Goal: Task Accomplishment & Management: Manage account settings

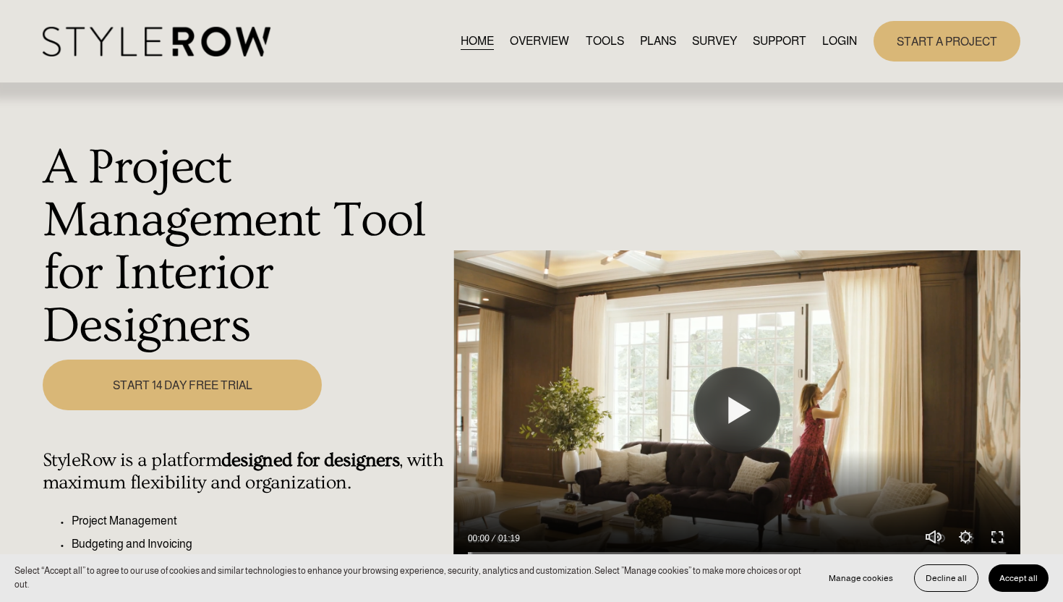
click at [845, 41] on link "LOGIN" at bounding box center [839, 41] width 35 height 20
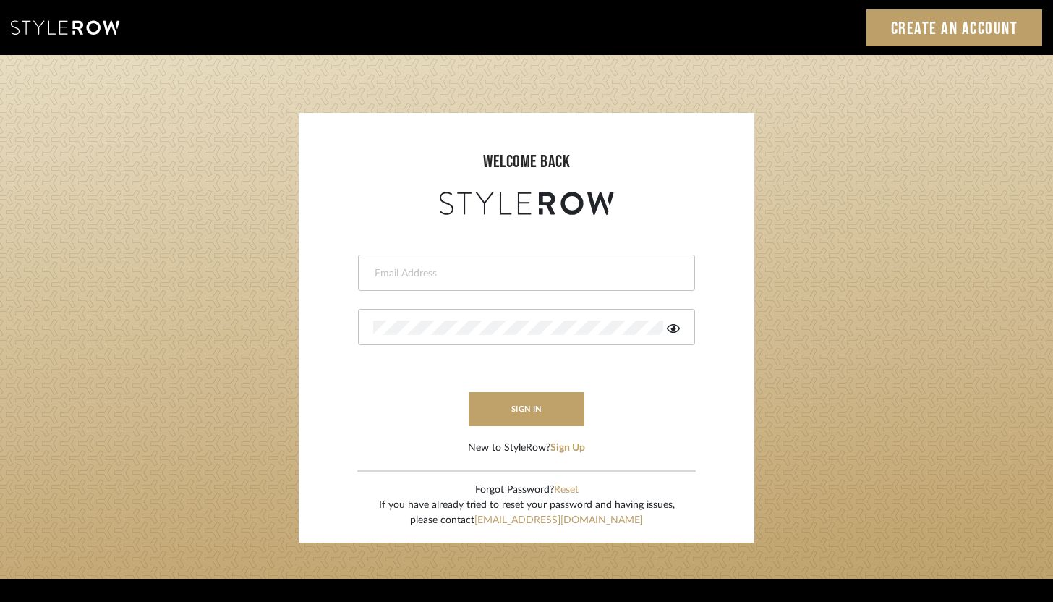
click at [492, 278] on input "email" at bounding box center [524, 273] width 303 height 14
type input "ashley@winnieandcointeriors.com"
click at [463, 335] on div at bounding box center [526, 327] width 337 height 36
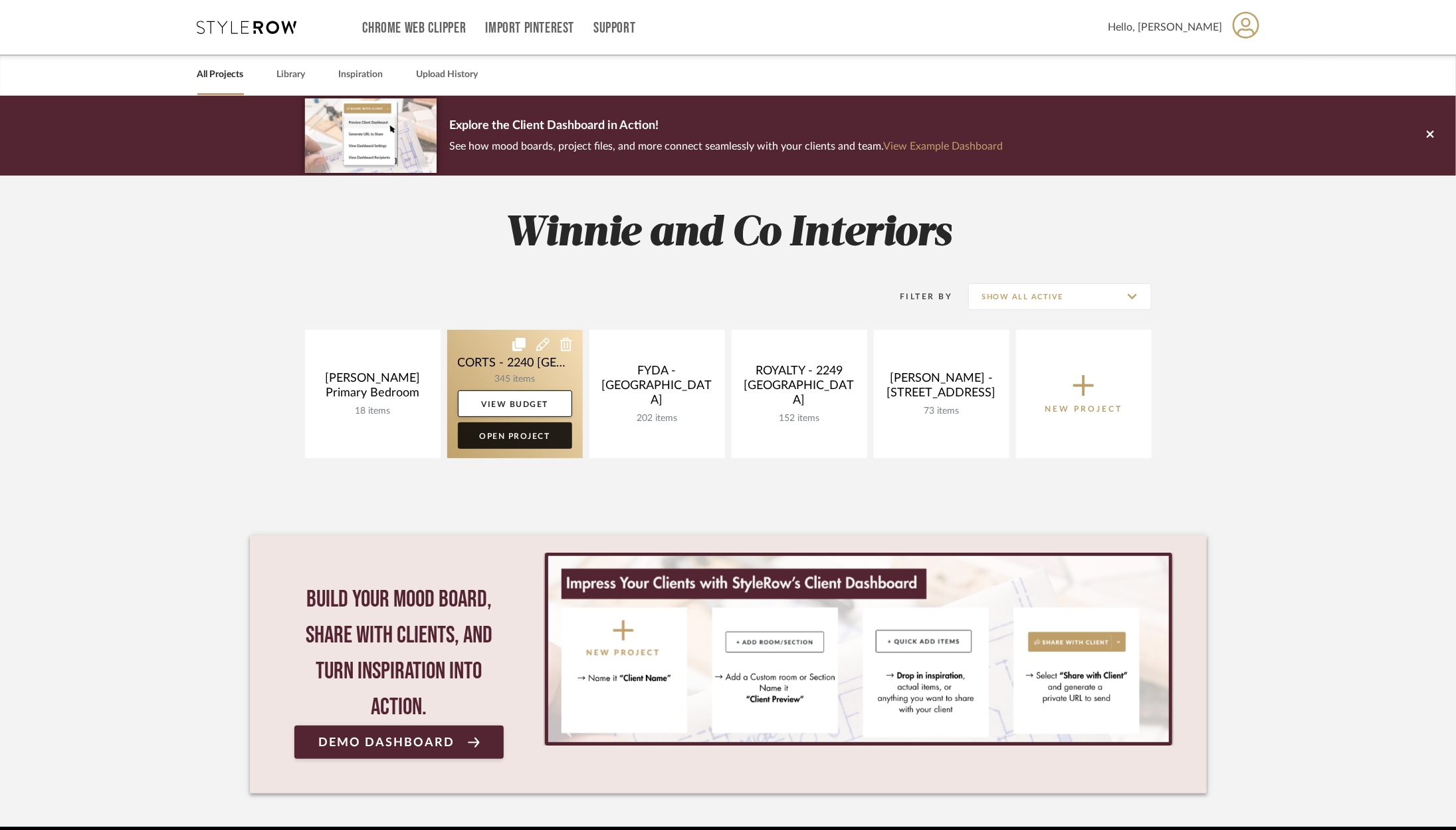
click at [534, 436] on link "Open Project" at bounding box center [514, 435] width 114 height 27
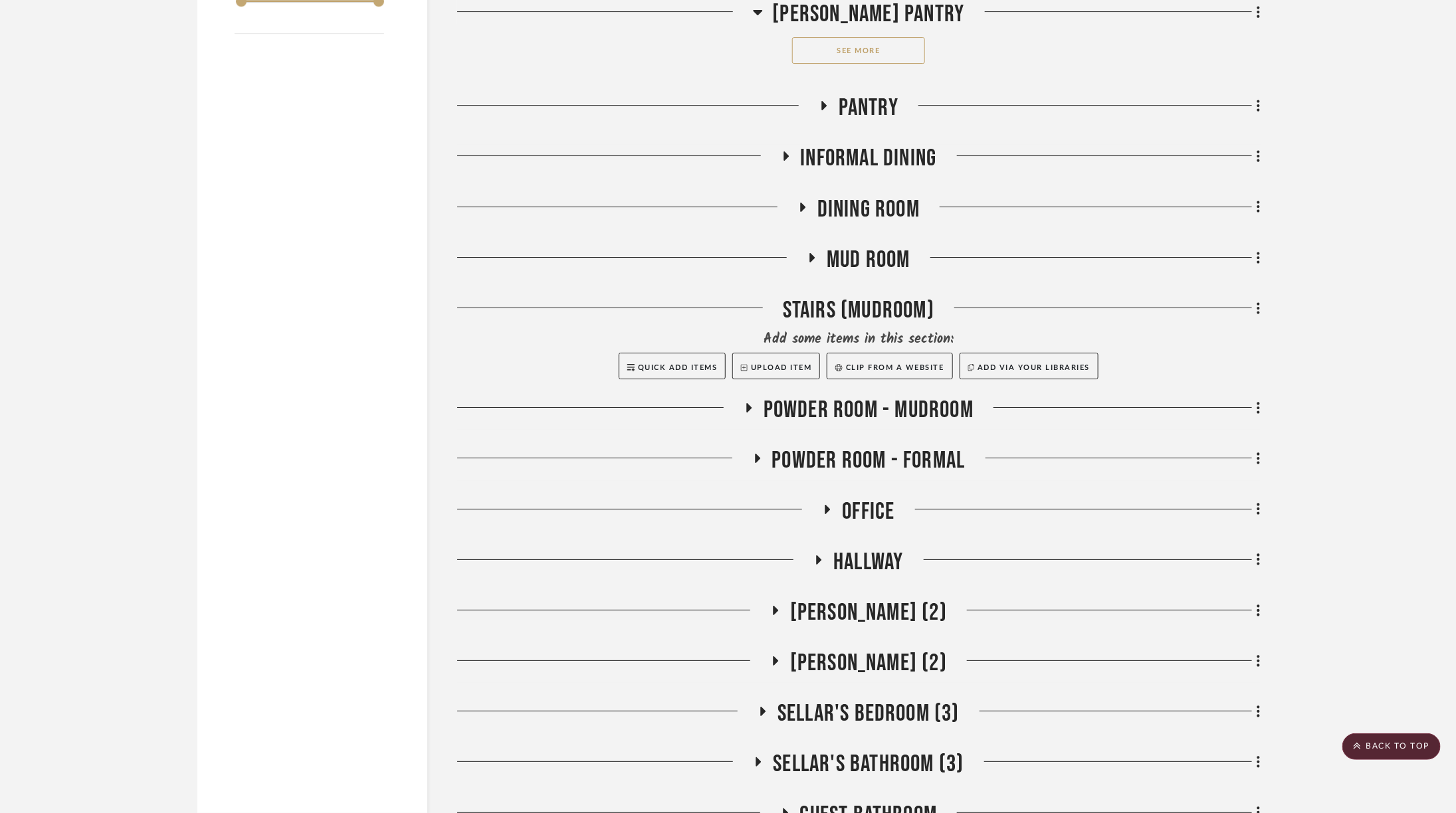
scroll to position [2808, 0]
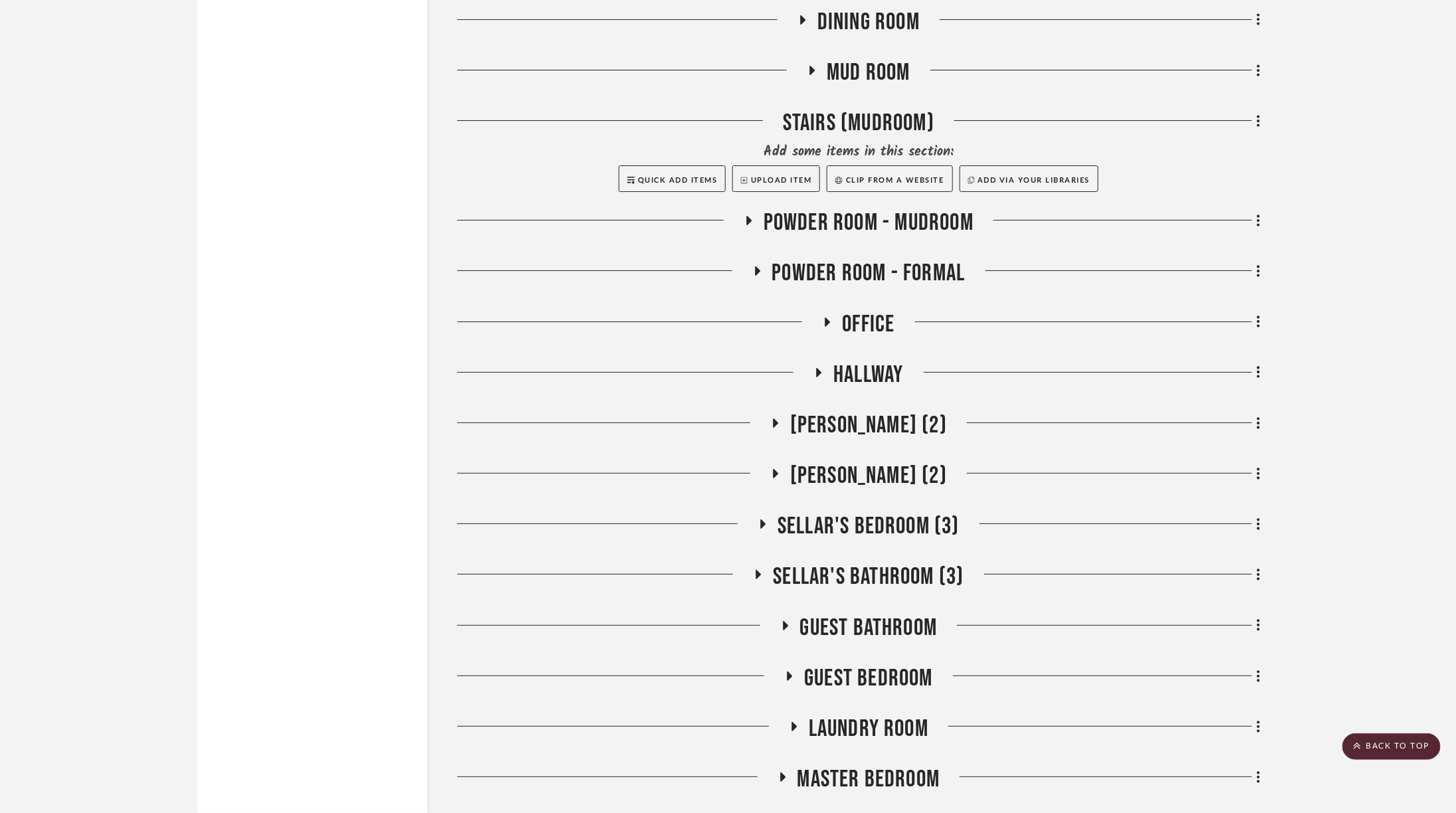
click at [863, 513] on span "Sellar's Bedroom (3)" at bounding box center [868, 526] width 182 height 28
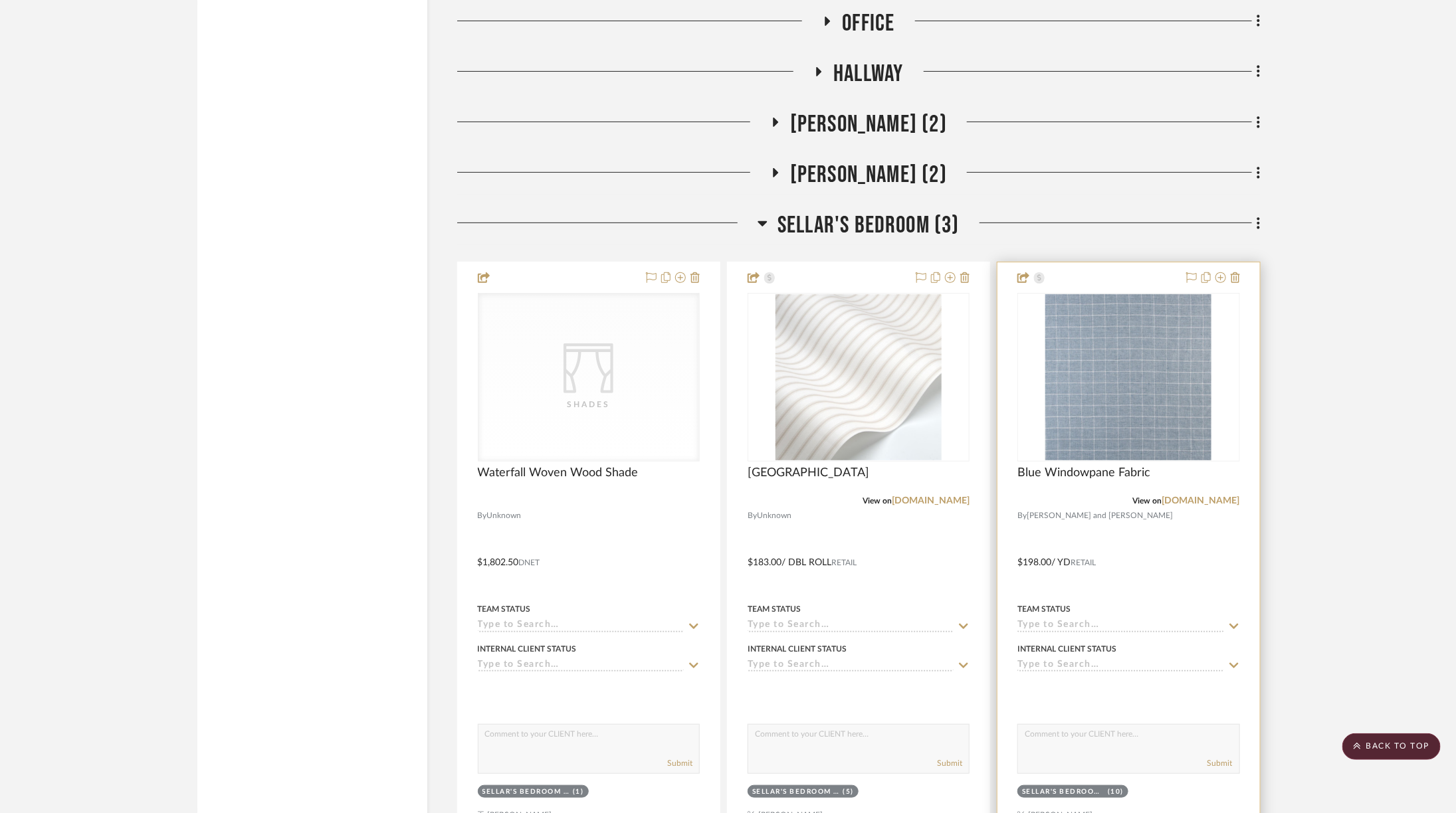
scroll to position [3111, 0]
click at [1147, 342] on img "0" at bounding box center [1128, 375] width 166 height 166
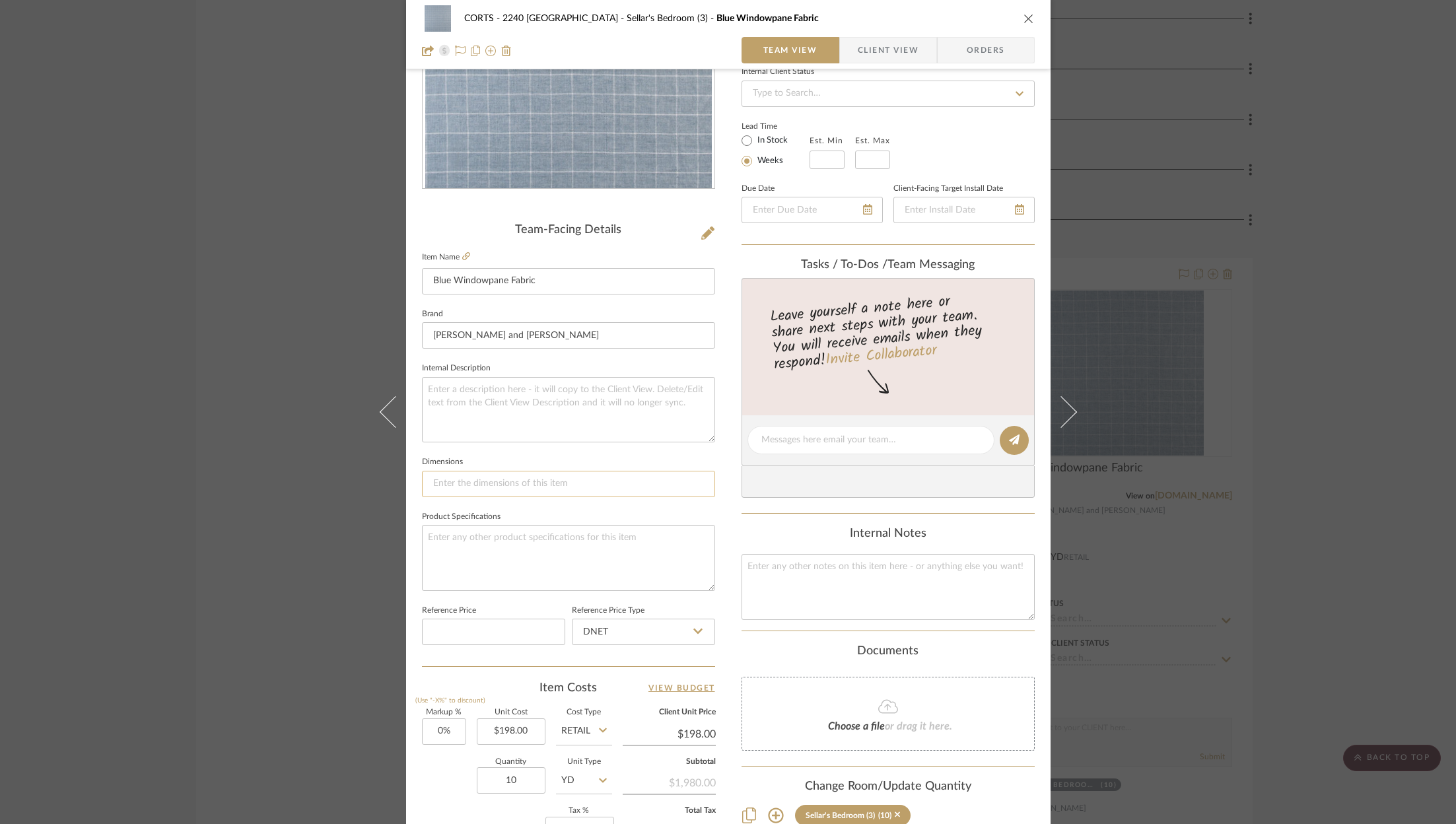
scroll to position [0, 0]
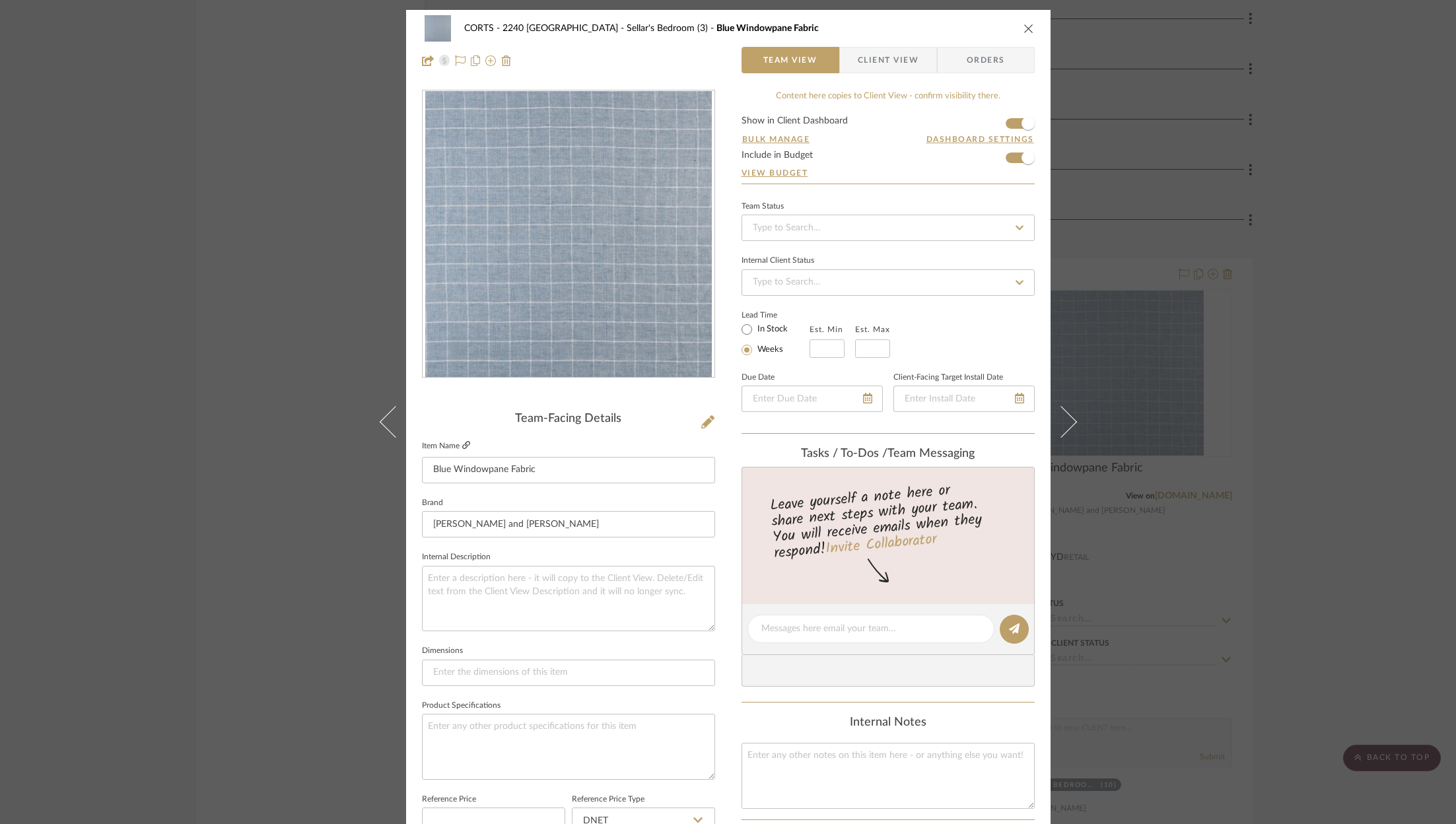
click at [462, 447] on icon at bounding box center [466, 444] width 8 height 8
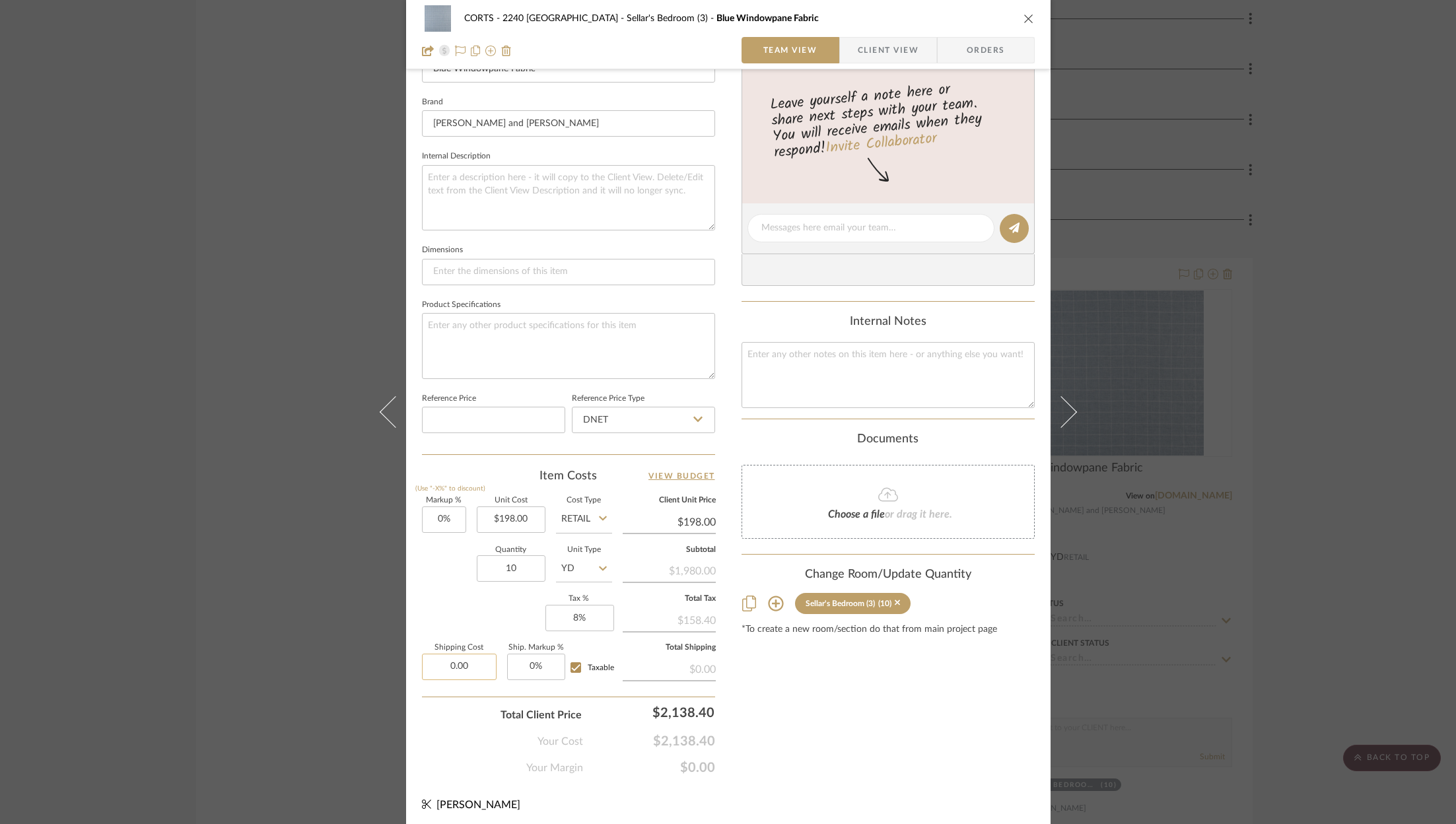
click at [466, 666] on input "0.00" at bounding box center [459, 666] width 75 height 26
type input "$228.00"
click at [899, 749] on div "Content here copies to Client View - confirm visibility there. Show in Client D…" at bounding box center [887, 232] width 293 height 1086
click at [1024, 18] on icon "close" at bounding box center [1029, 18] width 11 height 11
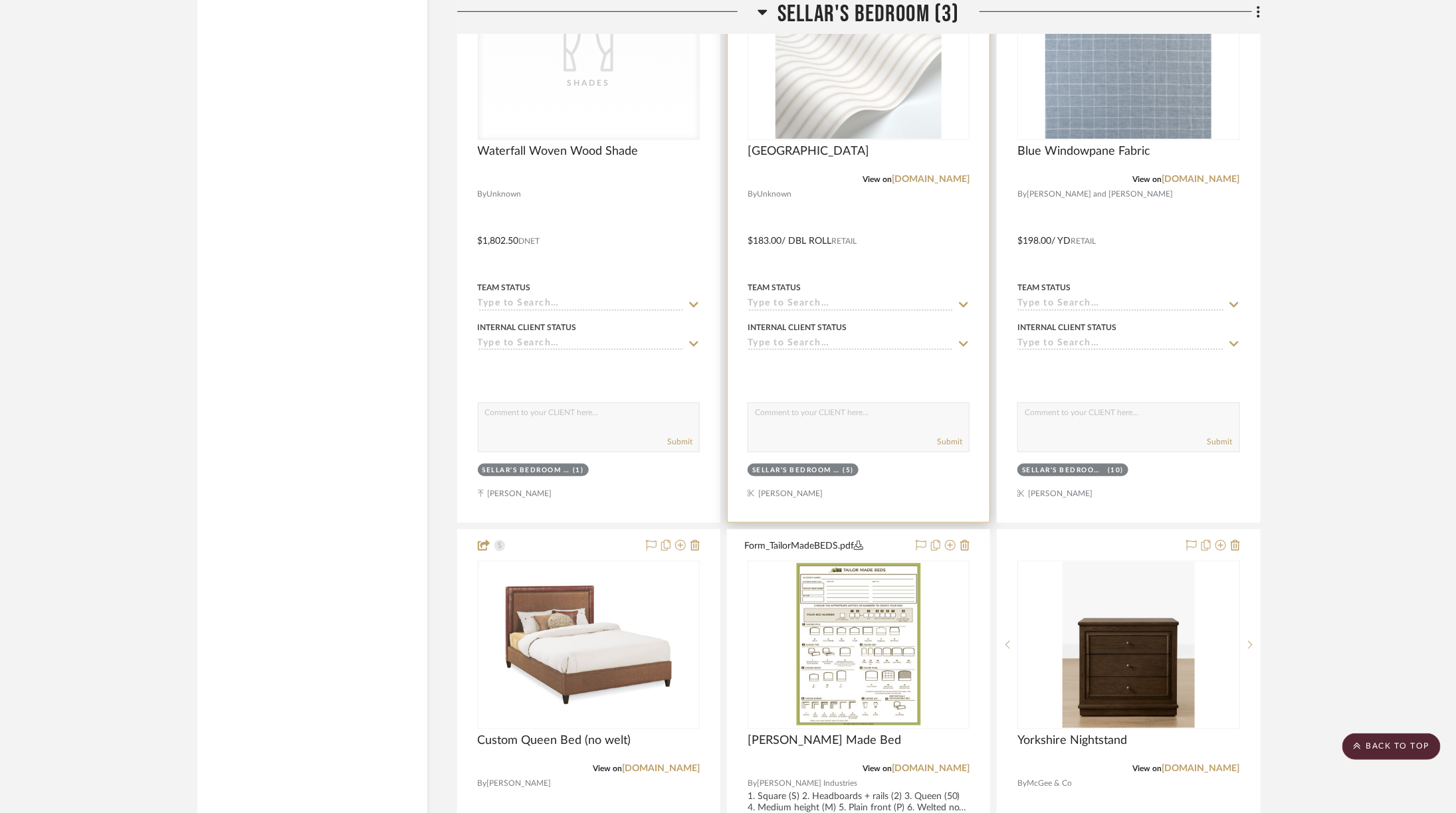
scroll to position [3516, 0]
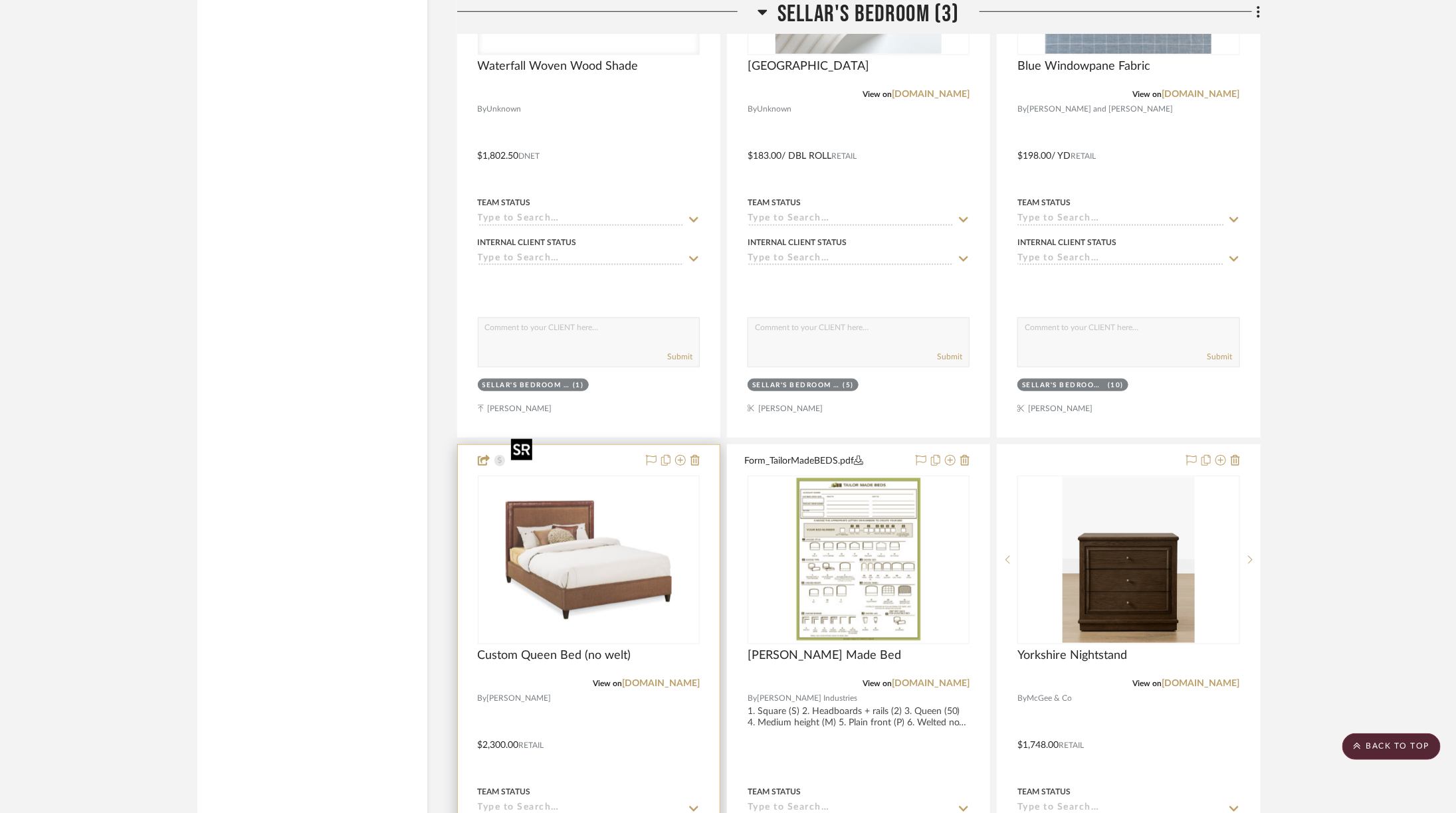
click at [0, 0] on img at bounding box center [0, 0] width 0 height 0
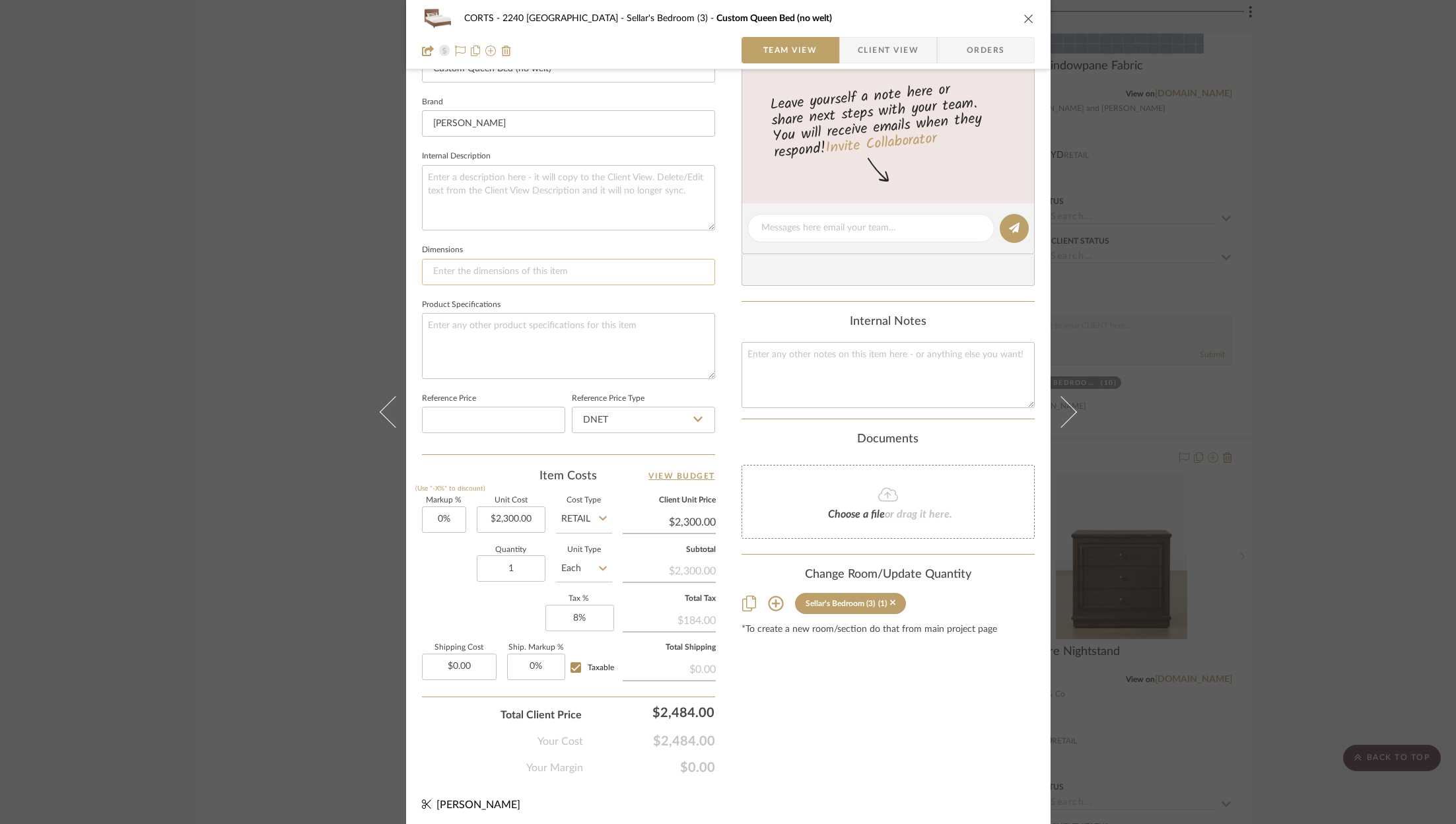
scroll to position [0, 0]
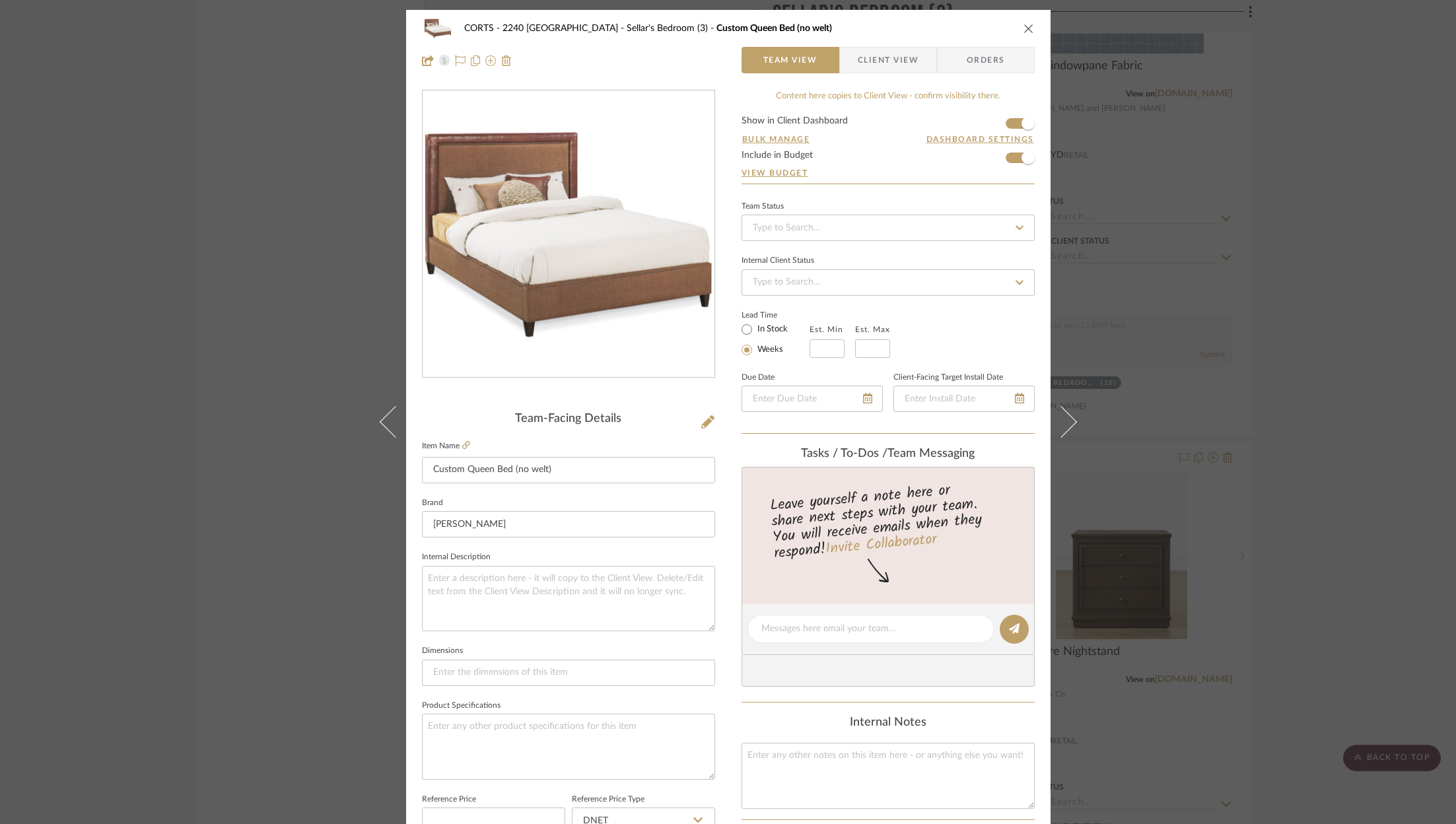
click at [1027, 25] on icon "close" at bounding box center [1029, 28] width 11 height 11
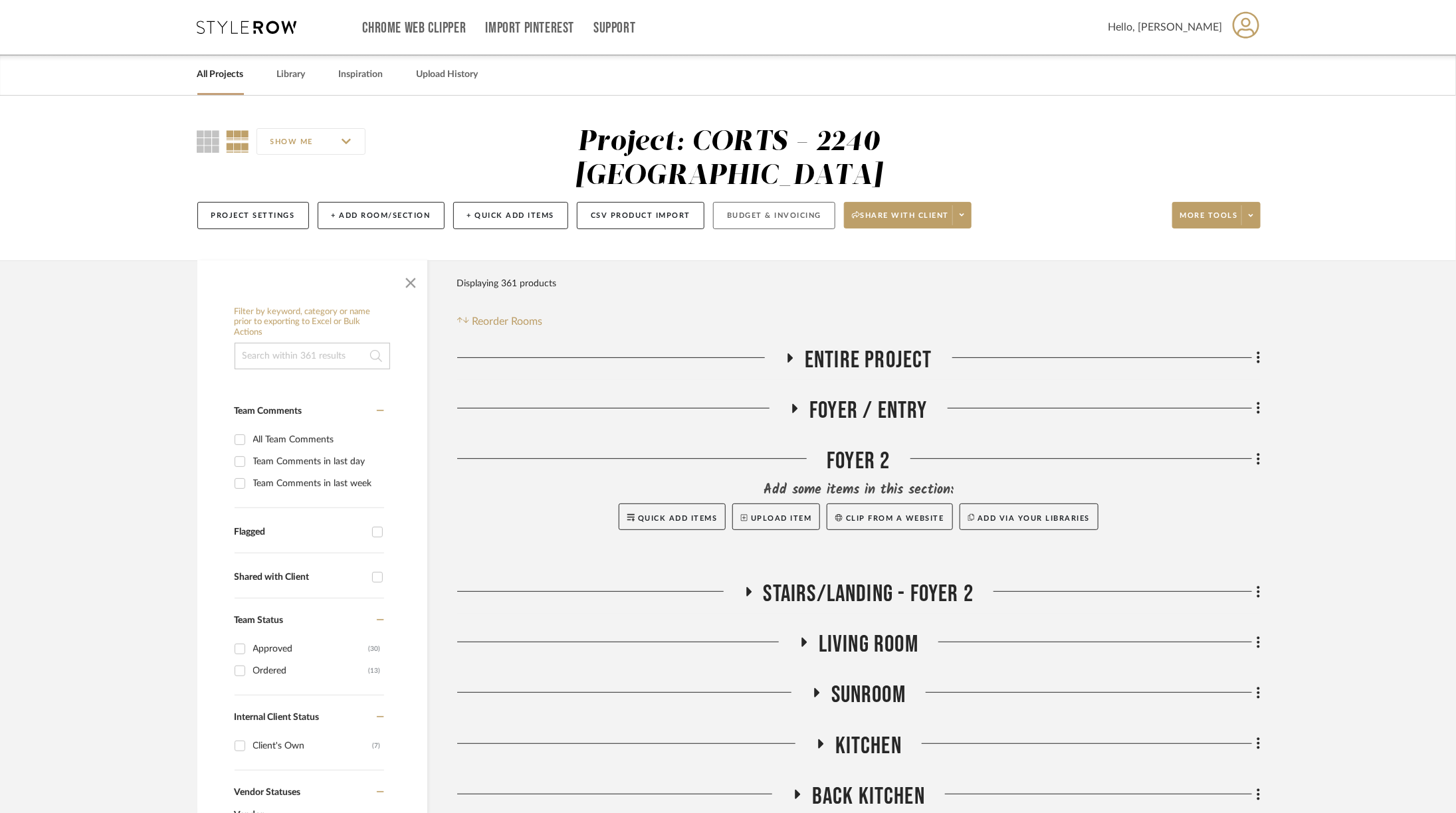
click at [797, 202] on button "Budget & Invoicing" at bounding box center [773, 216] width 122 height 28
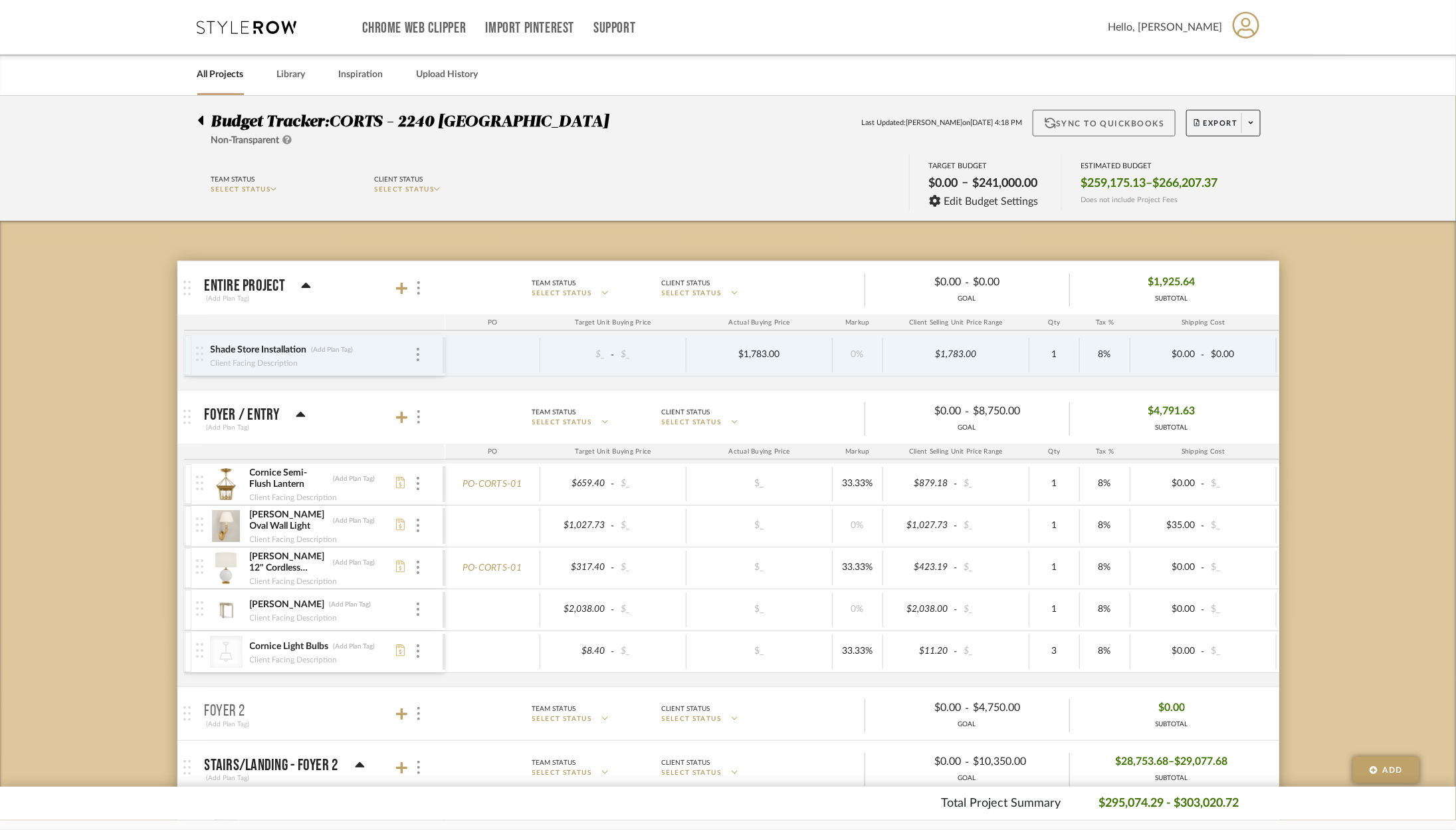
click at [1135, 125] on button "Sync to QuickBooks" at bounding box center [1103, 122] width 142 height 27
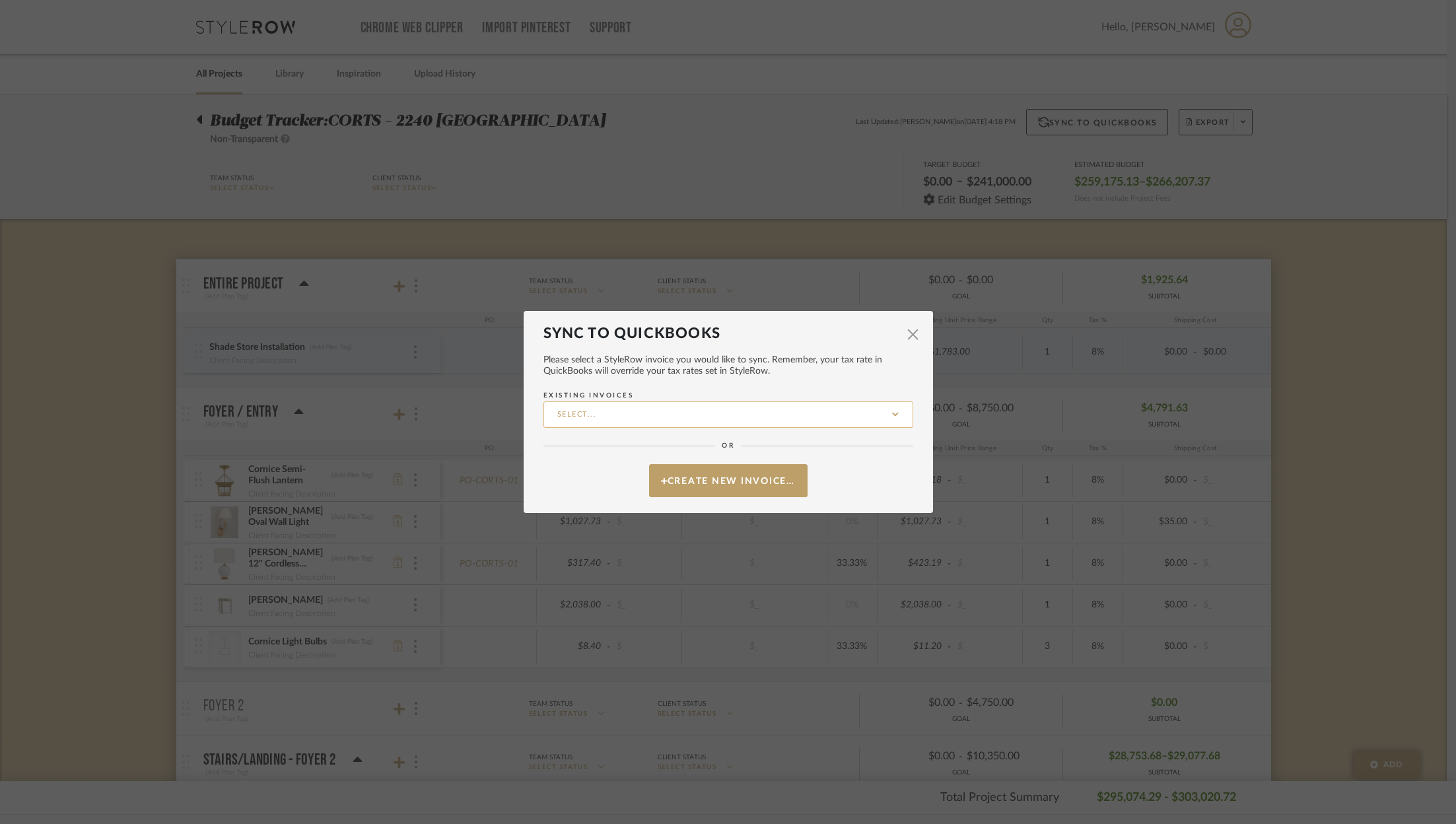
click at [660, 419] on input "Existing Invoices" at bounding box center [728, 414] width 370 height 26
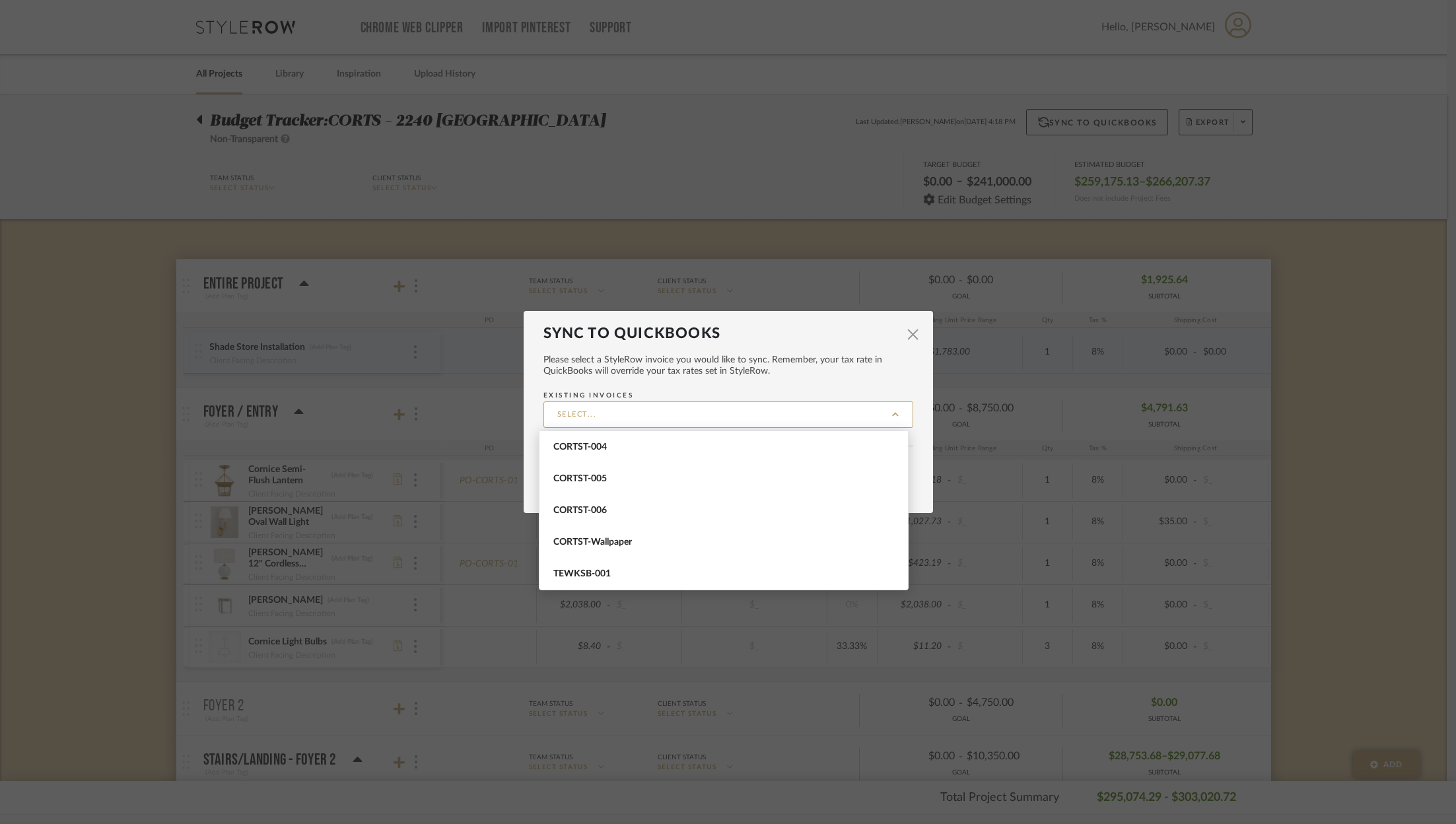
click at [793, 381] on mat-dialog-content "Please select a StyleRow invoice you would like to sync. Remember, your tax rat…" at bounding box center [728, 420] width 370 height 155
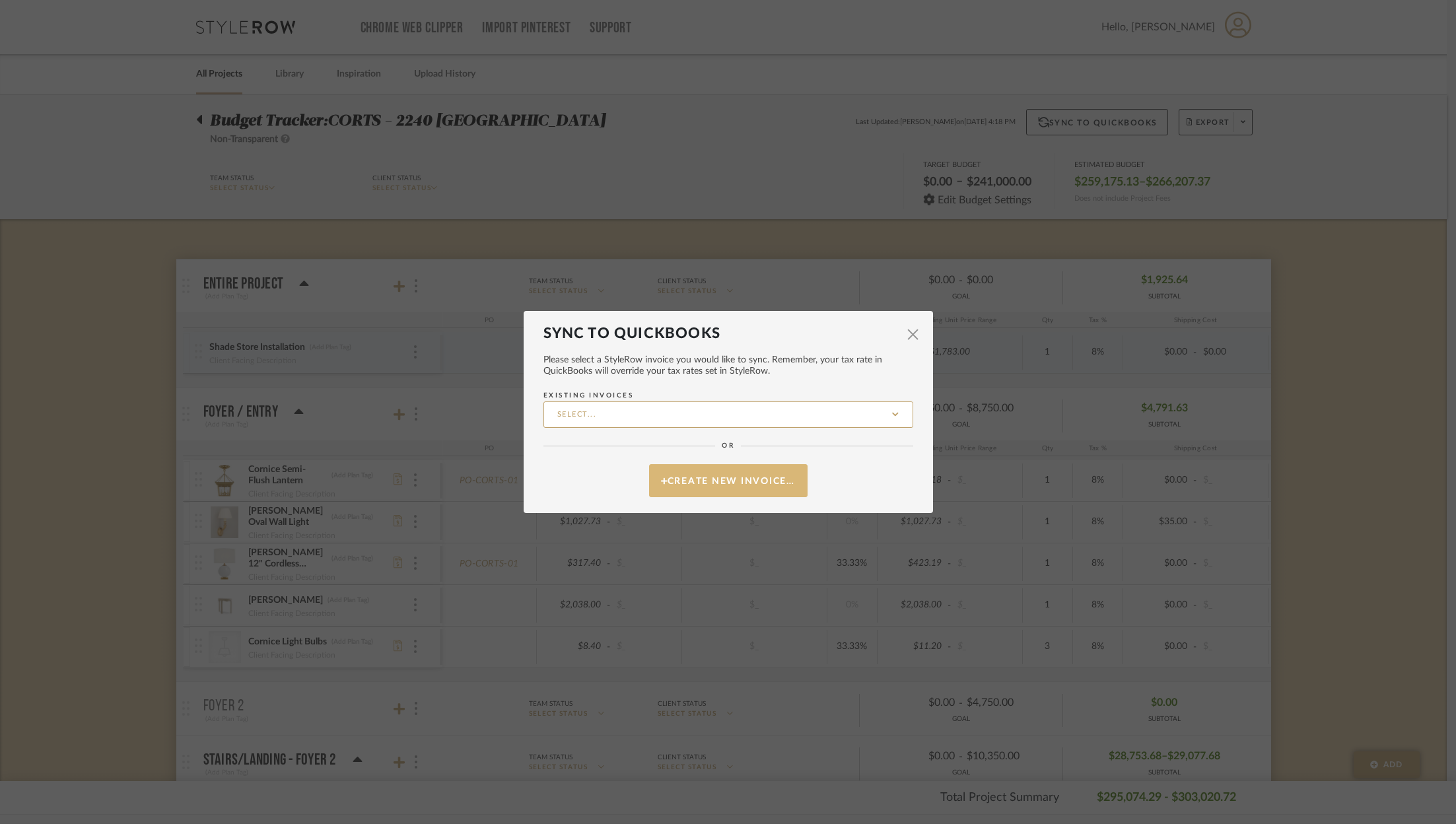
click at [739, 488] on button "Create New Invoice…" at bounding box center [728, 480] width 159 height 33
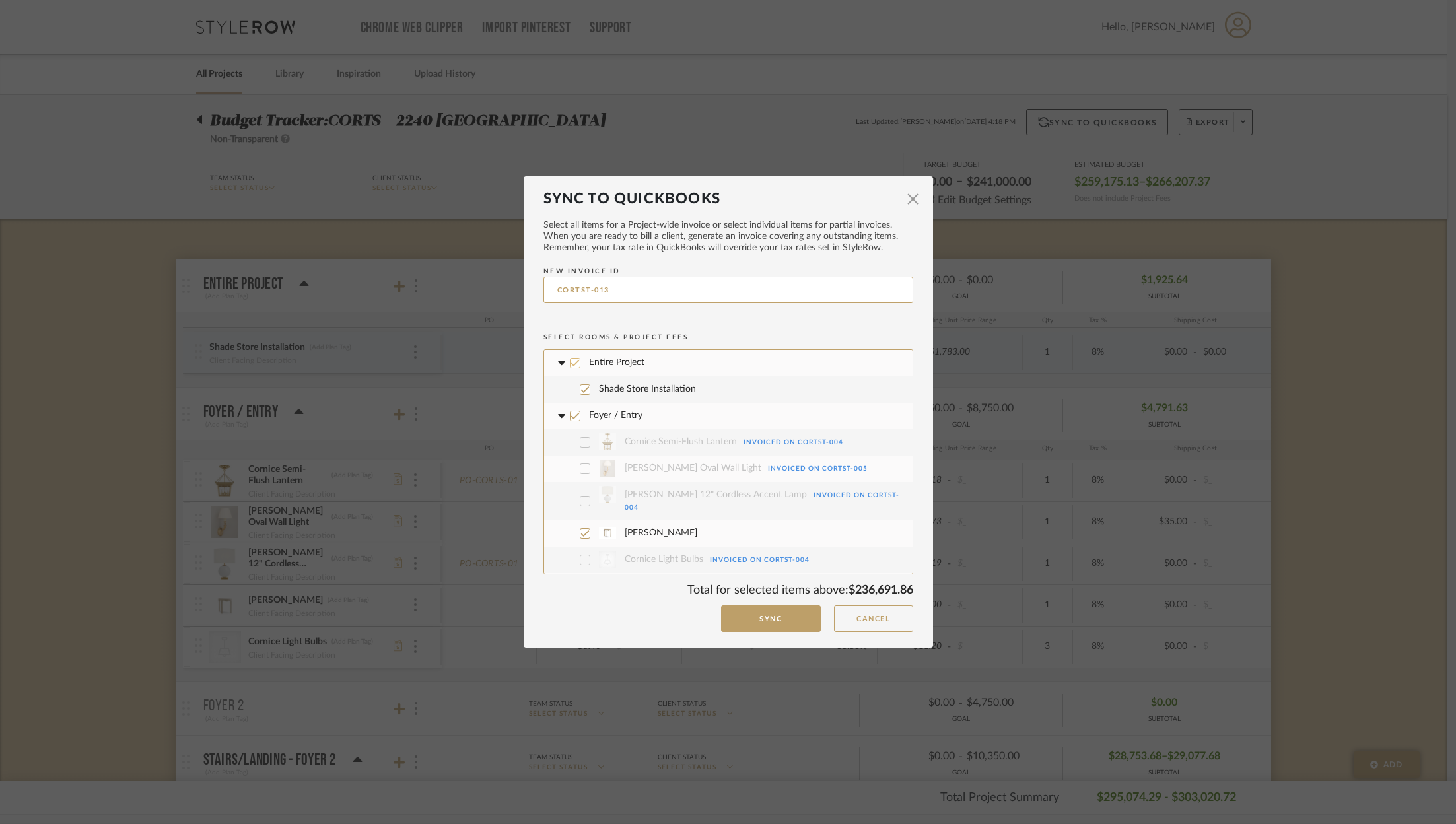
click at [571, 360] on icon at bounding box center [575, 363] width 9 height 9
click at [572, 420] on div at bounding box center [575, 416] width 11 height 11
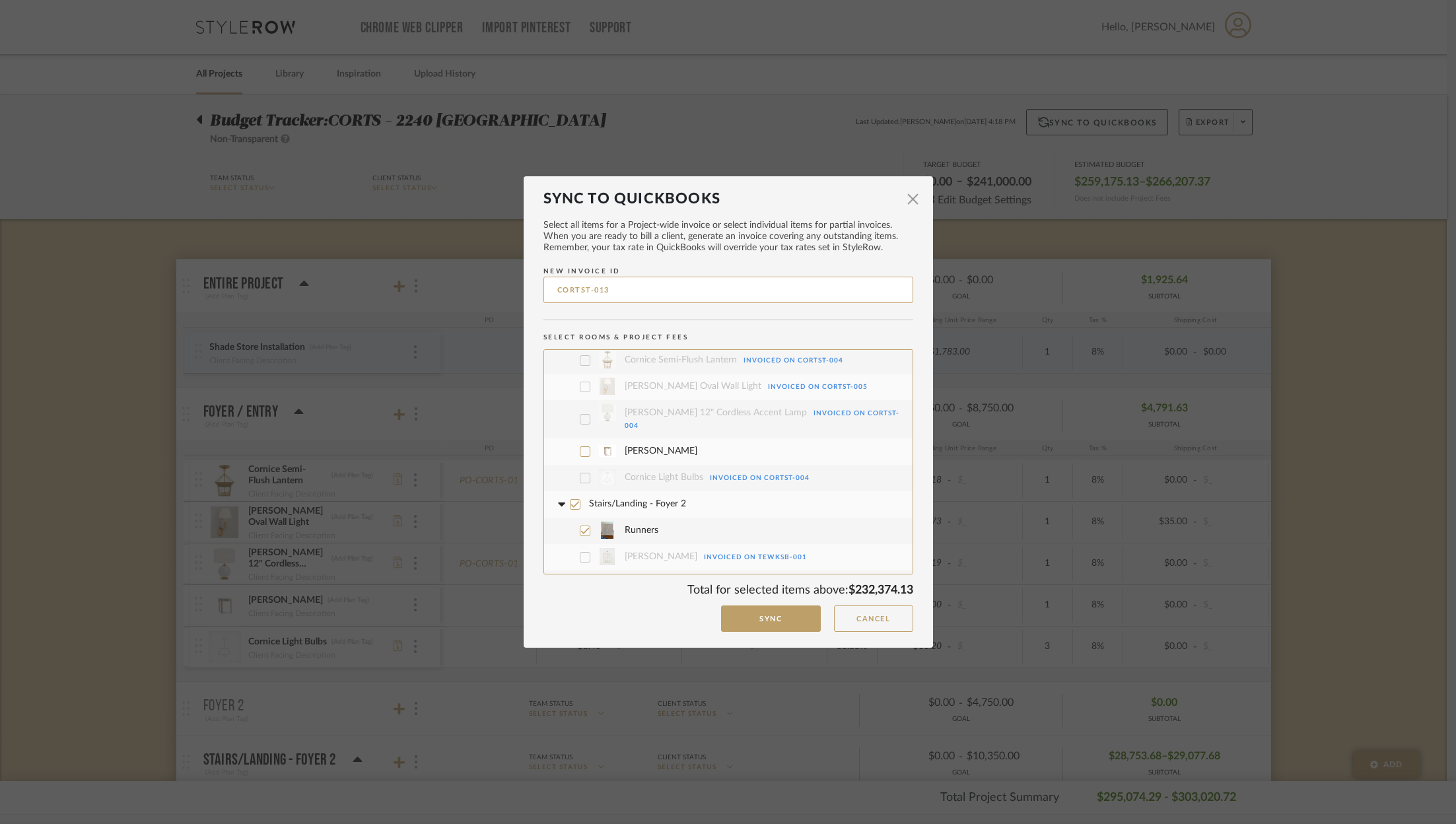
scroll to position [91, 0]
click at [574, 487] on label "Stairs/Landing - Foyer 2" at bounding box center [728, 495] width 349 height 26
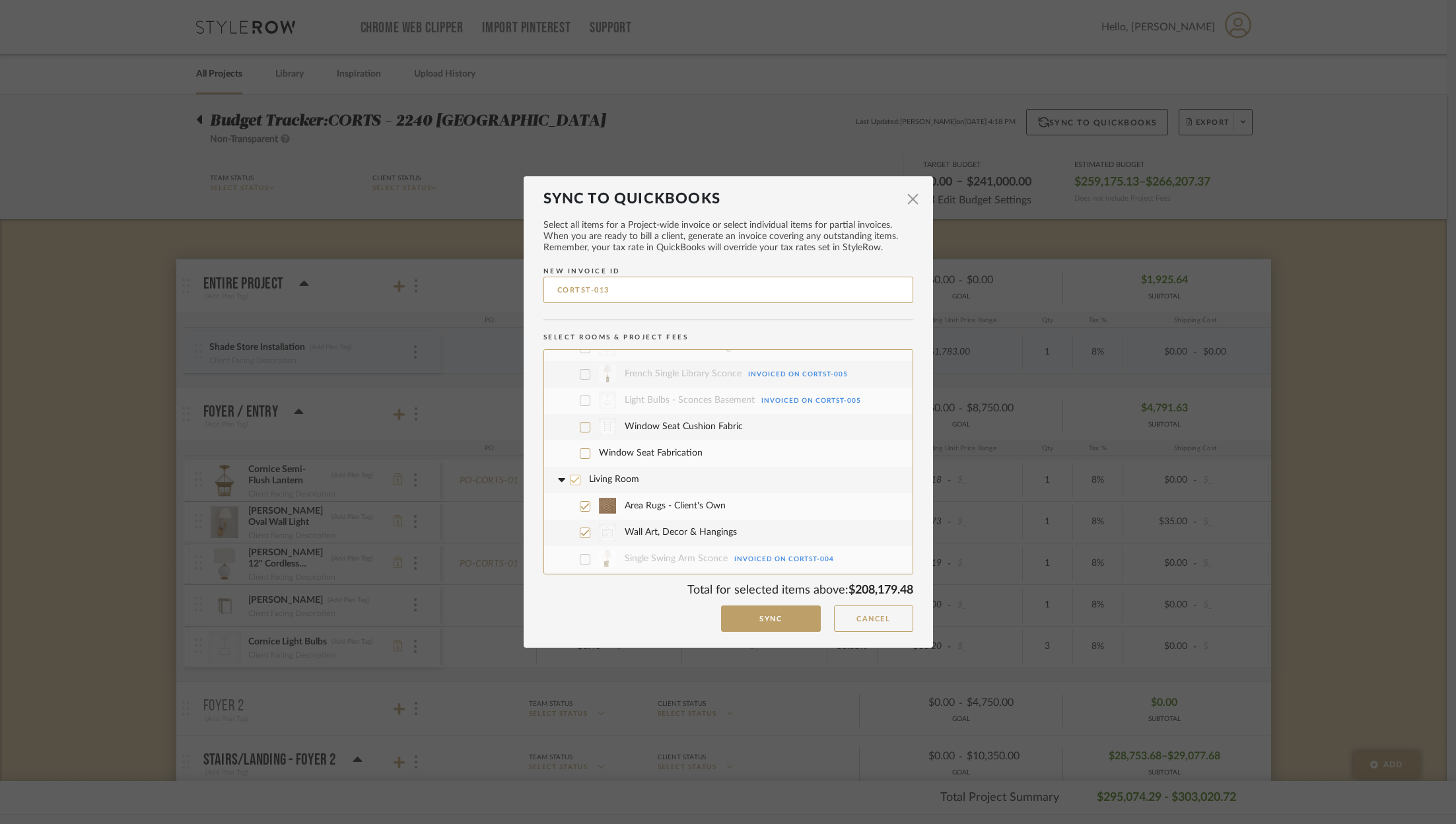
click at [573, 475] on icon at bounding box center [575, 480] width 9 height 9
click at [559, 474] on fa-icon at bounding box center [560, 480] width 14 height 14
click at [576, 496] on label "Sunroom" at bounding box center [728, 506] width 349 height 26
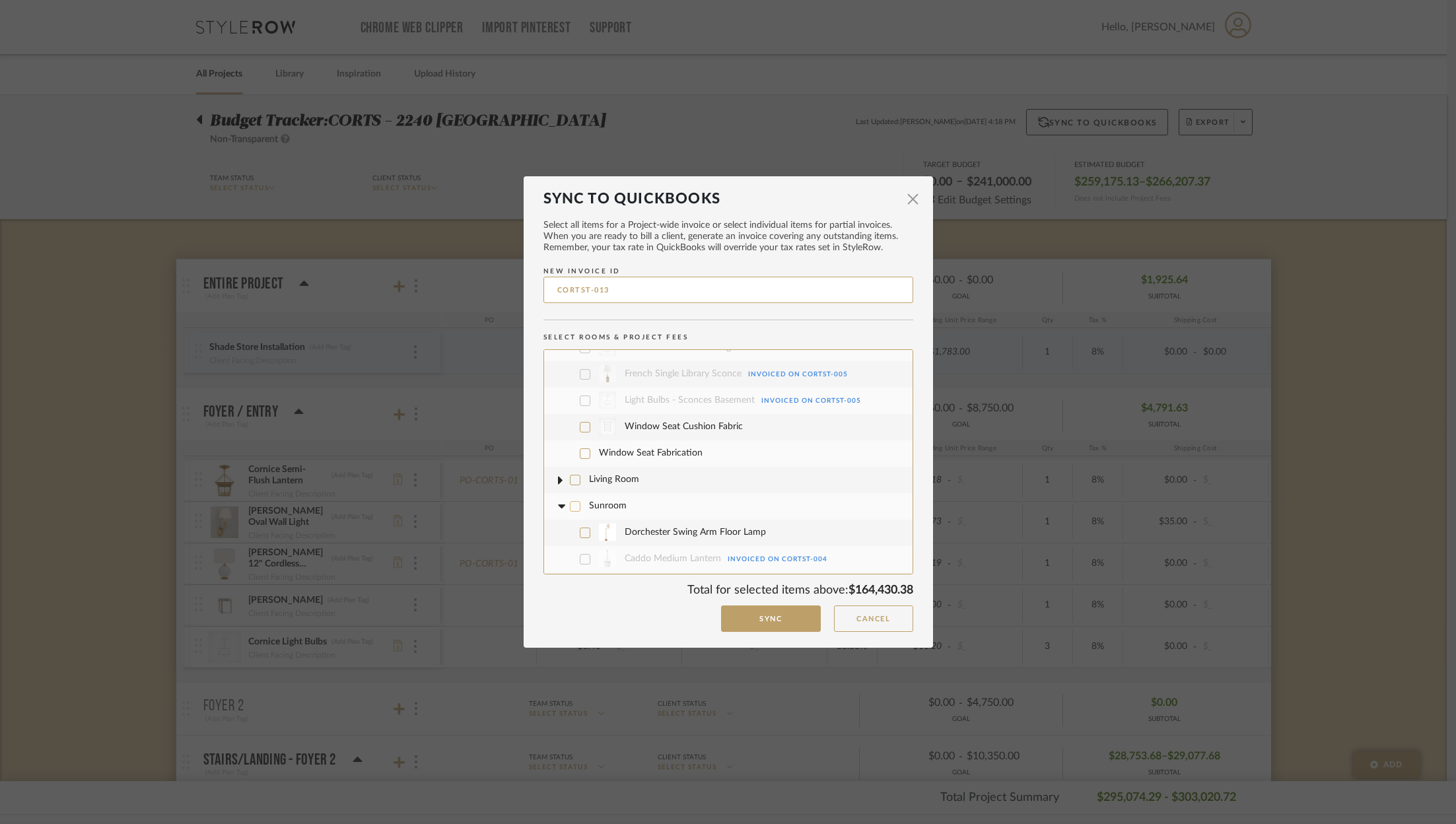
click at [559, 504] on icon at bounding box center [560, 506] width 14 height 5
click at [573, 526] on label "Kitchen" at bounding box center [728, 532] width 349 height 26
click at [563, 526] on label "Kitchen" at bounding box center [728, 532] width 349 height 26
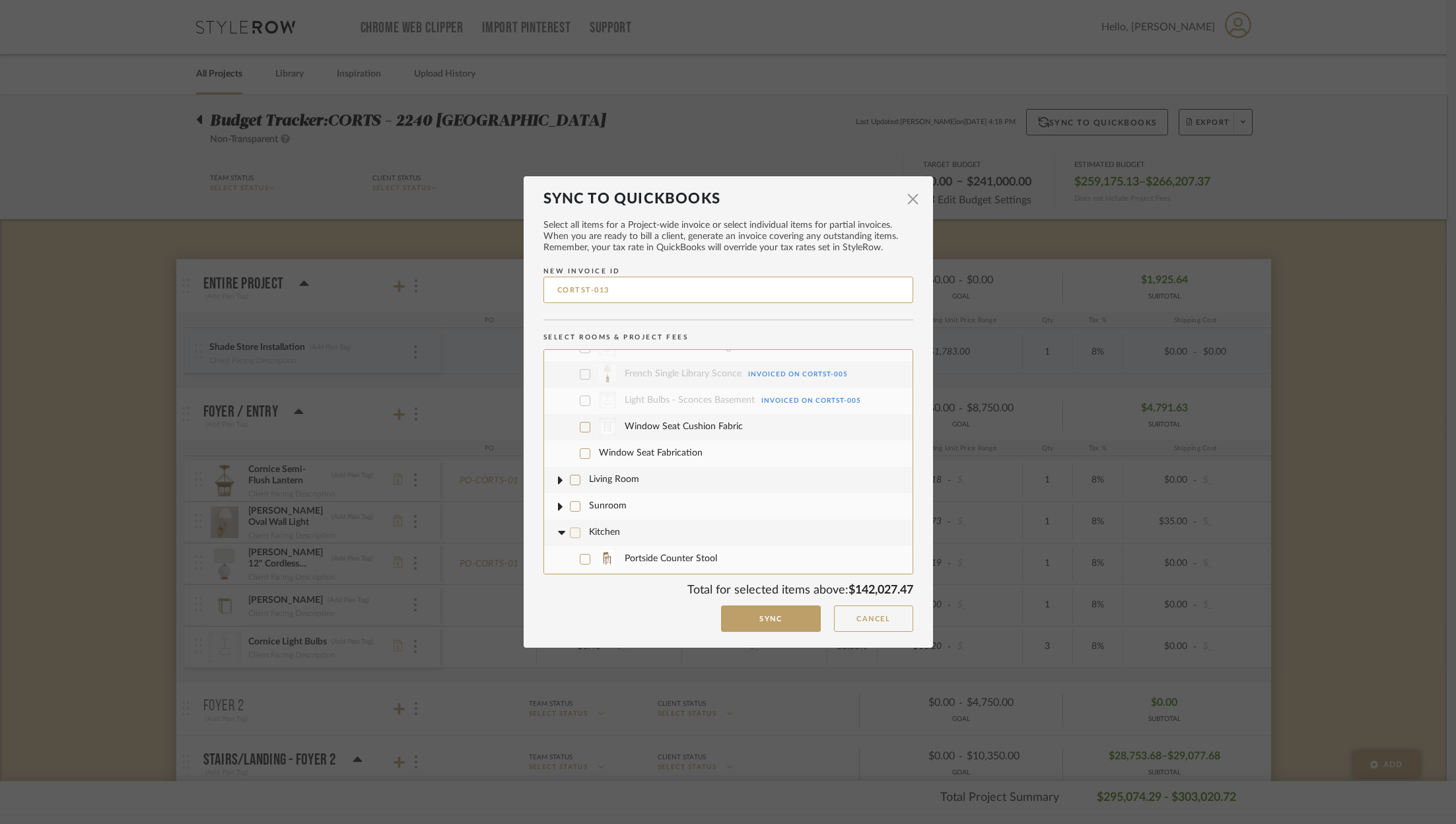
click at [555, 526] on fa-icon at bounding box center [560, 532] width 14 height 14
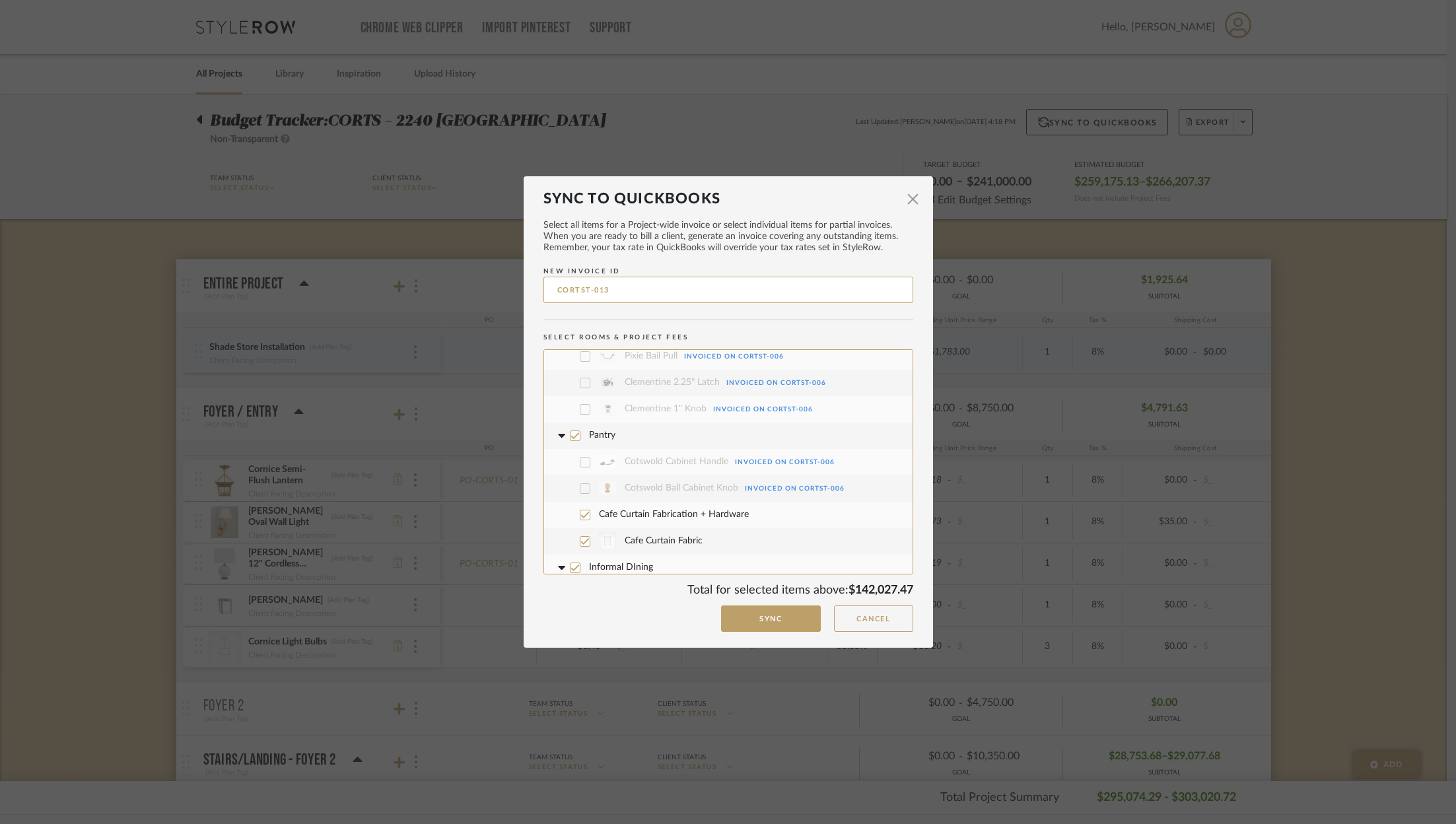
scroll to position [988, 0]
click at [564, 414] on label "Pantry" at bounding box center [728, 427] width 349 height 26
click at [572, 547] on label "Informal DIning" at bounding box center [728, 559] width 349 height 26
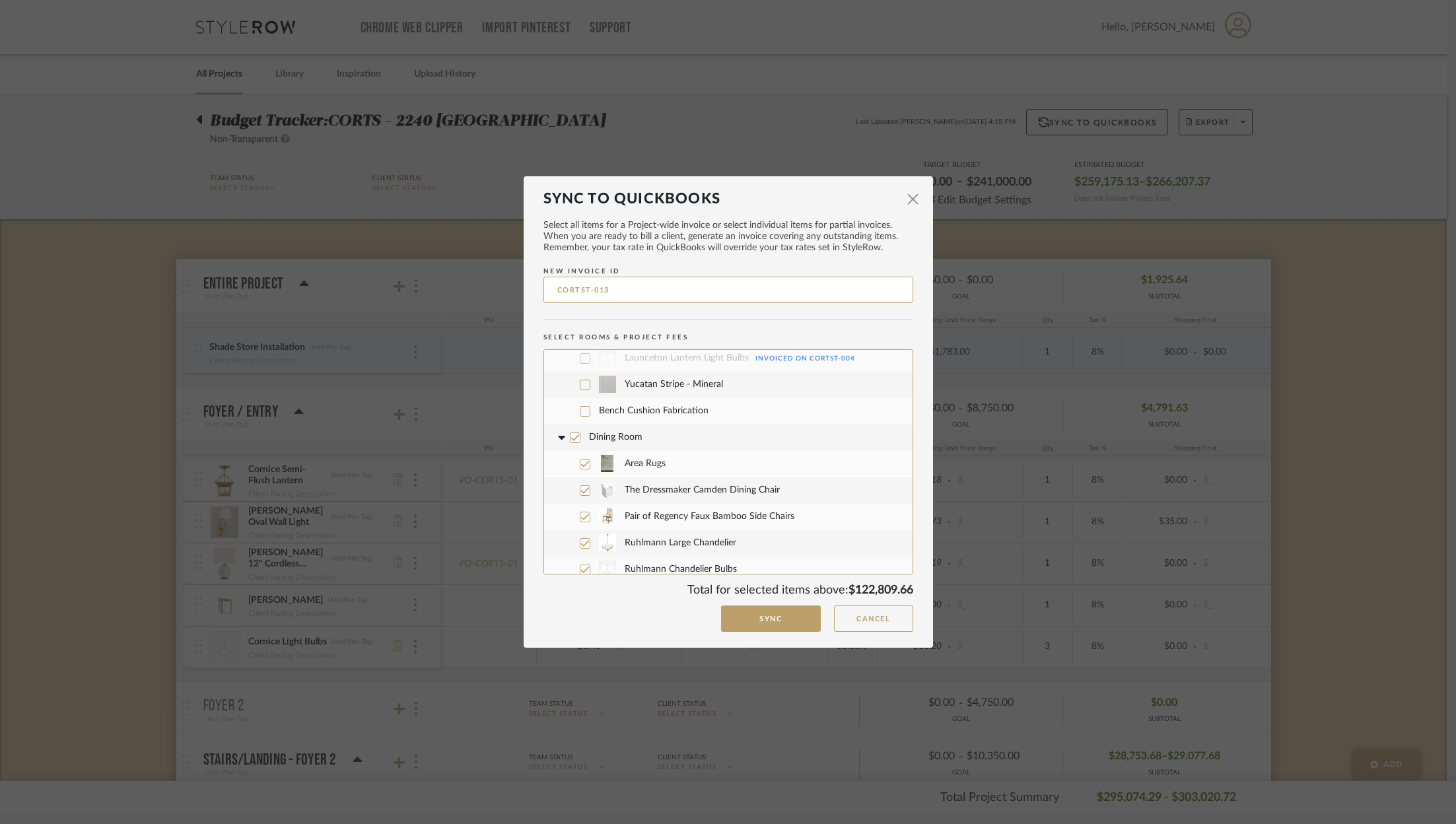
scroll to position [1361, 0]
click at [571, 422] on icon at bounding box center [574, 425] width 8 height 6
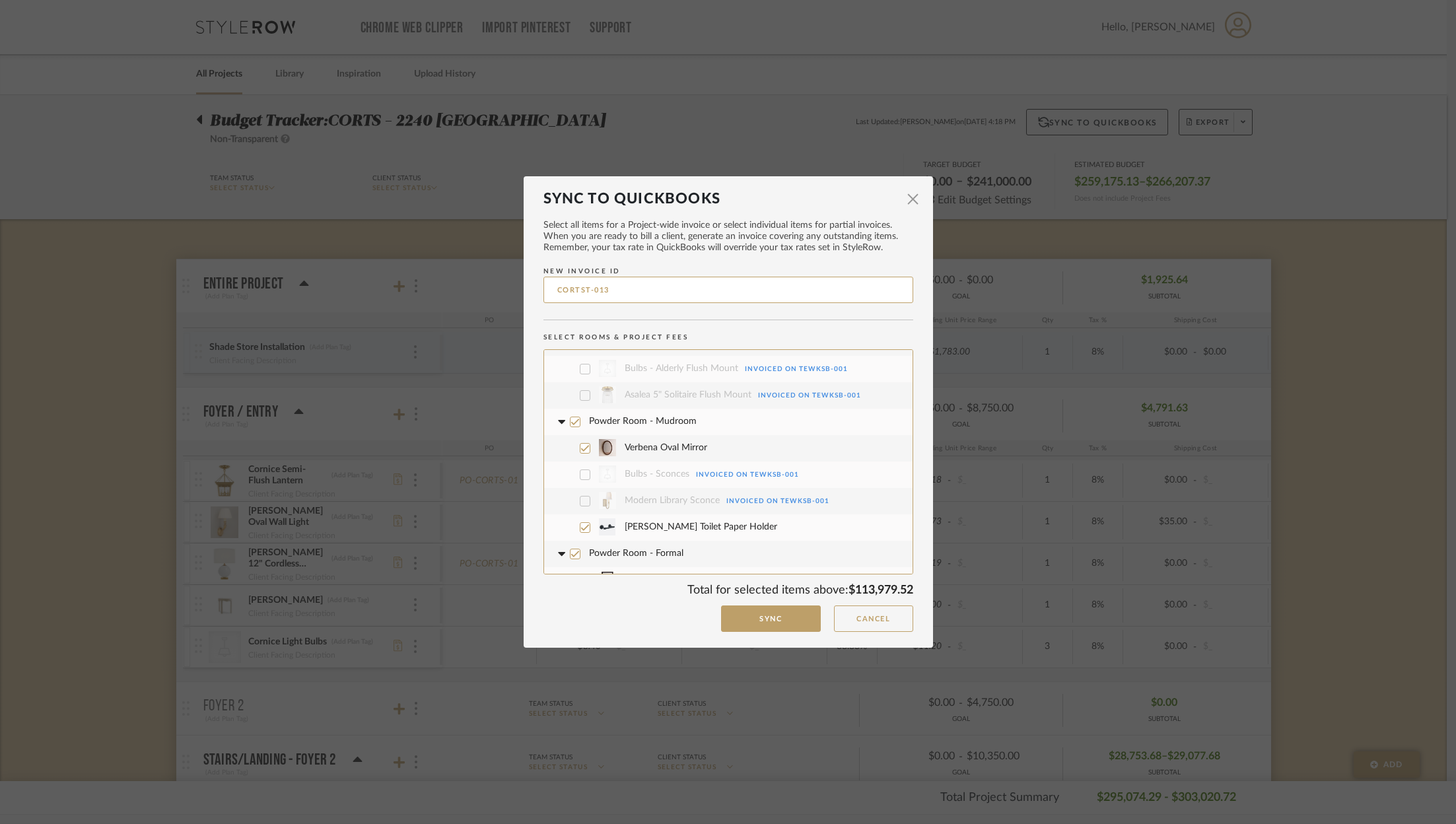
scroll to position [1725, 0]
click at [571, 412] on icon at bounding box center [575, 416] width 9 height 9
click at [571, 544] on icon at bounding box center [575, 548] width 9 height 9
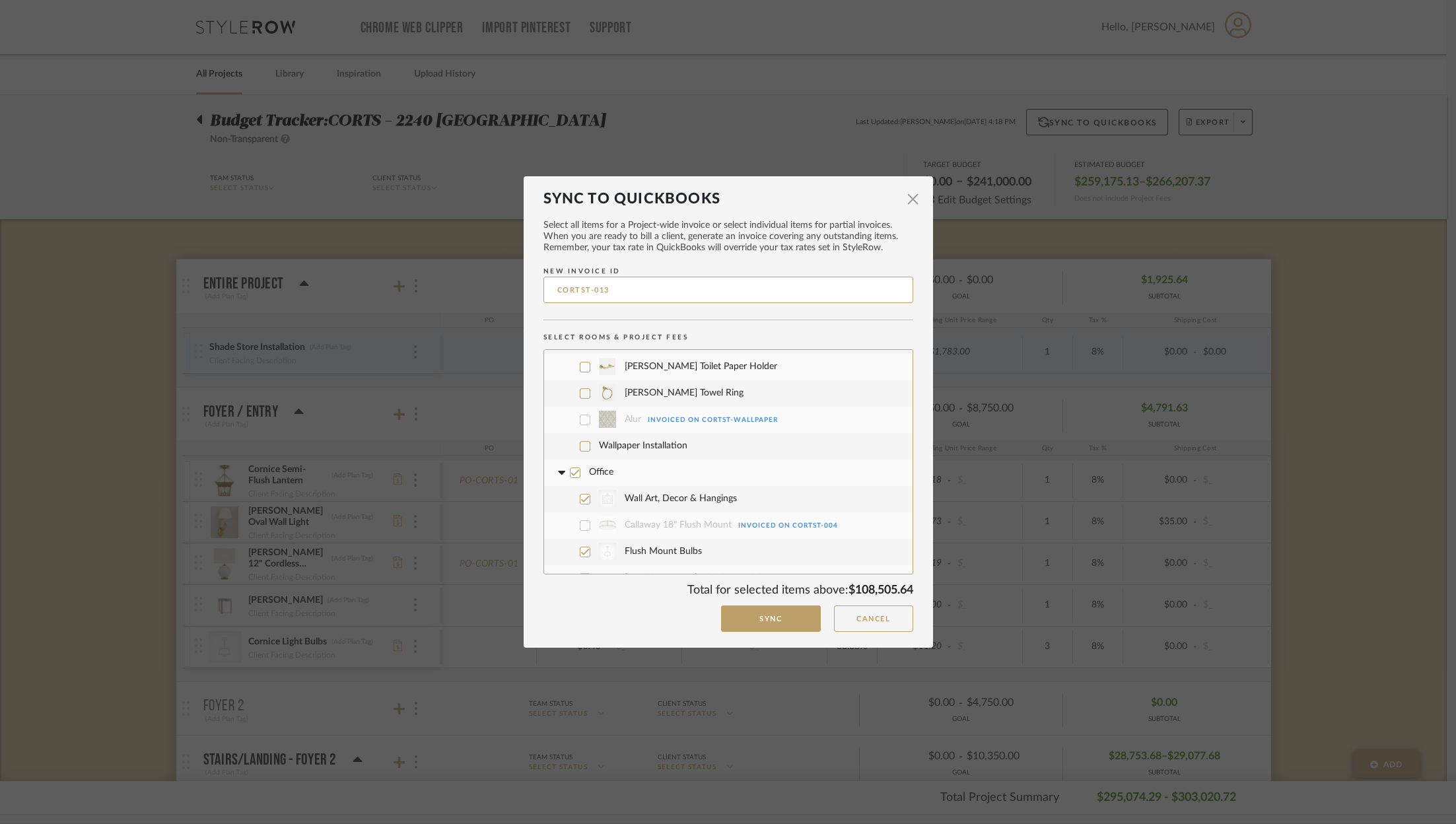
scroll to position [2112, 0]
click at [569, 451] on label "Office" at bounding box center [728, 464] width 349 height 26
click at [557, 462] on icon at bounding box center [560, 464] width 8 height 5
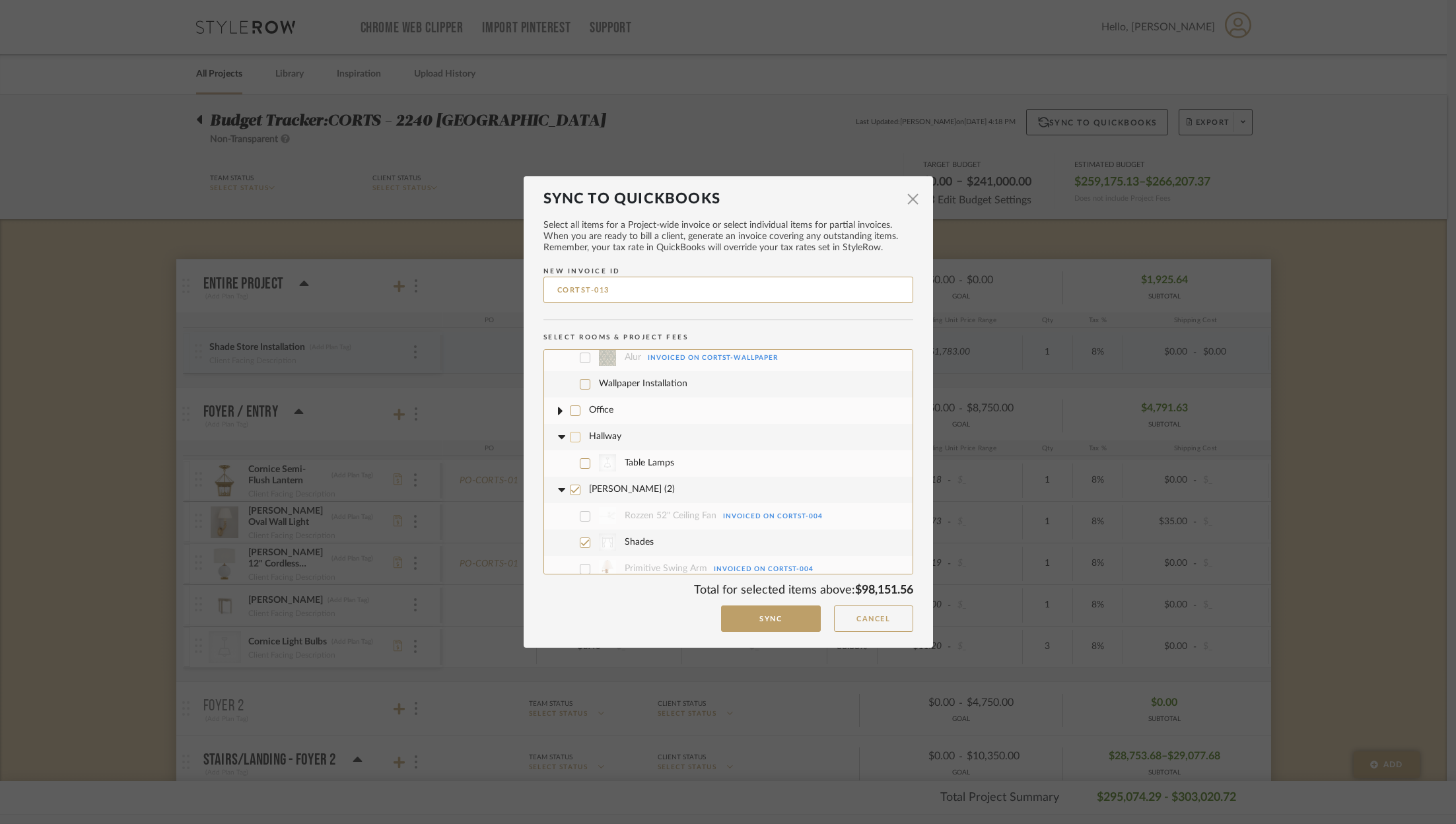
scroll to position [2171, 0]
click at [573, 479] on icon at bounding box center [575, 484] width 9 height 9
click at [558, 481] on icon at bounding box center [560, 483] width 8 height 5
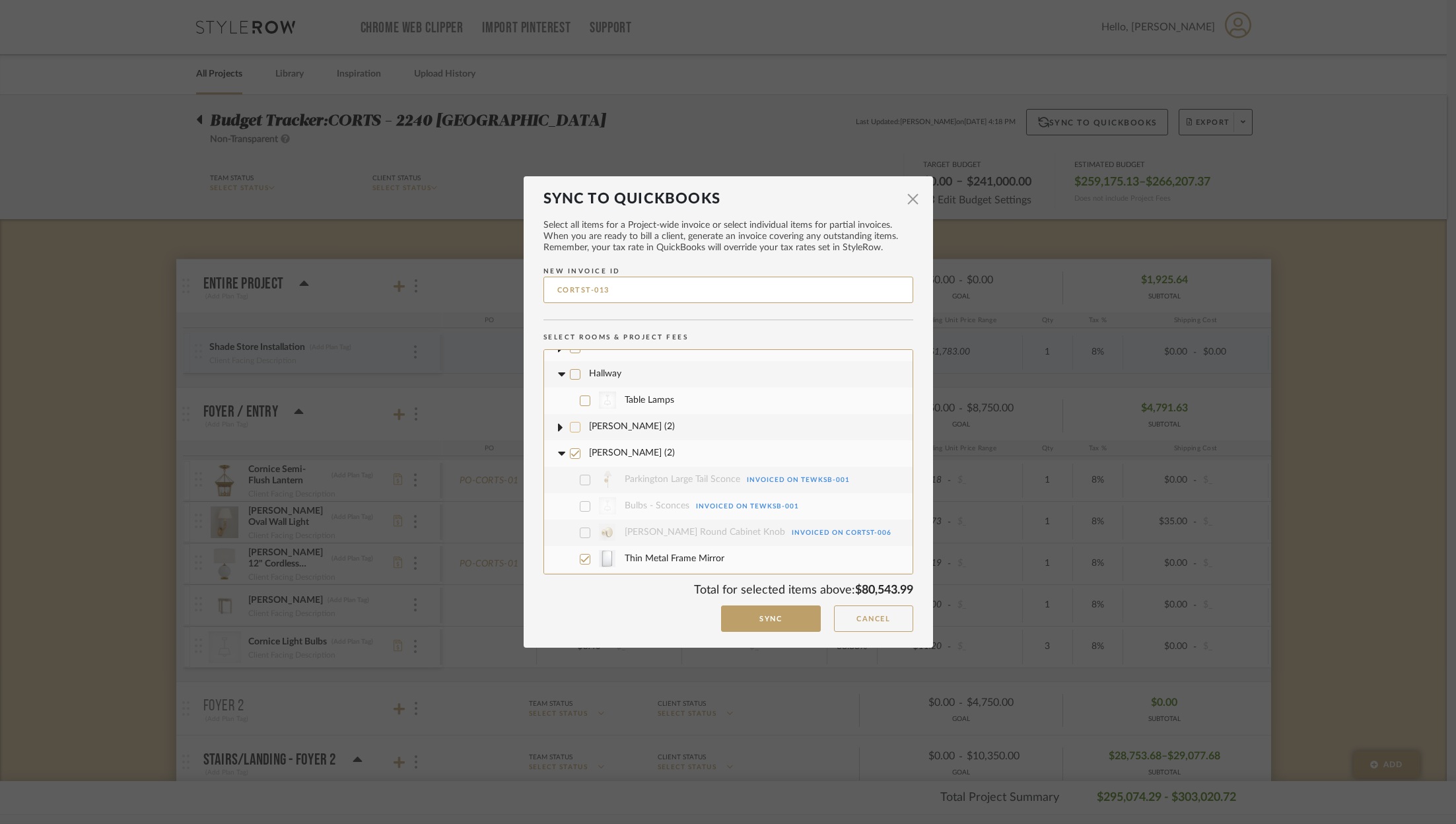
scroll to position [2273, 0]
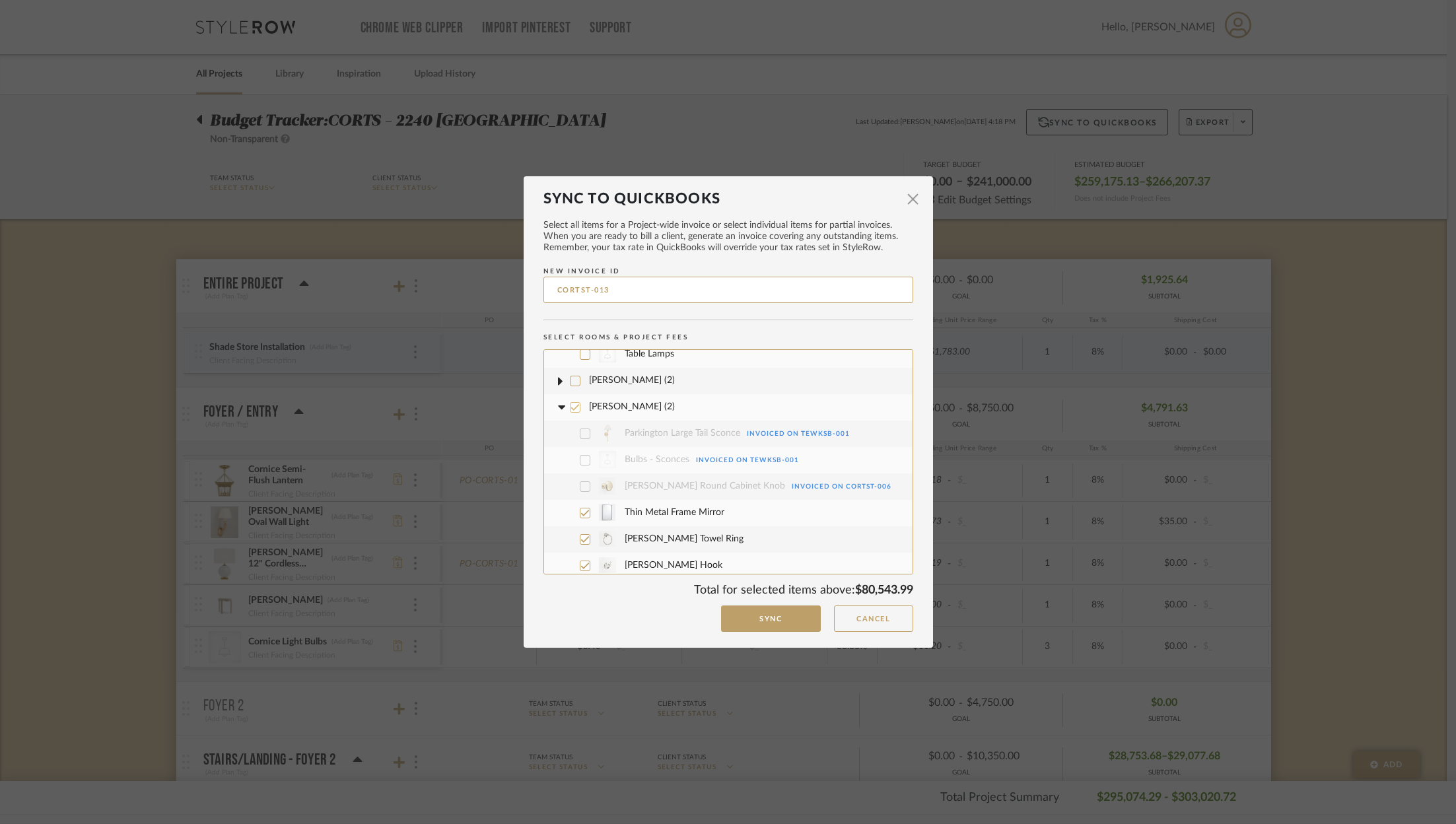
click at [574, 402] on div at bounding box center [575, 407] width 11 height 11
click at [570, 402] on div at bounding box center [575, 407] width 11 height 11
click at [559, 404] on icon at bounding box center [560, 407] width 14 height 5
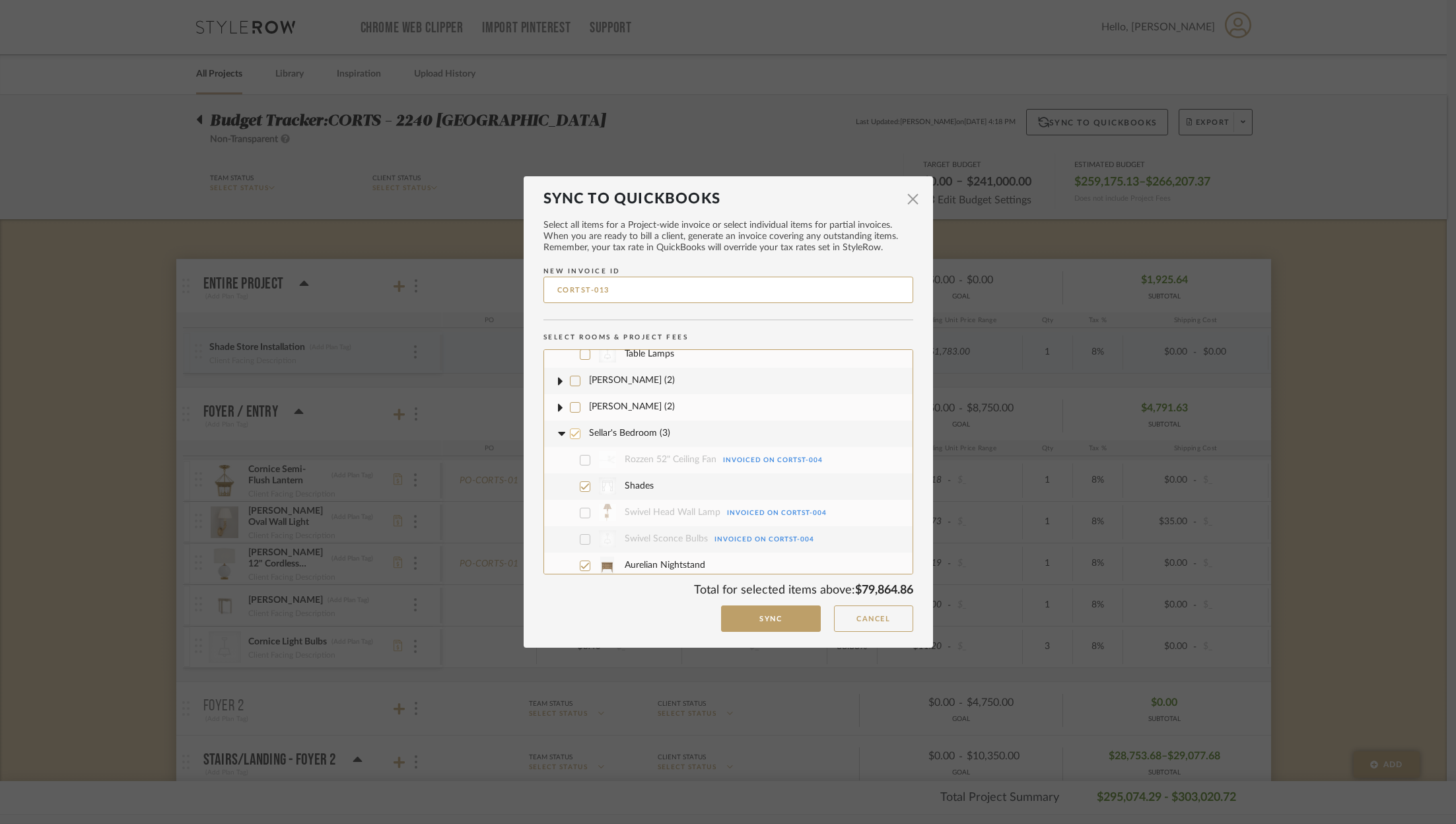
click at [571, 429] on icon at bounding box center [575, 433] width 9 height 9
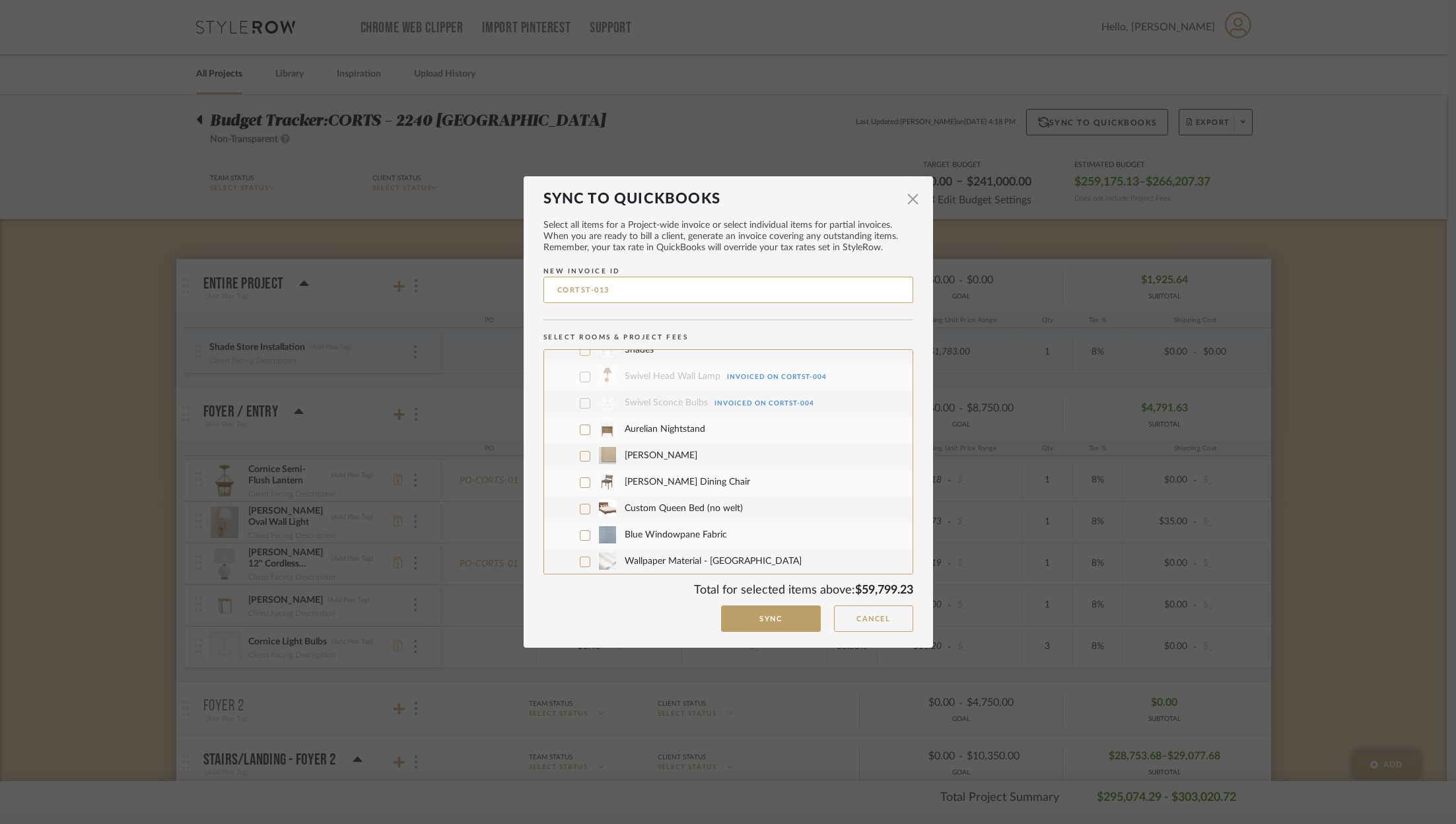
scroll to position [2415, 0]
click at [582, 526] on icon at bounding box center [585, 530] width 9 height 9
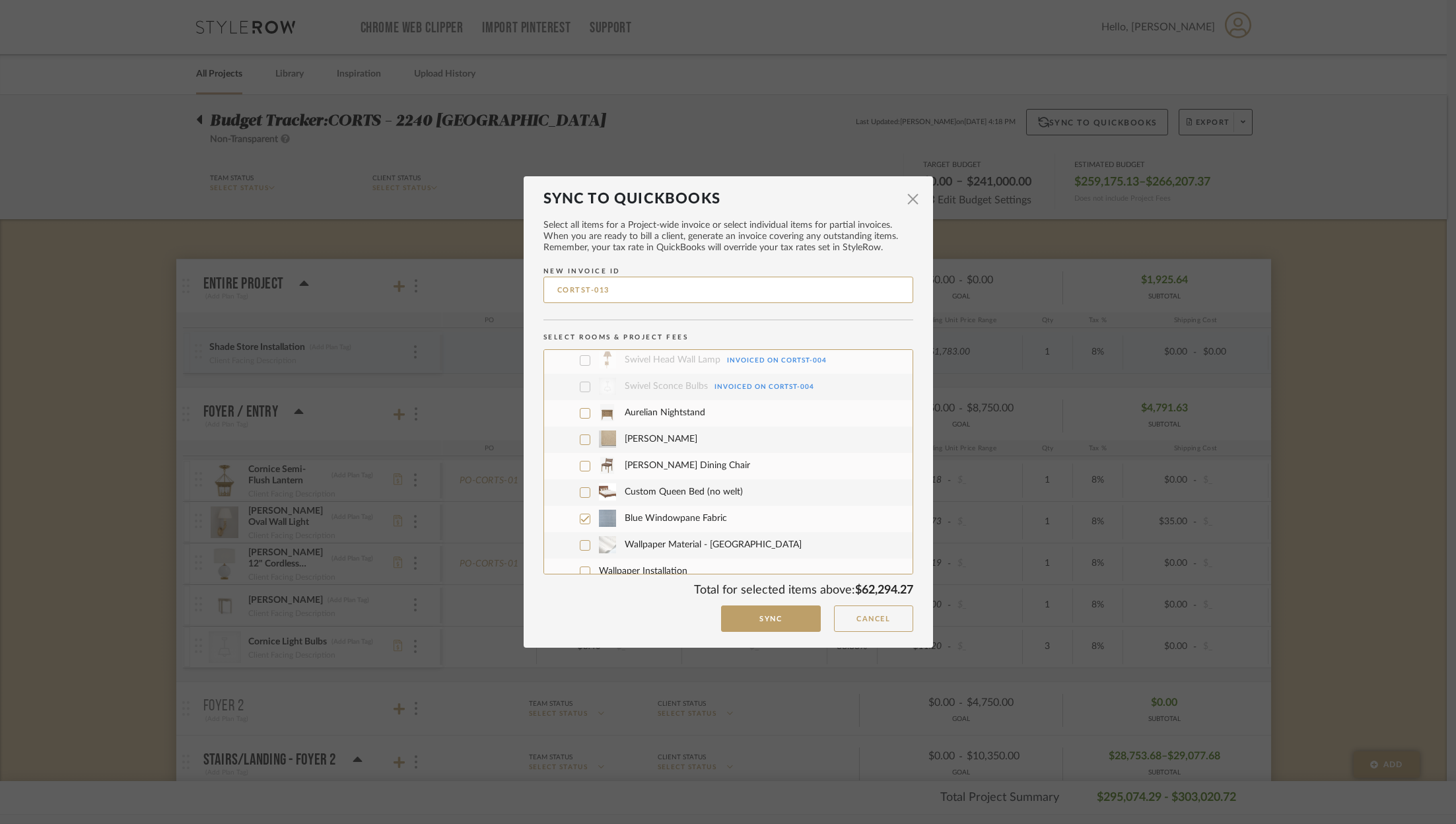
scroll to position [2431, 0]
click at [581, 483] on icon at bounding box center [585, 487] width 9 height 9
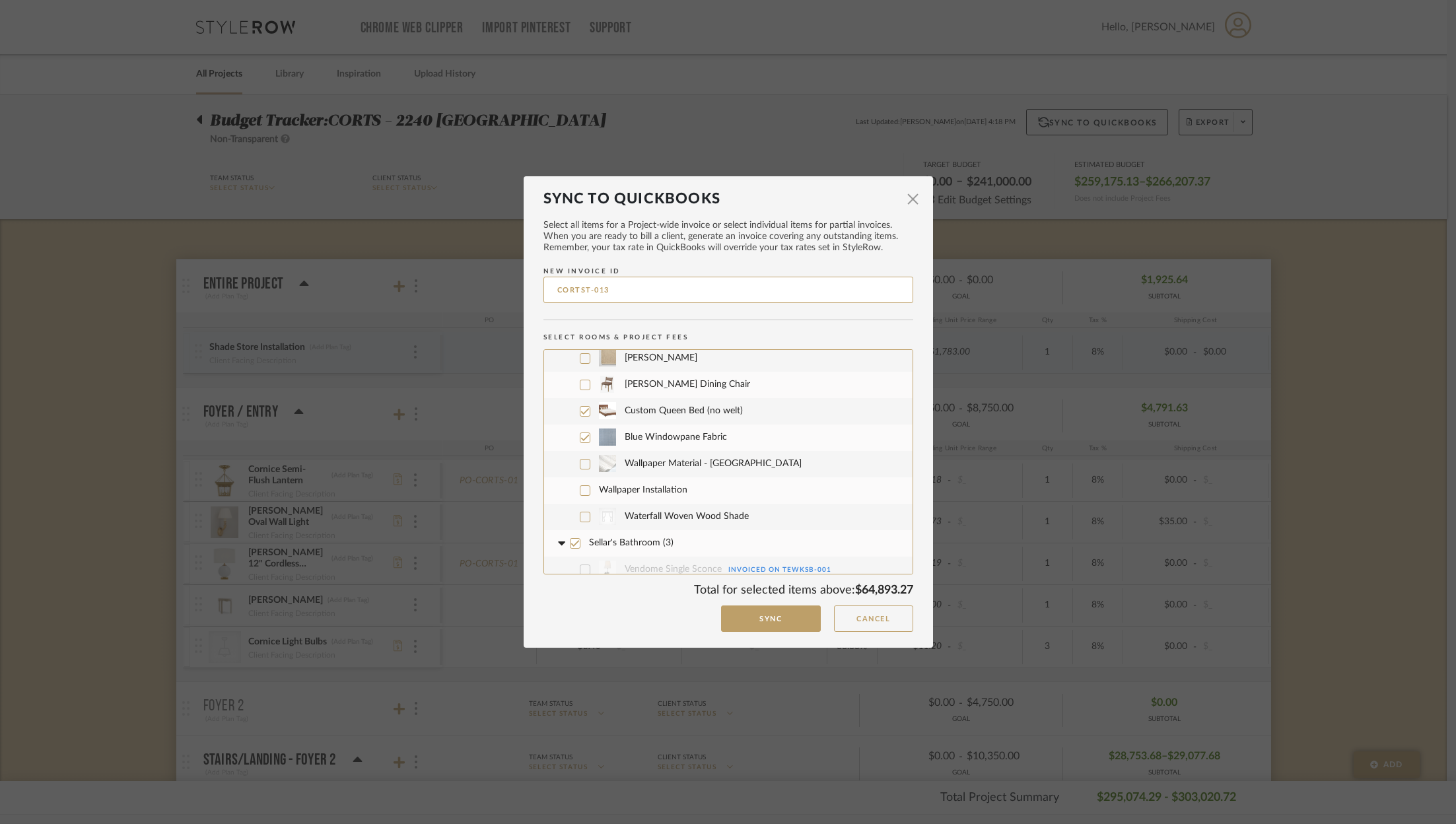
scroll to position [2510, 0]
click at [571, 536] on icon at bounding box center [575, 540] width 9 height 9
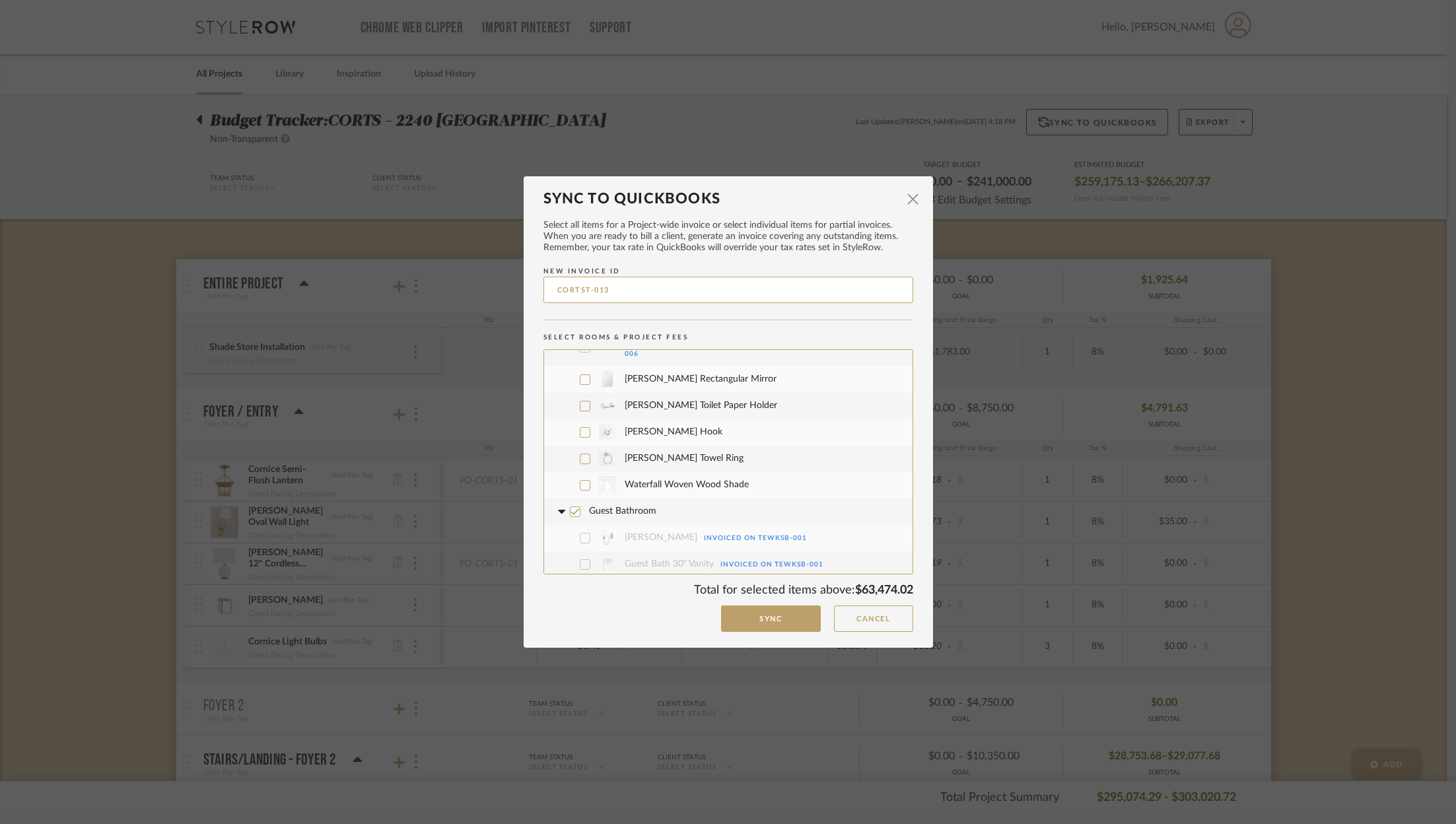
scroll to position [2801, 0]
click at [571, 495] on icon at bounding box center [575, 499] width 9 height 9
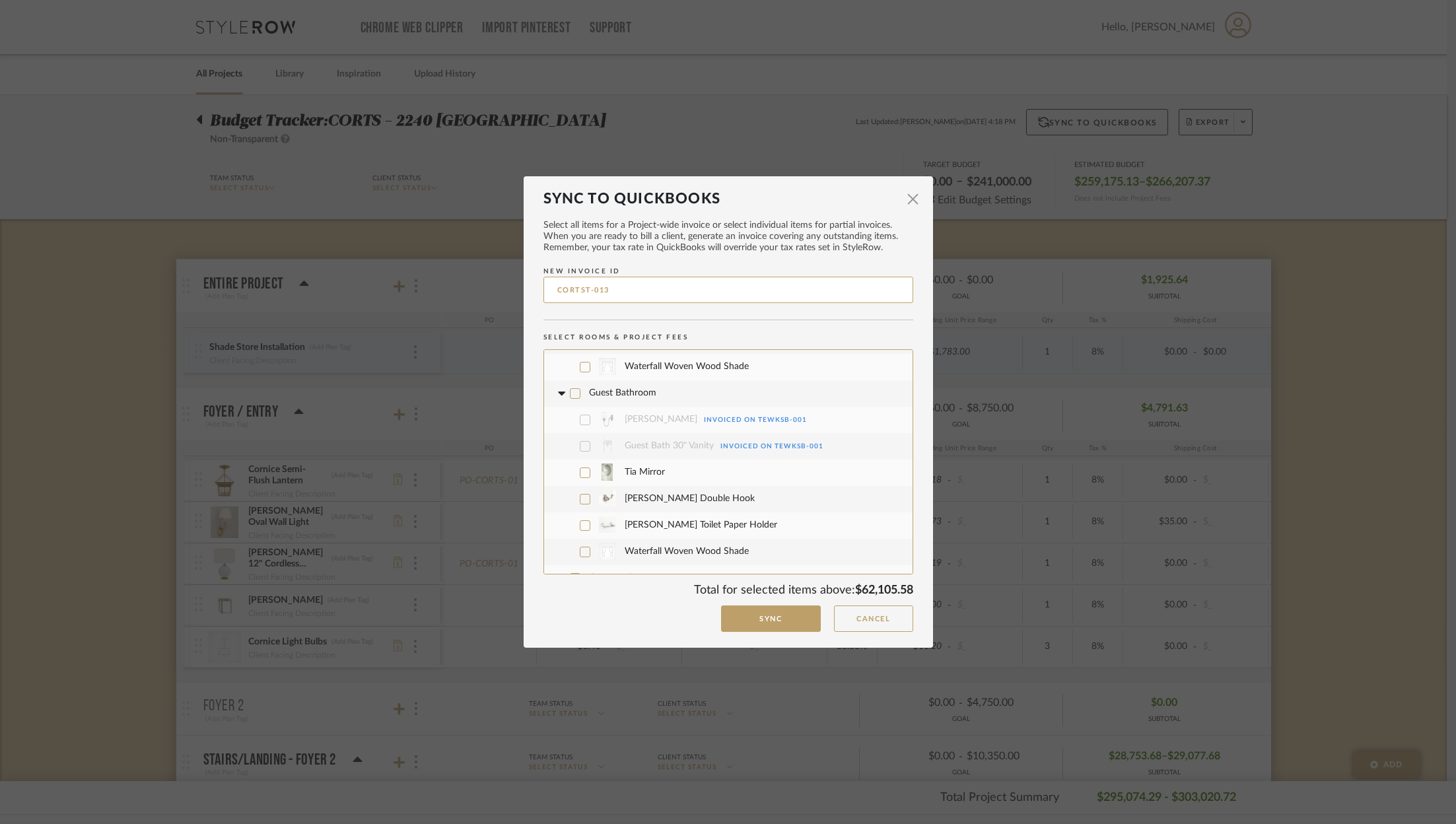
scroll to position [2907, 0]
click at [571, 574] on icon at bounding box center [574, 577] width 8 height 6
click at [571, 517] on icon at bounding box center [574, 520] width 8 height 6
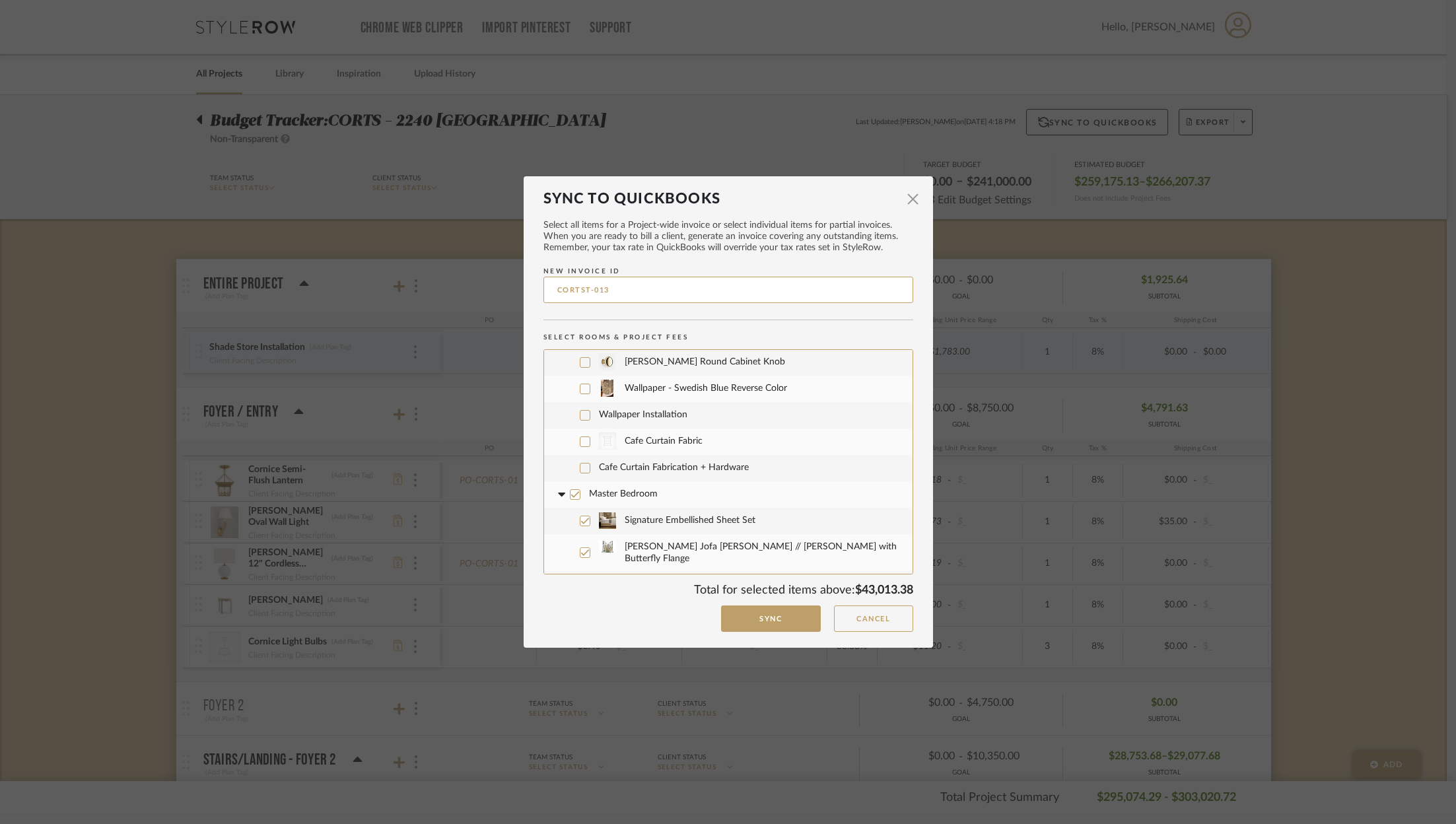
scroll to position [3538, 0]
click at [571, 482] on icon at bounding box center [575, 486] width 9 height 9
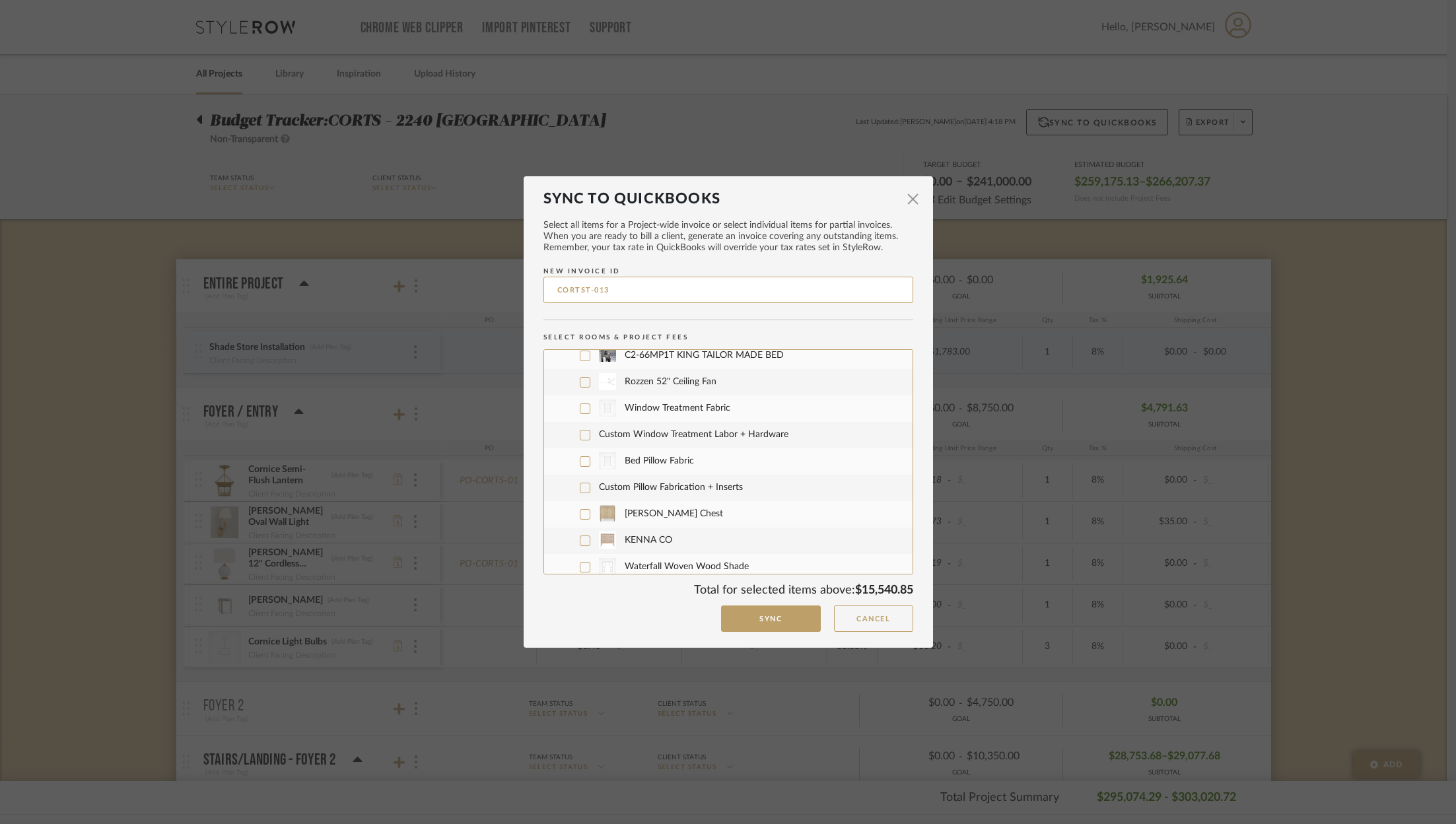
scroll to position [3891, 0]
click at [571, 588] on icon at bounding box center [575, 592] width 9 height 9
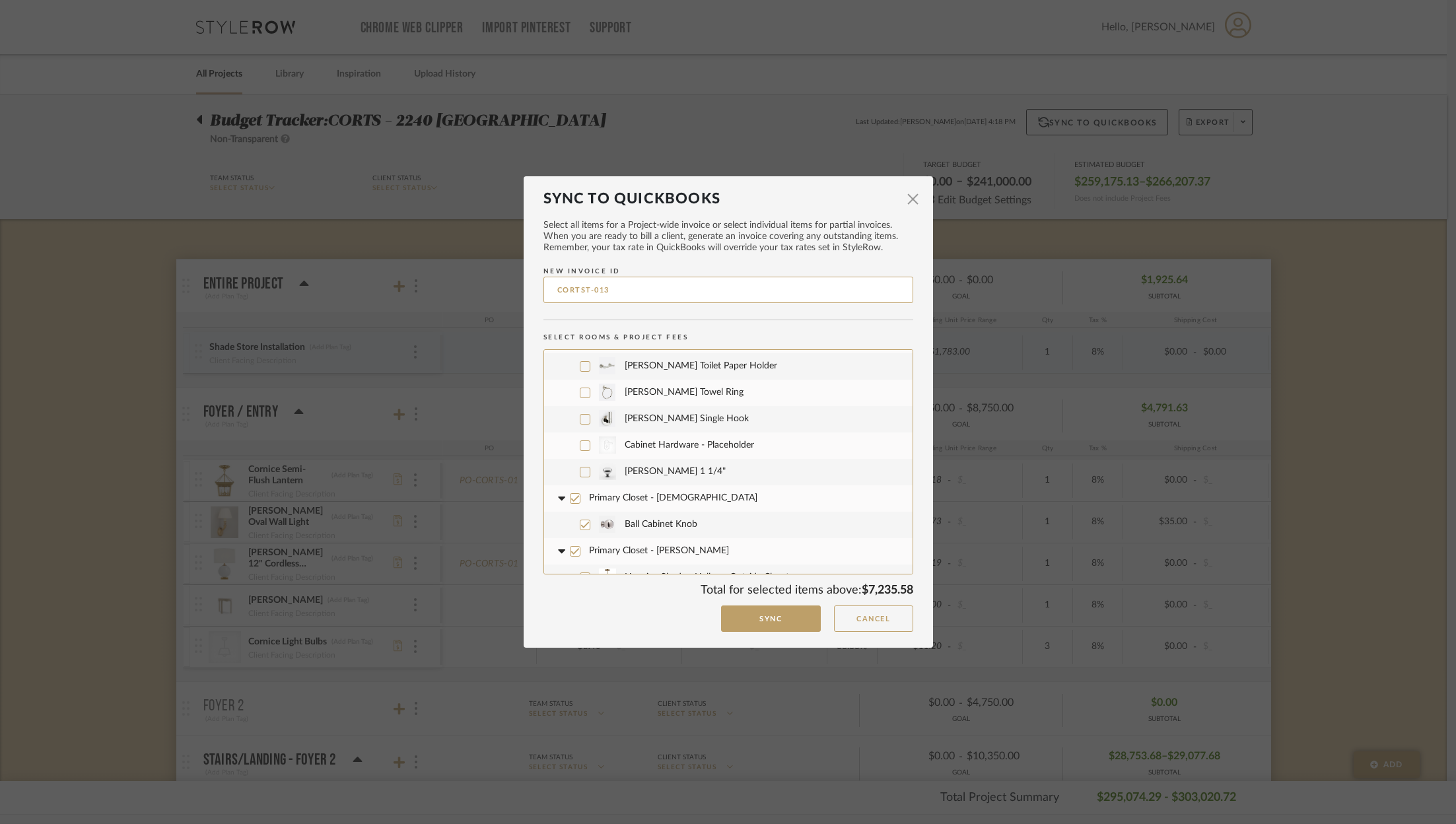
scroll to position [4229, 0]
click at [576, 479] on label "Primary Closet - [DEMOGRAPHIC_DATA]" at bounding box center [728, 492] width 349 height 26
click at [572, 540] on icon at bounding box center [575, 545] width 9 height 9
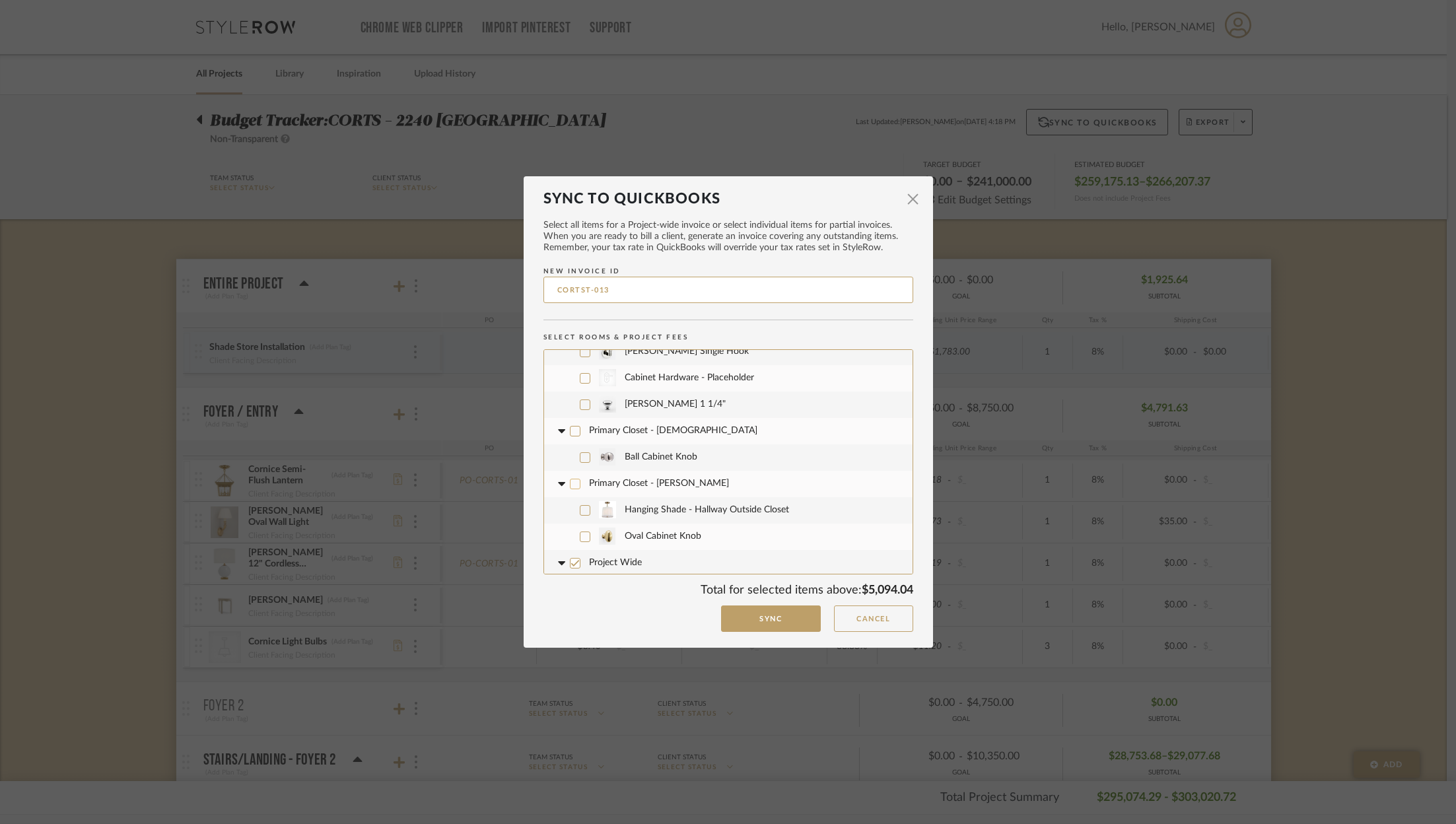
scroll to position [4326, 0]
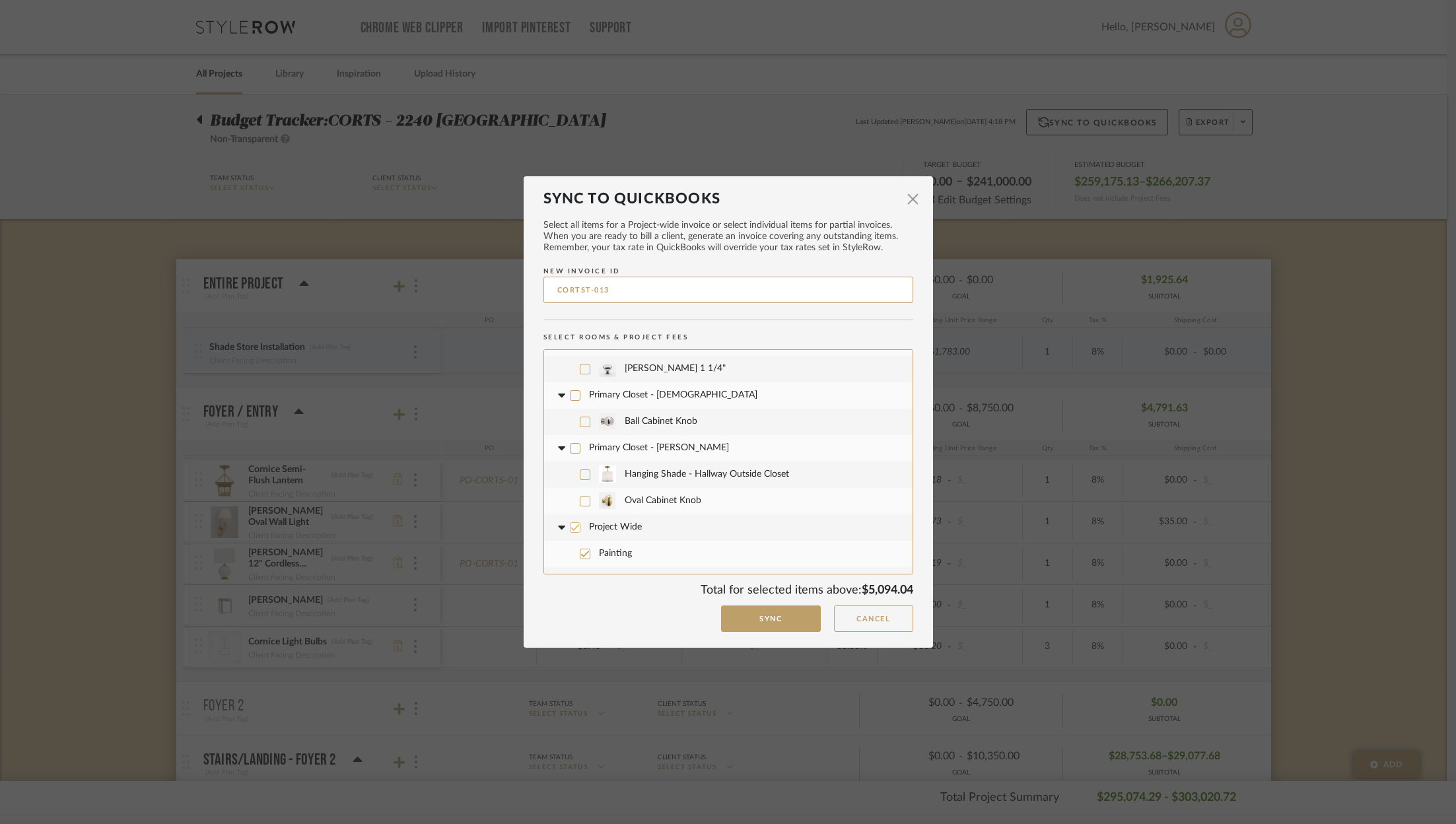
click at [571, 523] on icon at bounding box center [575, 527] width 9 height 9
click at [571, 576] on icon at bounding box center [575, 580] width 9 height 9
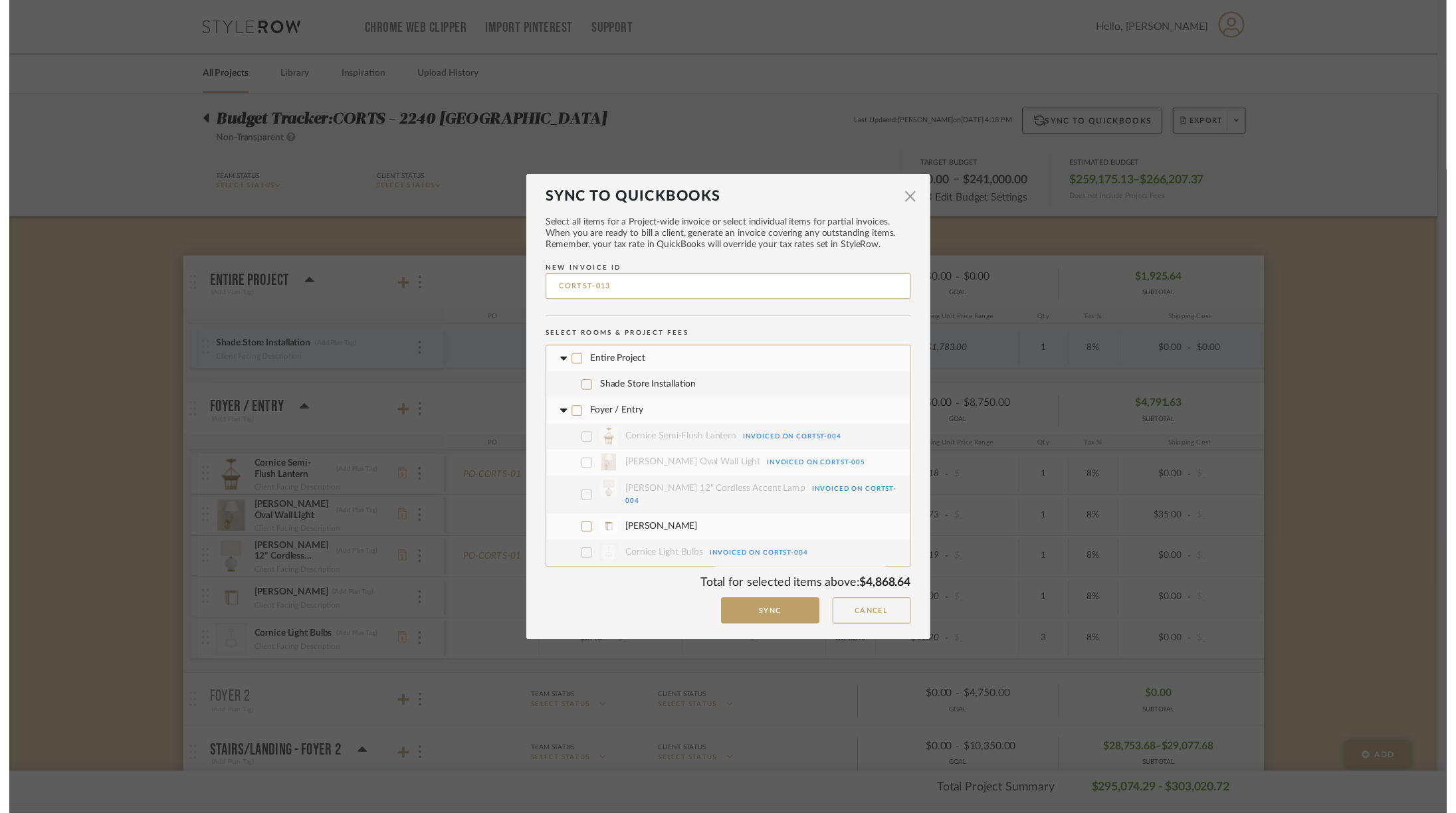
scroll to position [6, 0]
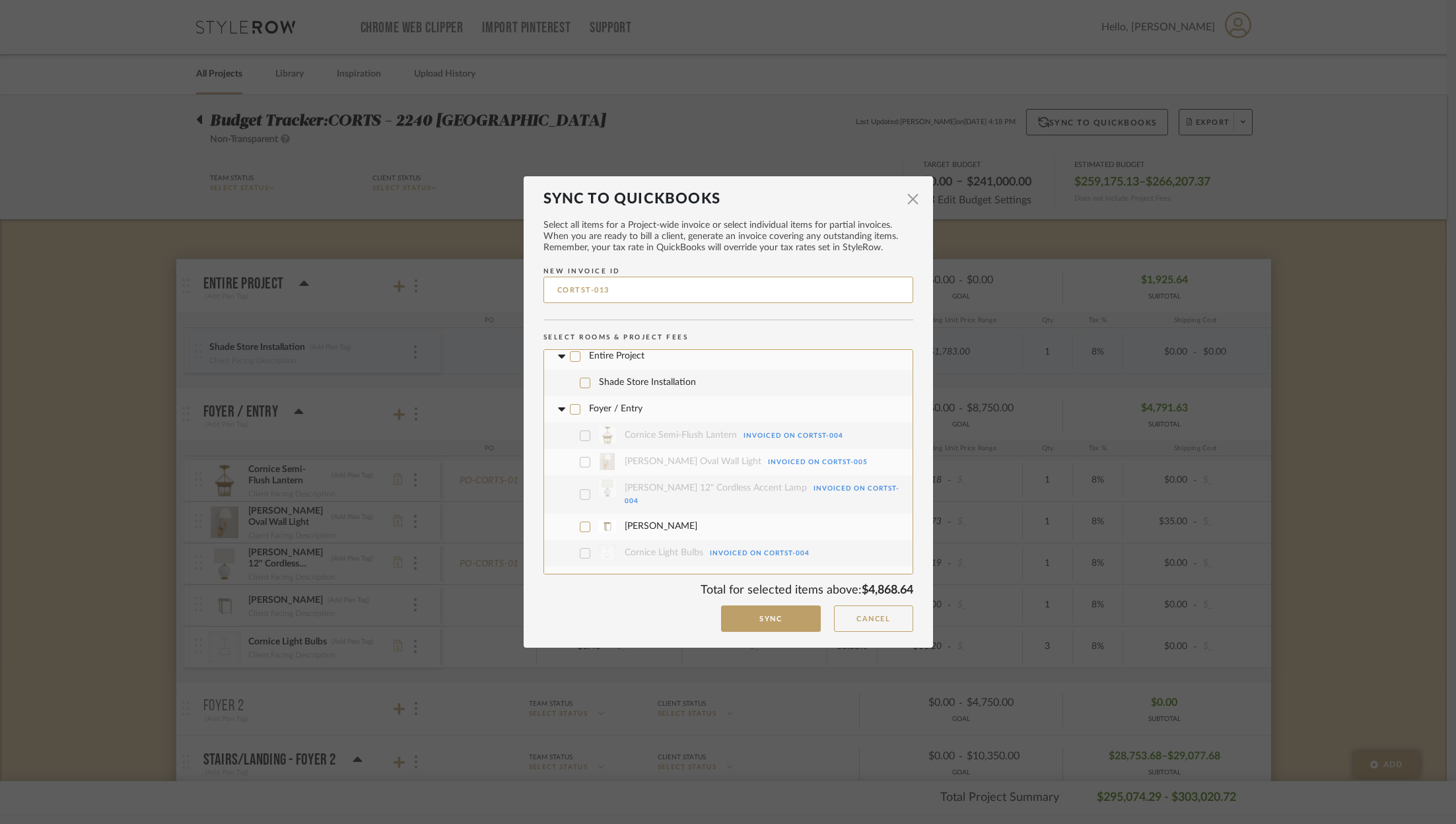
click at [702, 295] on input "CORTST-013" at bounding box center [728, 289] width 370 height 26
type input "CORTST-Sellars Bed"
click at [759, 619] on button "Sync" at bounding box center [770, 619] width 100 height 27
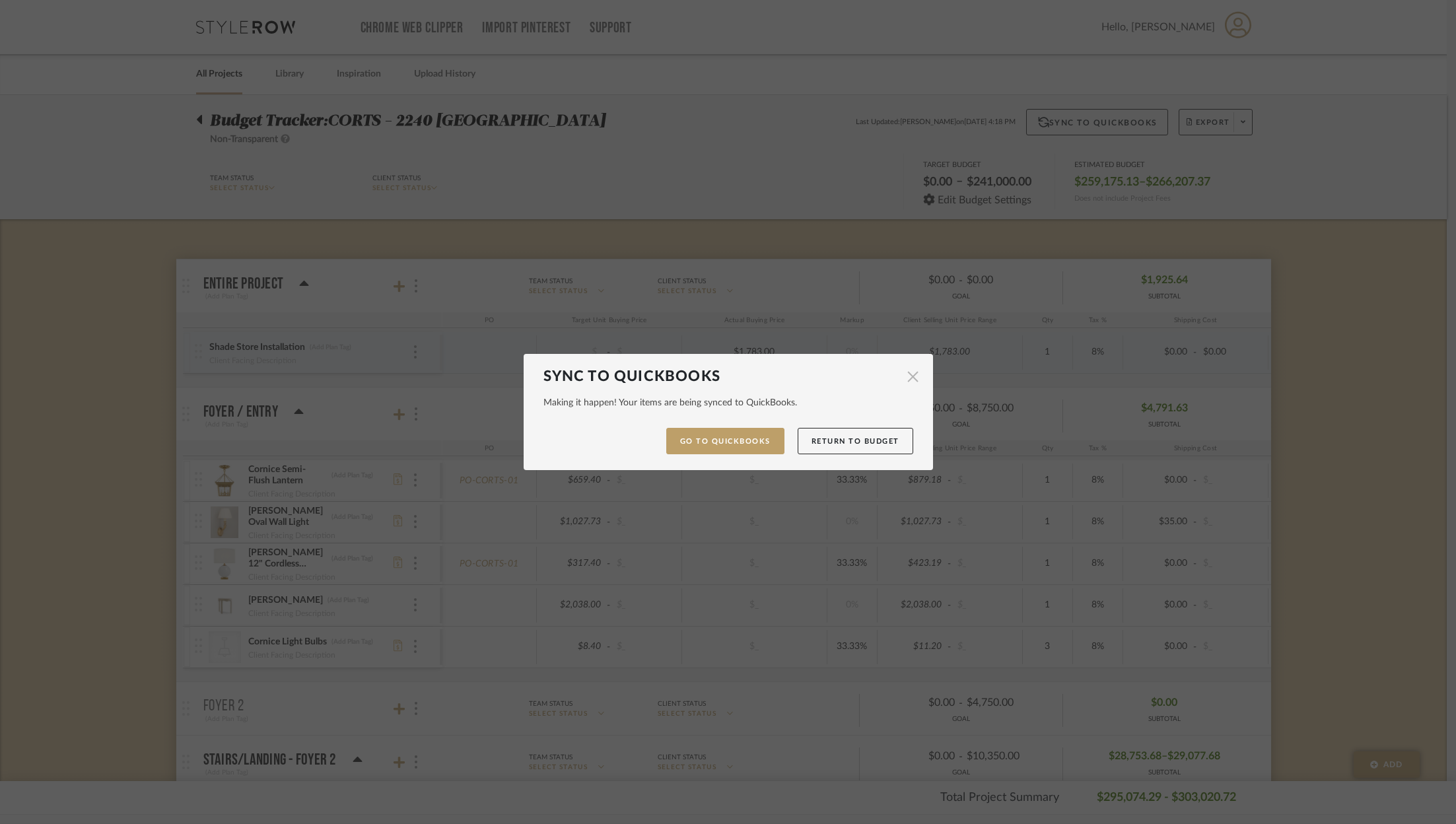
click at [905, 381] on span "button" at bounding box center [913, 376] width 26 height 26
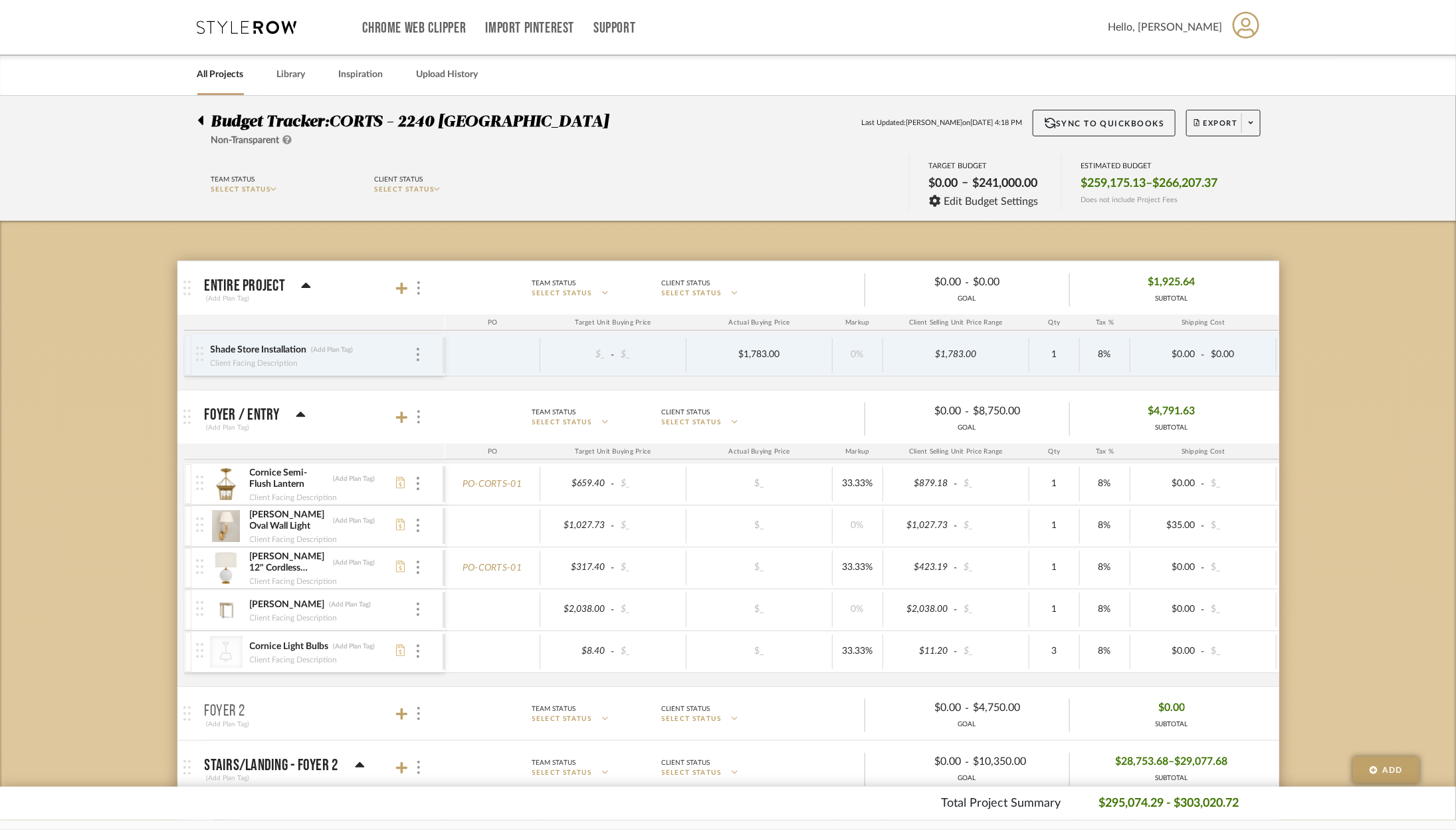
click at [246, 28] on icon at bounding box center [247, 27] width 99 height 13
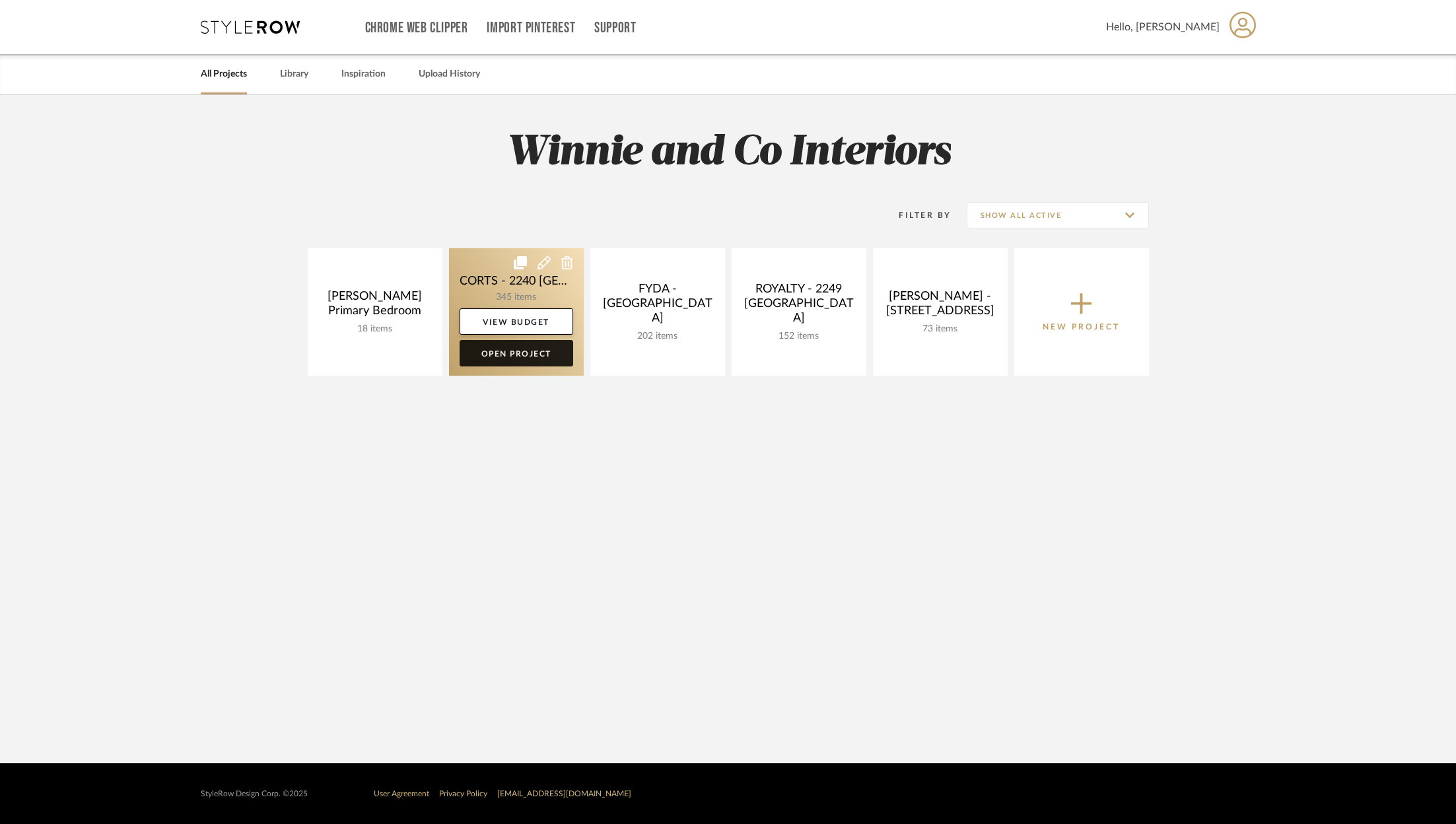
click at [521, 359] on link "Open Project" at bounding box center [516, 352] width 113 height 26
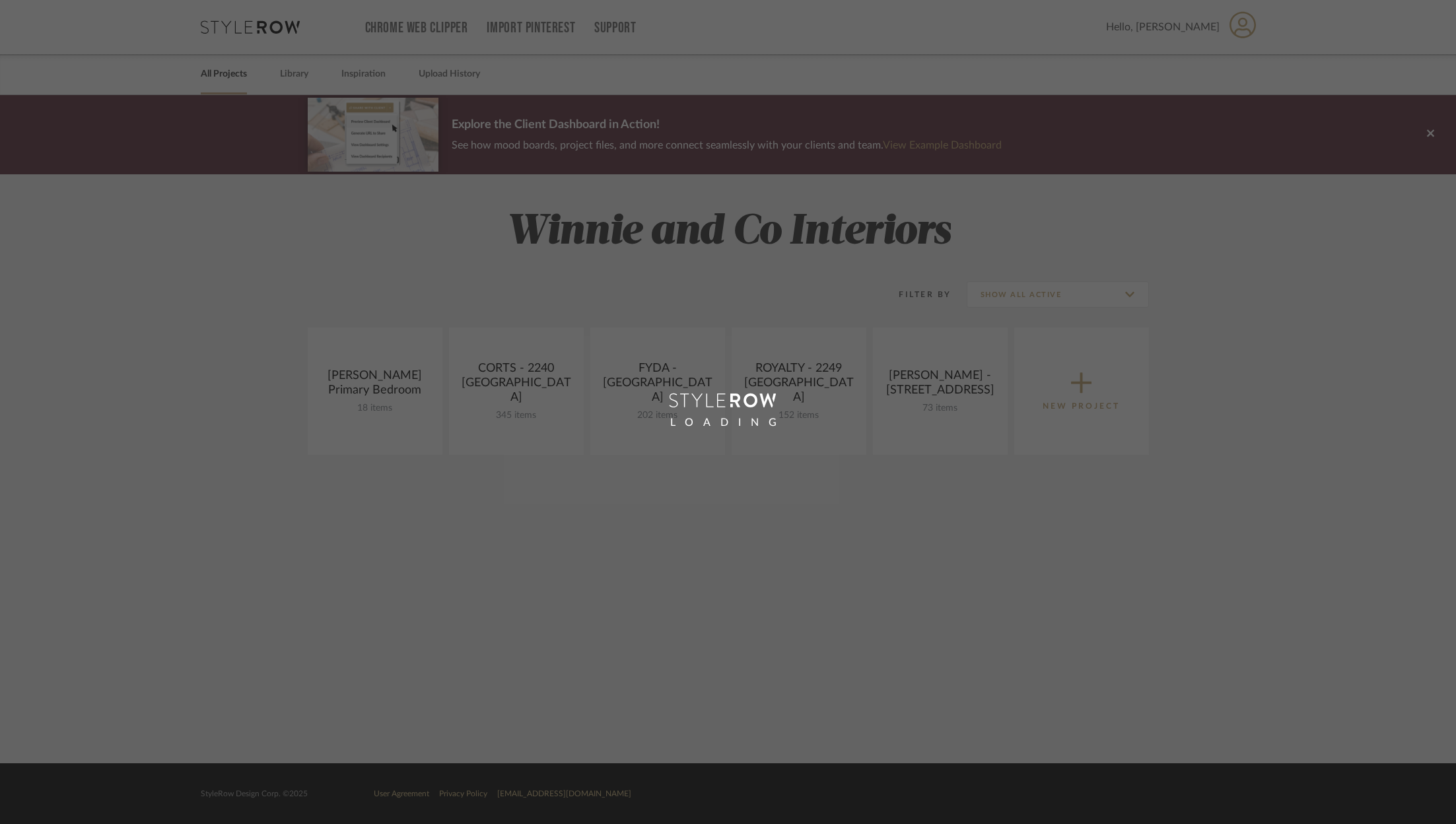
click at [620, 450] on div "LOADING" at bounding box center [728, 412] width 1456 height 824
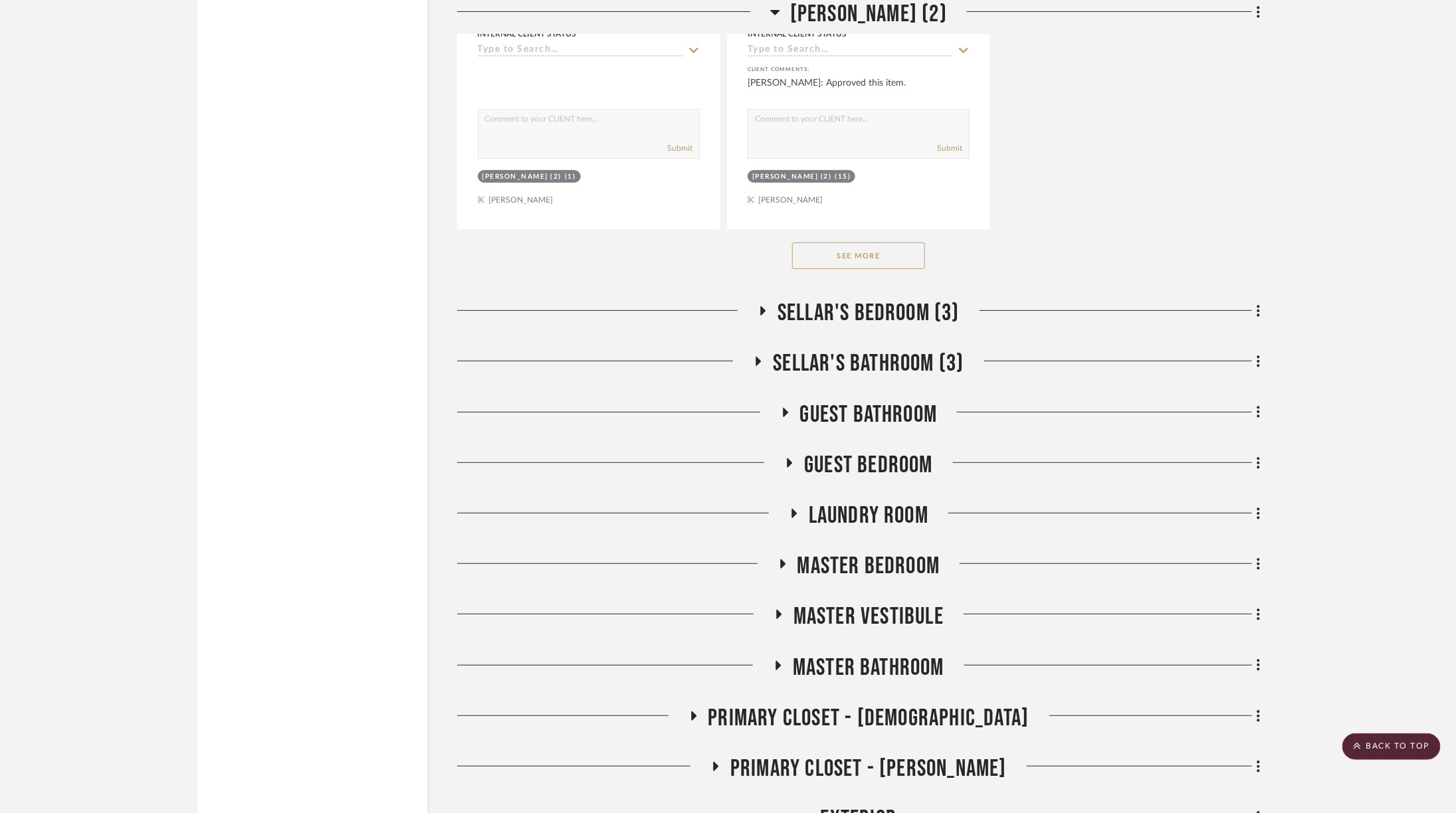
scroll to position [3263, 0]
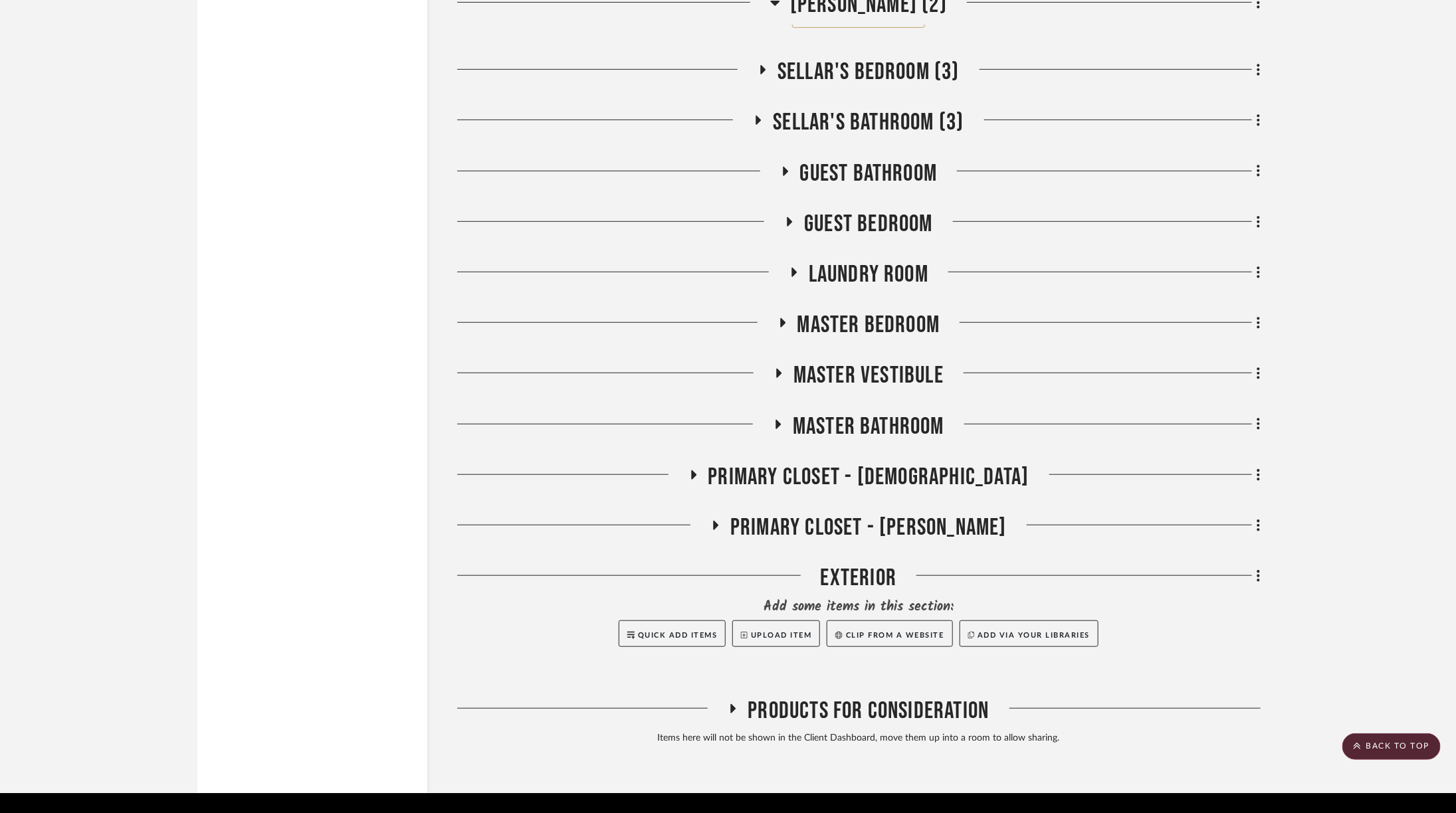
click at [918, 463] on span "Primary Closet - [DEMOGRAPHIC_DATA]" at bounding box center [868, 477] width 321 height 28
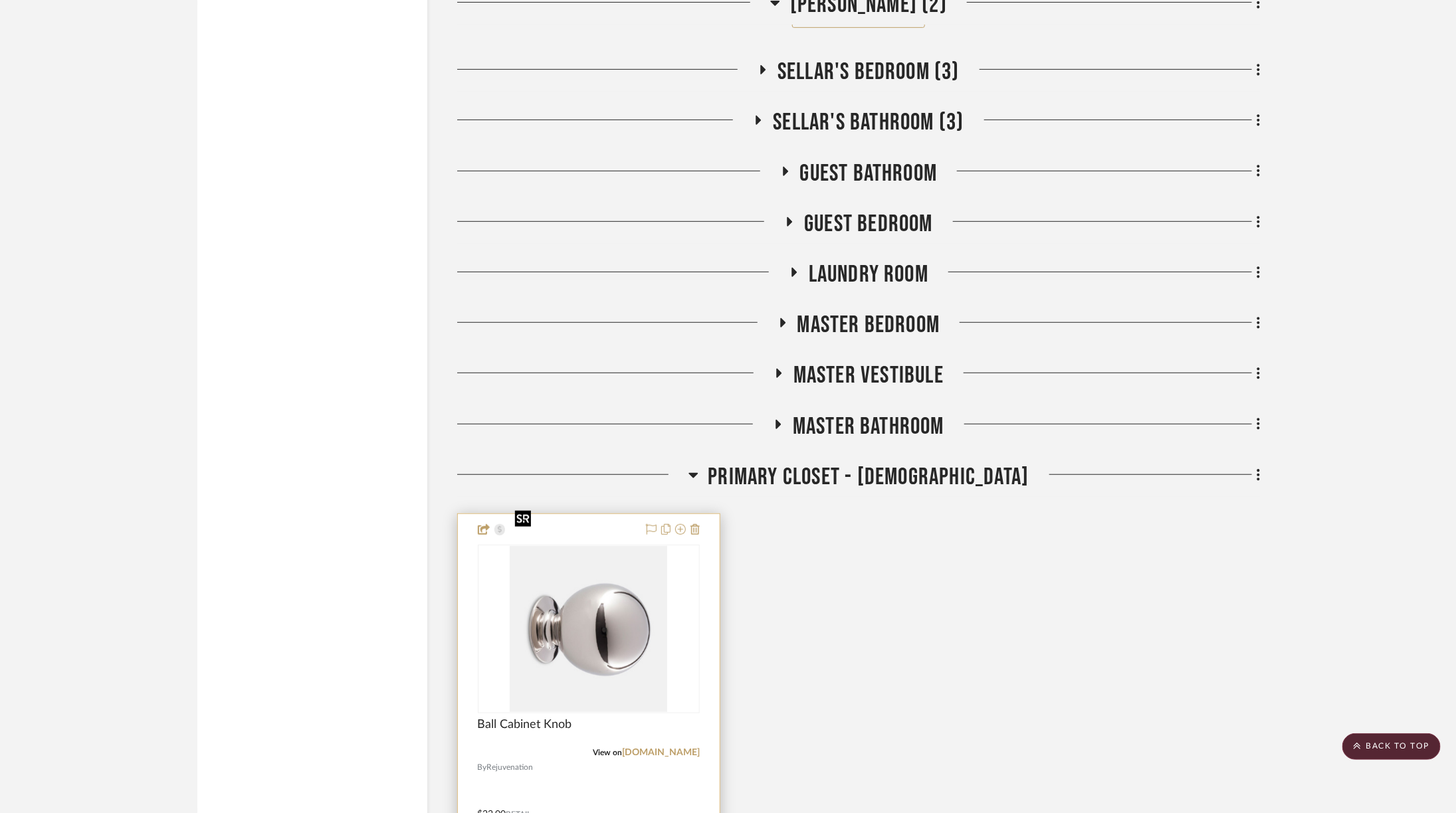
click at [0, 0] on img at bounding box center [0, 0] width 0 height 0
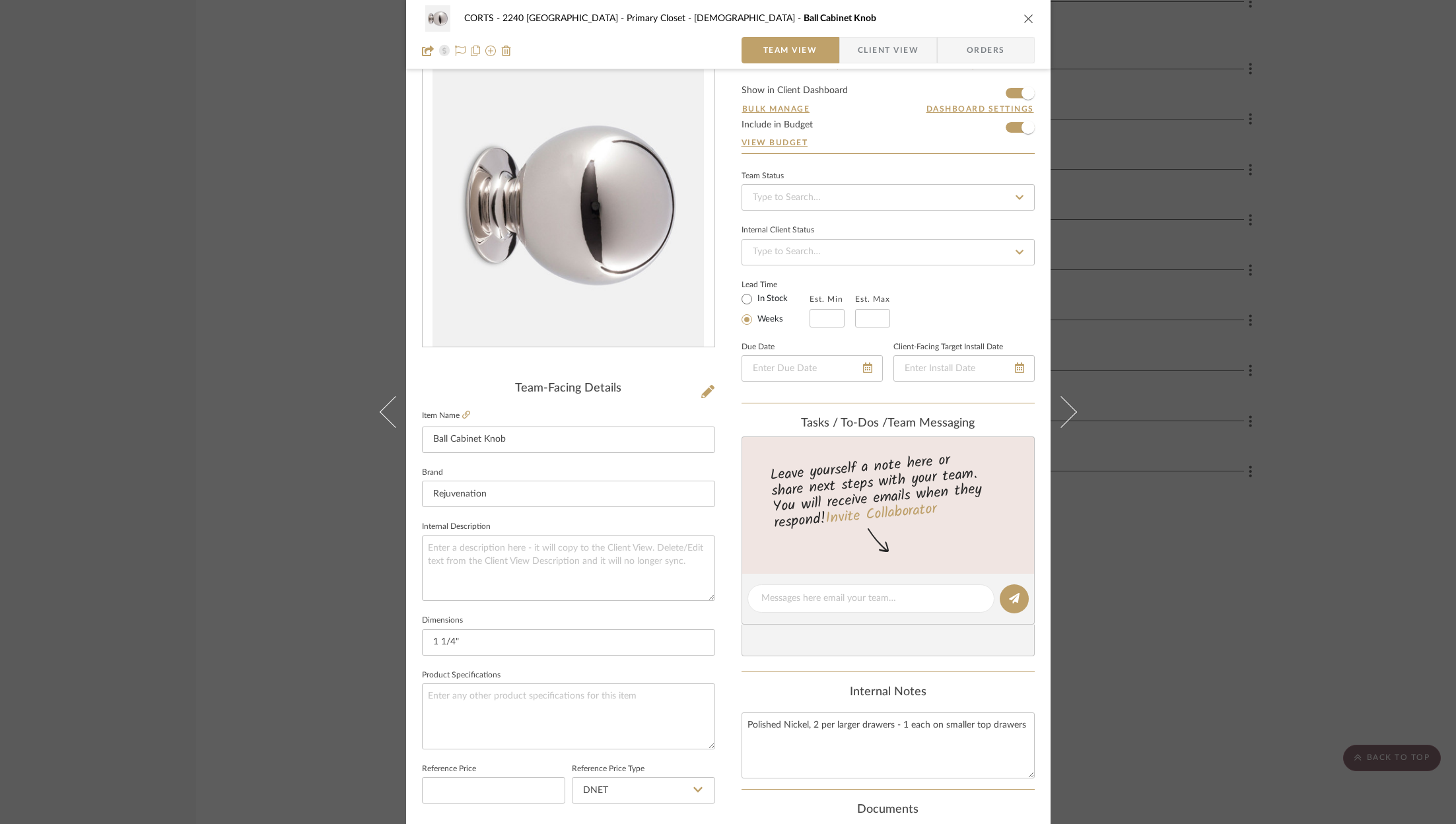
scroll to position [0, 0]
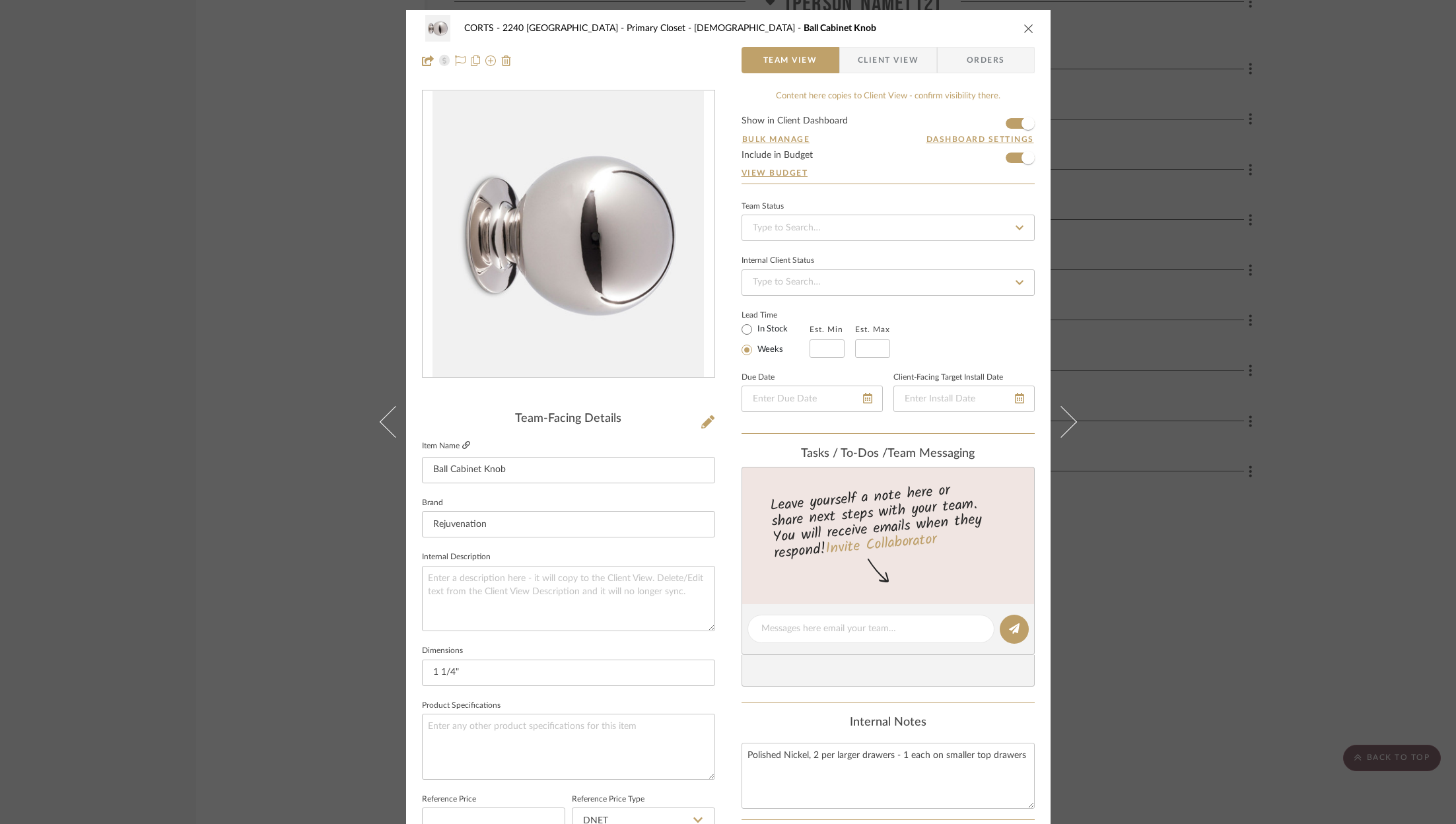
click at [462, 444] on icon at bounding box center [466, 444] width 8 height 8
click at [1023, 26] on icon "close" at bounding box center [1029, 28] width 11 height 11
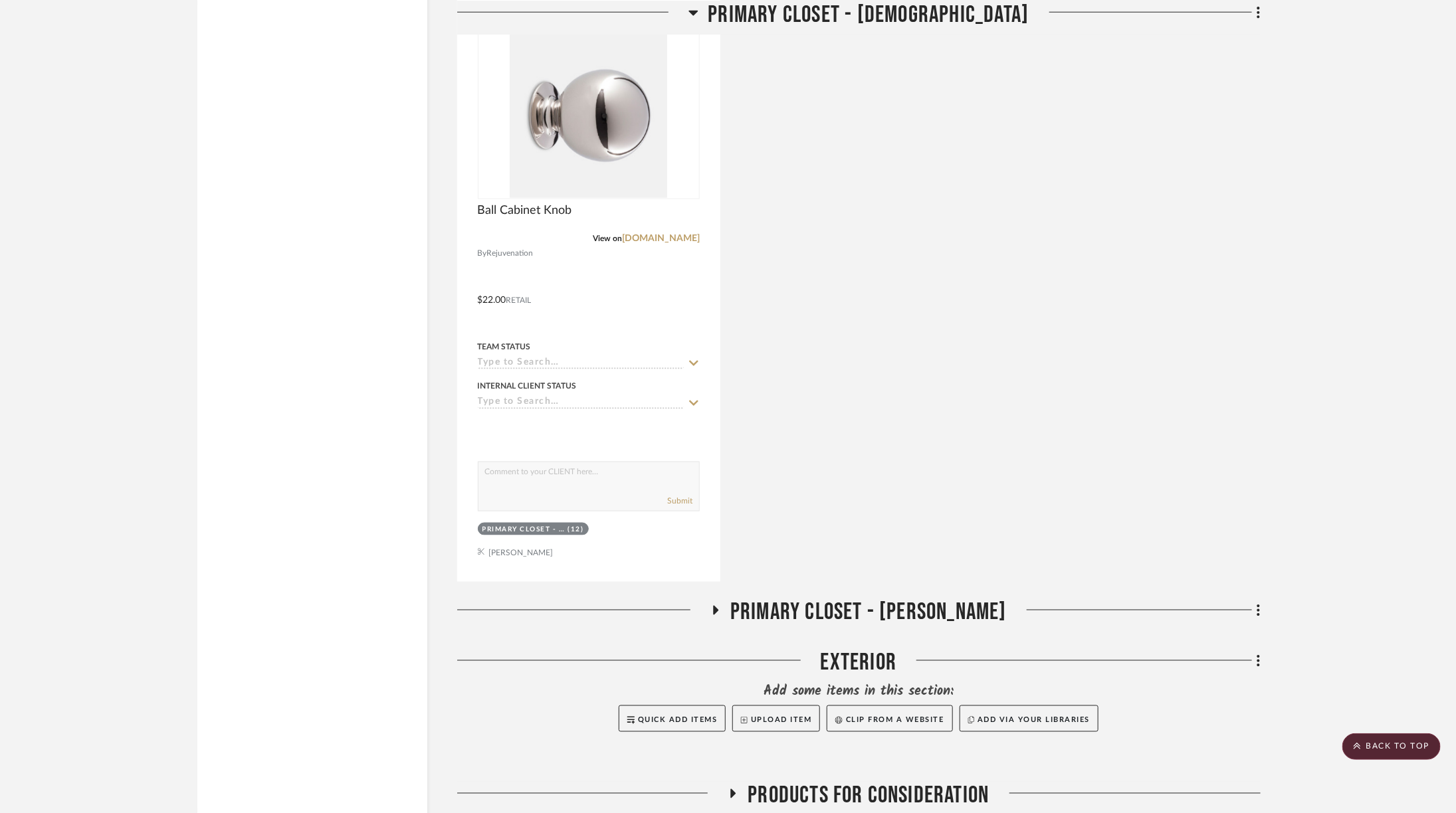
scroll to position [3861, 0]
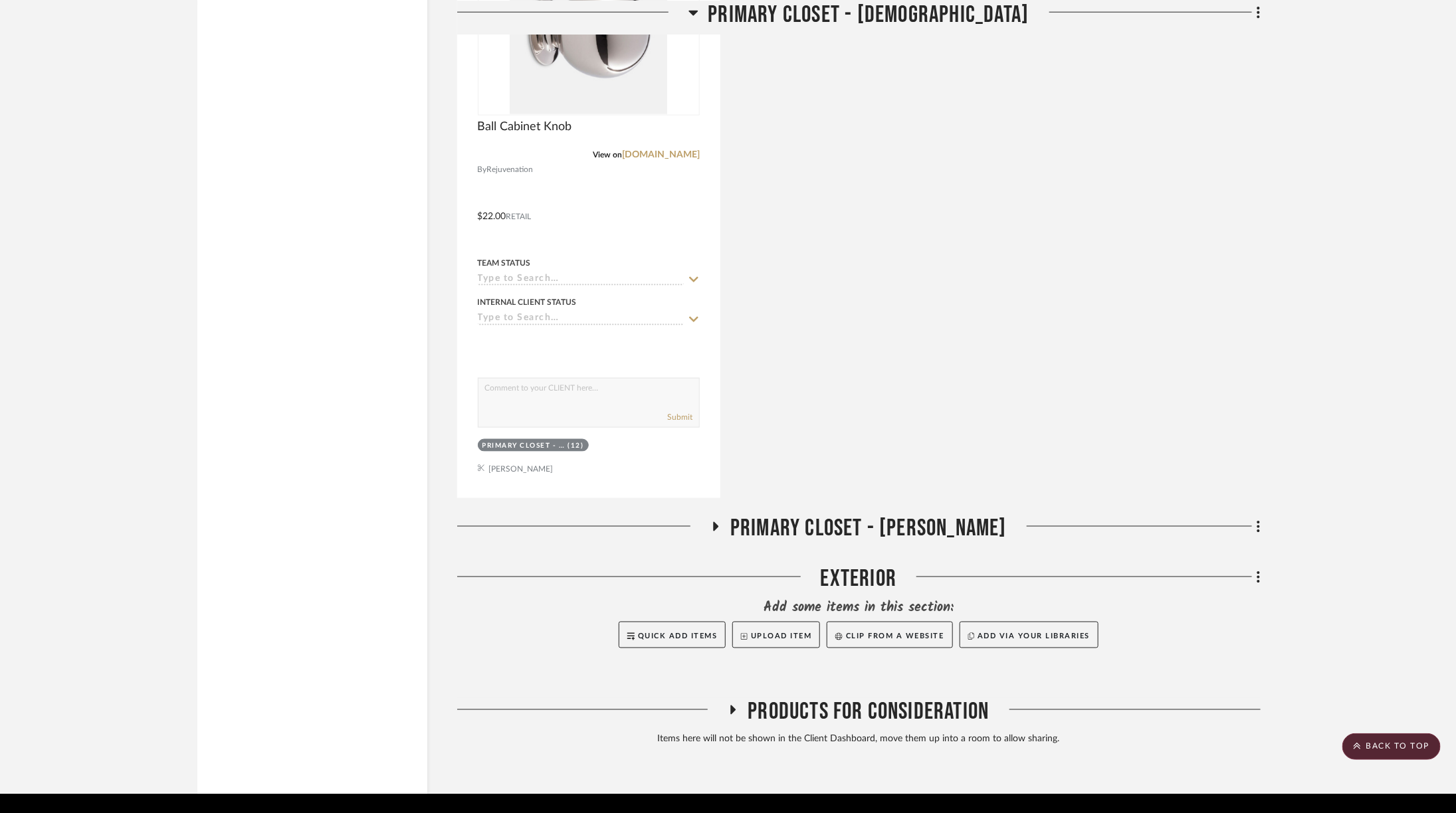
click at [784, 514] on span "Primary Closet - [PERSON_NAME]" at bounding box center [868, 528] width 277 height 28
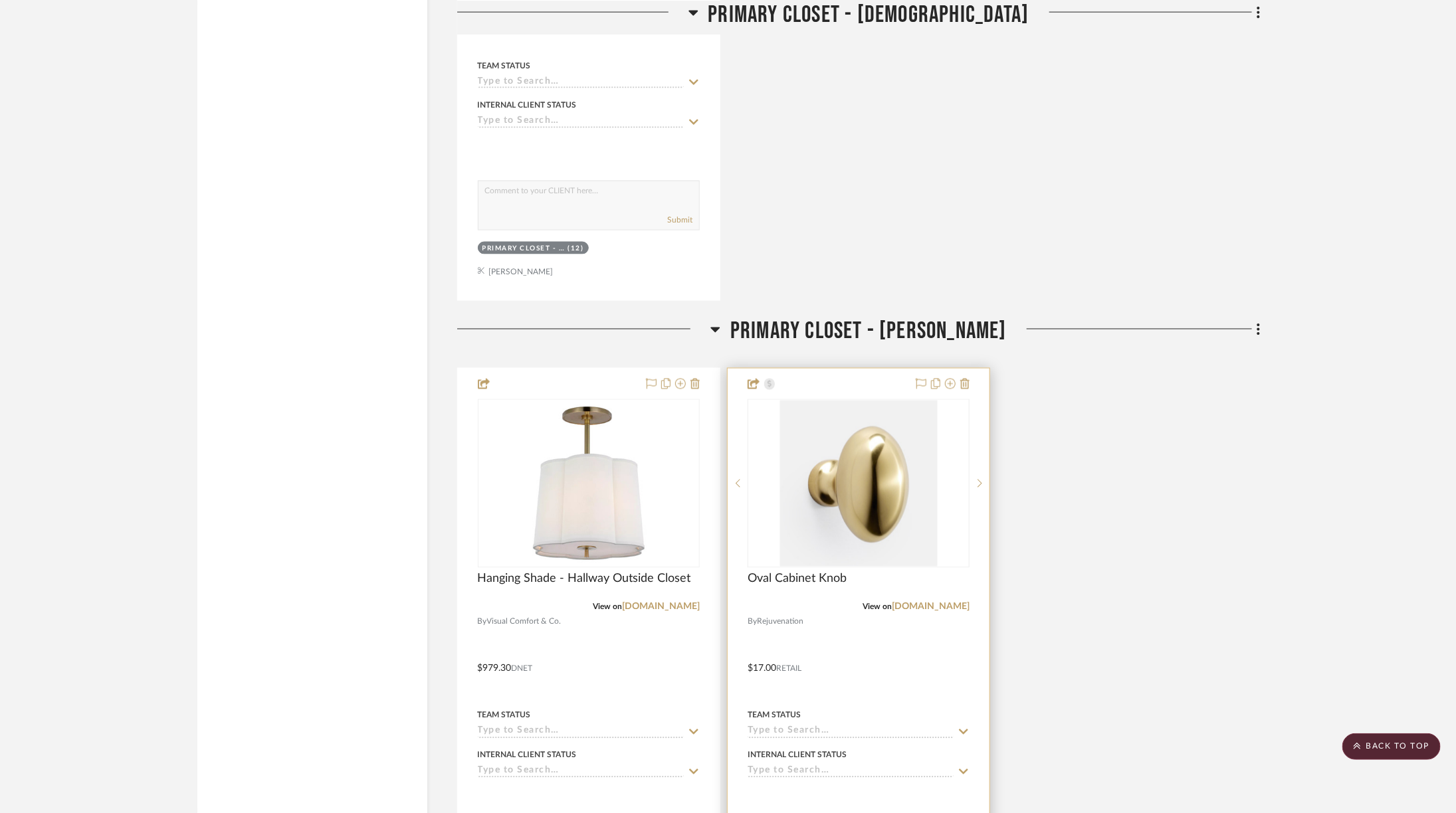
scroll to position [4079, 0]
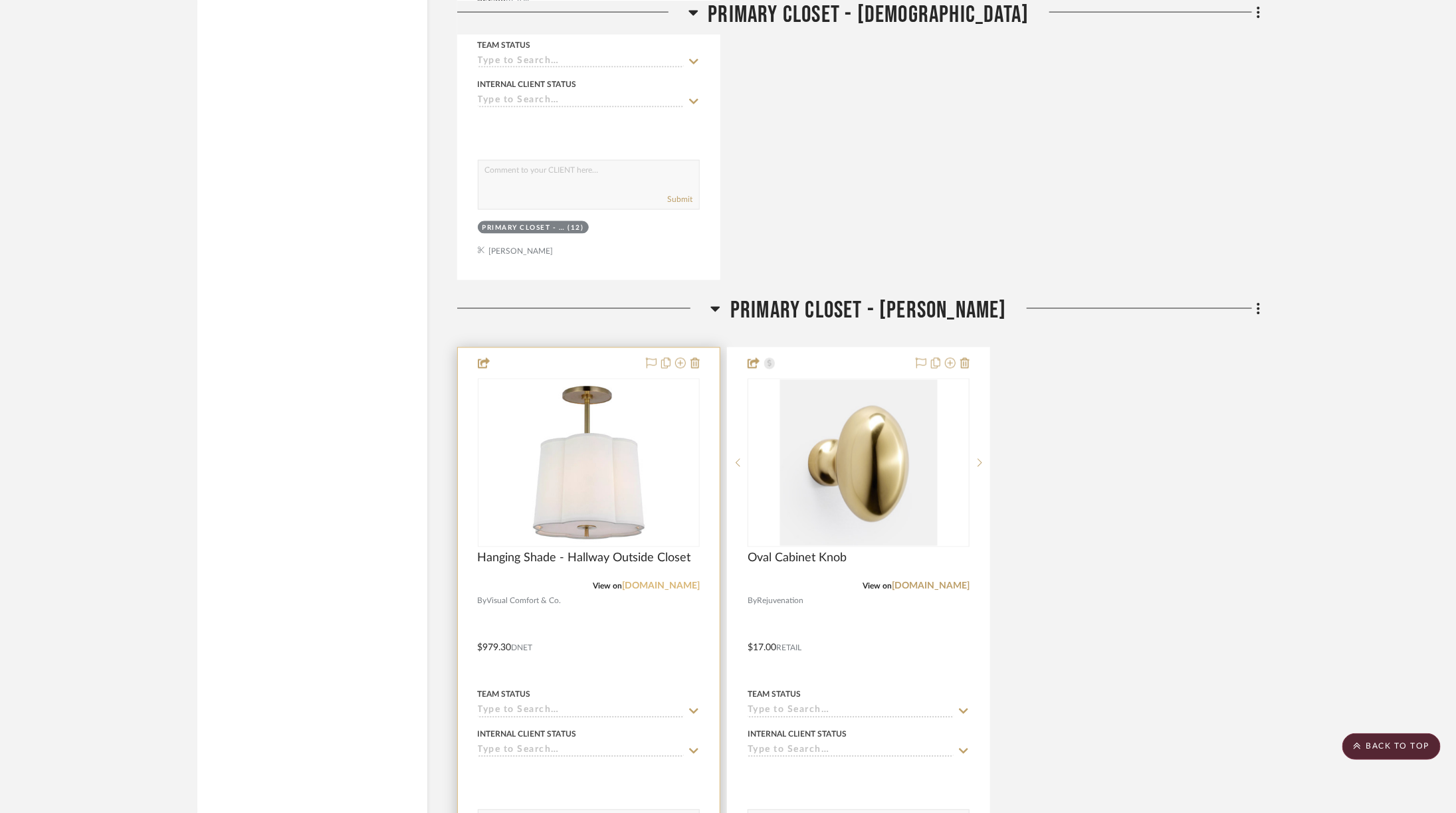
click at [669, 582] on link "[DOMAIN_NAME]" at bounding box center [660, 587] width 78 height 9
click at [604, 412] on div at bounding box center [589, 463] width 222 height 169
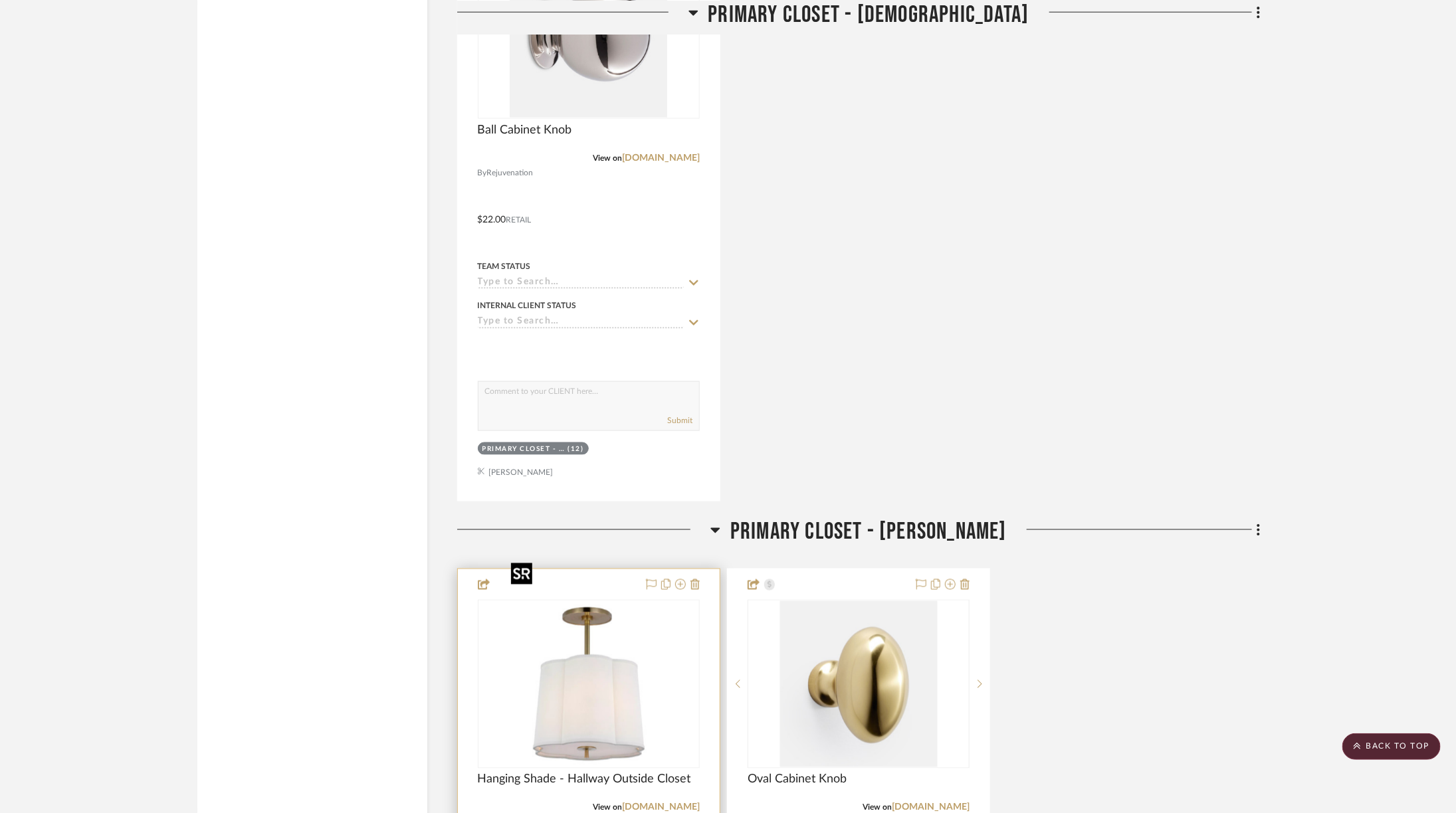
scroll to position [3791, 0]
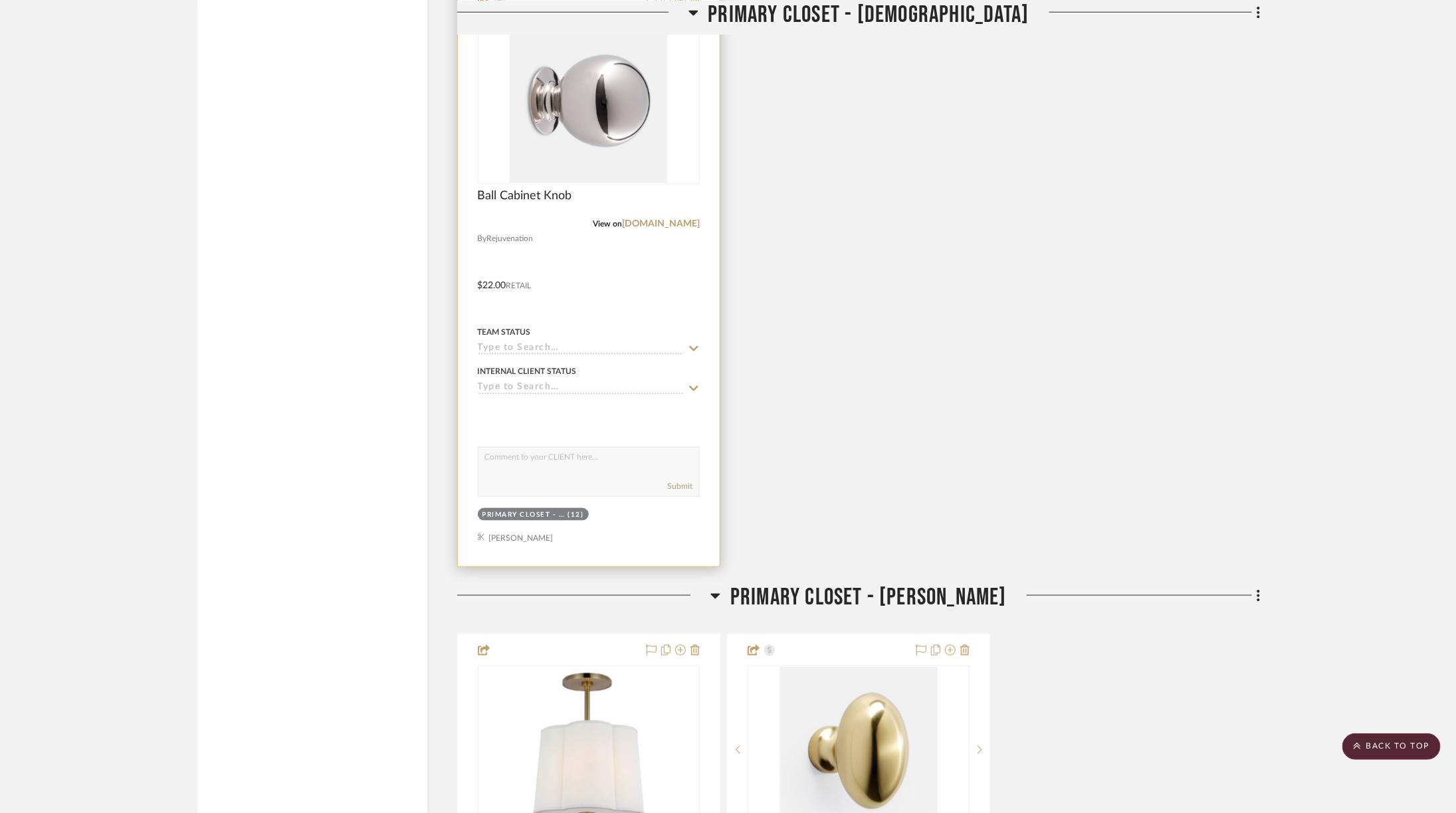
click at [620, 93] on img "0" at bounding box center [588, 100] width 157 height 166
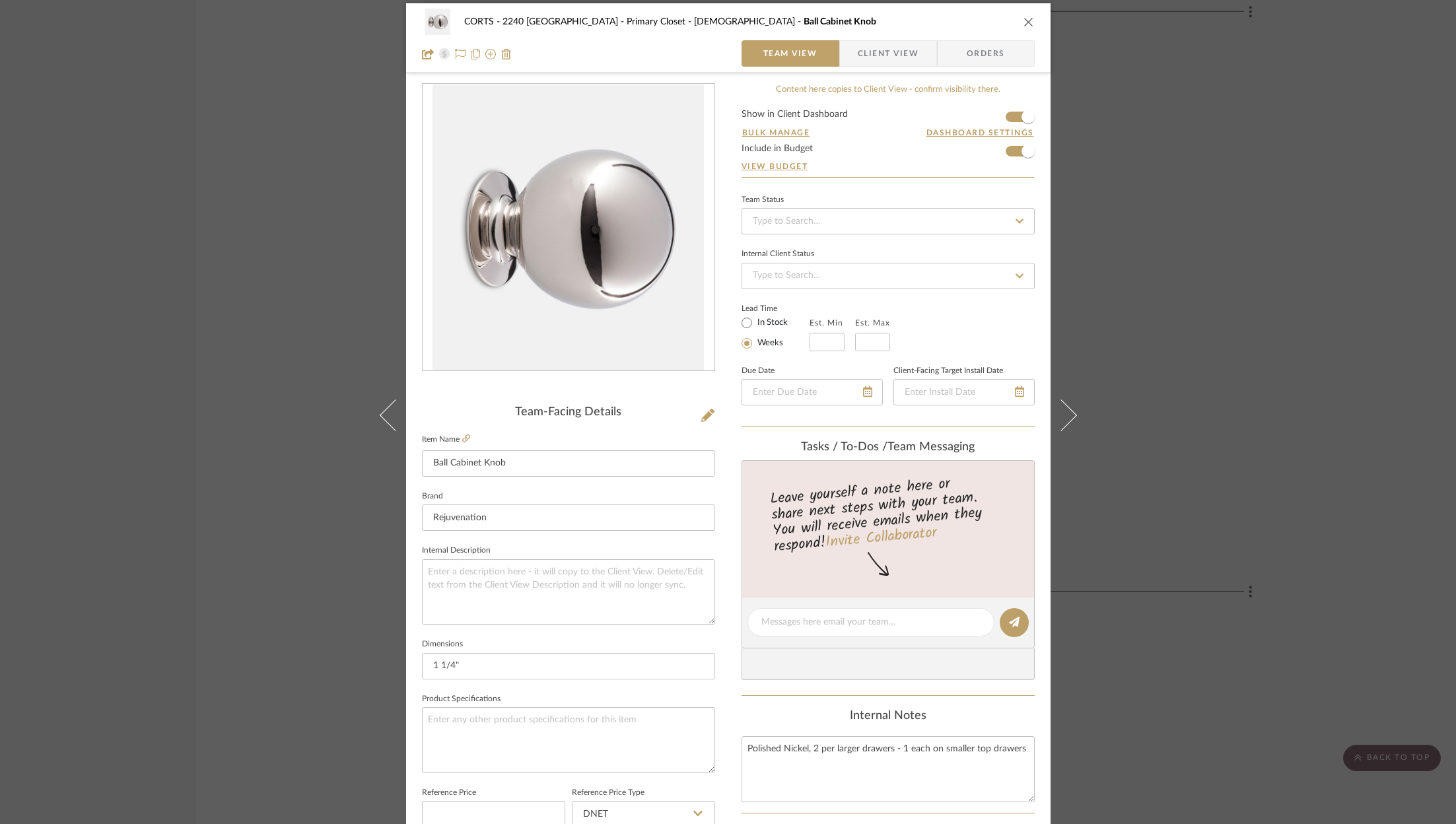
scroll to position [15, 0]
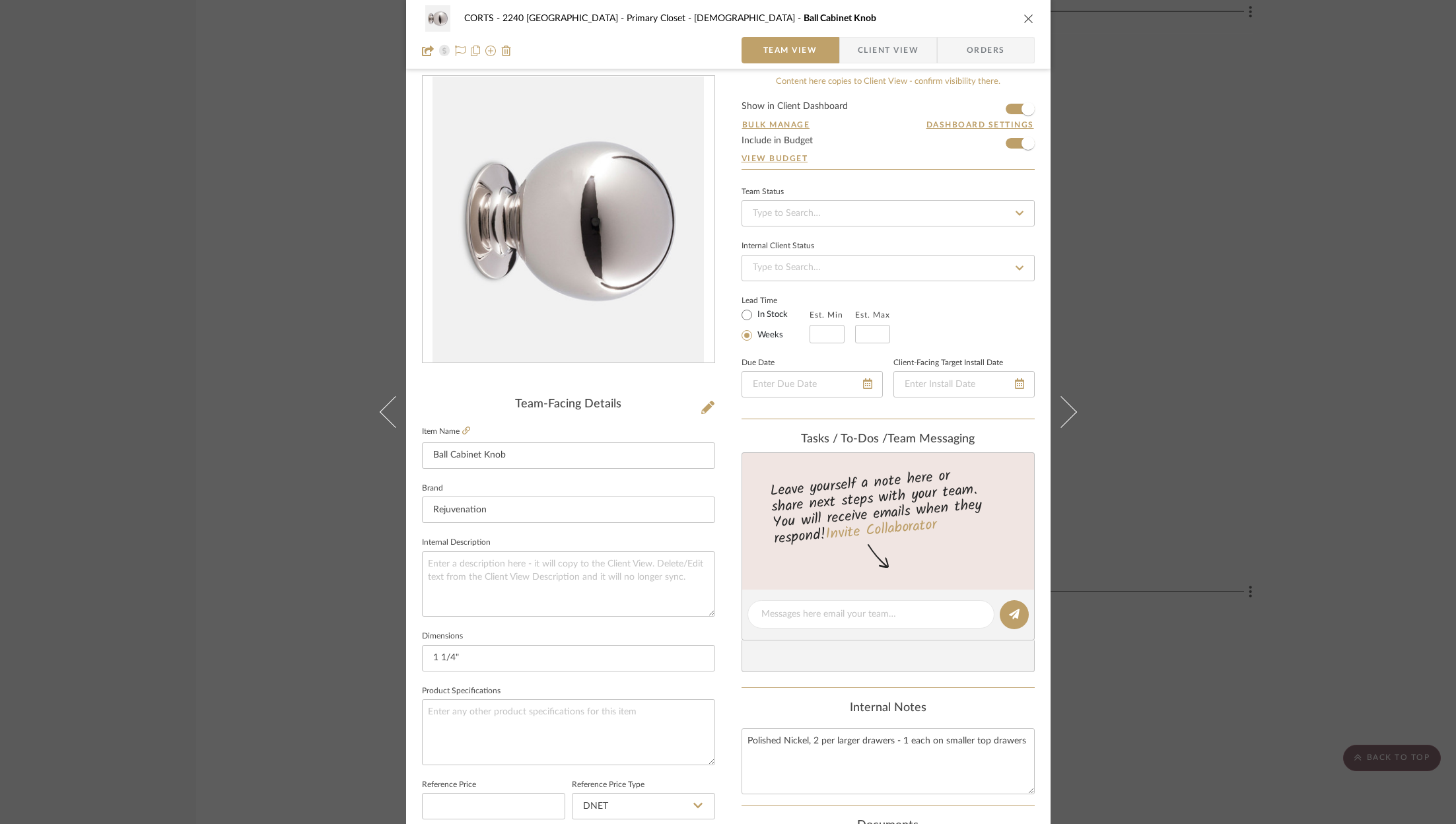
click at [1300, 351] on div "CORTS - 2240 Tewksbury Primary Closet - Christian Ball Cabinet Knob Team View C…" at bounding box center [728, 412] width 1456 height 824
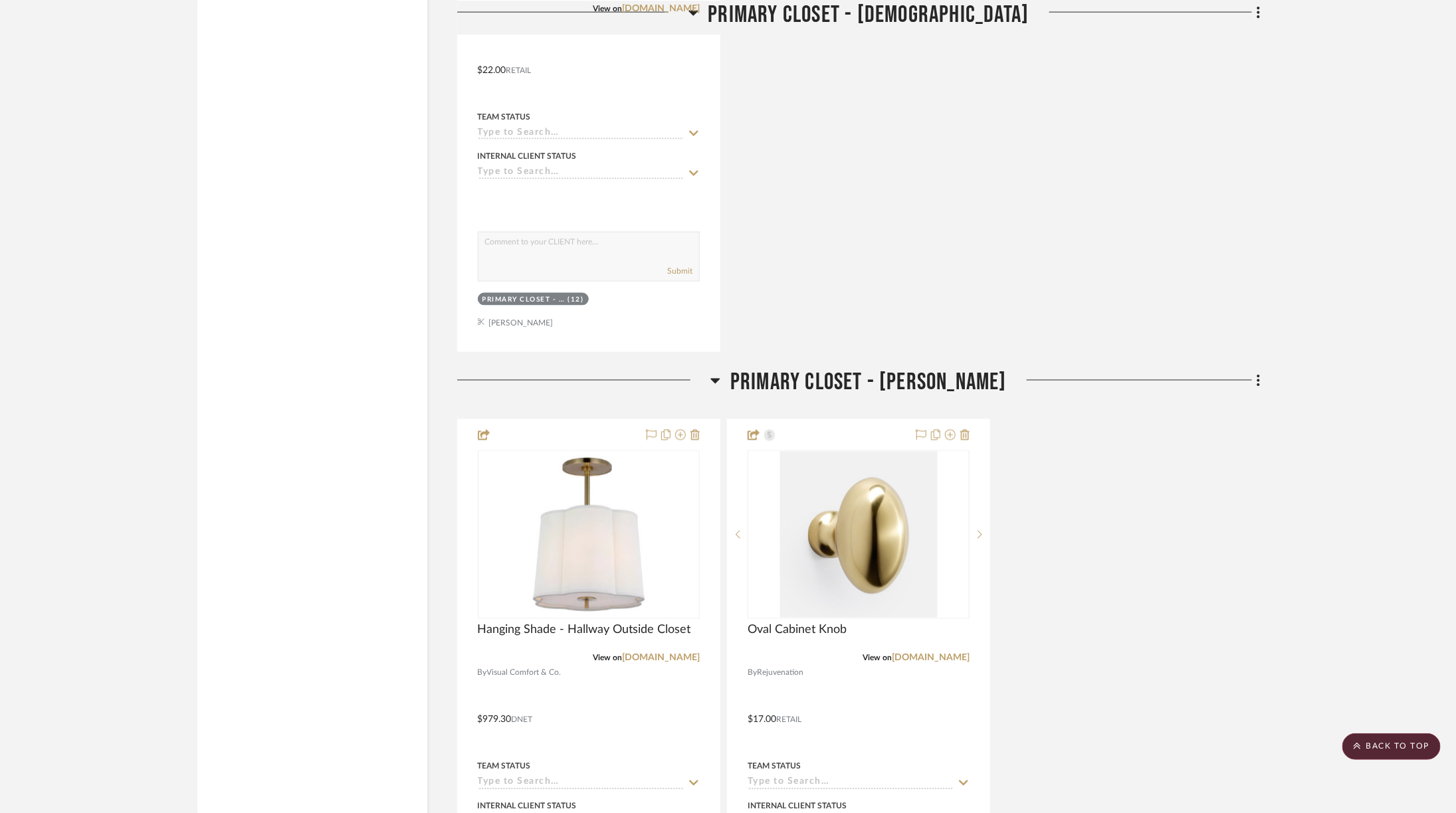
scroll to position [4018, 0]
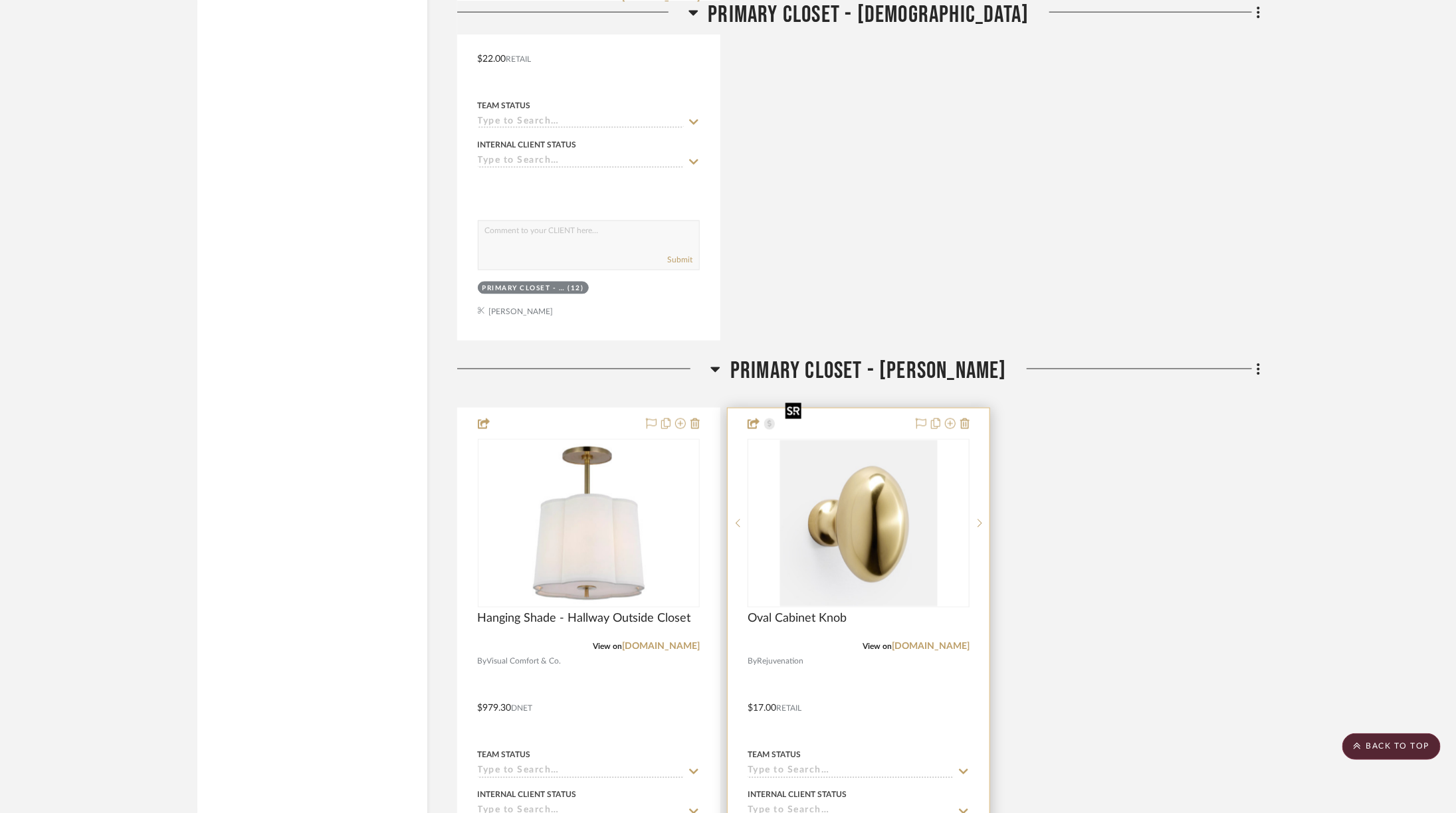
click at [856, 461] on img "0" at bounding box center [858, 523] width 157 height 166
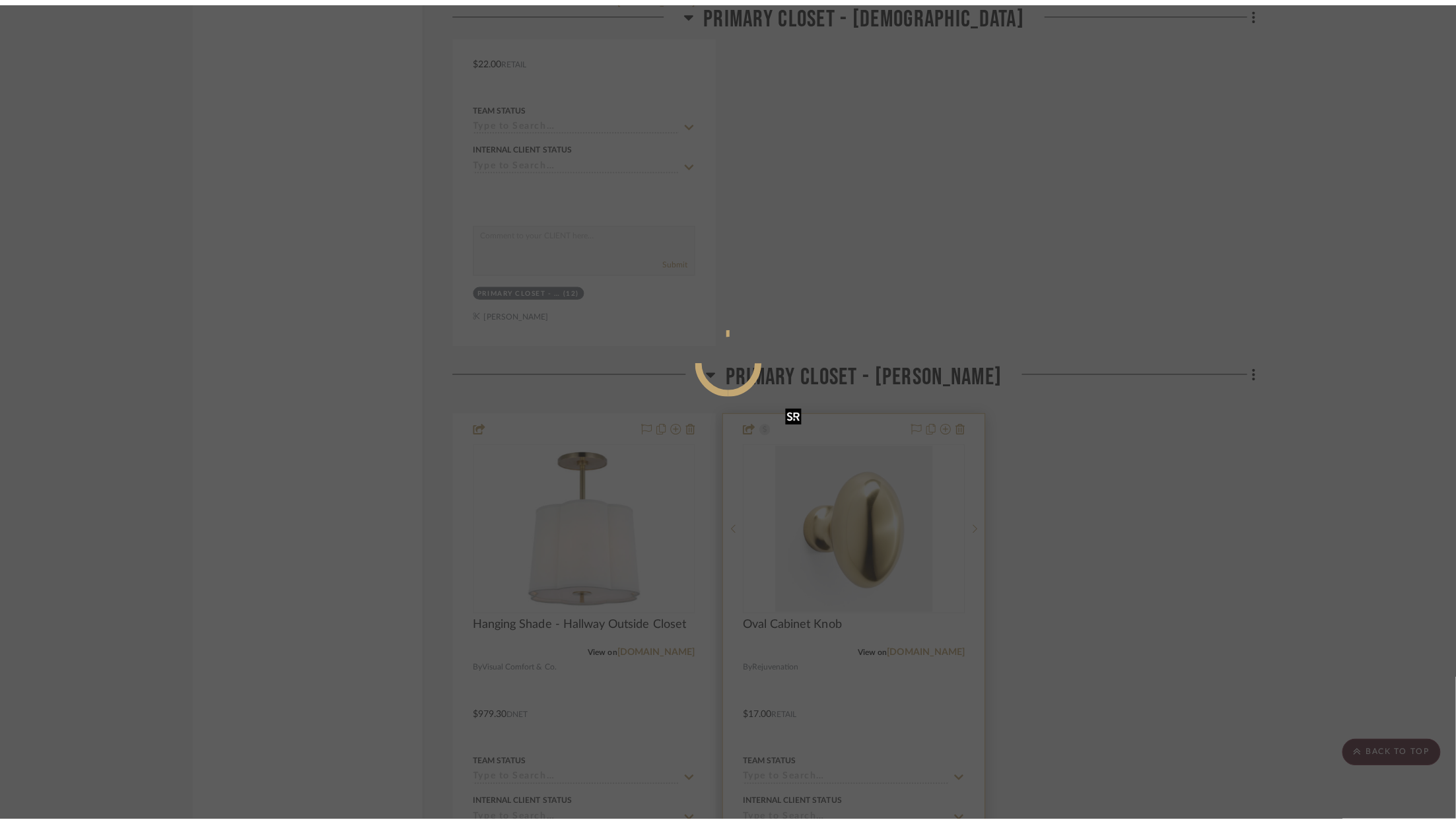
scroll to position [0, 0]
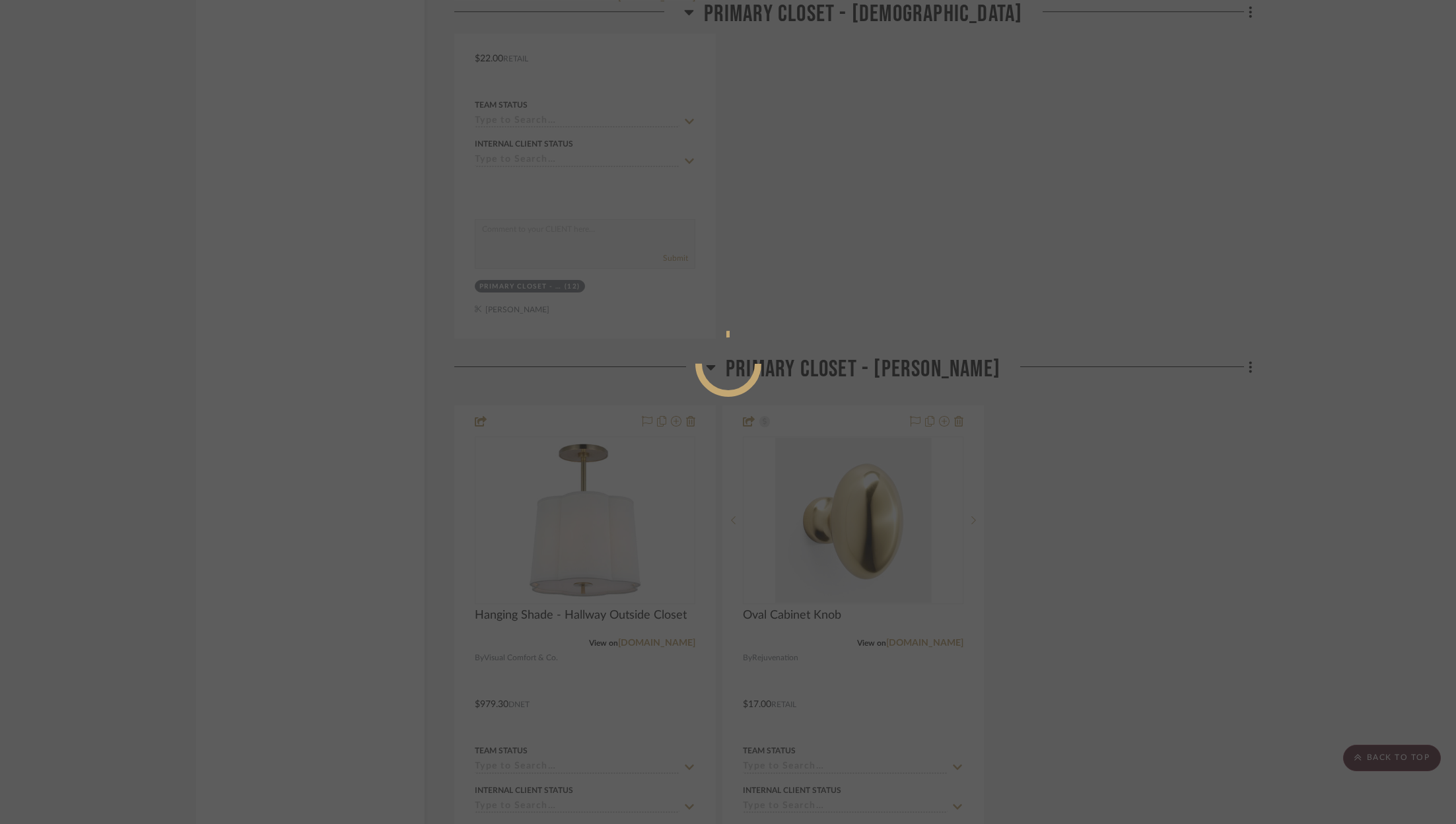
click at [919, 483] on div at bounding box center [728, 412] width 1456 height 824
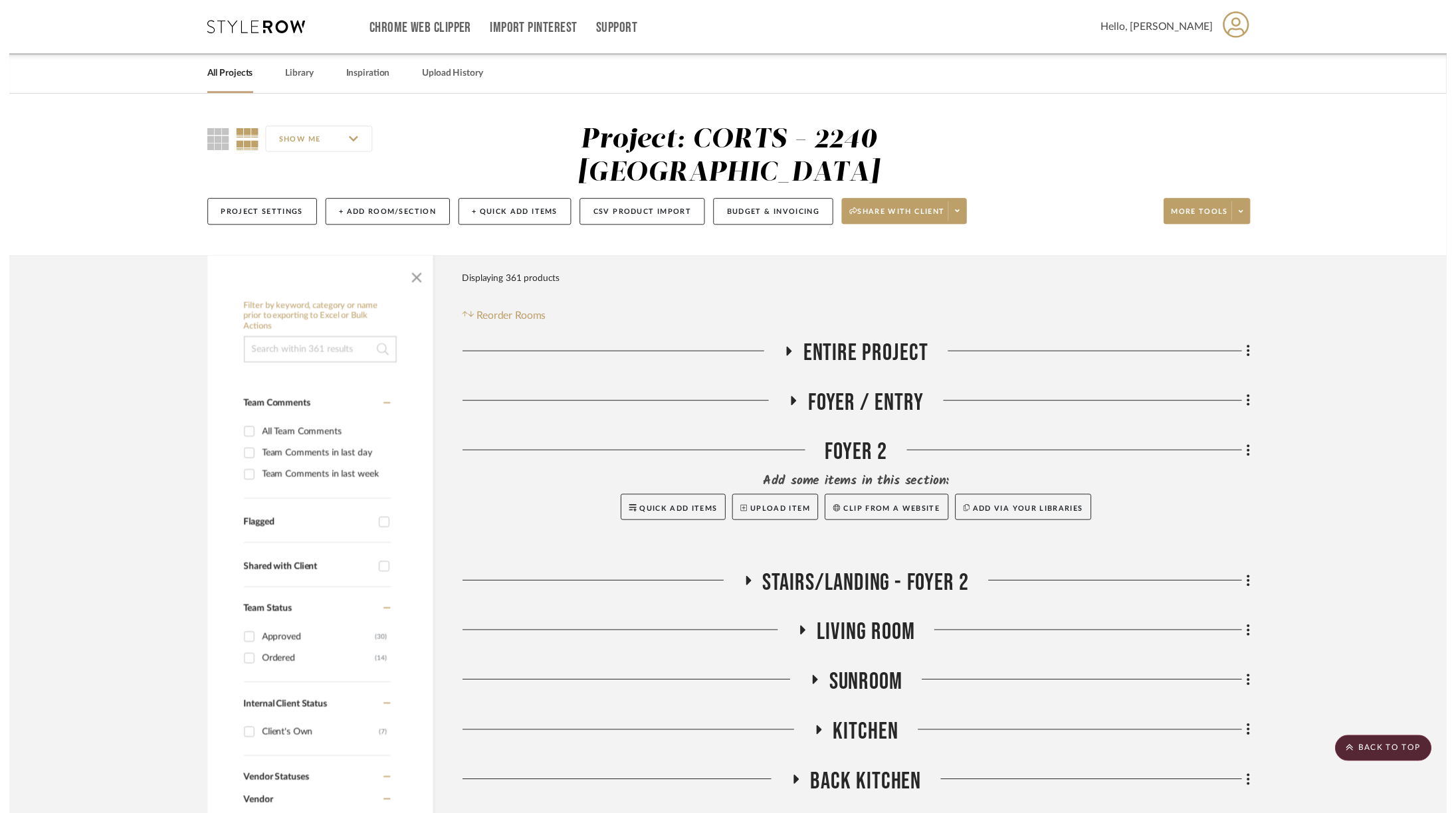
scroll to position [4018, 0]
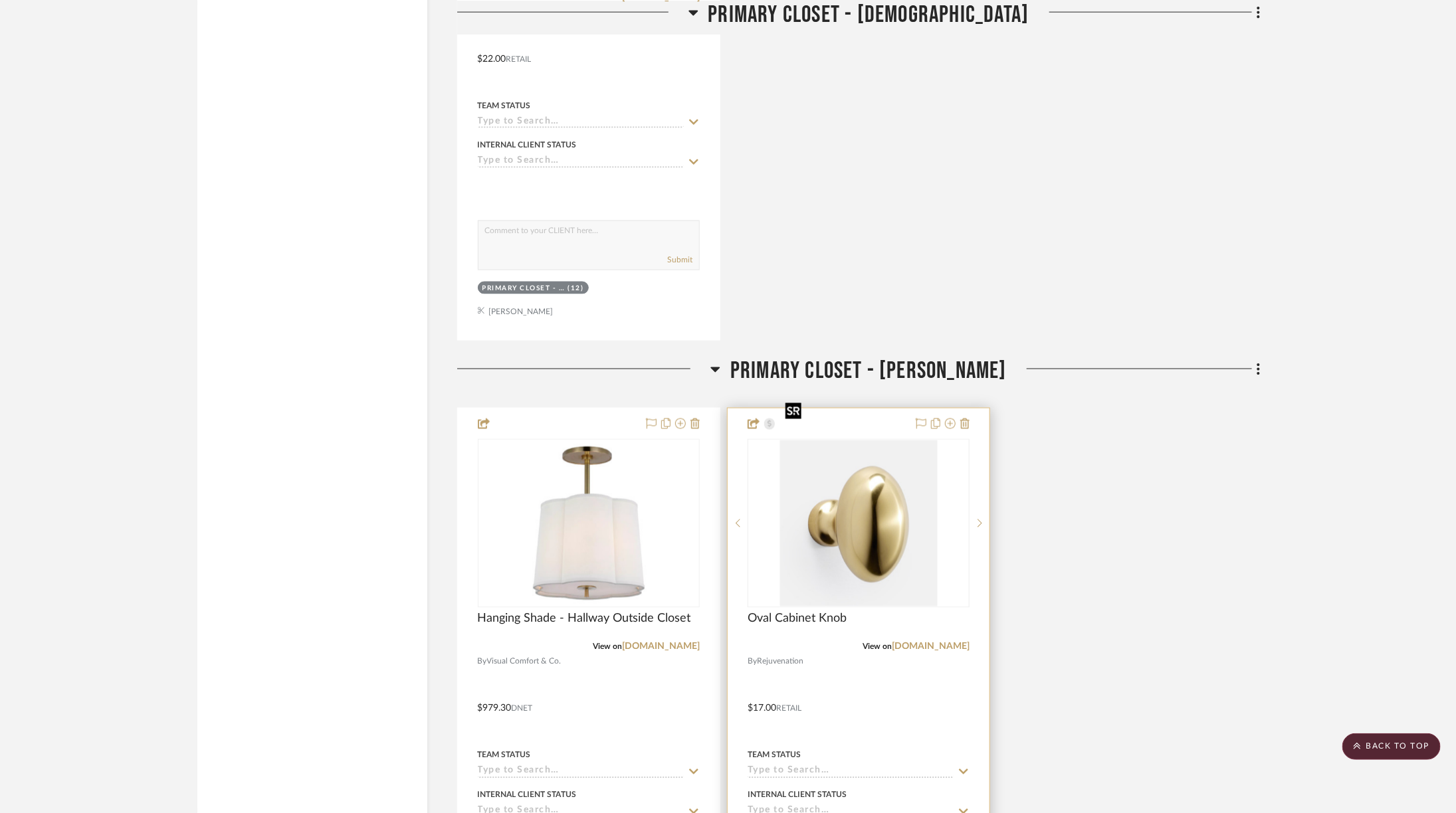
click at [878, 476] on img "0" at bounding box center [858, 523] width 157 height 166
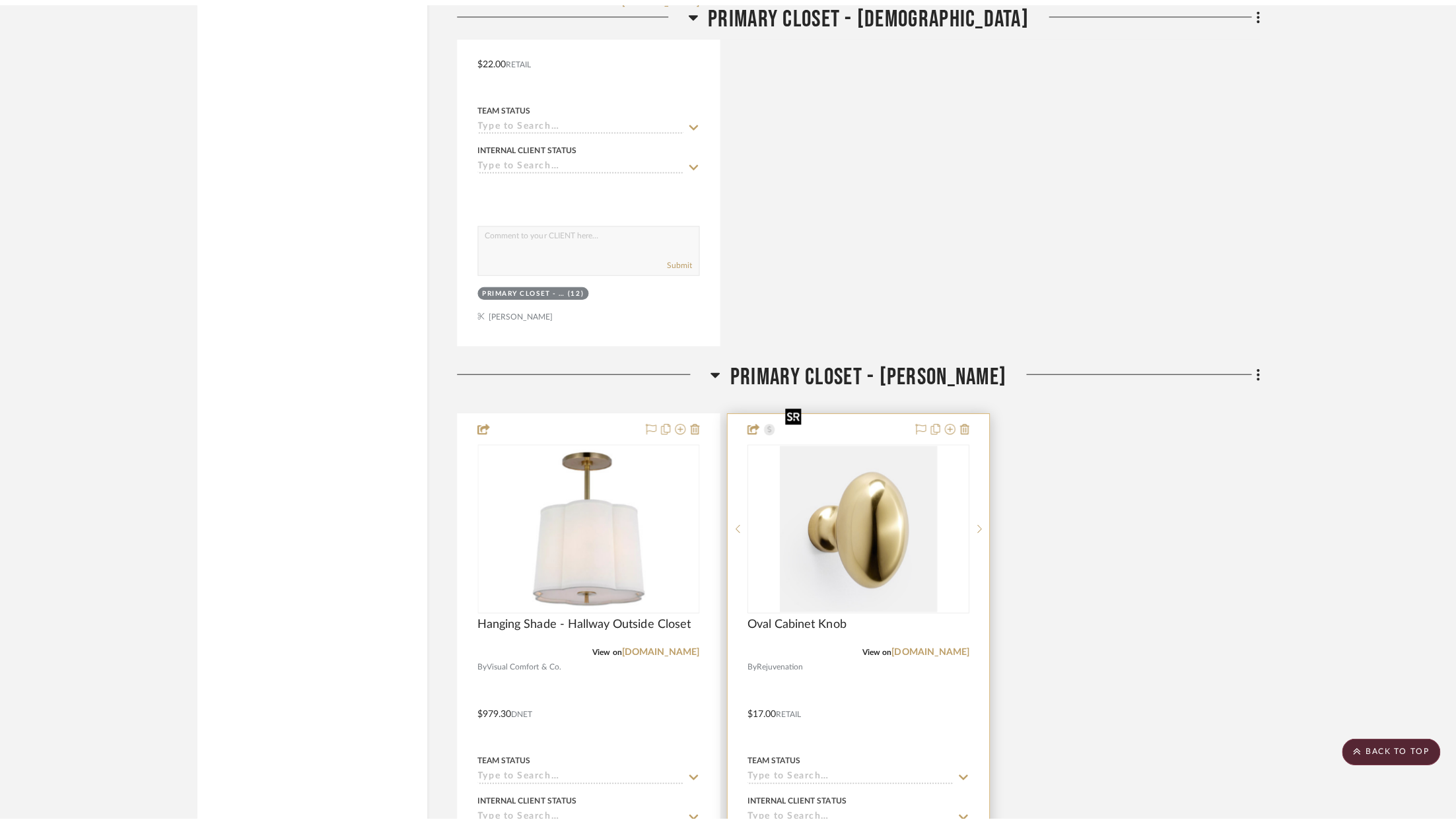
scroll to position [0, 0]
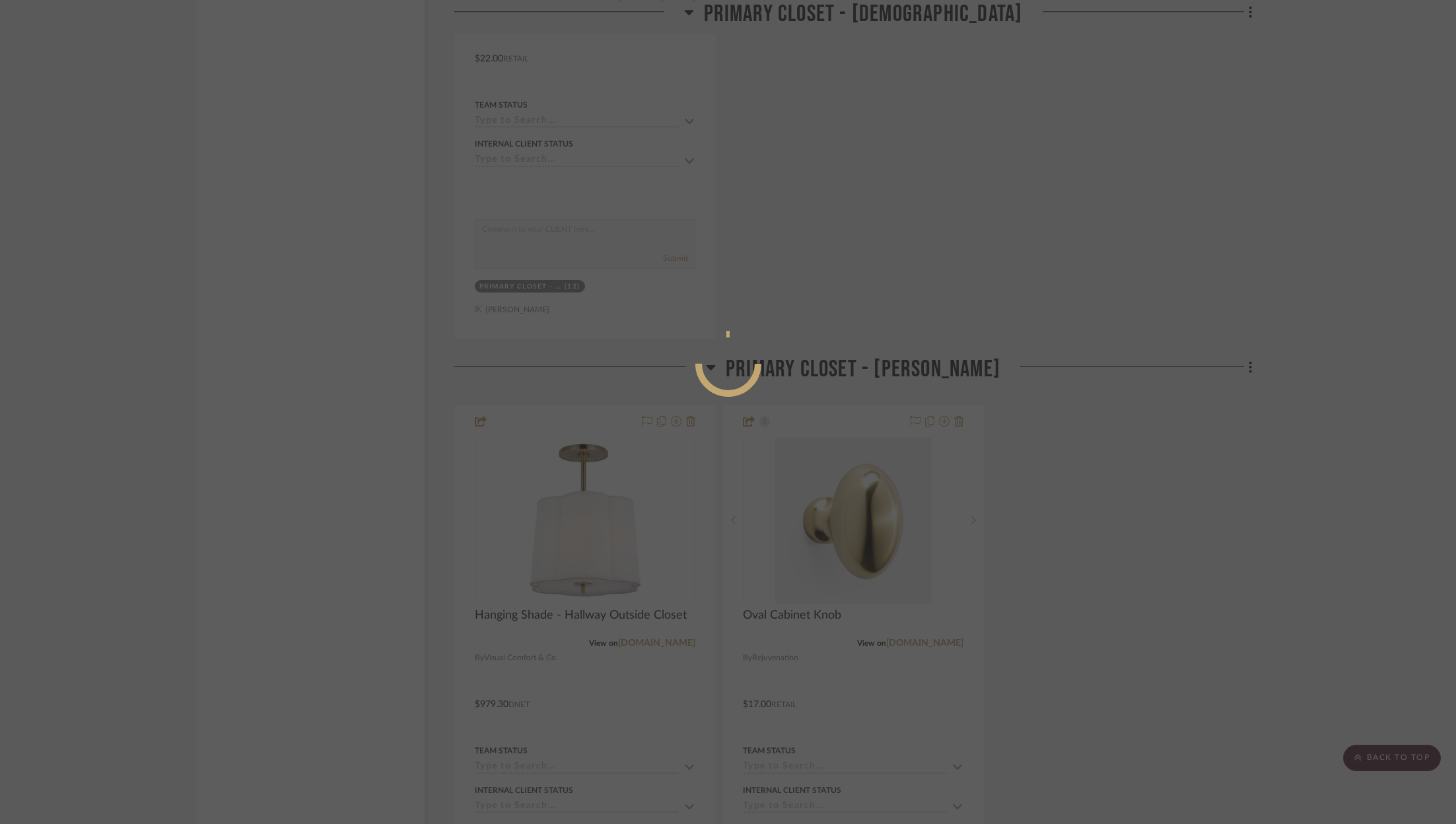
click at [993, 293] on div at bounding box center [728, 412] width 1456 height 824
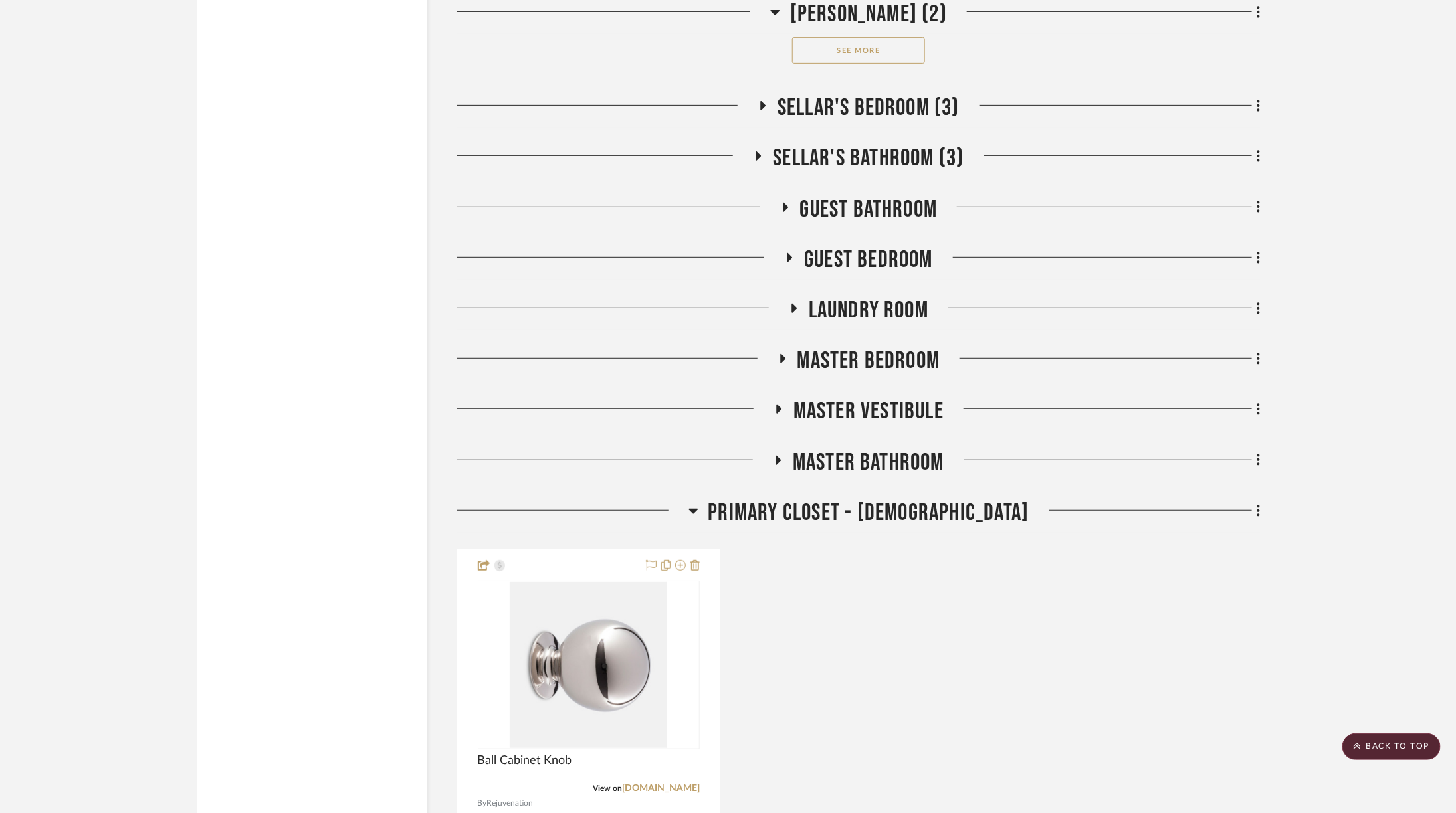
scroll to position [3231, 0]
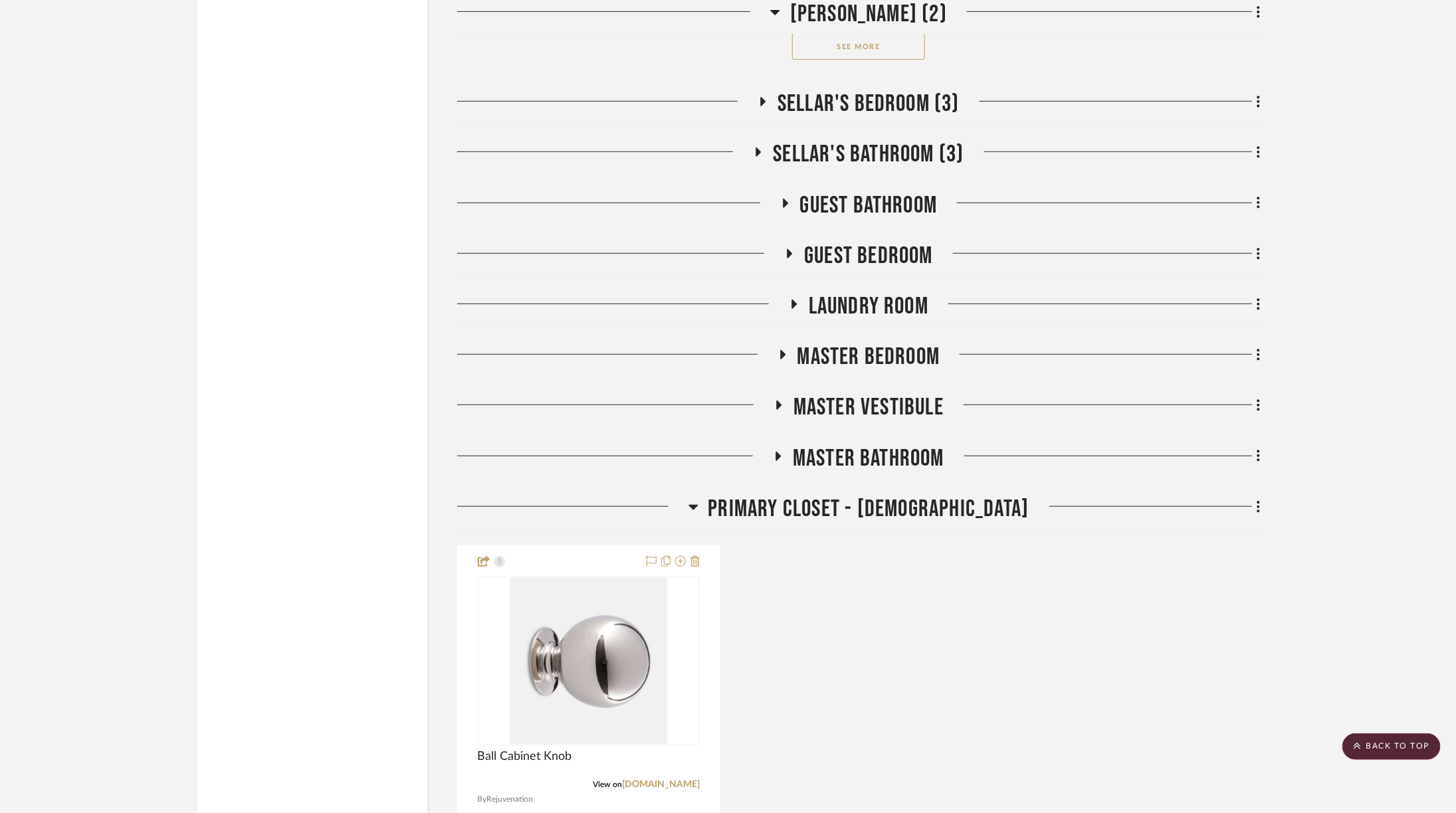
click at [872, 445] on span "Master Bathroom" at bounding box center [868, 458] width 152 height 28
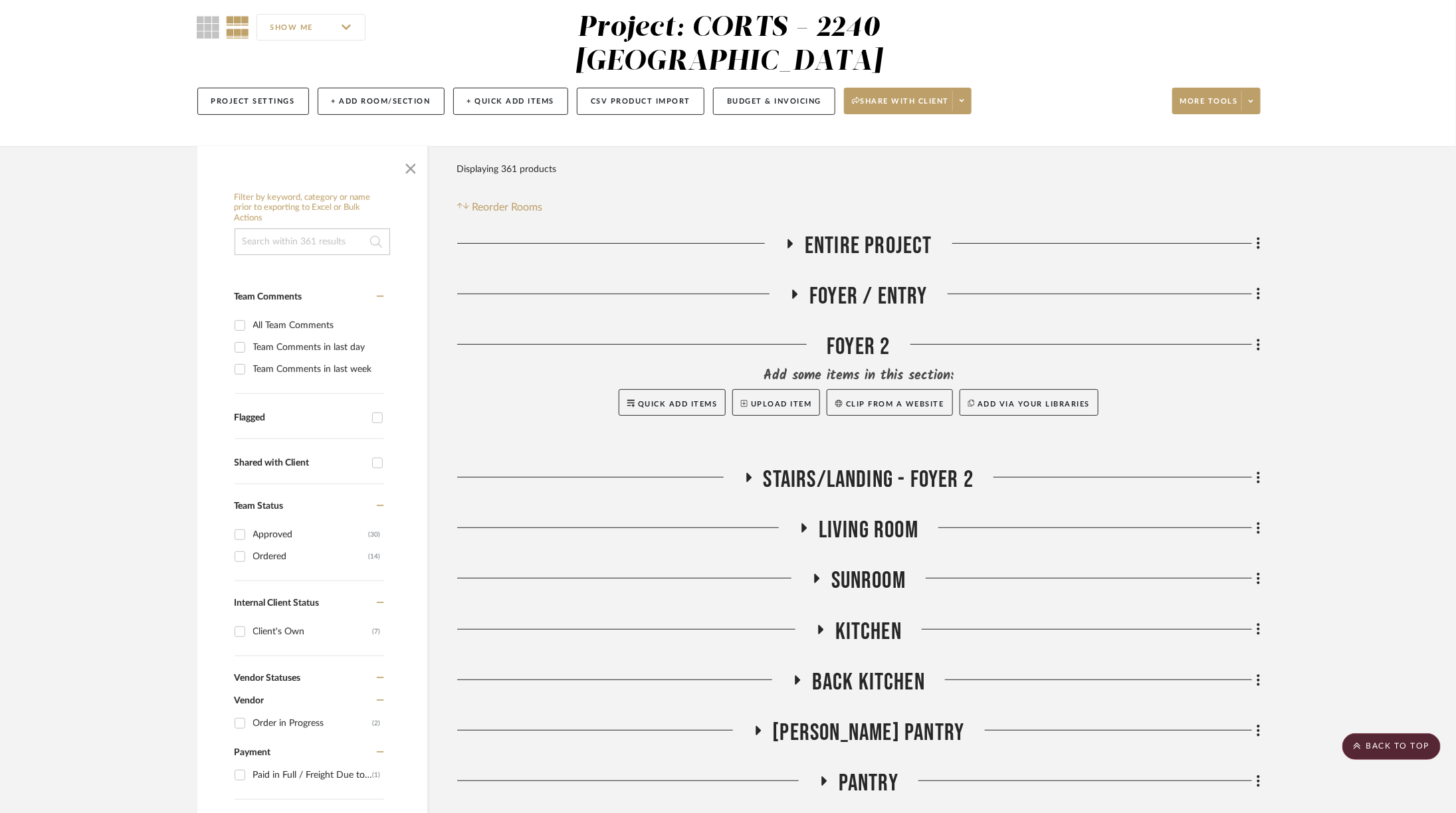
scroll to position [3, 0]
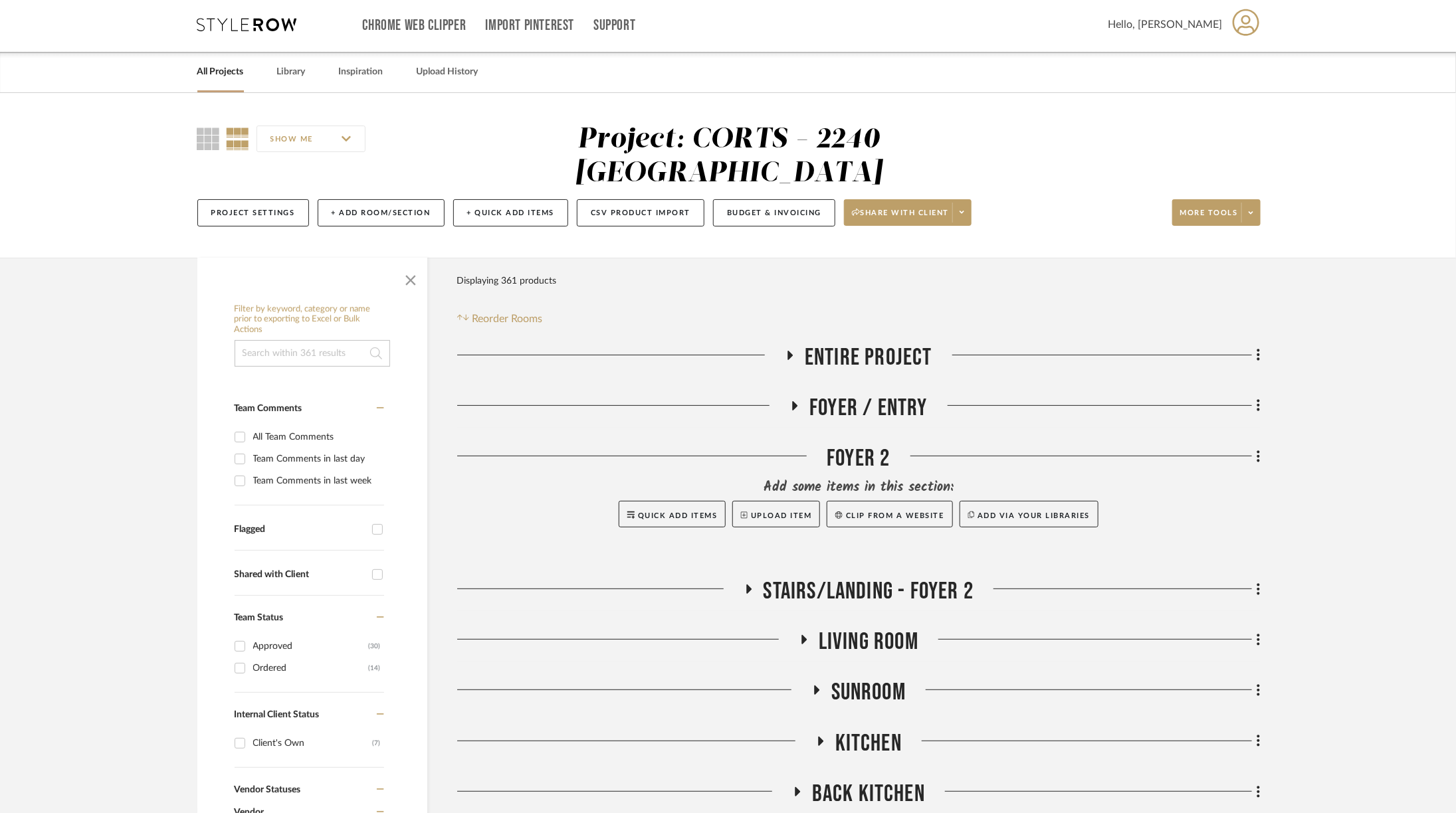
click at [833, 627] on span "Living Room" at bounding box center [868, 641] width 99 height 28
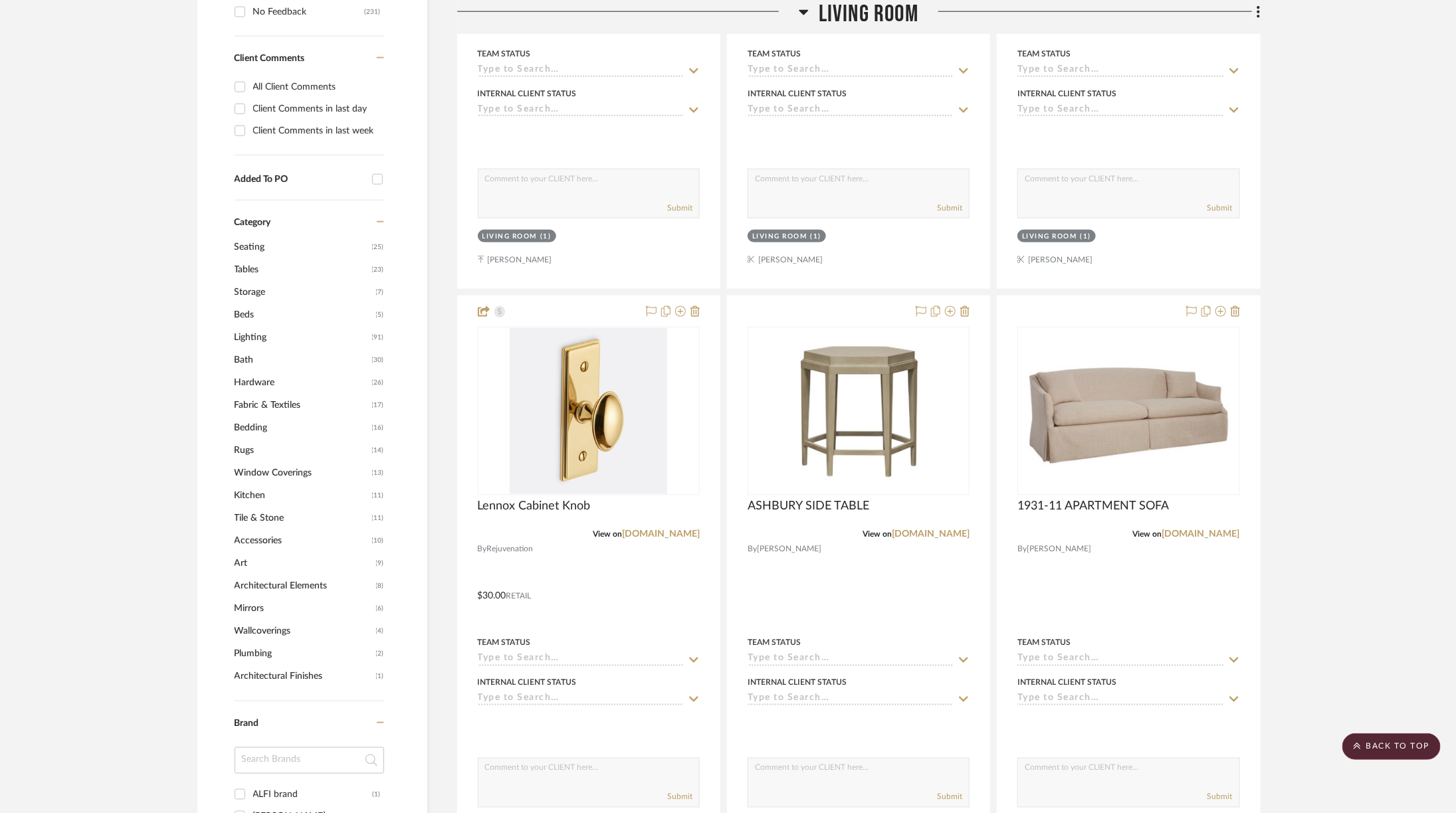
scroll to position [1000, 0]
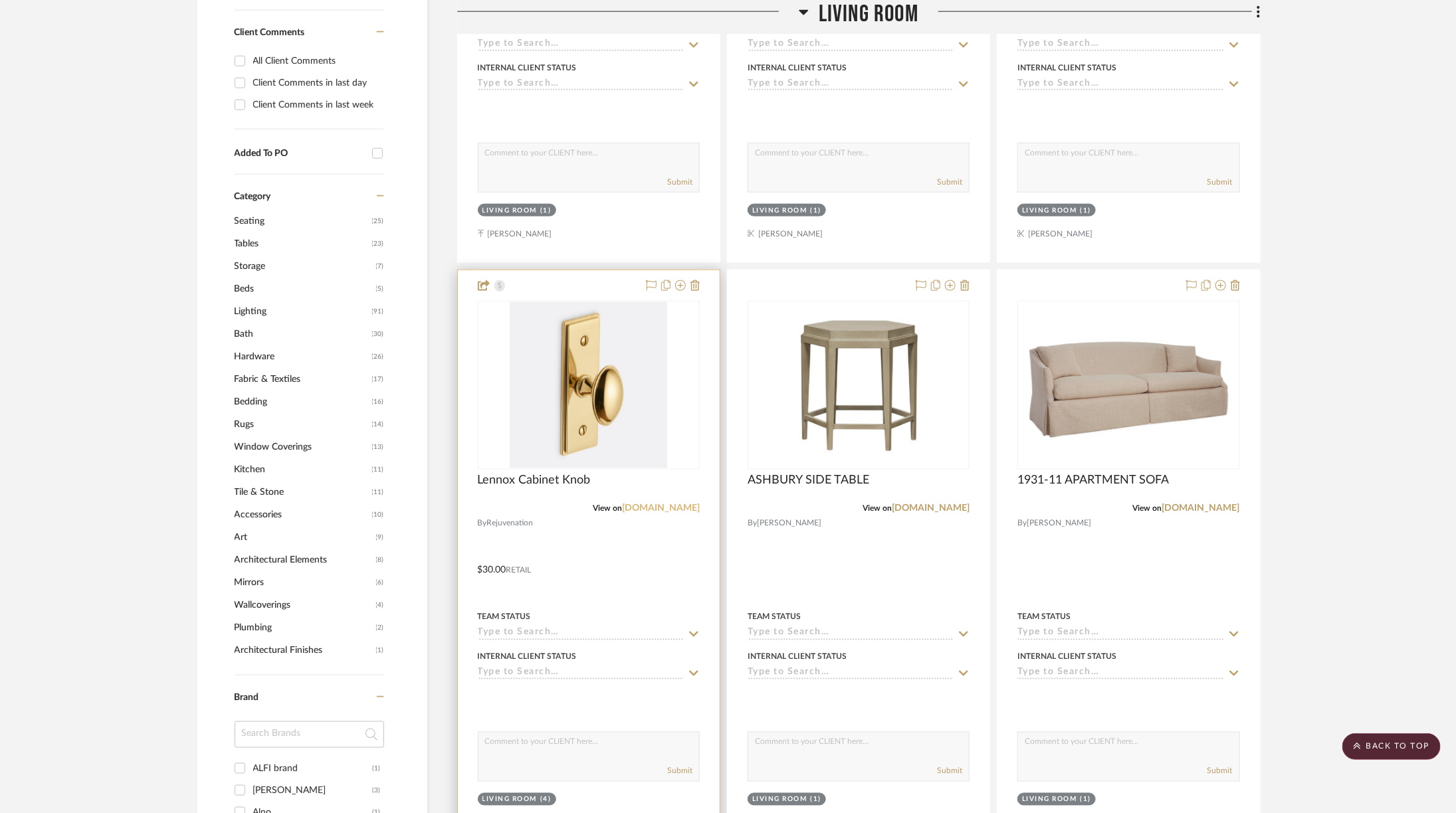
click at [666, 504] on link "[DOMAIN_NAME]" at bounding box center [660, 509] width 78 height 9
click at [579, 331] on img "0" at bounding box center [588, 385] width 157 height 166
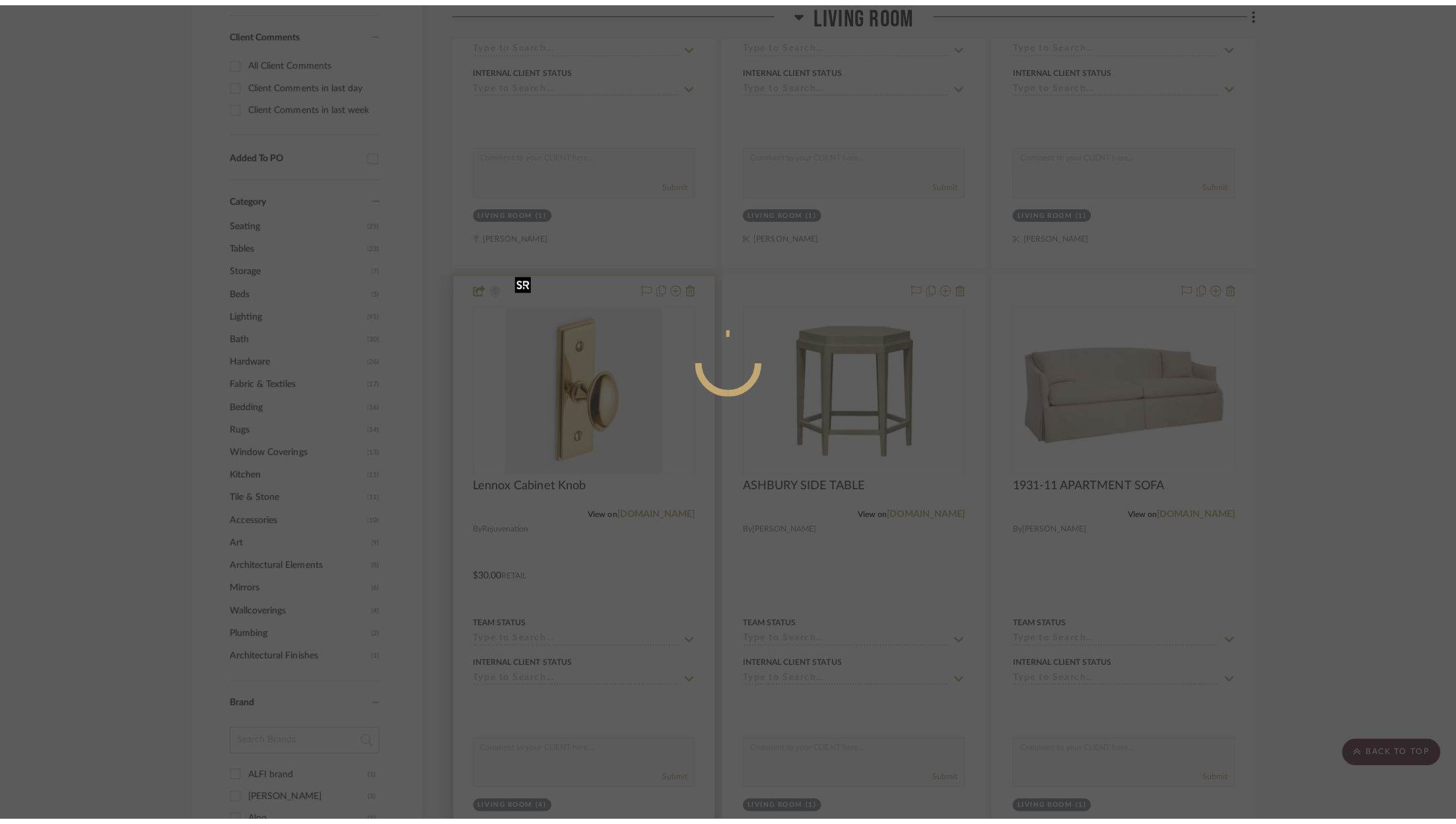
scroll to position [0, 0]
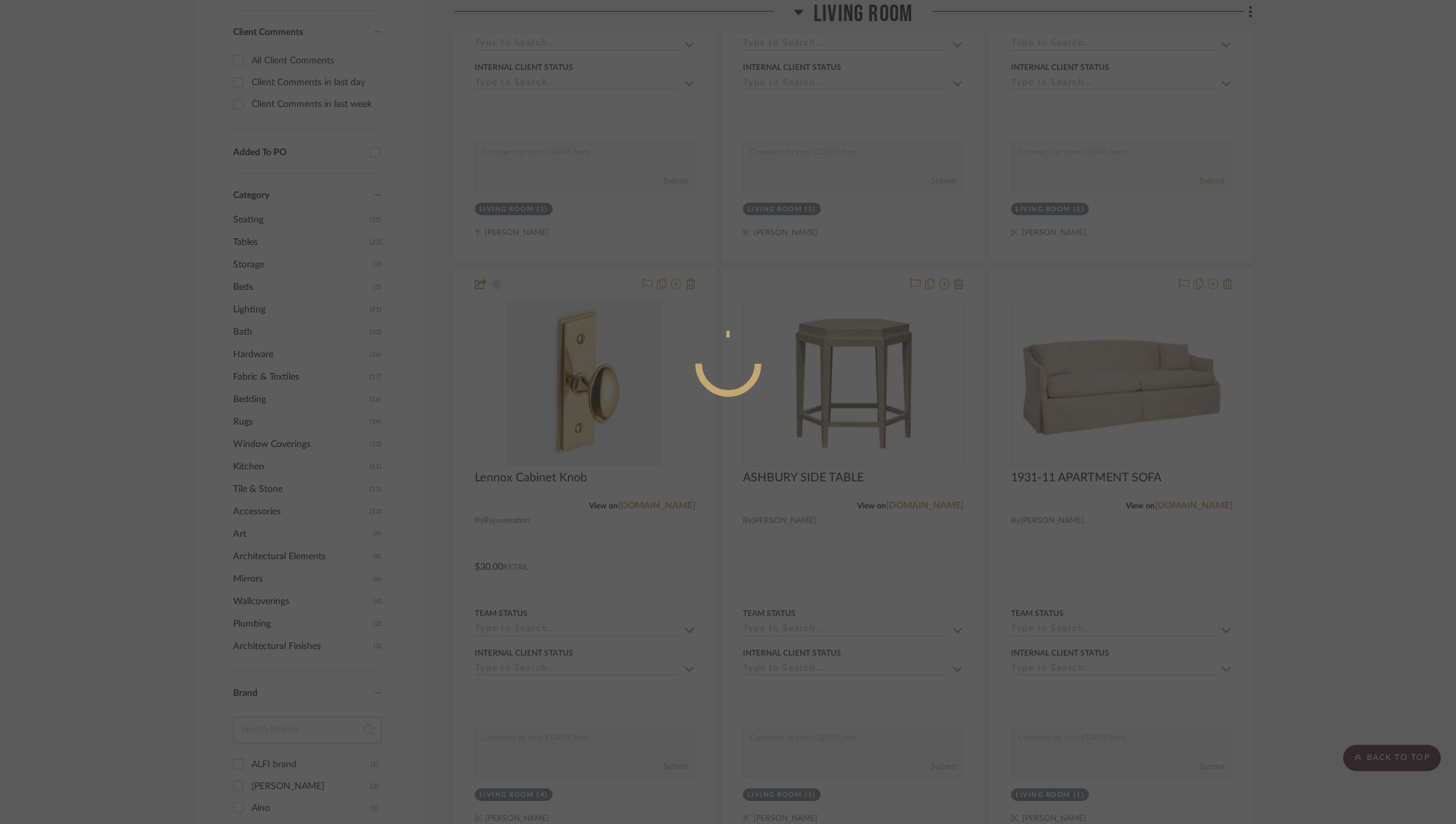
click at [1273, 338] on div at bounding box center [728, 412] width 1456 height 824
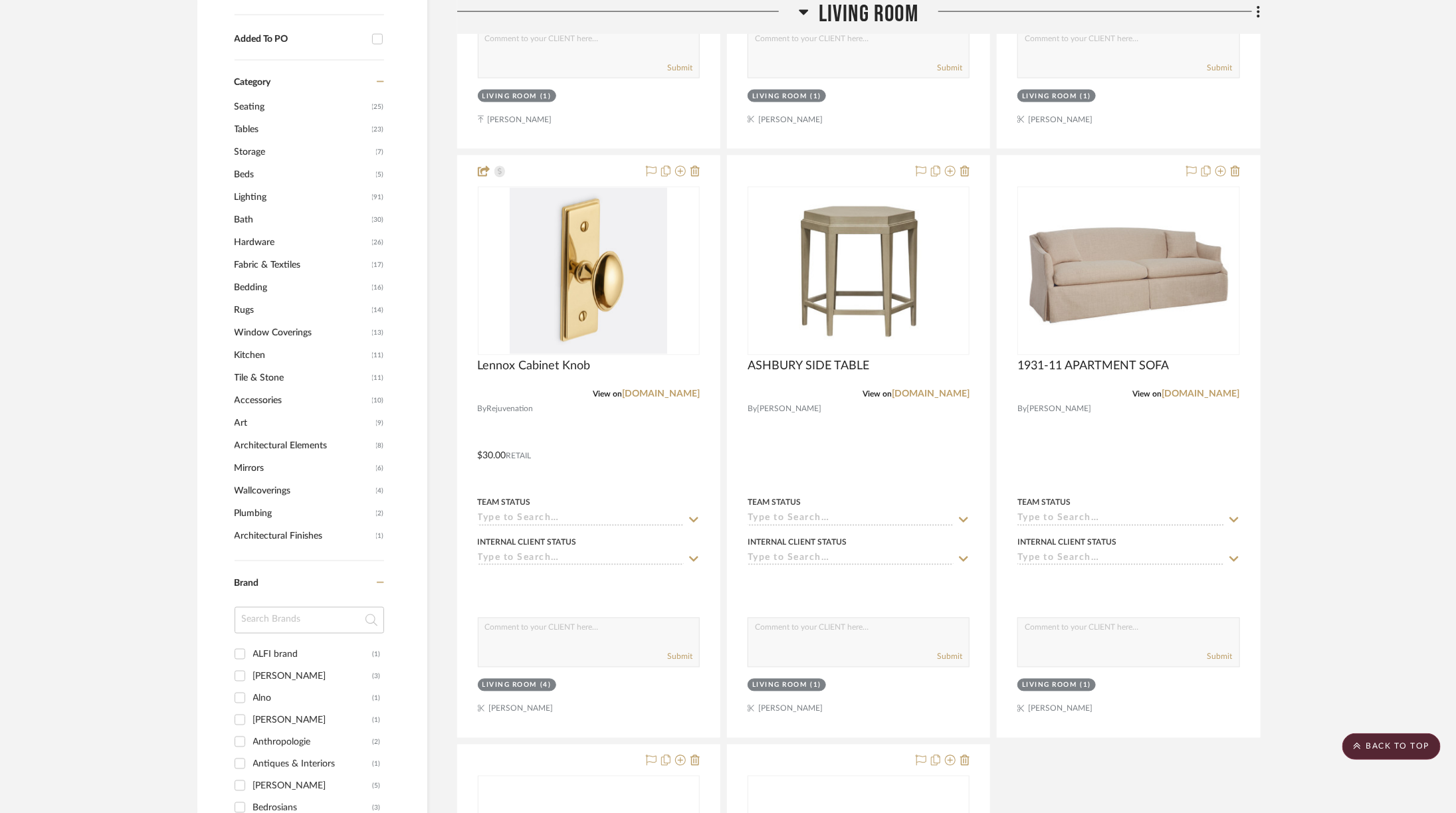
scroll to position [1121, 0]
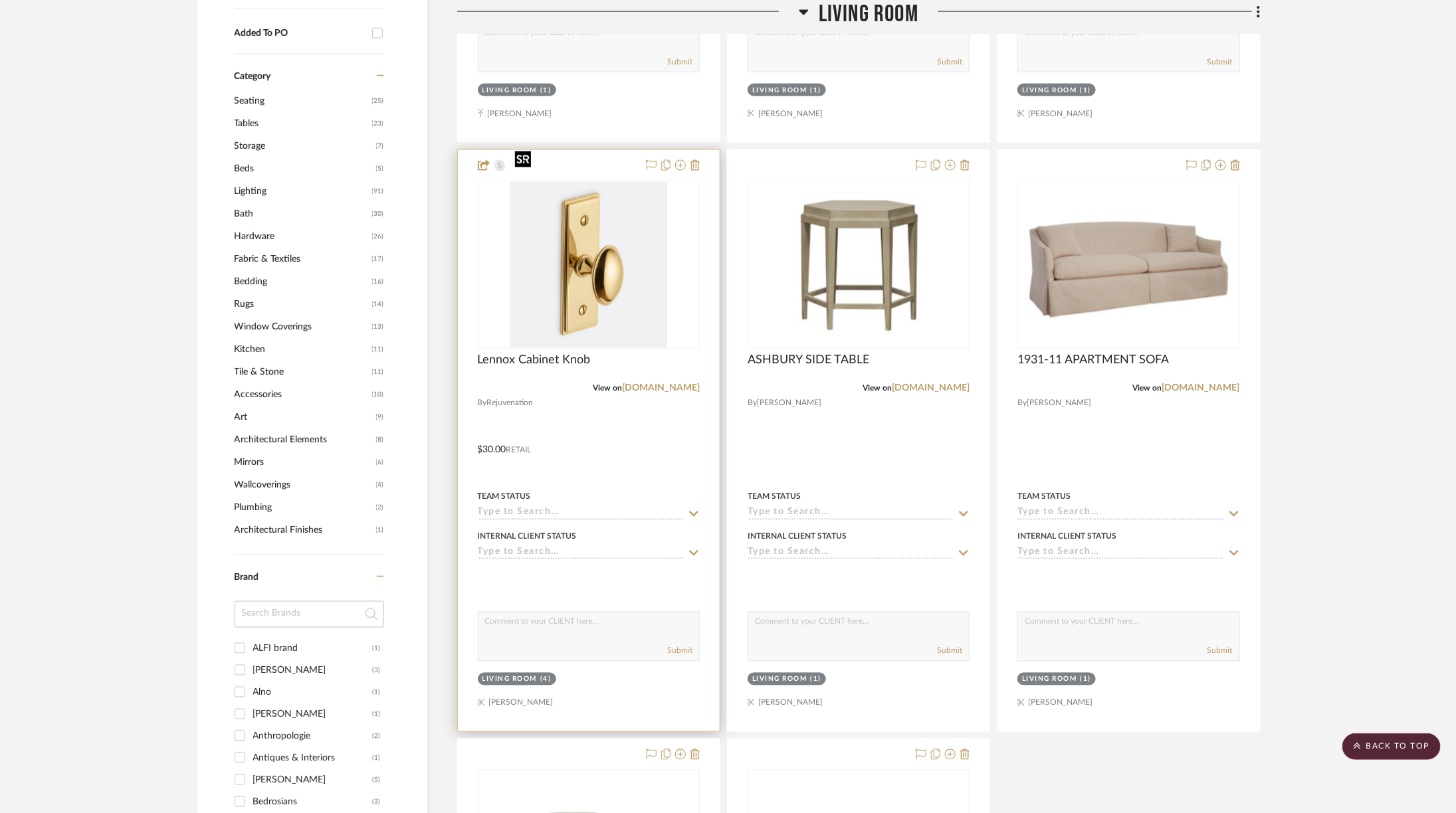
click at [534, 230] on img "0" at bounding box center [588, 265] width 157 height 166
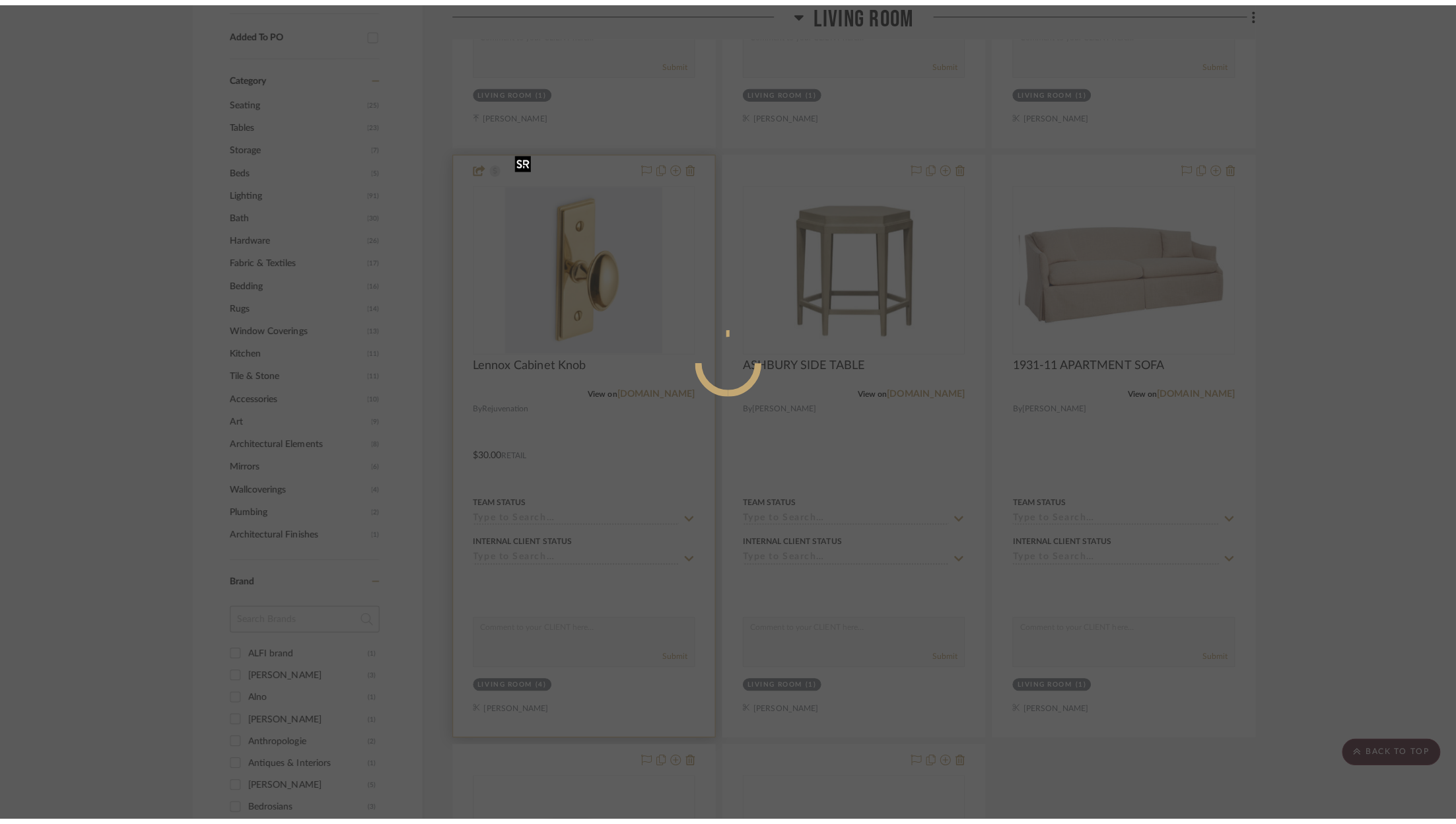
scroll to position [0, 0]
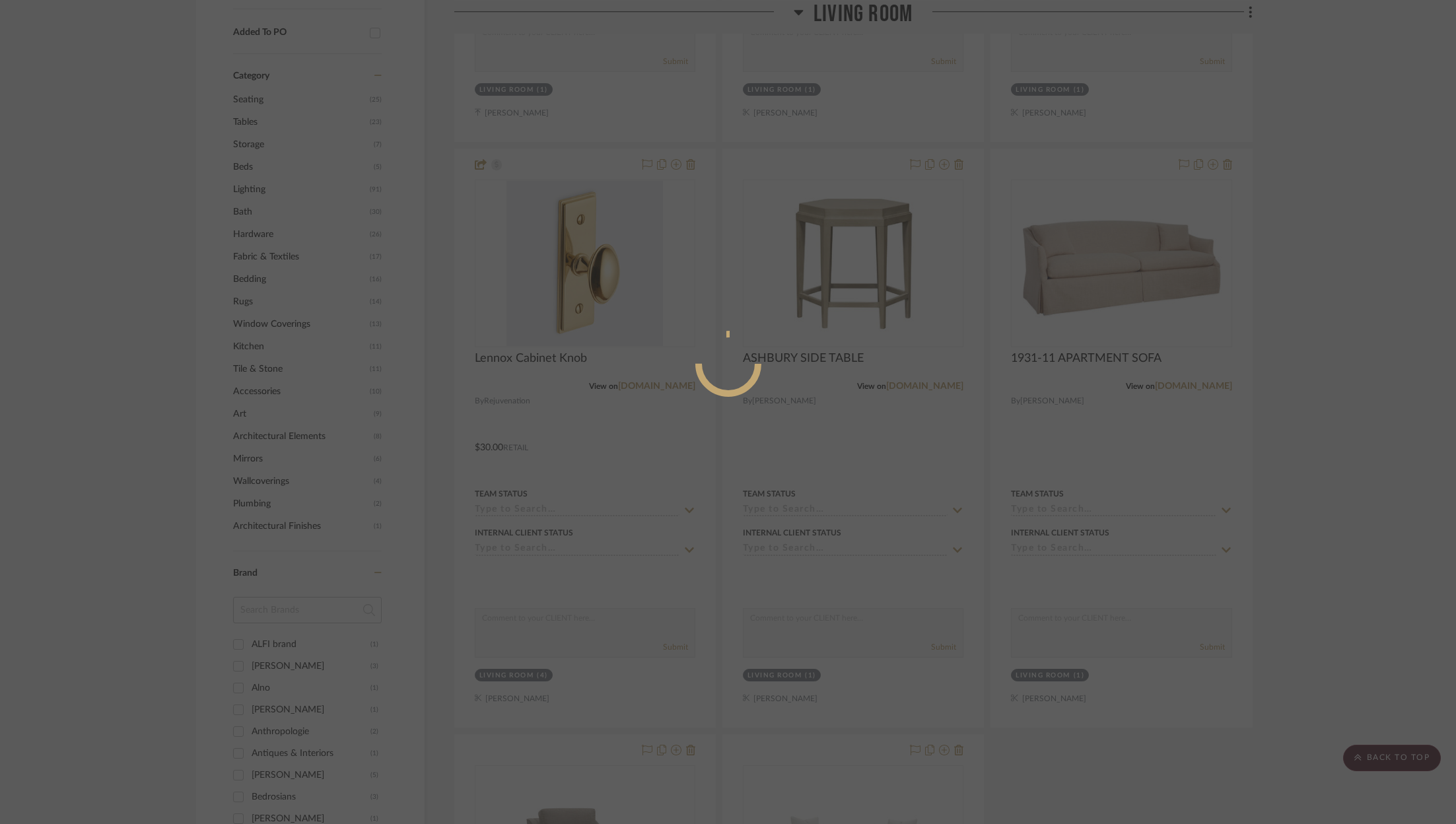
click at [583, 235] on div at bounding box center [728, 412] width 1456 height 824
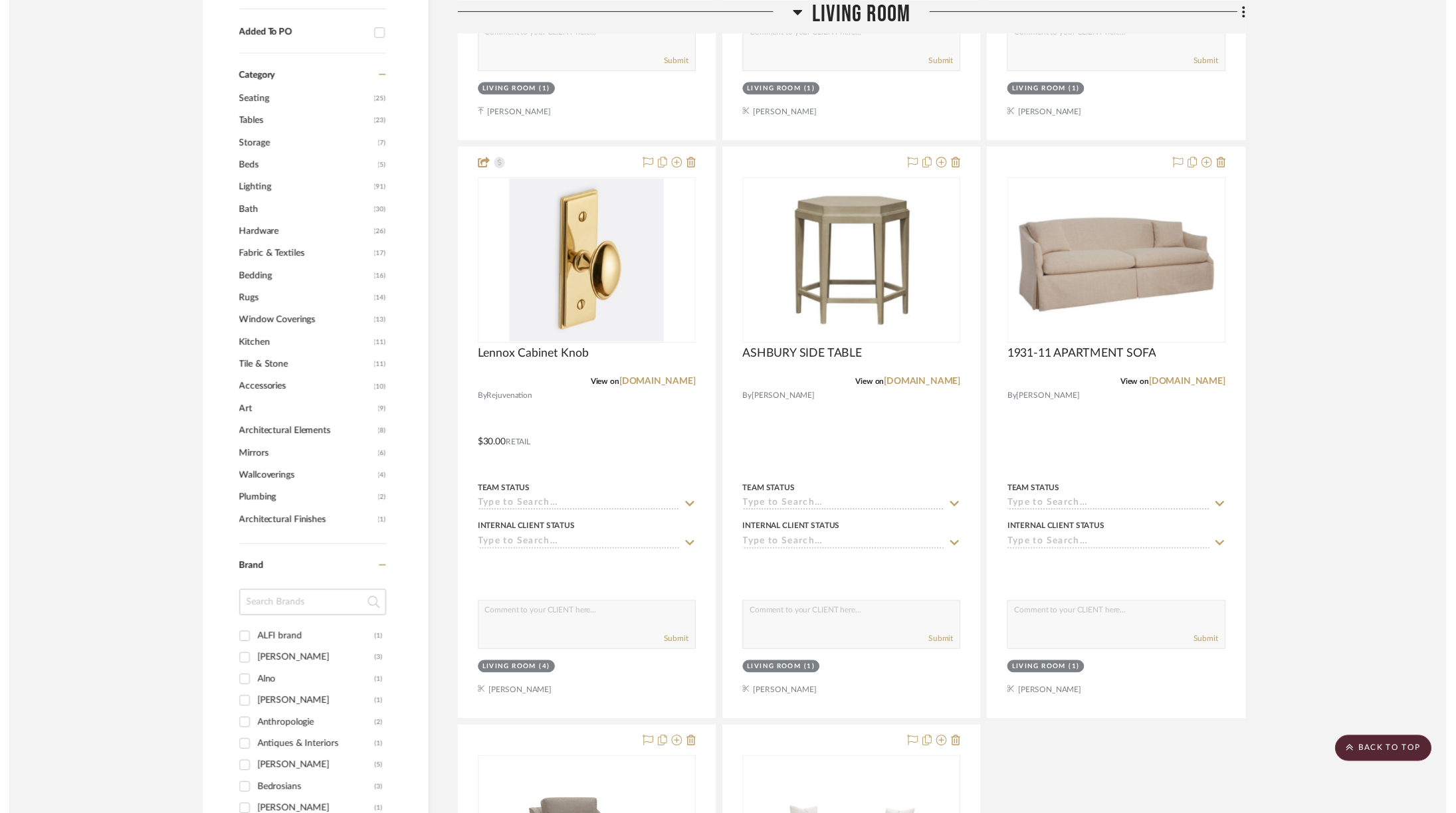
scroll to position [1121, 0]
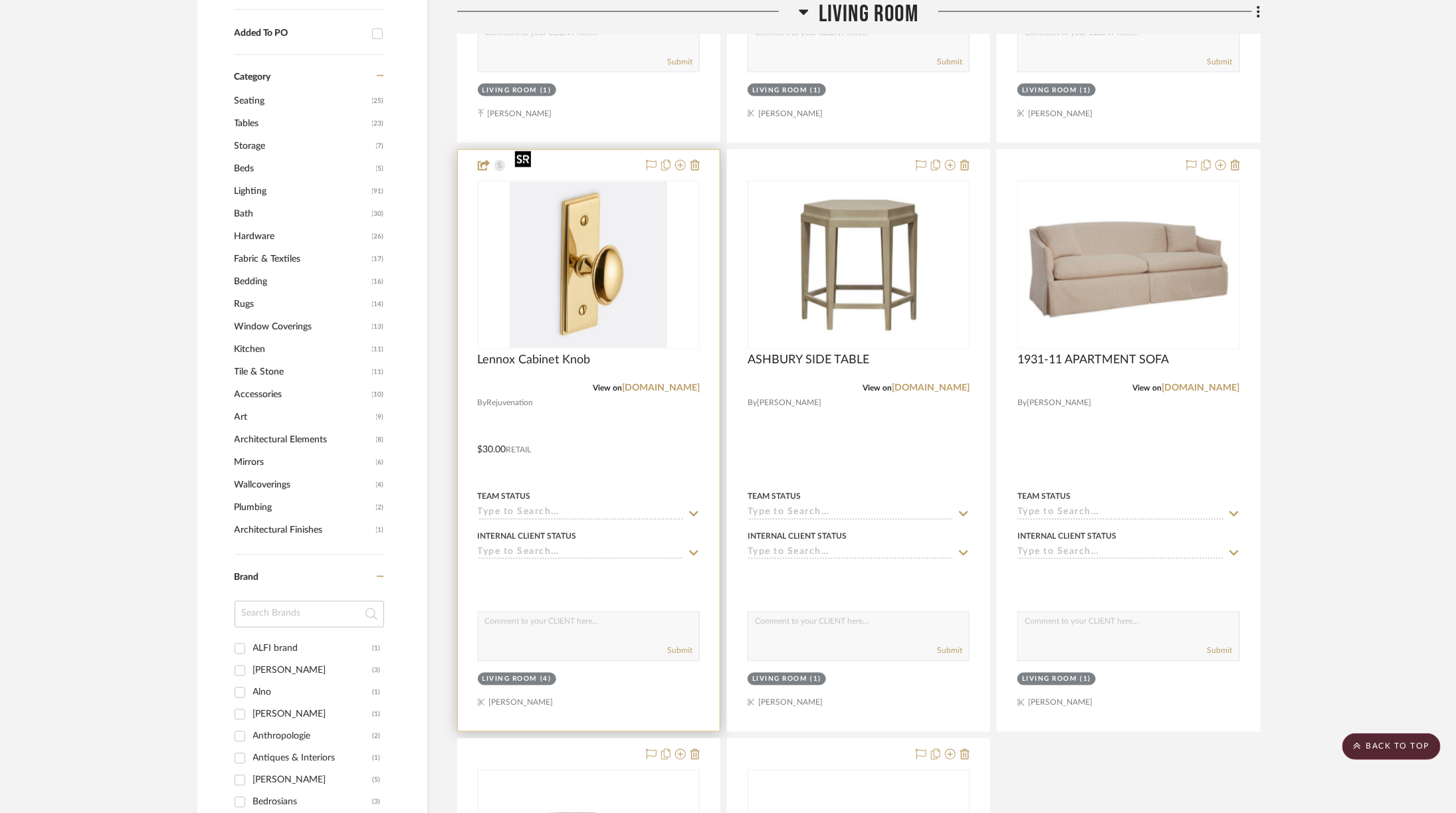
click at [614, 235] on img "0" at bounding box center [588, 265] width 157 height 166
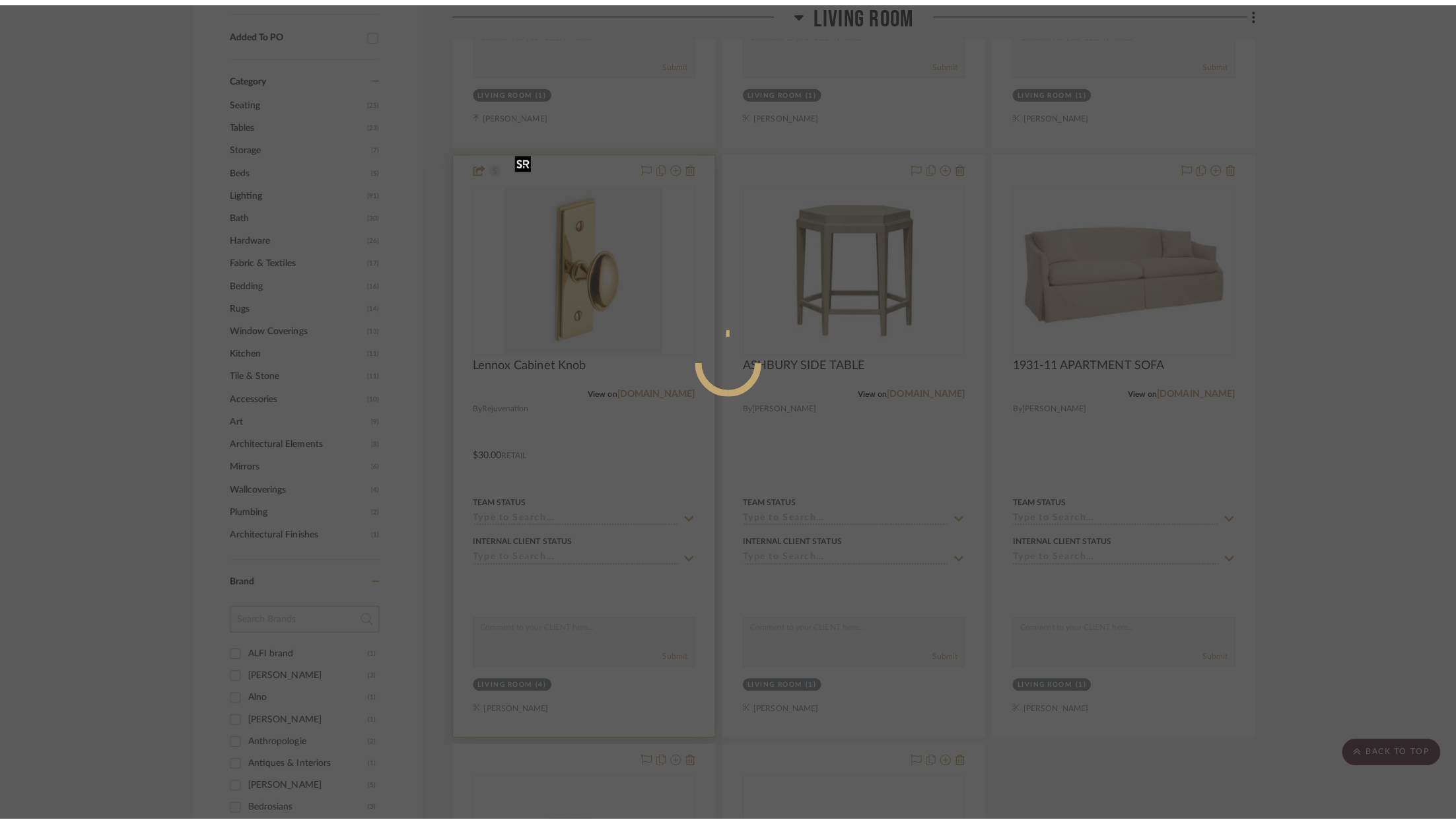
scroll to position [0, 0]
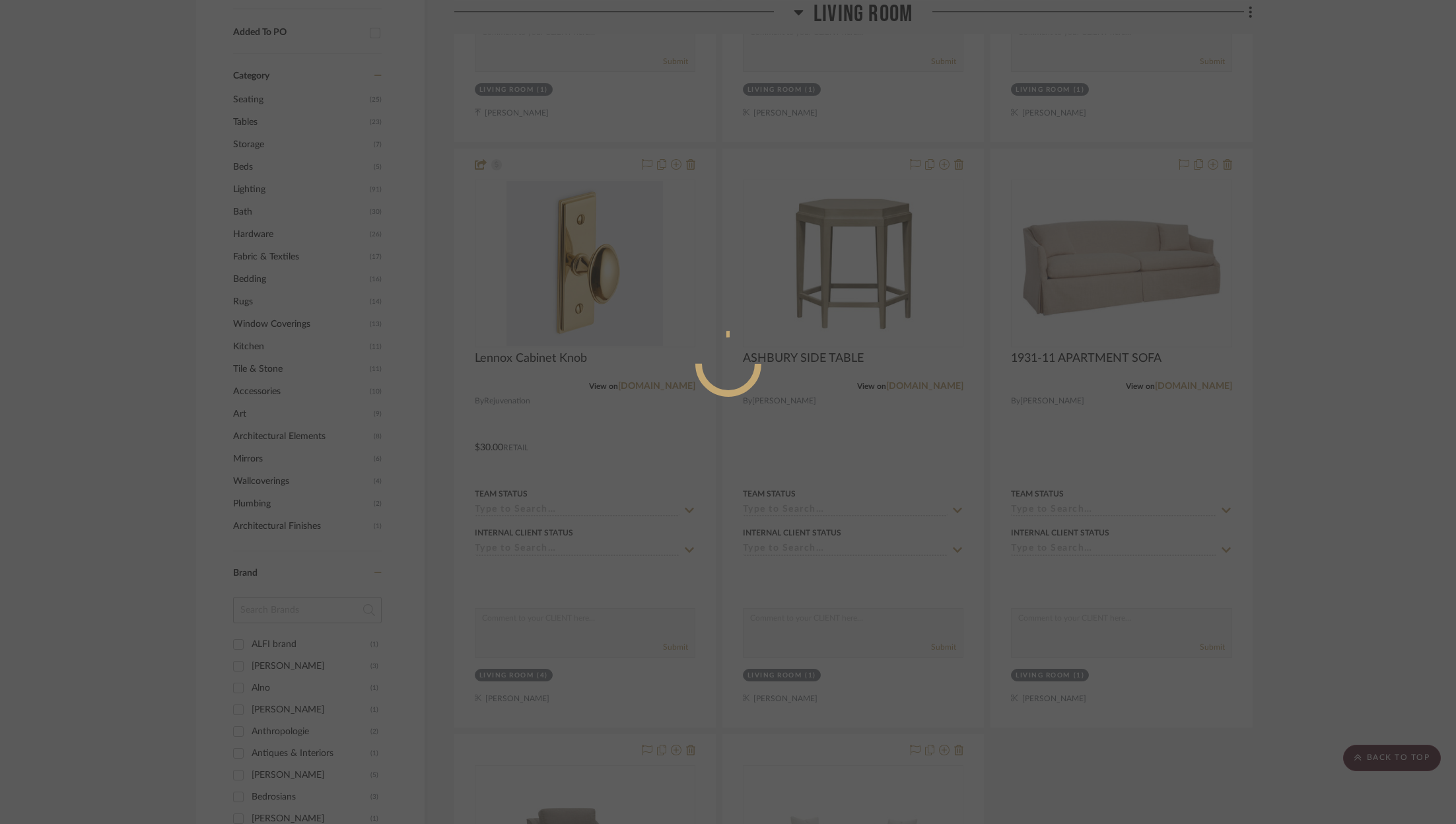
click at [1331, 348] on div at bounding box center [728, 412] width 1456 height 824
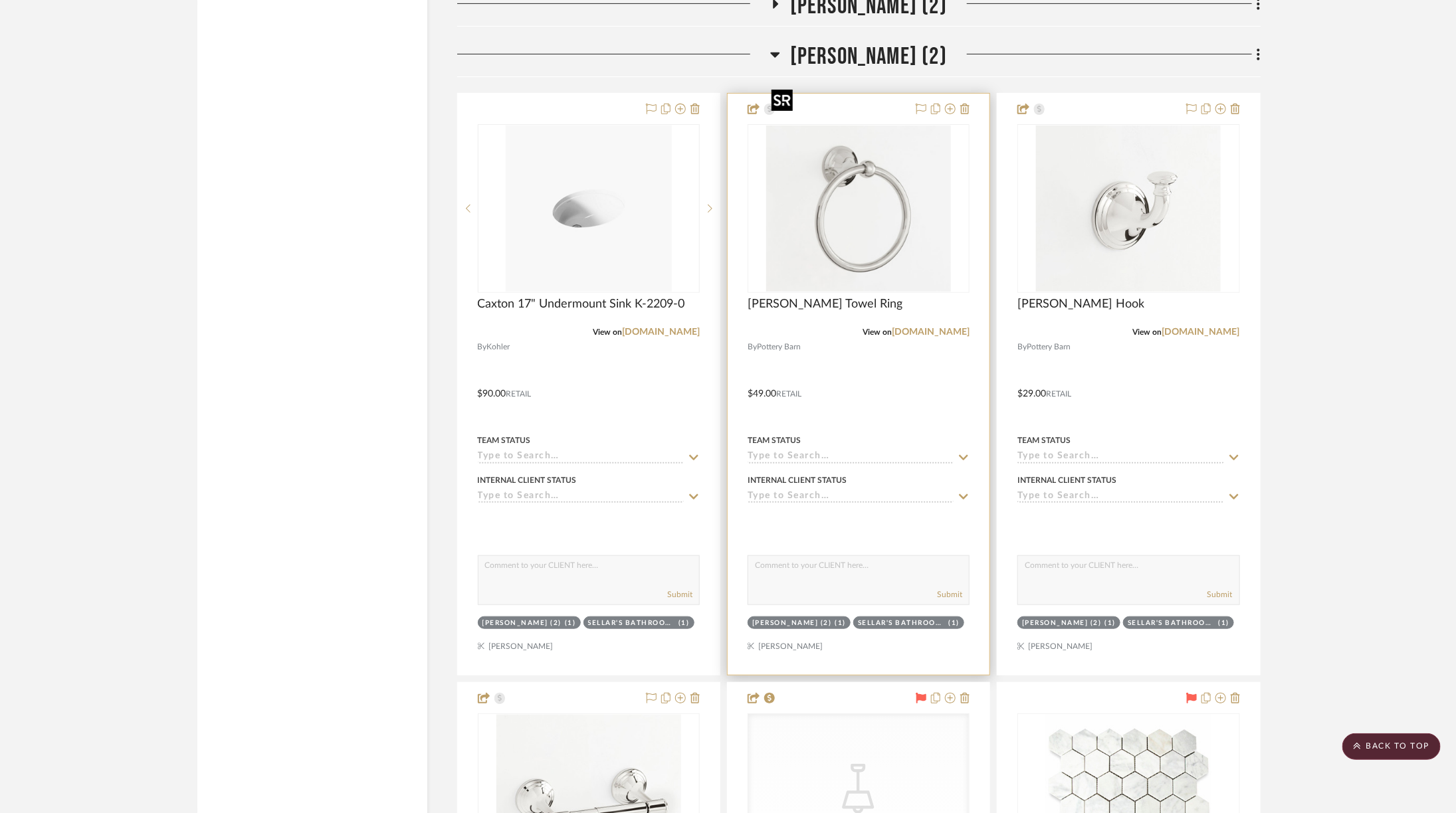
scroll to position [3166, 0]
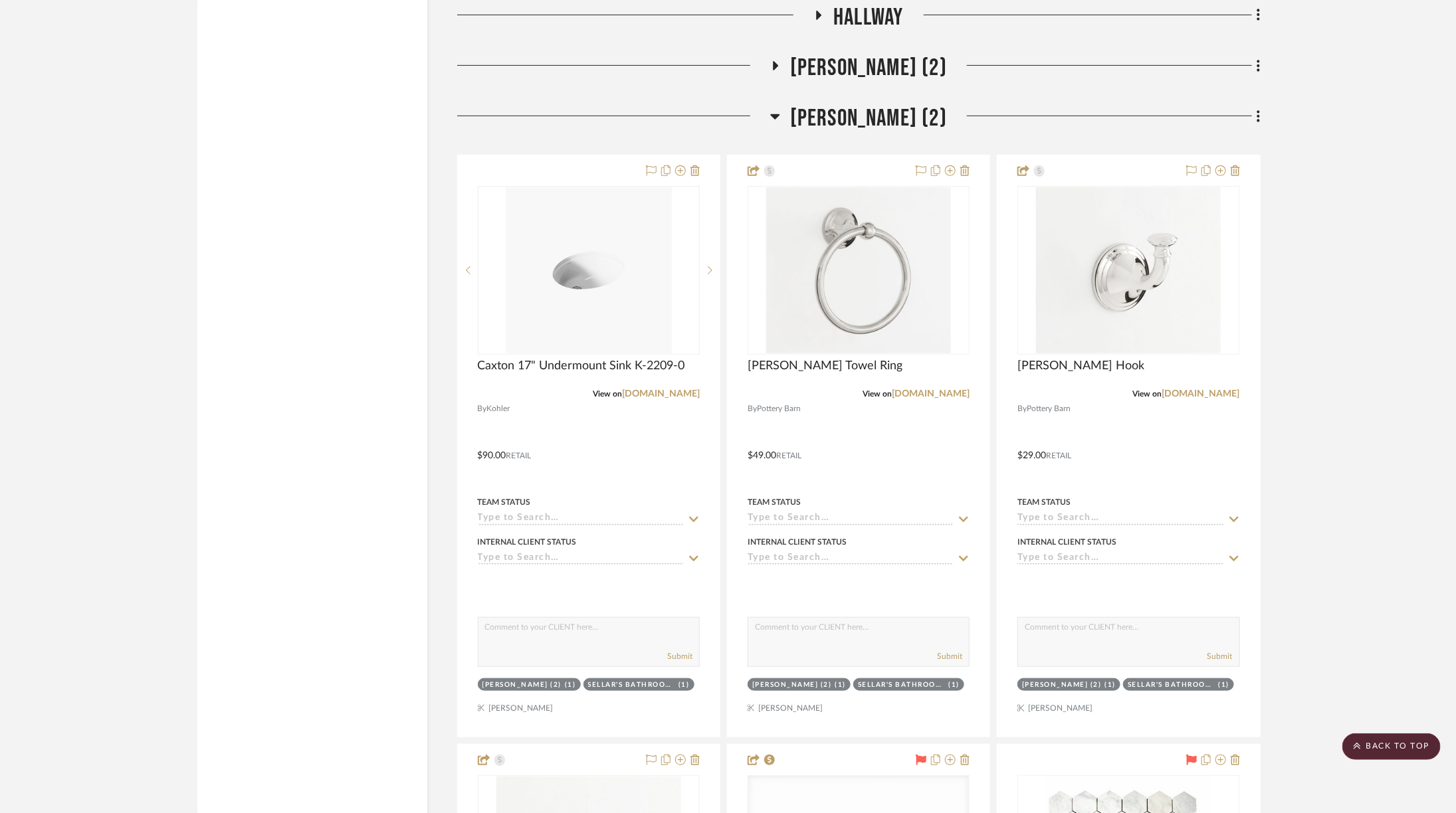
click at [863, 105] on span "[PERSON_NAME] (2)" at bounding box center [868, 119] width 157 height 28
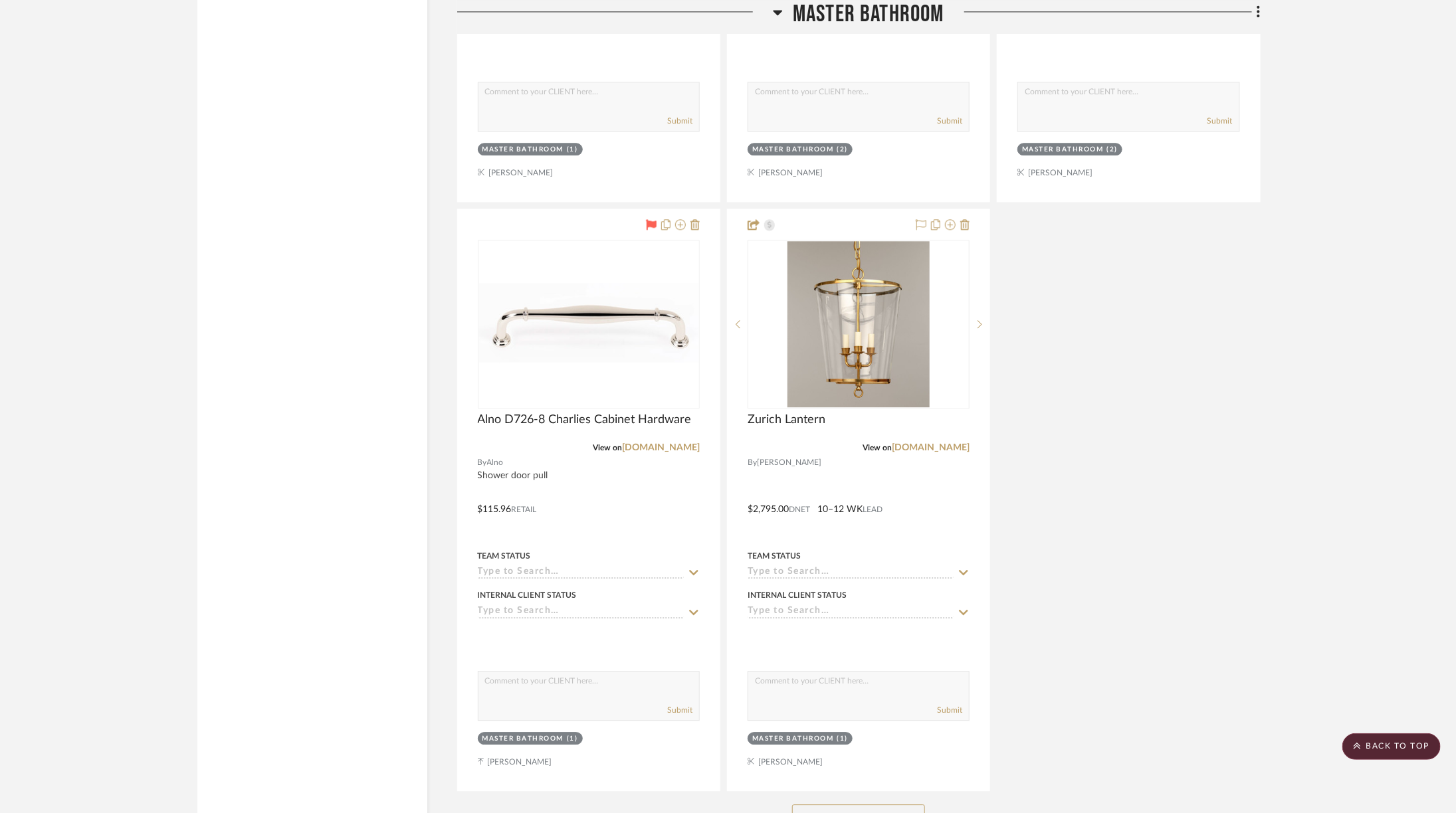
scroll to position [4699, 0]
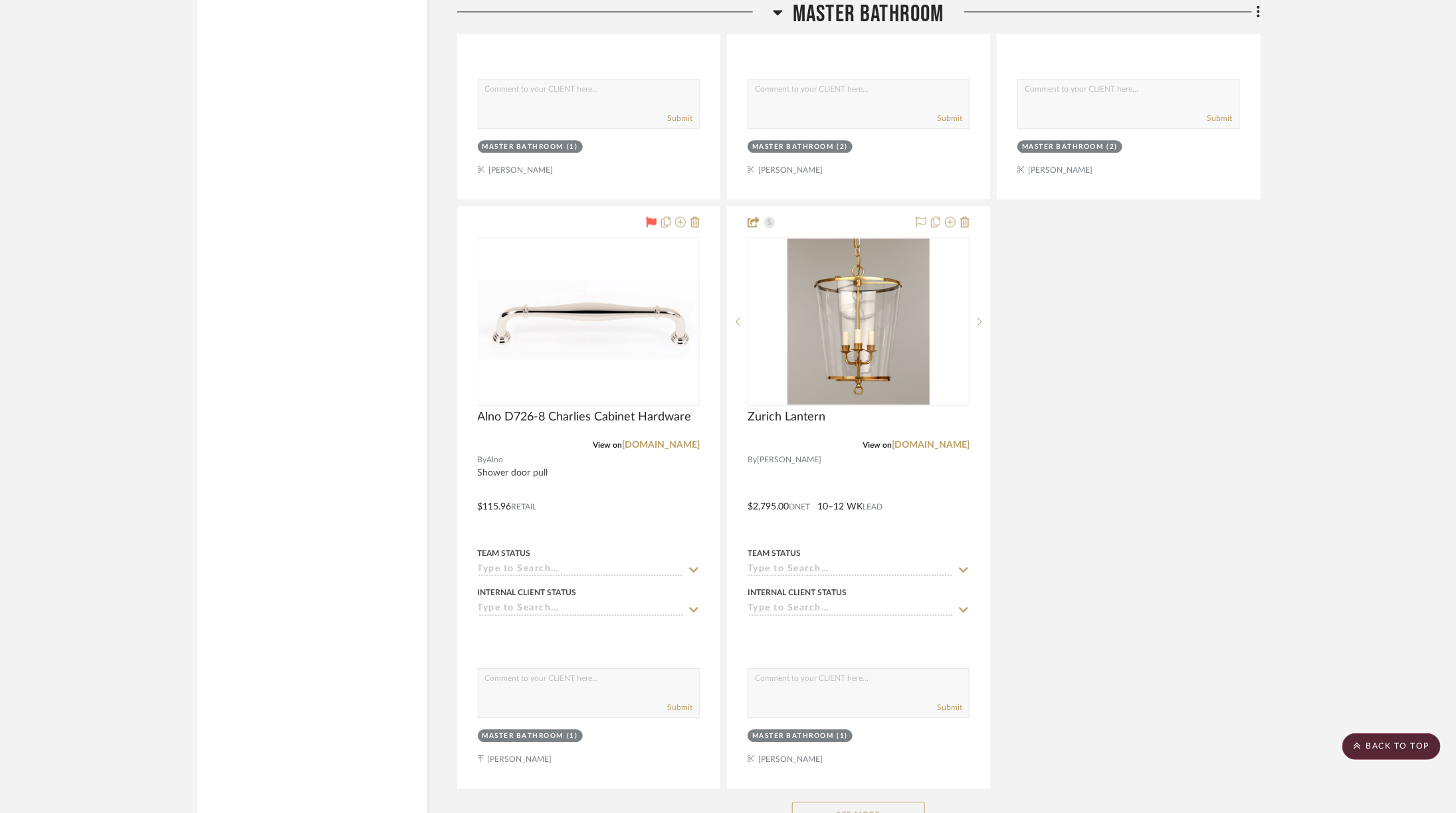
click at [873, 802] on button "See More" at bounding box center [858, 815] width 133 height 27
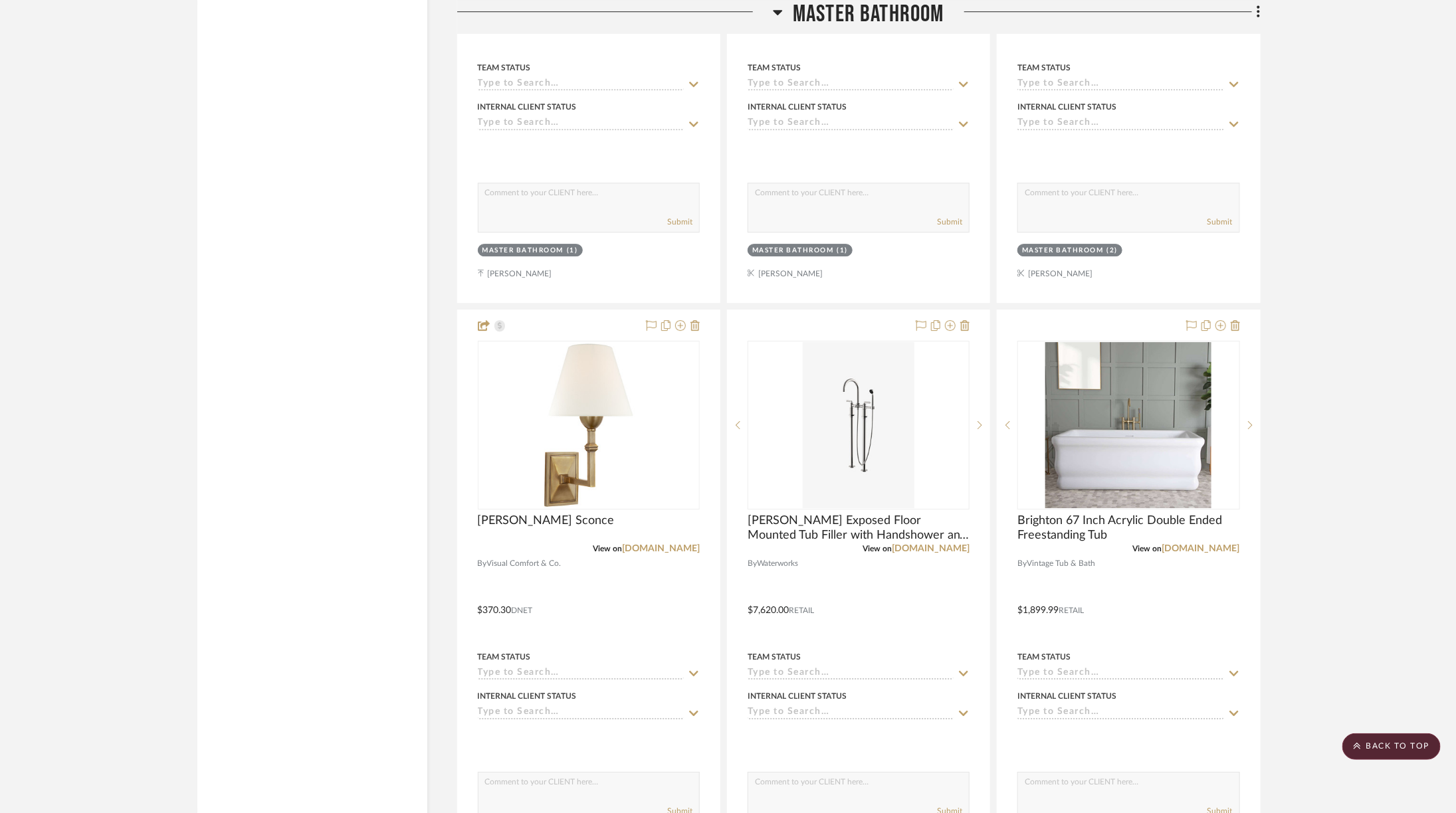
scroll to position [5212, 0]
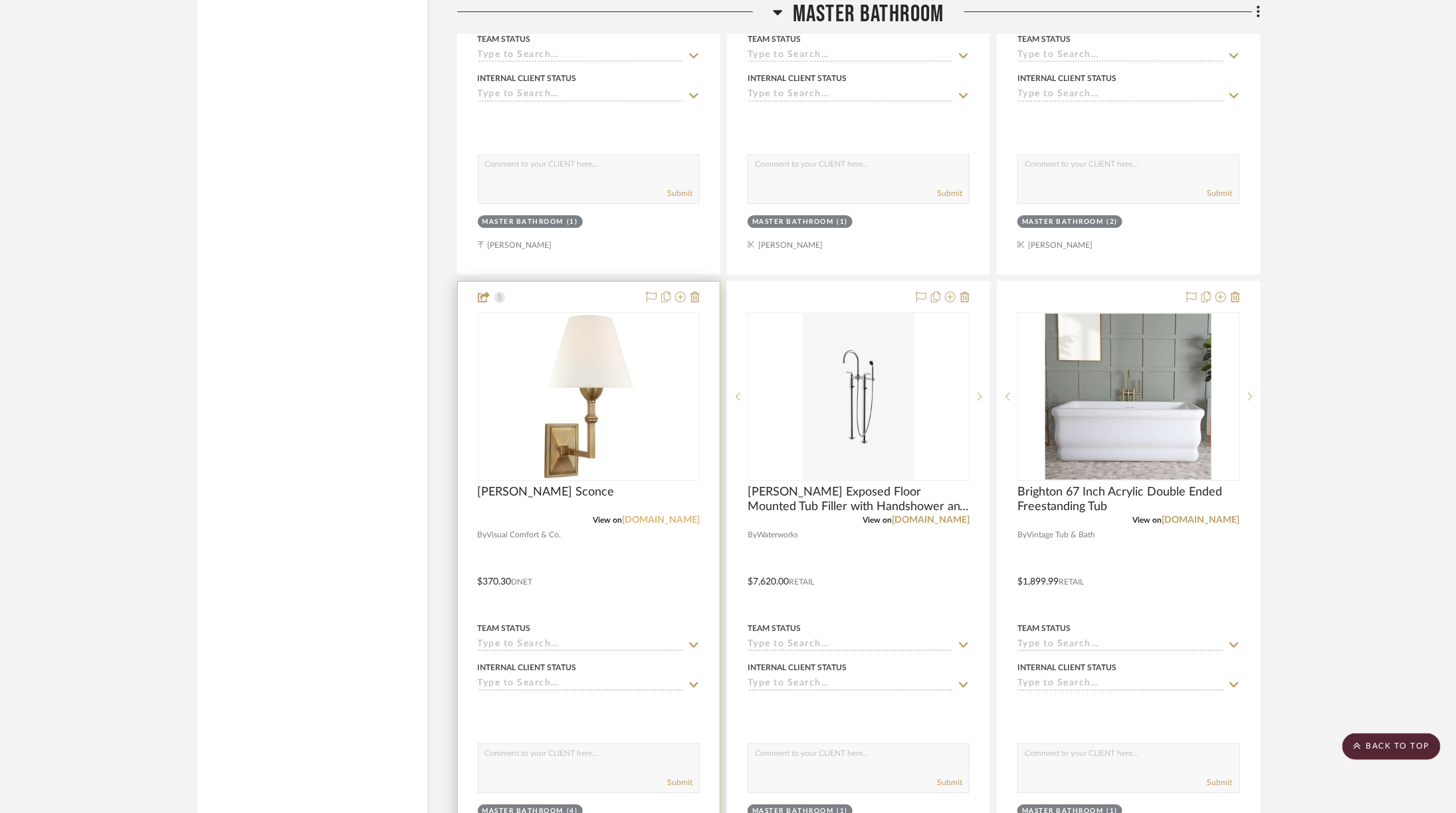
click at [660, 515] on link "[DOMAIN_NAME]" at bounding box center [660, 520] width 78 height 9
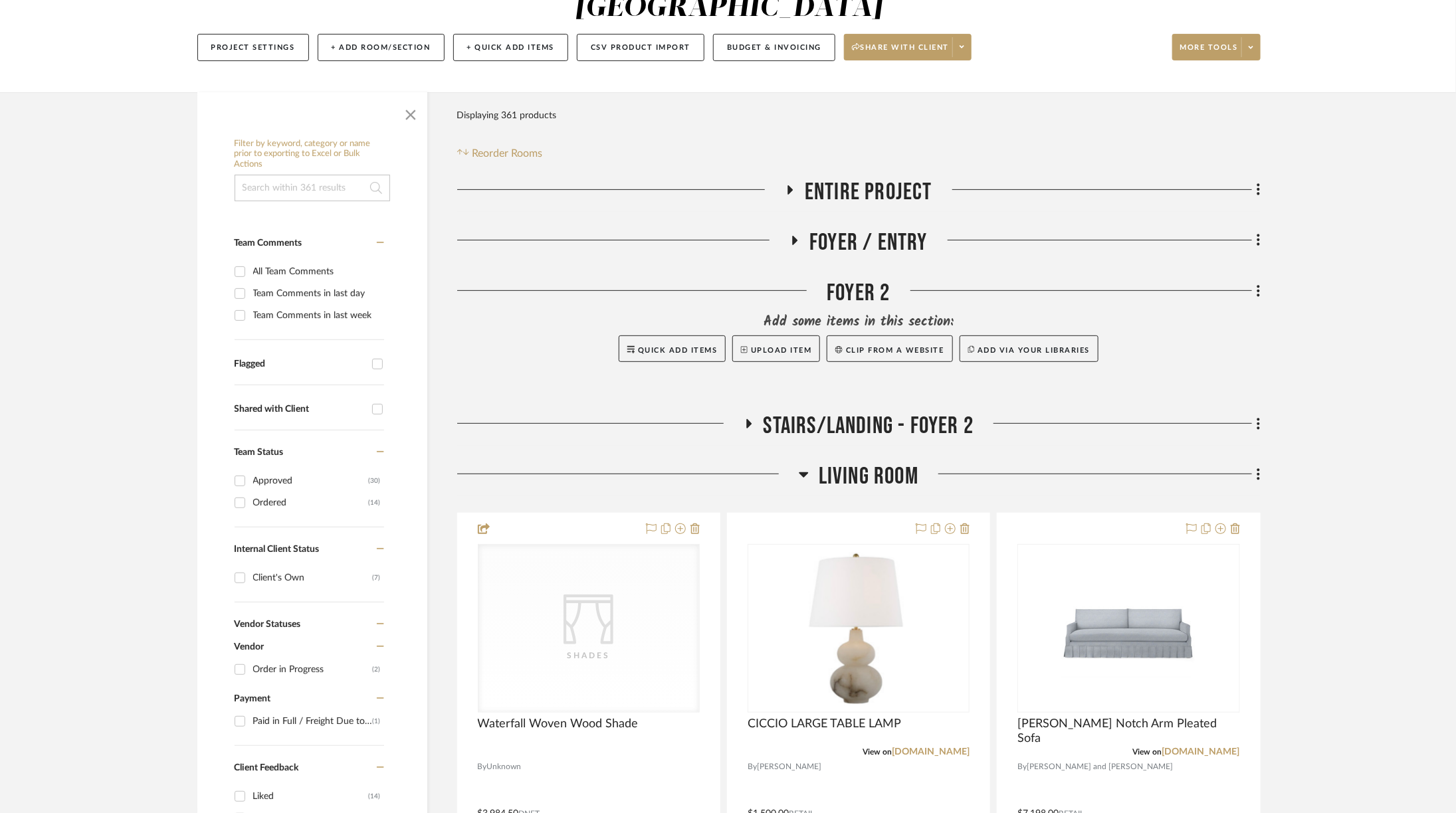
scroll to position [179, 0]
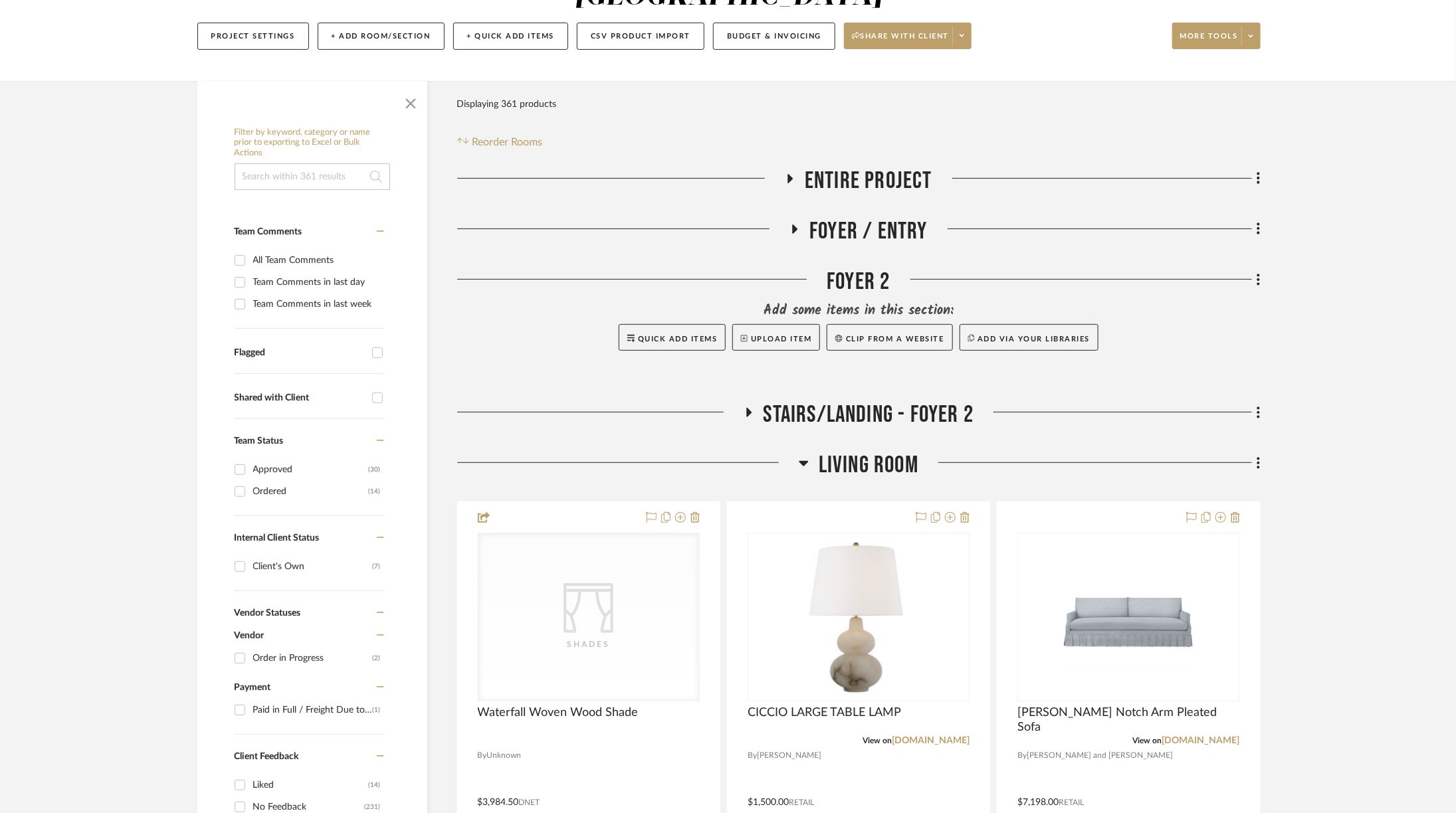
click at [830, 451] on span "Living Room" at bounding box center [868, 465] width 99 height 28
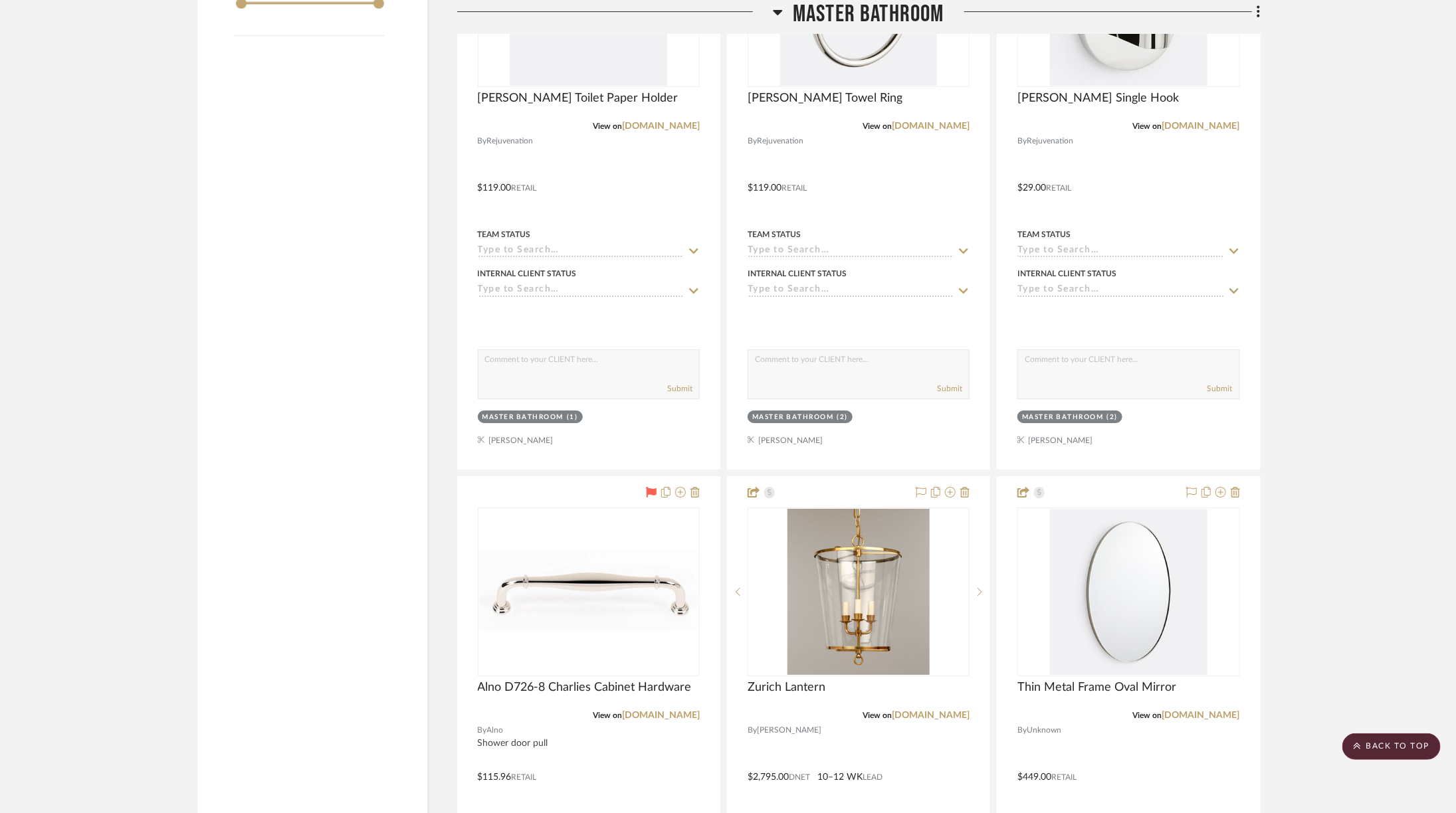
scroll to position [2798, 0]
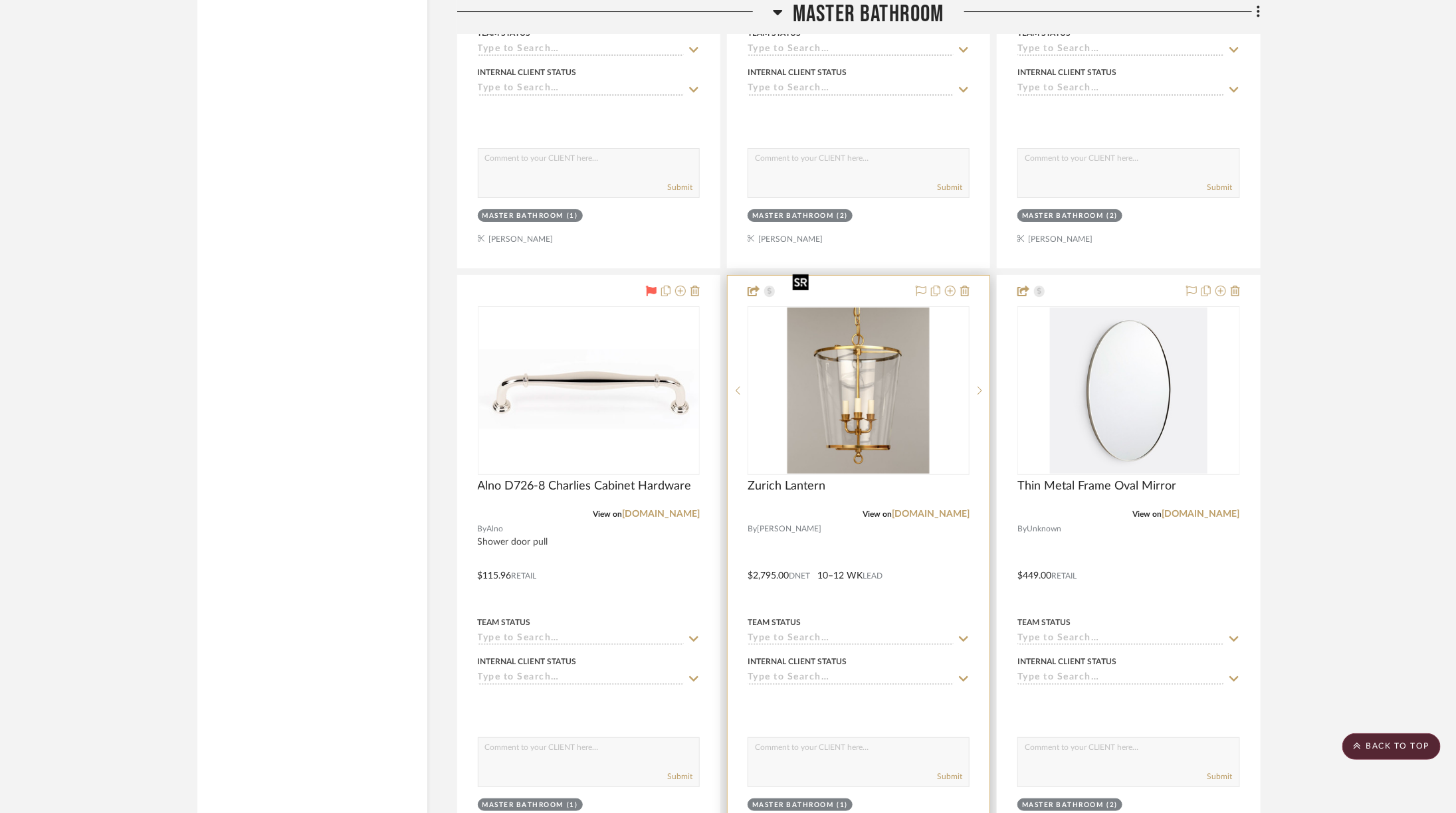
click at [0, 0] on img at bounding box center [0, 0] width 0 height 0
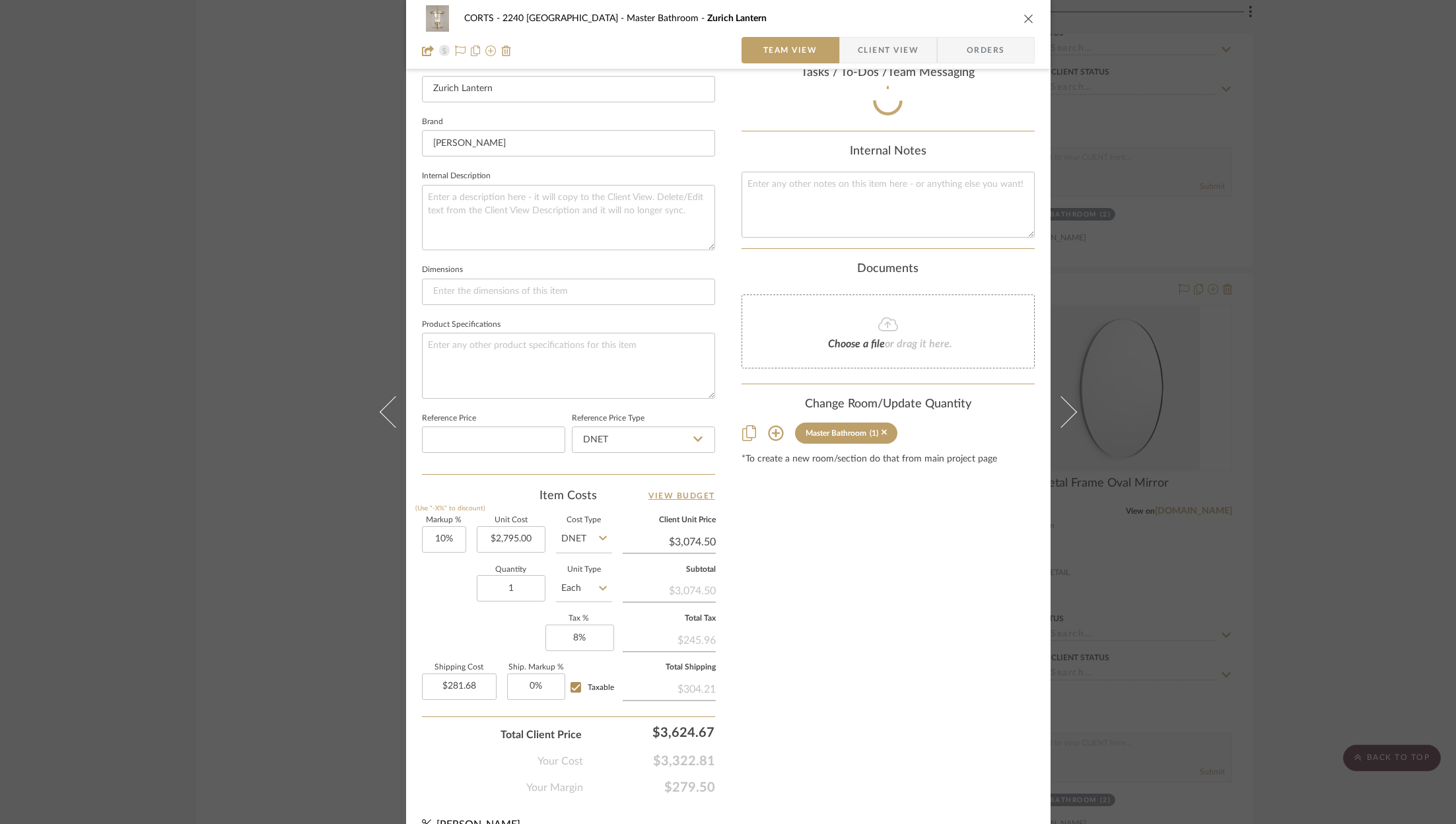
scroll to position [401, 0]
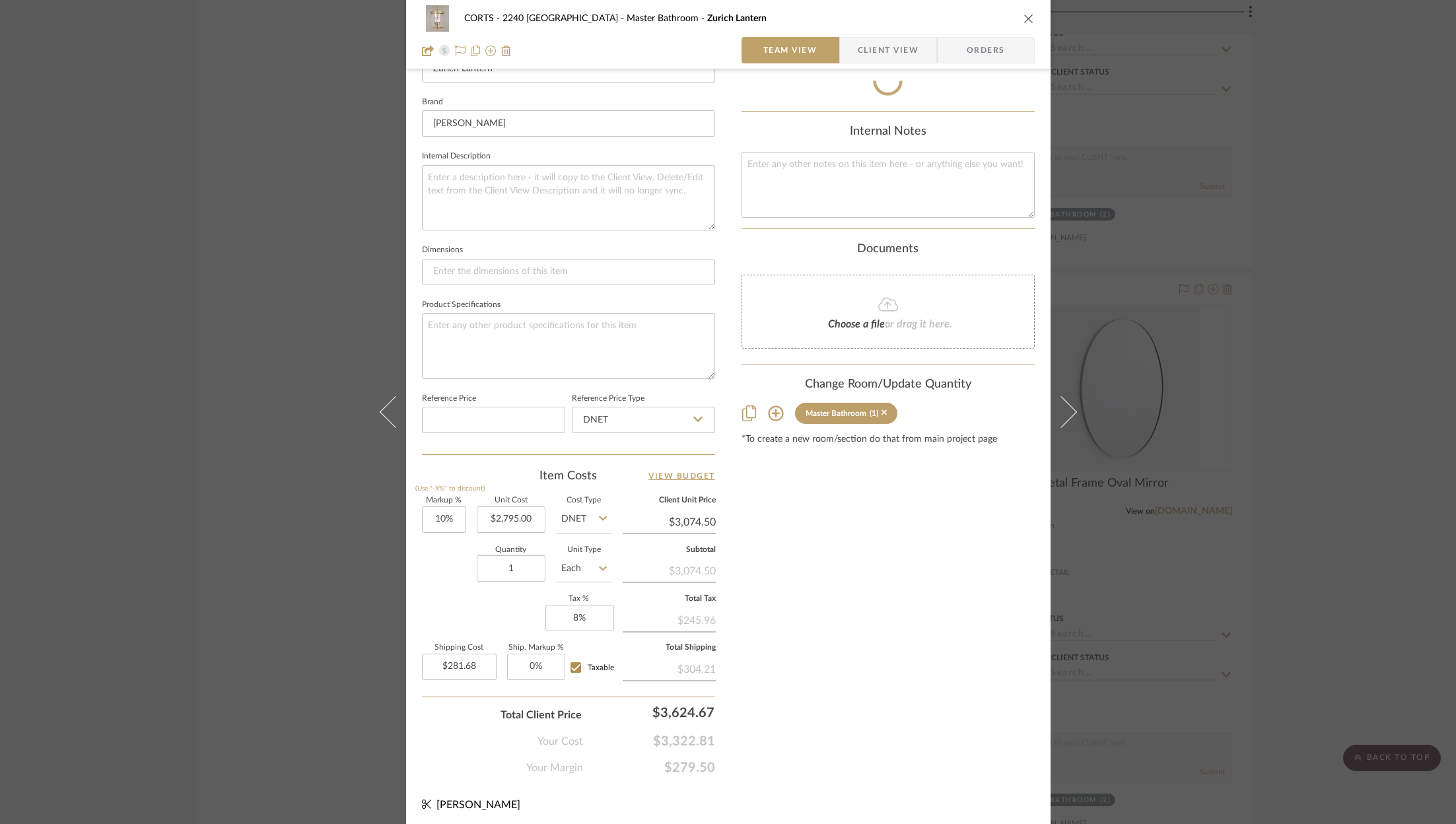
click at [1023, 18] on icon "close" at bounding box center [1029, 18] width 11 height 11
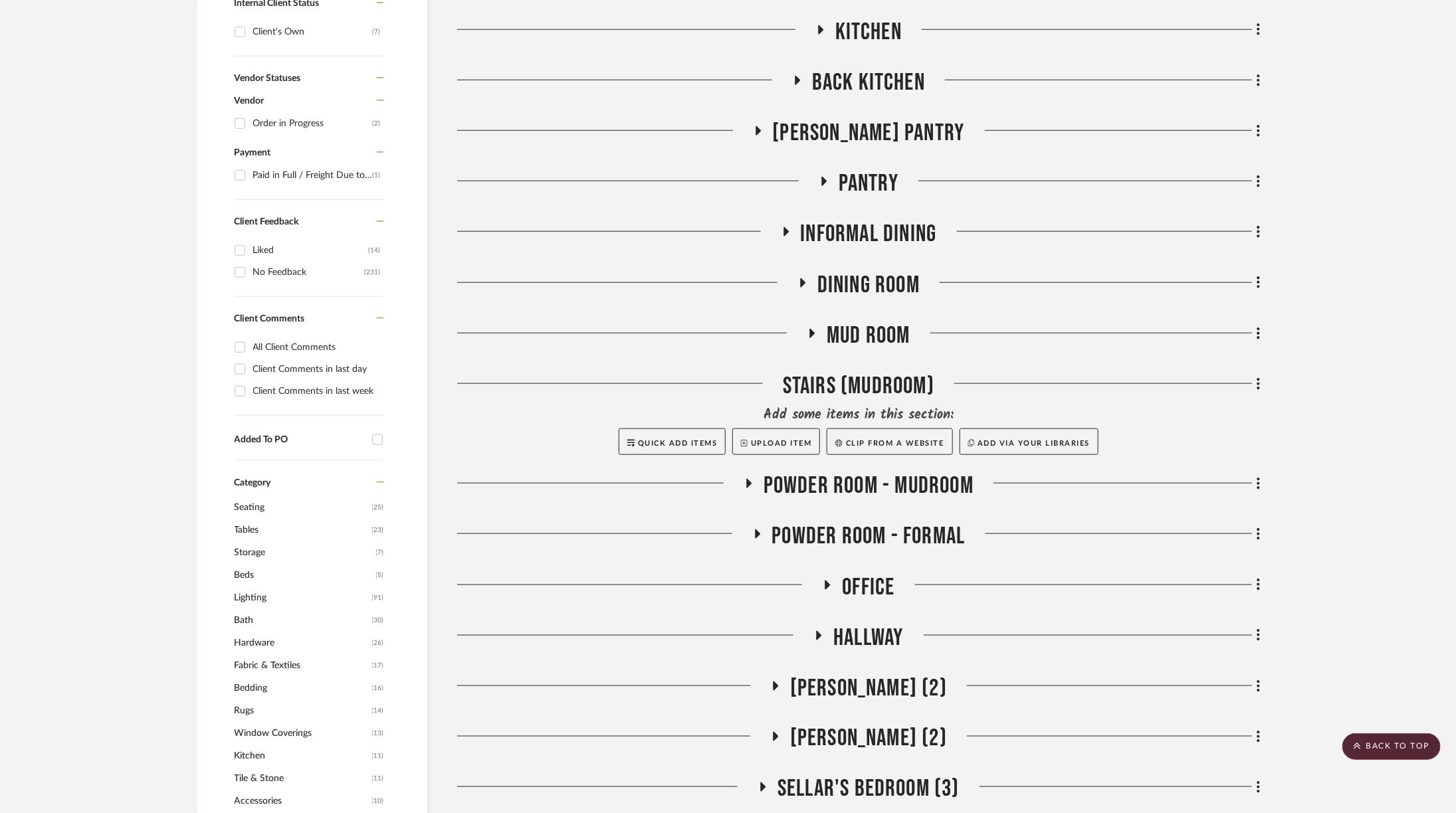
scroll to position [700, 0]
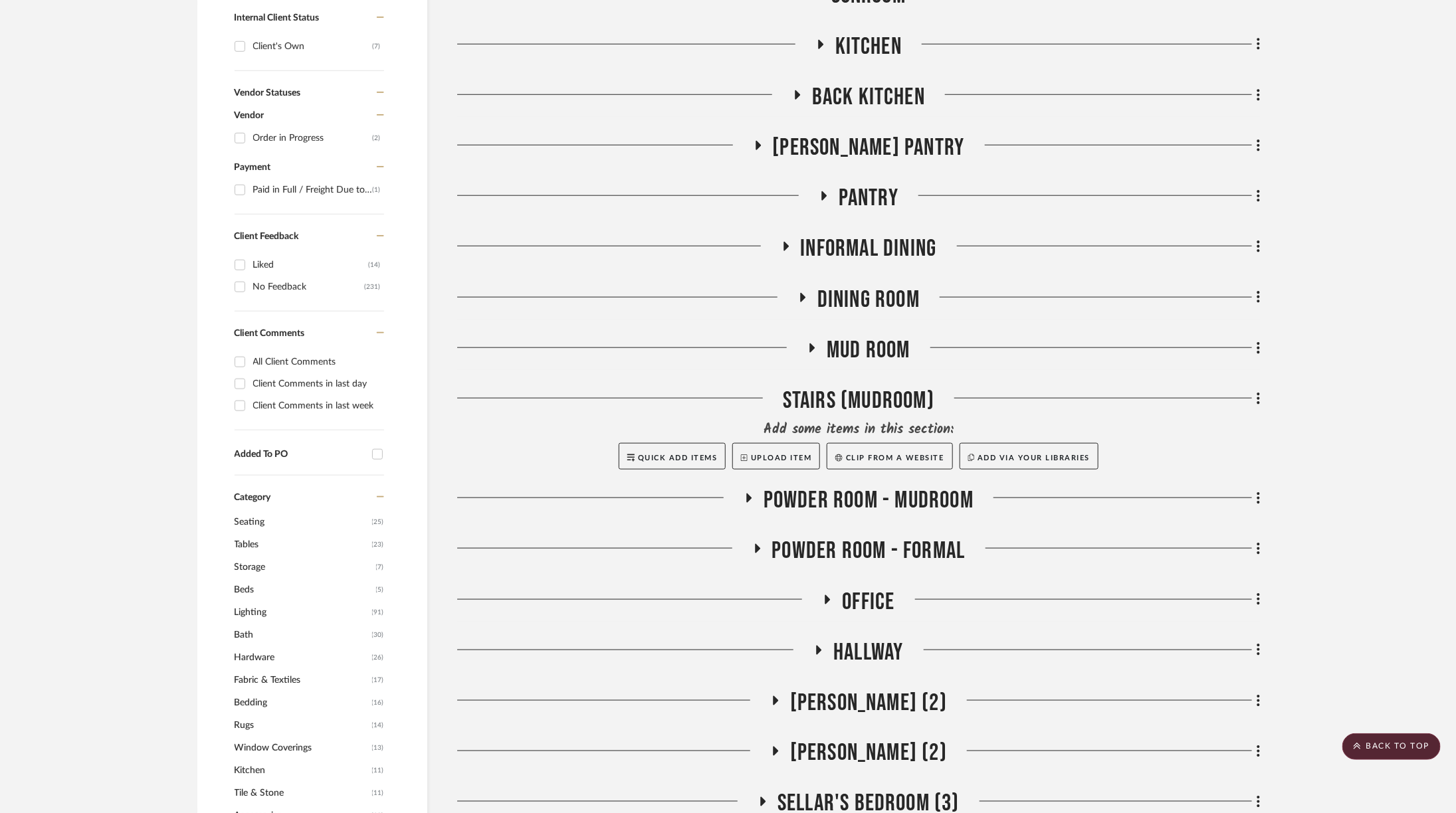
click at [873, 286] on span "Dining Room" at bounding box center [868, 299] width 102 height 28
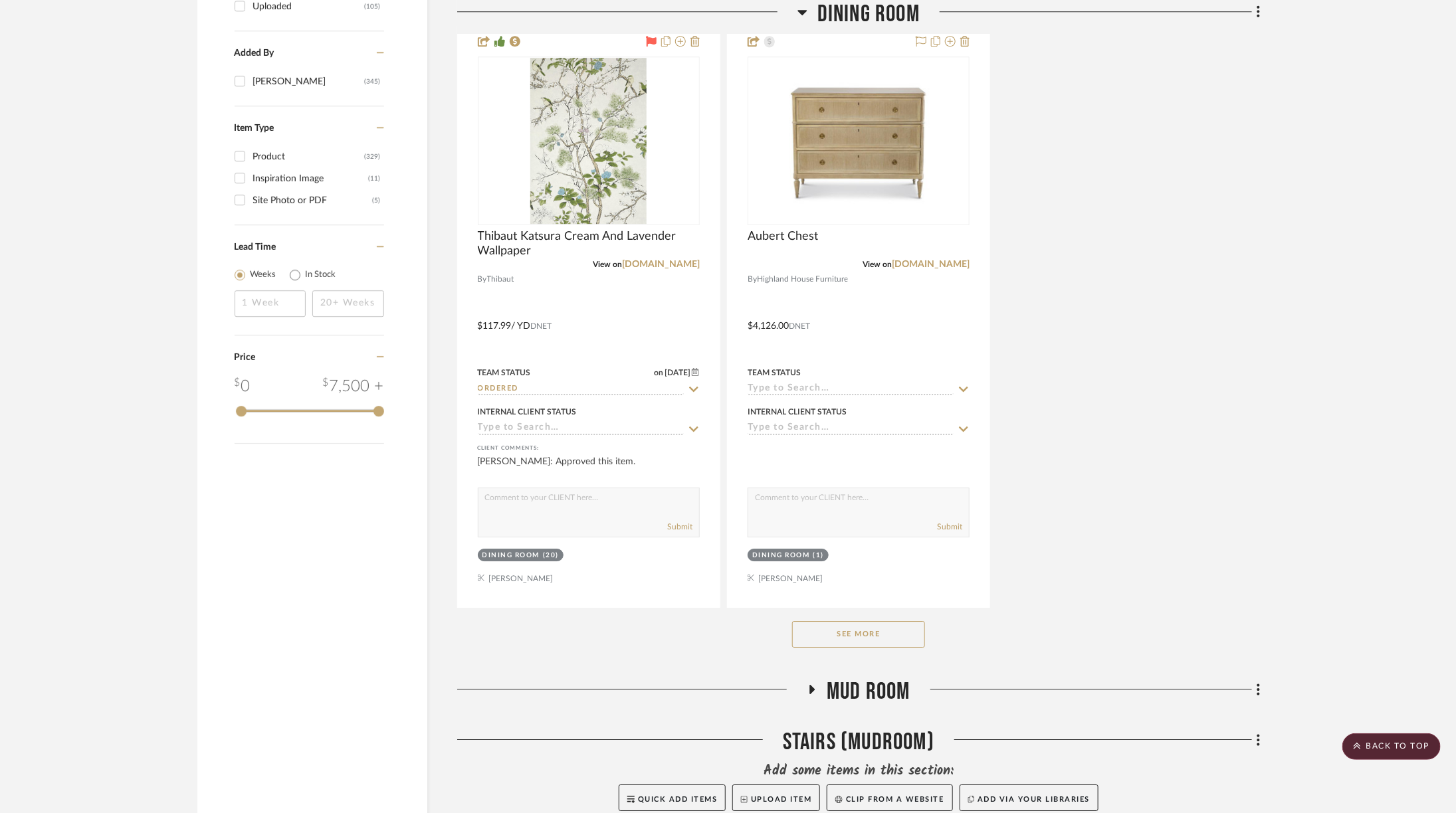
scroll to position [2196, 0]
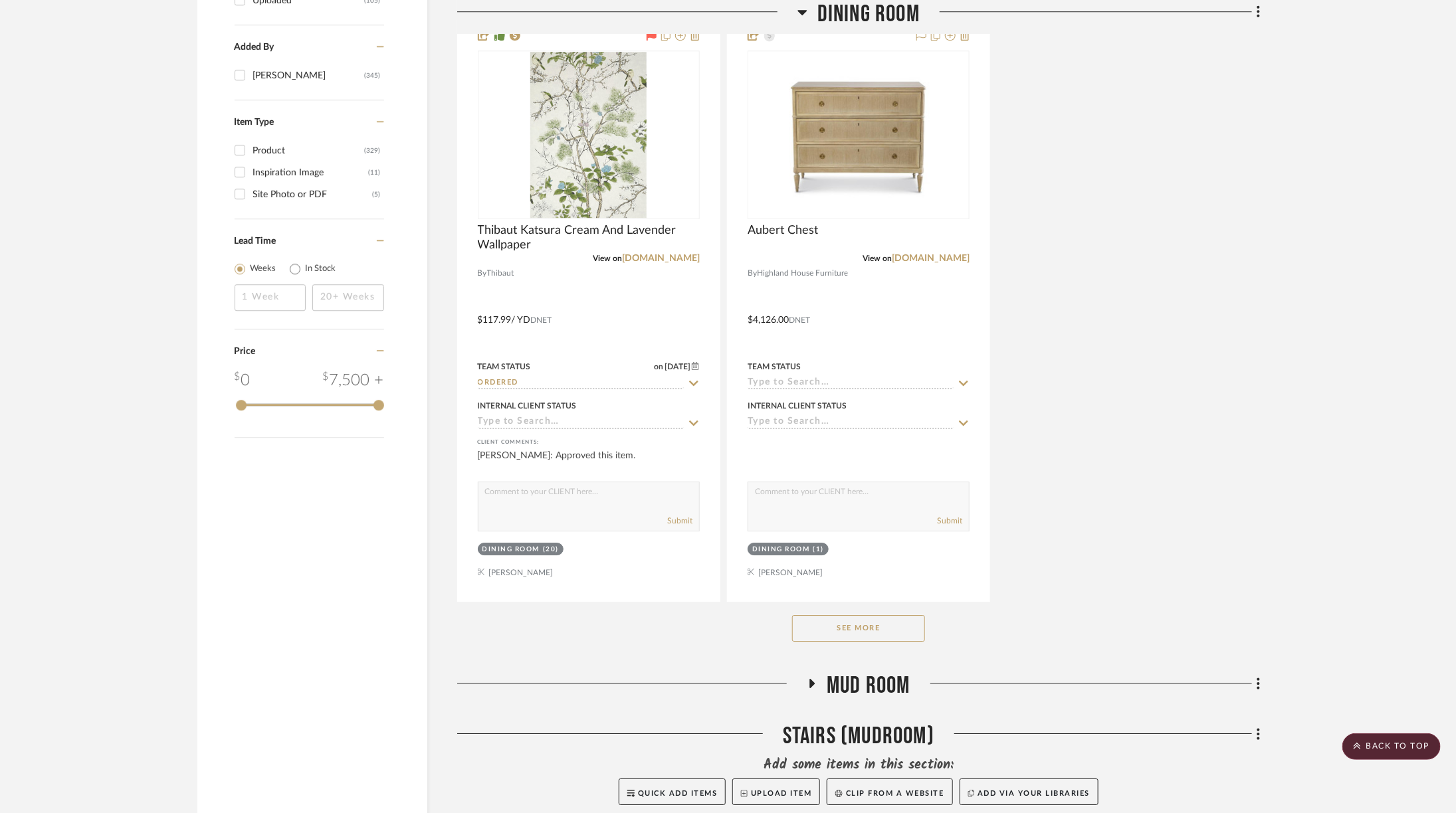
click at [895, 615] on button "See More" at bounding box center [858, 628] width 133 height 27
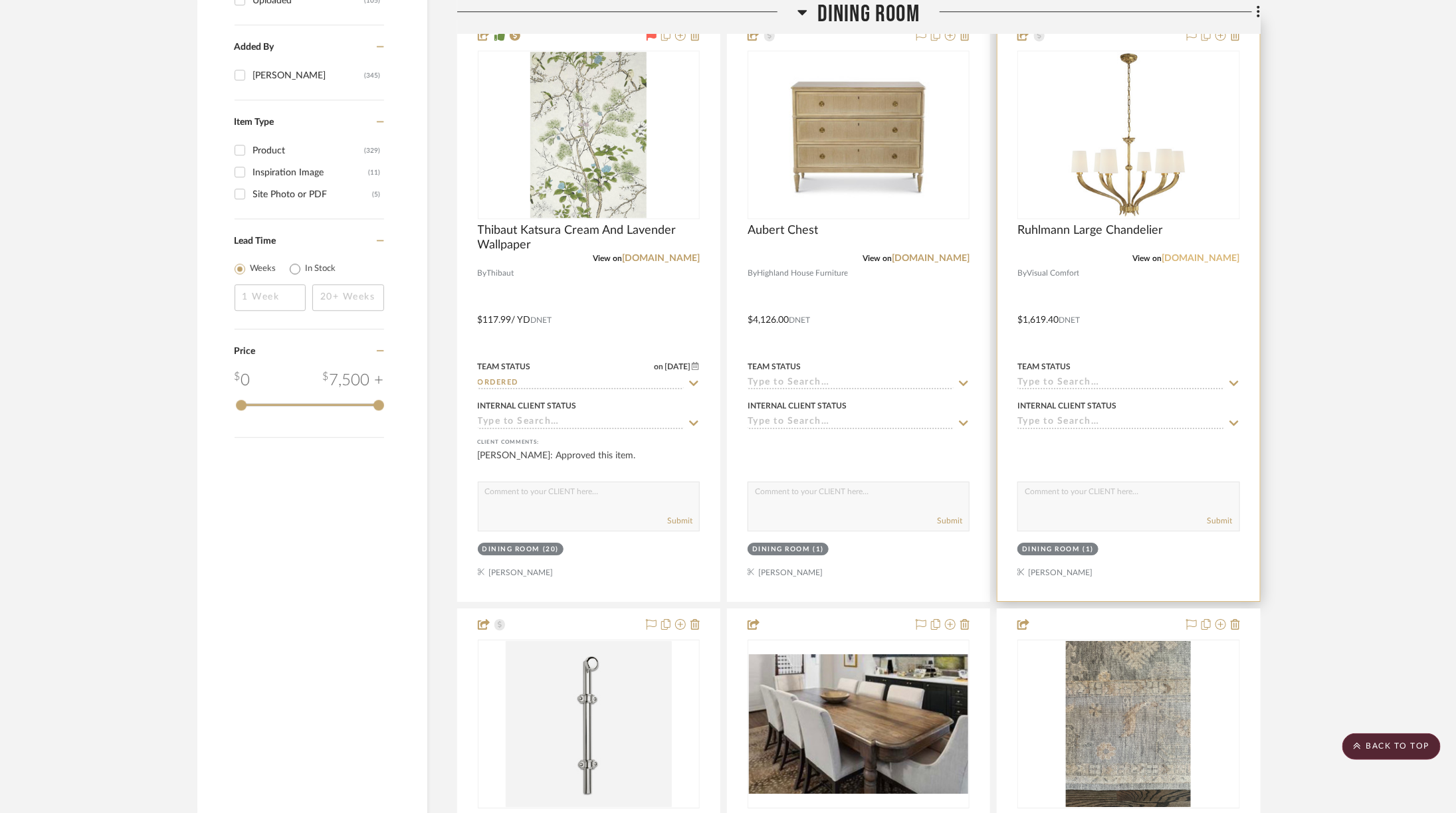
click at [1205, 254] on link "[DOMAIN_NAME]" at bounding box center [1201, 258] width 78 height 9
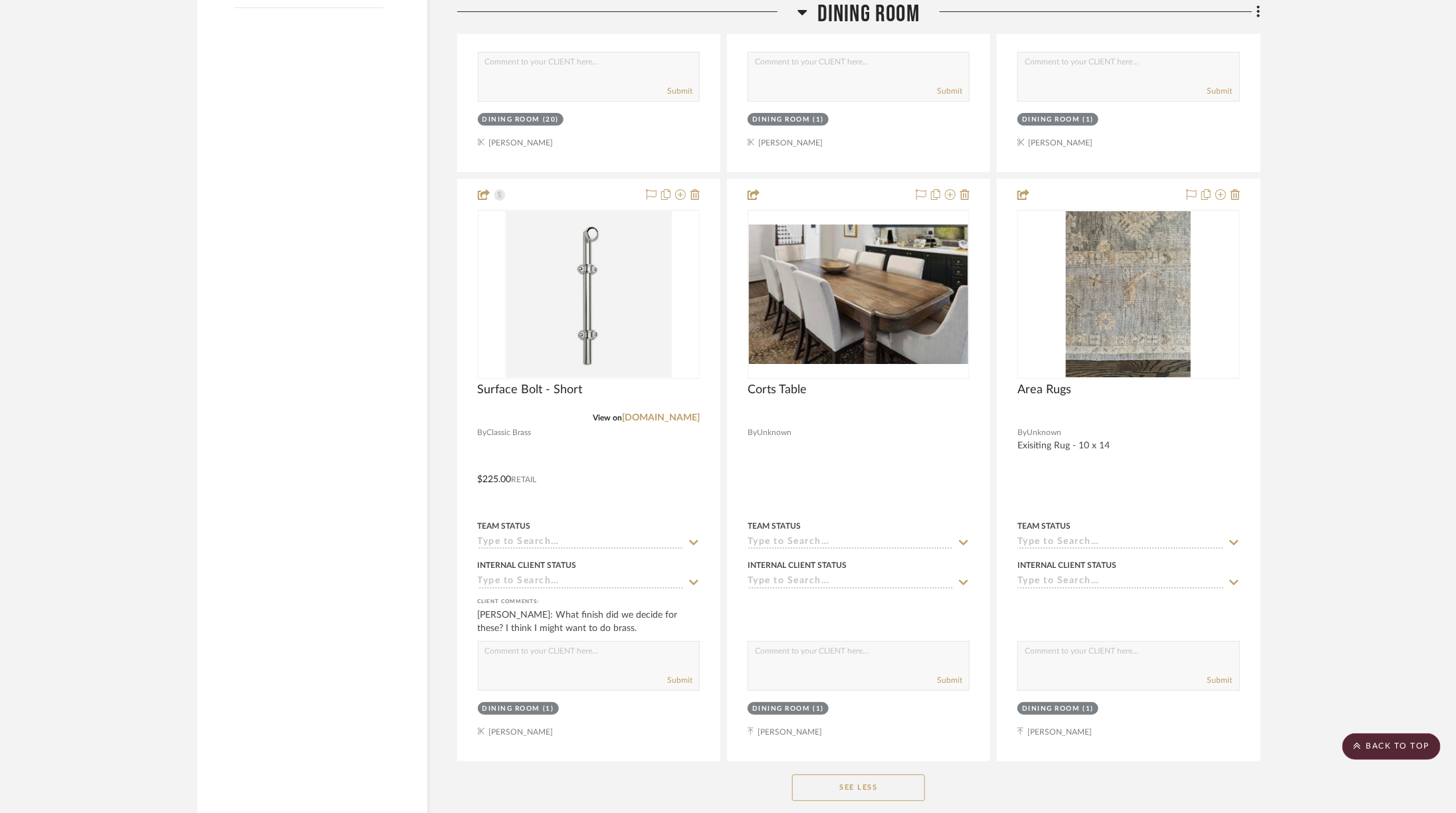
scroll to position [2633, 0]
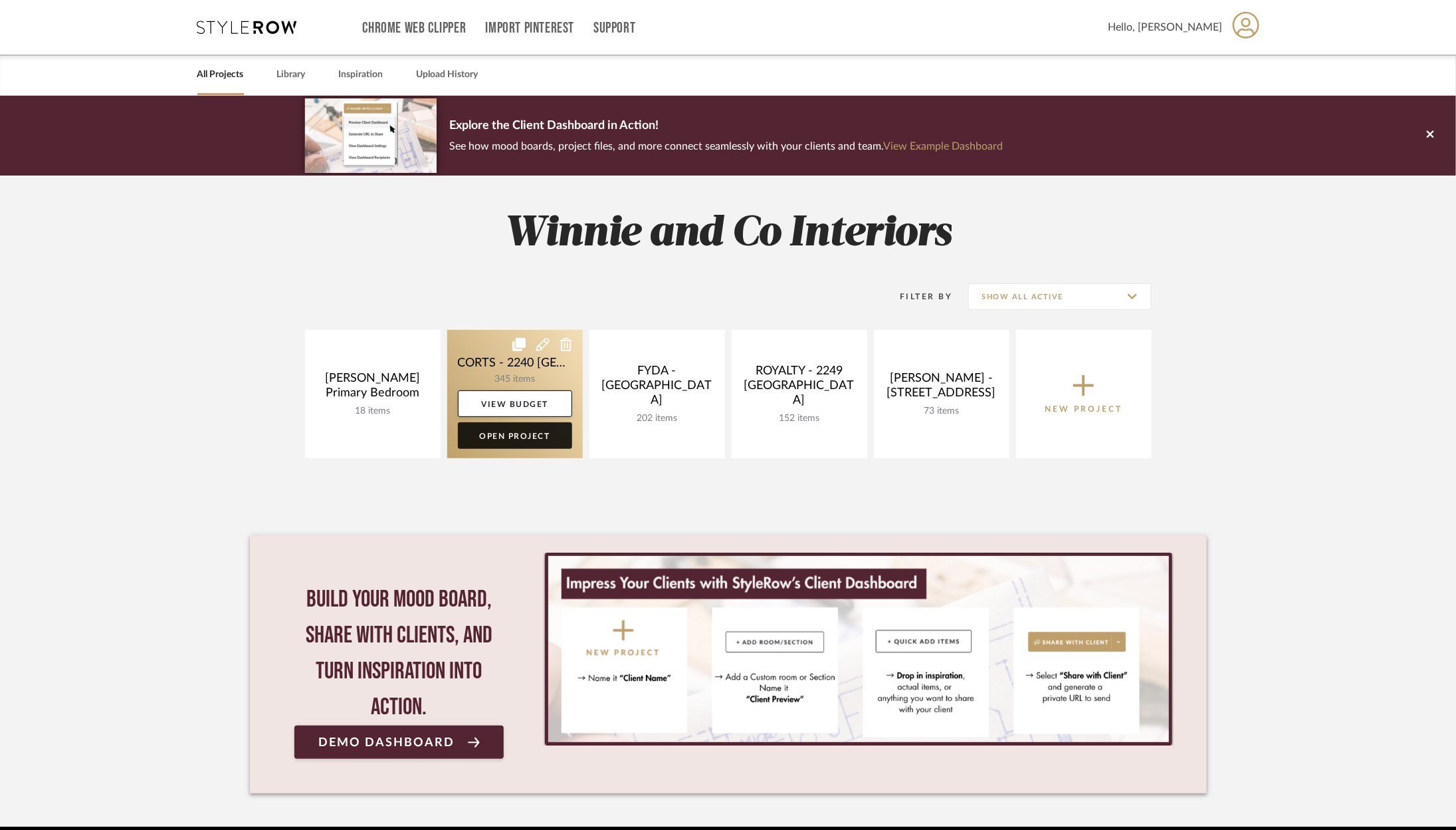
click at [492, 438] on link "Open Project" at bounding box center [514, 435] width 114 height 27
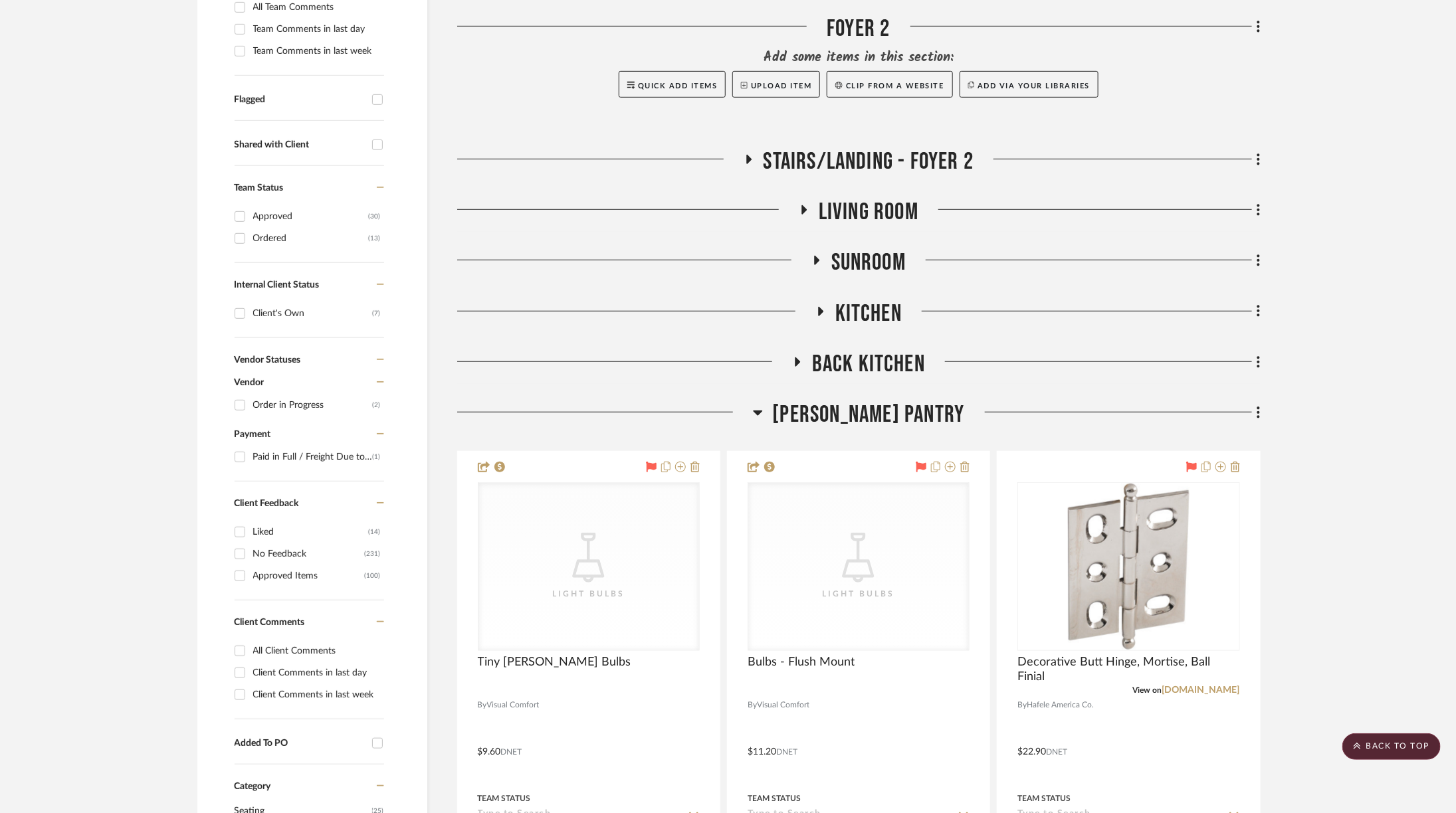
scroll to position [434, 0]
click at [863, 400] on span "[PERSON_NAME] Pantry" at bounding box center [868, 413] width 192 height 28
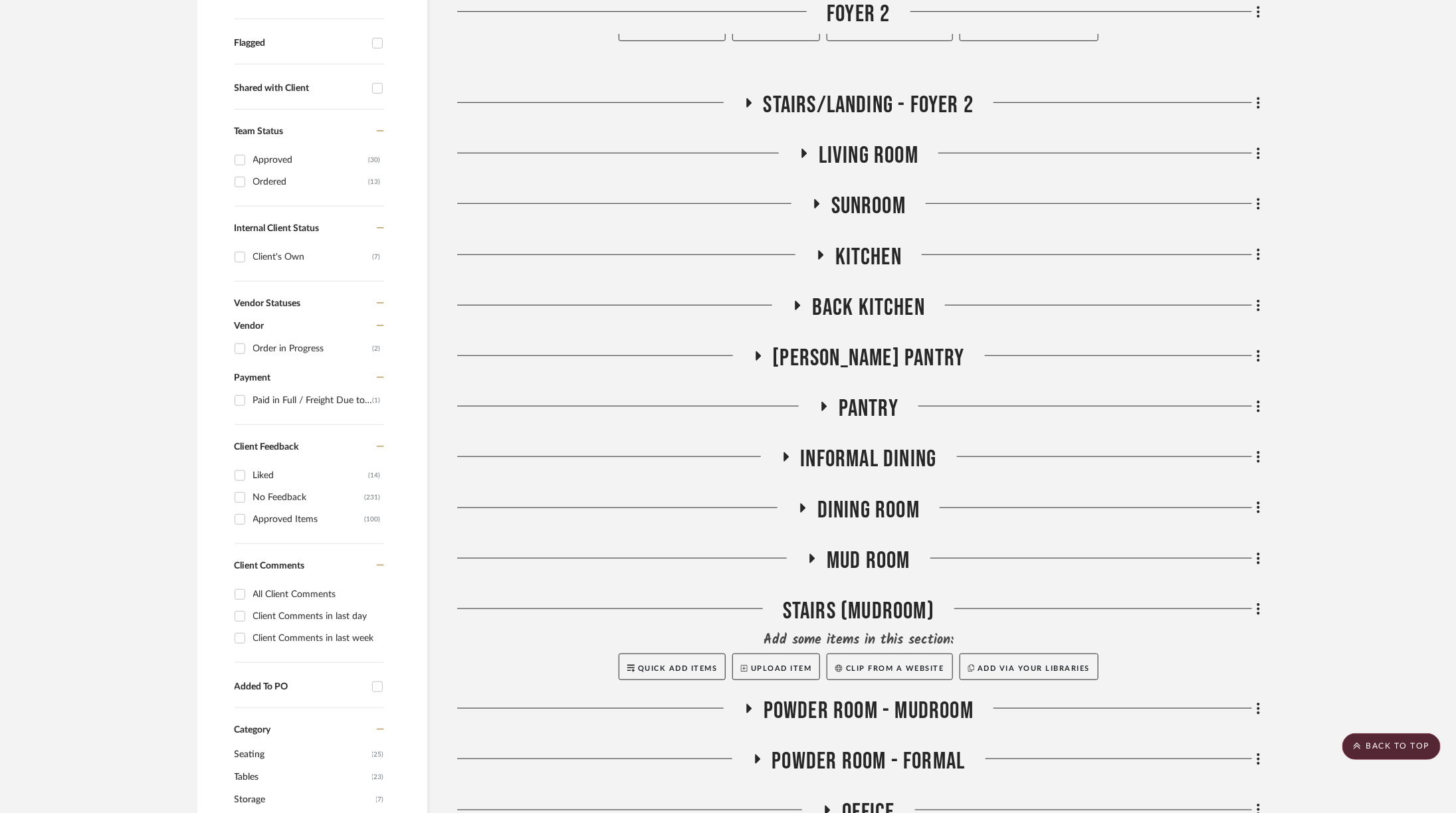
scroll to position [501, 0]
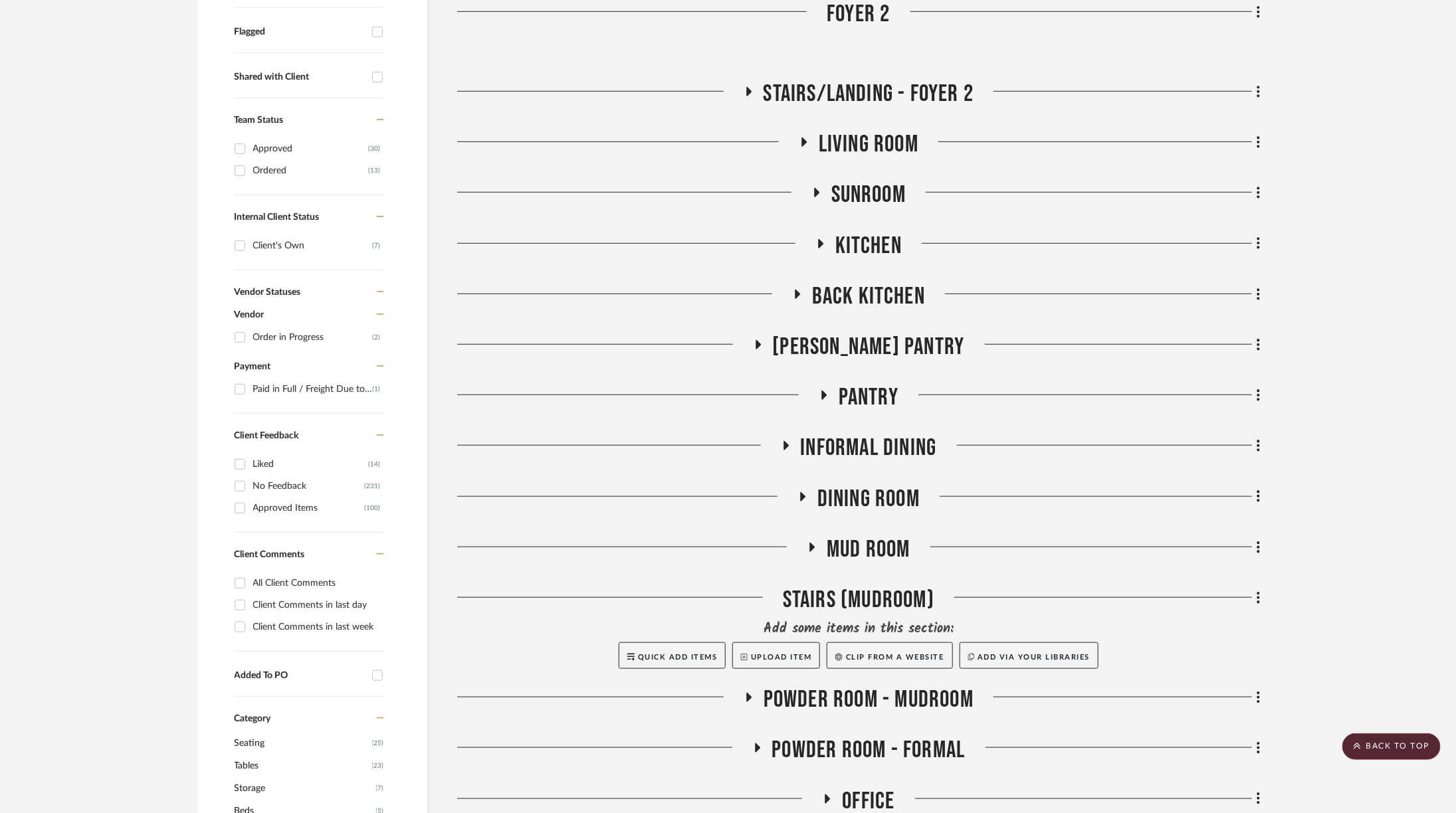
click at [863, 685] on span "Powder Room - Mudroom" at bounding box center [868, 699] width 210 height 28
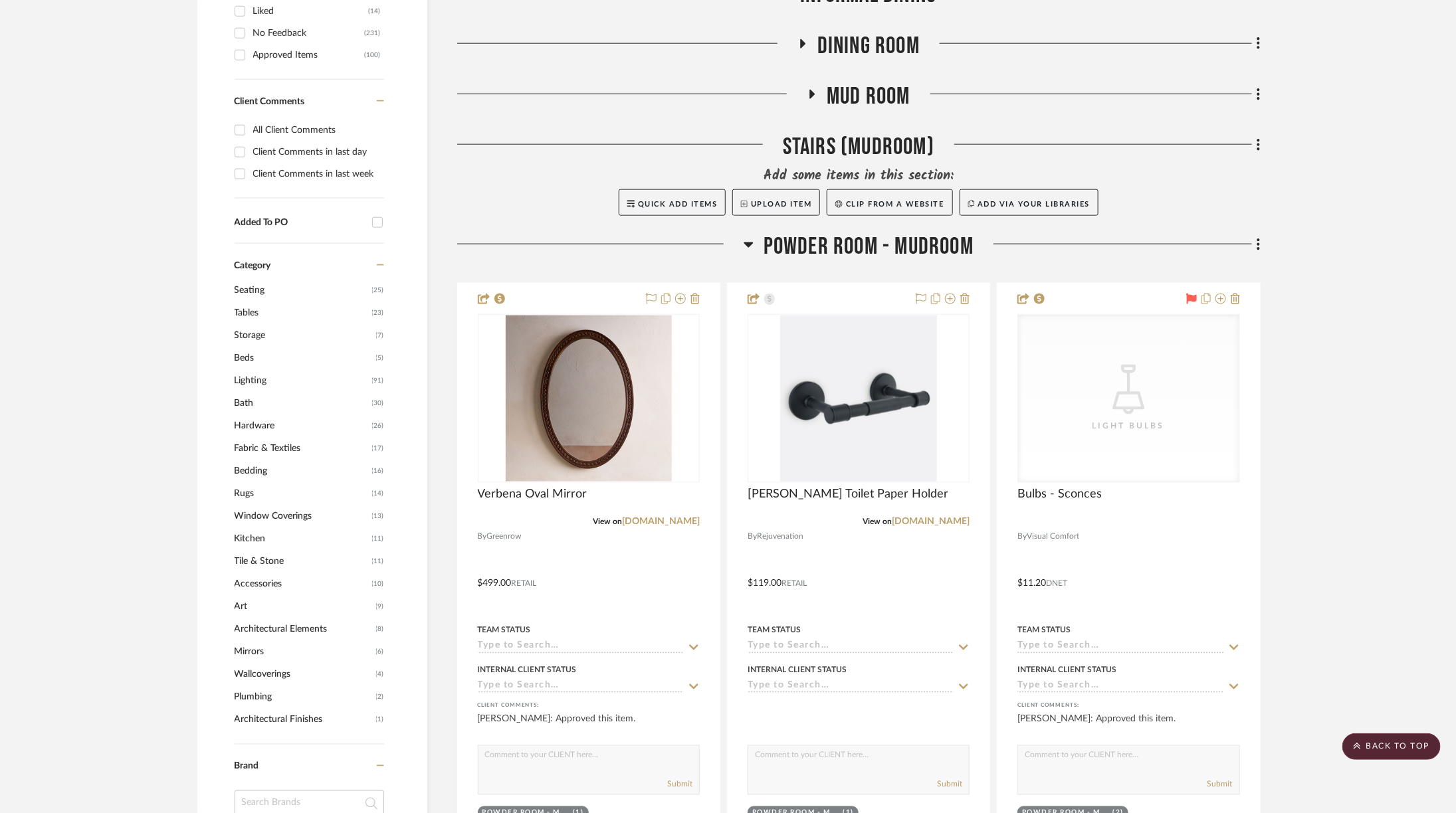
scroll to position [955, 0]
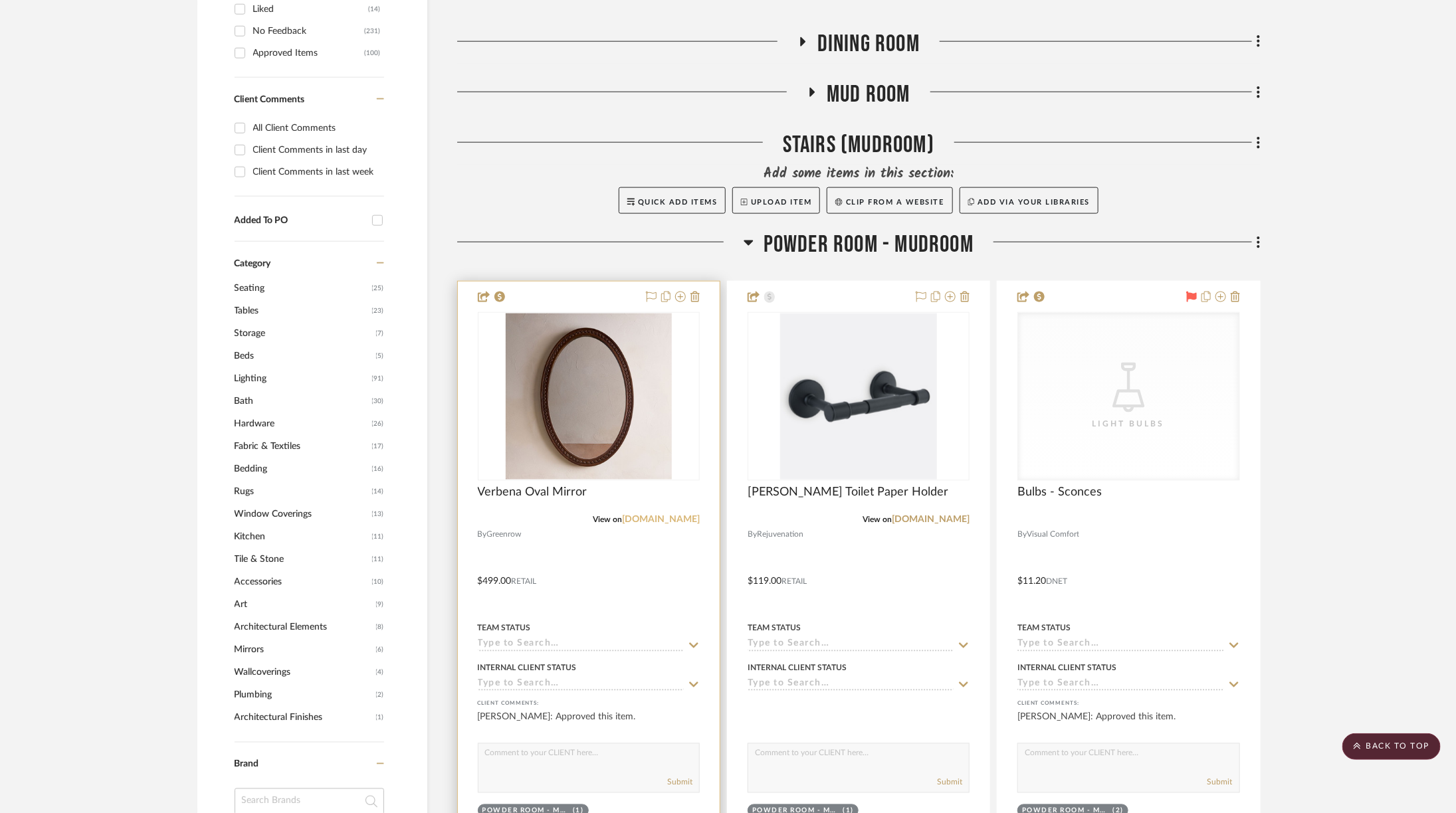
click at [676, 515] on link "[DOMAIN_NAME]" at bounding box center [660, 520] width 78 height 9
click at [567, 368] on img "0" at bounding box center [561, 396] width 166 height 166
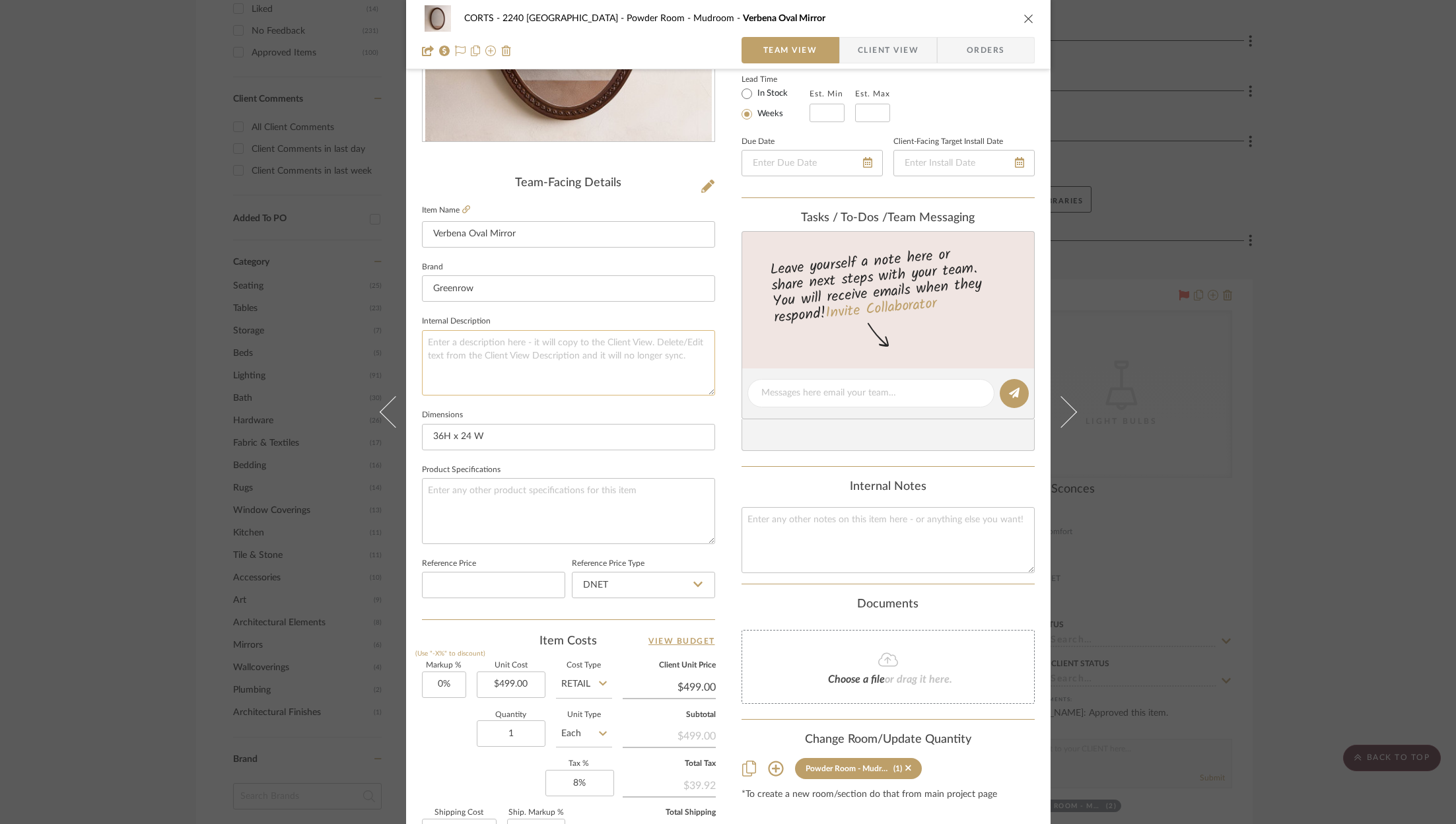
scroll to position [401, 0]
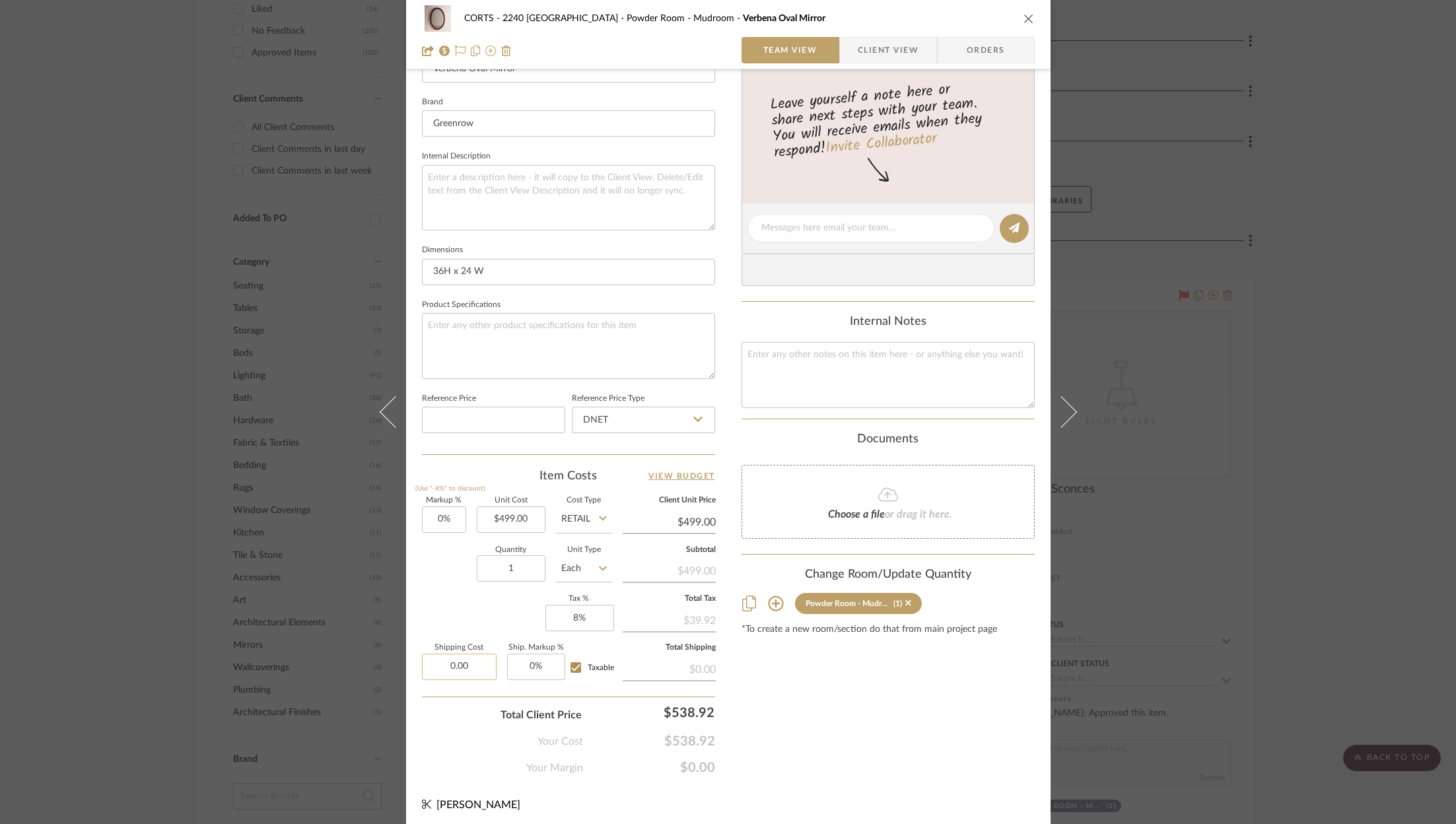
click at [463, 669] on input "0.00" at bounding box center [459, 666] width 75 height 26
type input "$49.90"
click at [485, 750] on div "Your Margin $0.00" at bounding box center [568, 762] width 293 height 26
click at [1027, 16] on icon "close" at bounding box center [1029, 18] width 11 height 11
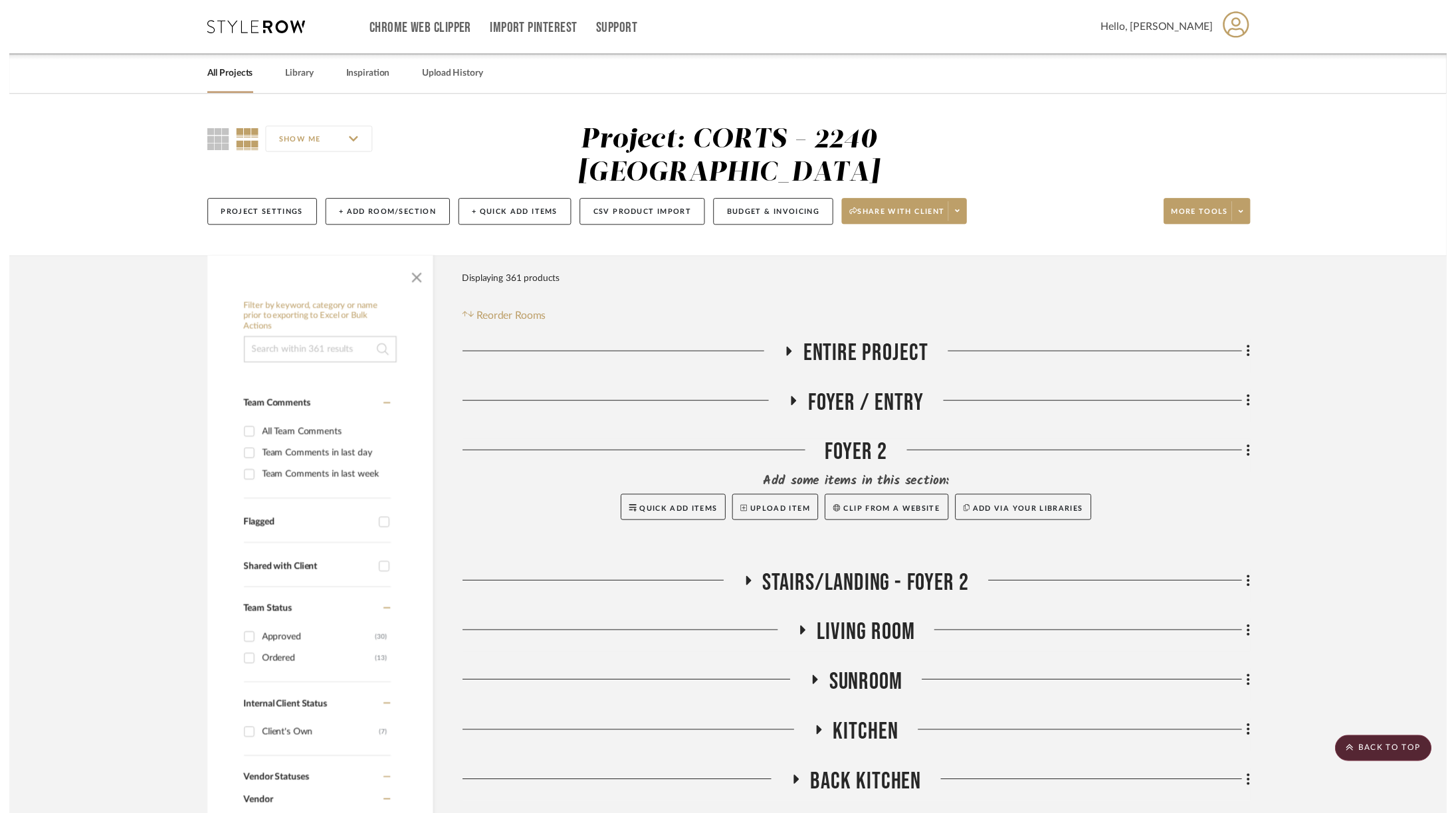
scroll to position [955, 0]
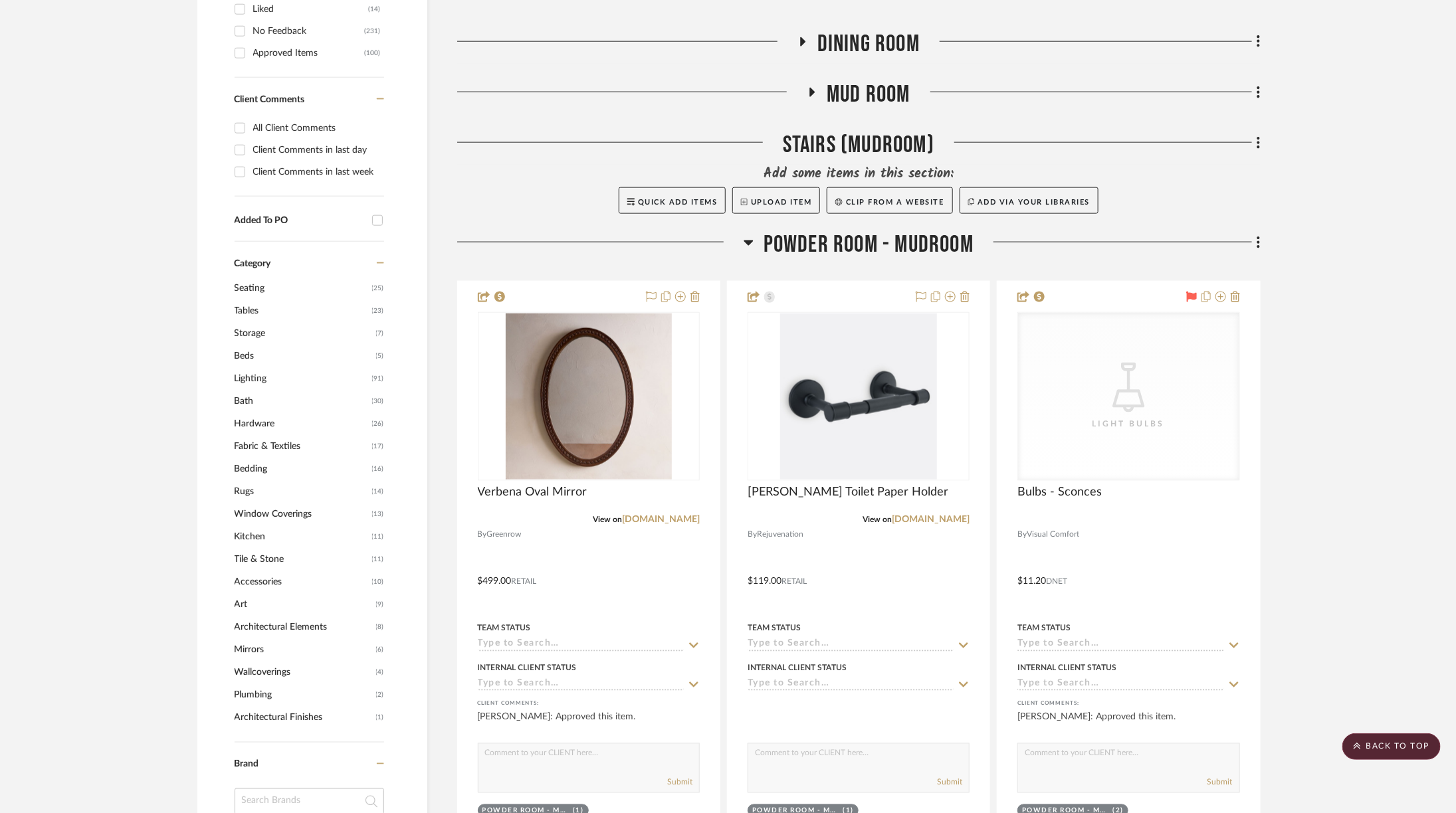
click at [861, 231] on span "Powder Room - Mudroom" at bounding box center [868, 244] width 210 height 28
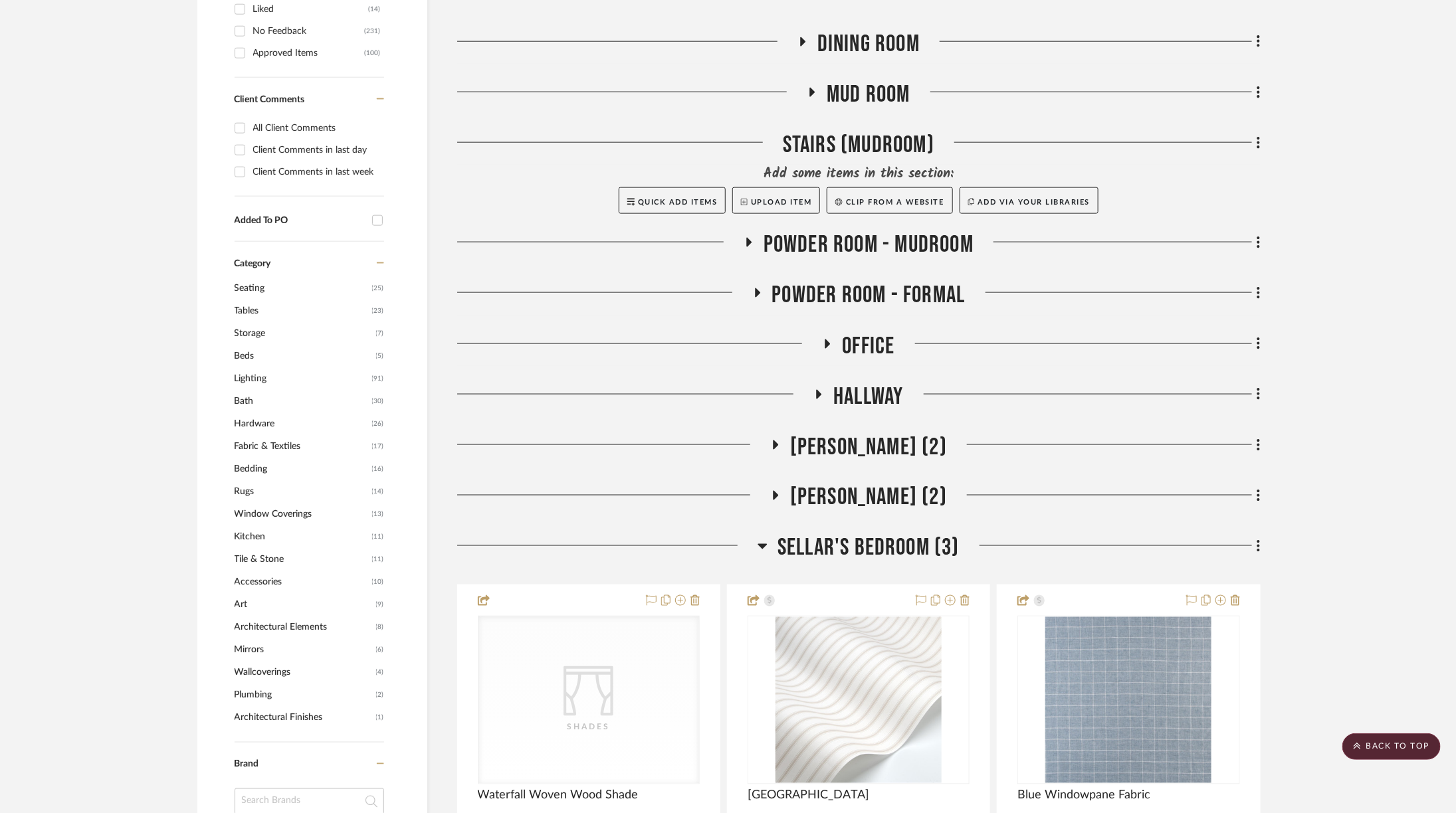
click at [870, 484] on span "[PERSON_NAME] (2)" at bounding box center [868, 498] width 157 height 28
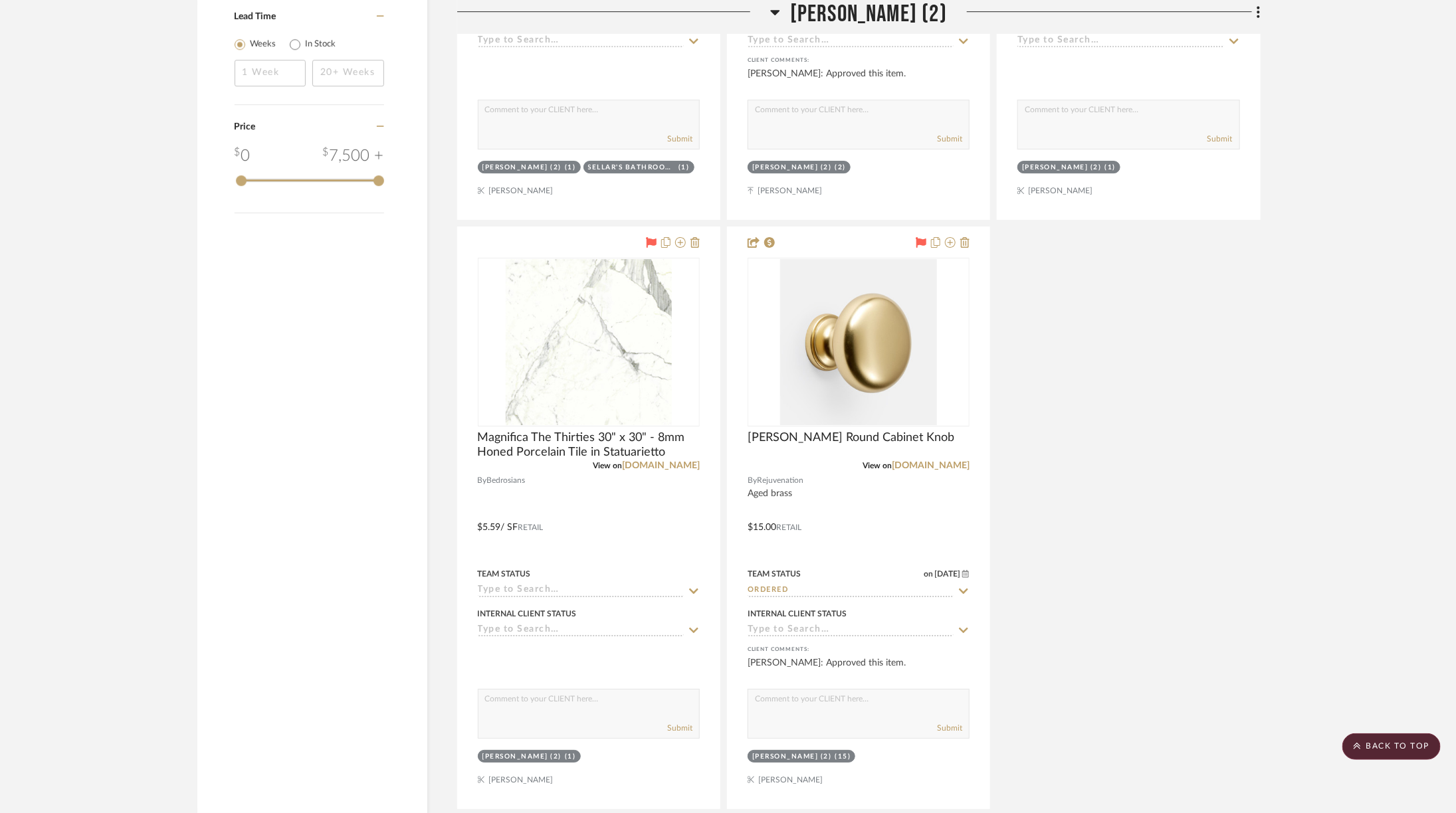
scroll to position [2454, 0]
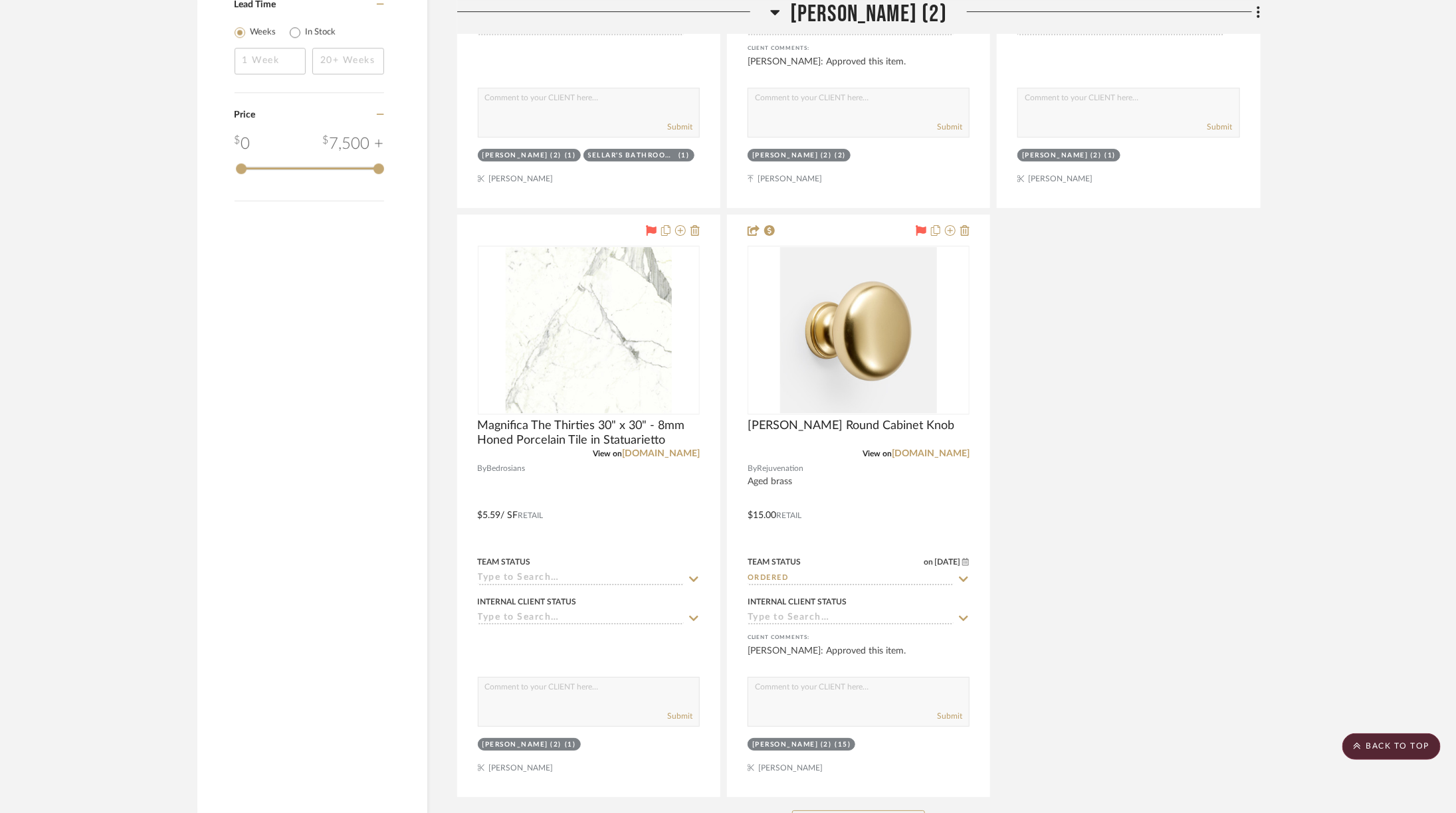
click at [858, 797] on div "See More" at bounding box center [859, 824] width 803 height 53
click at [858, 810] on button "See More" at bounding box center [858, 823] width 133 height 27
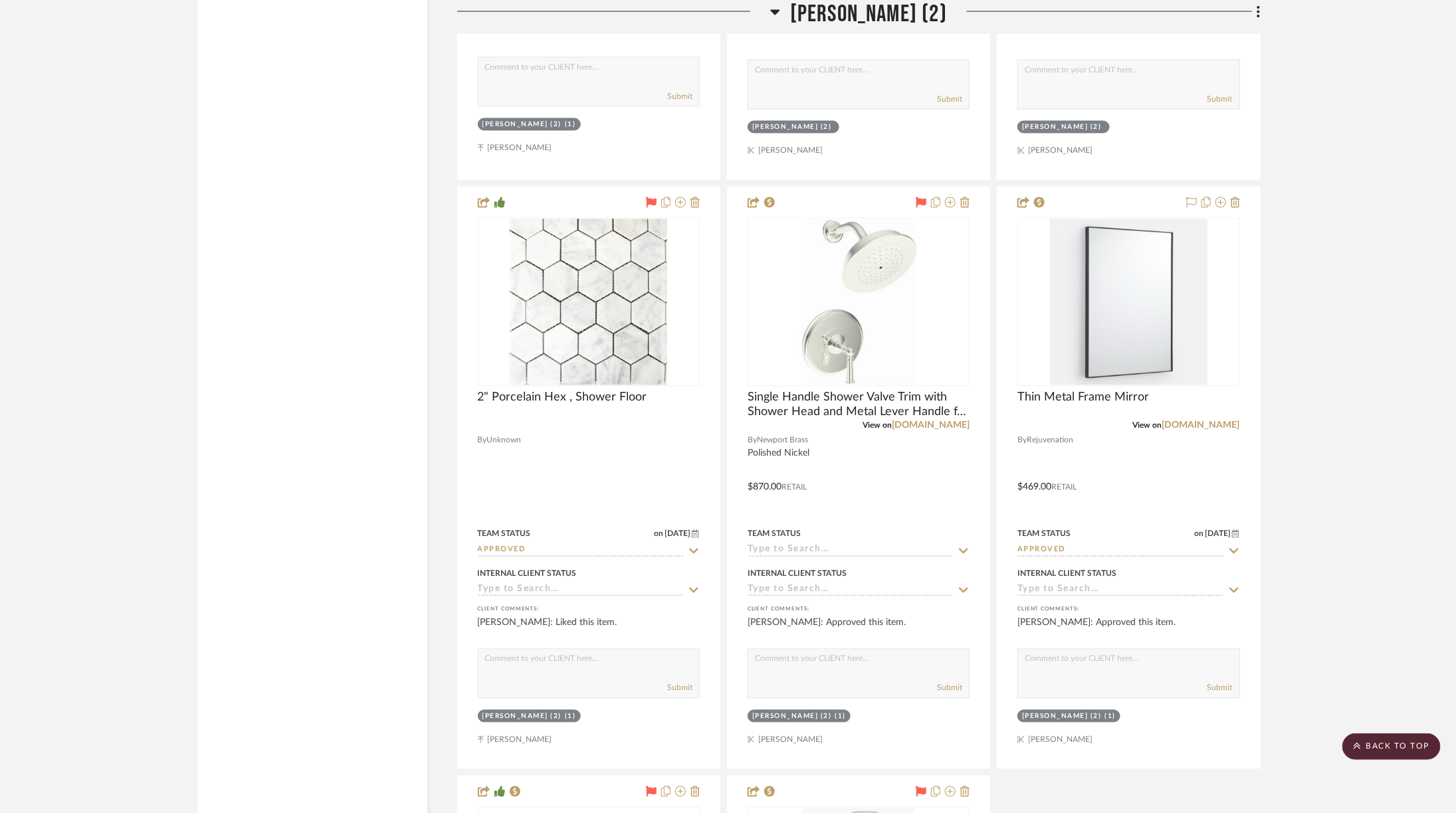
scroll to position [4254, 0]
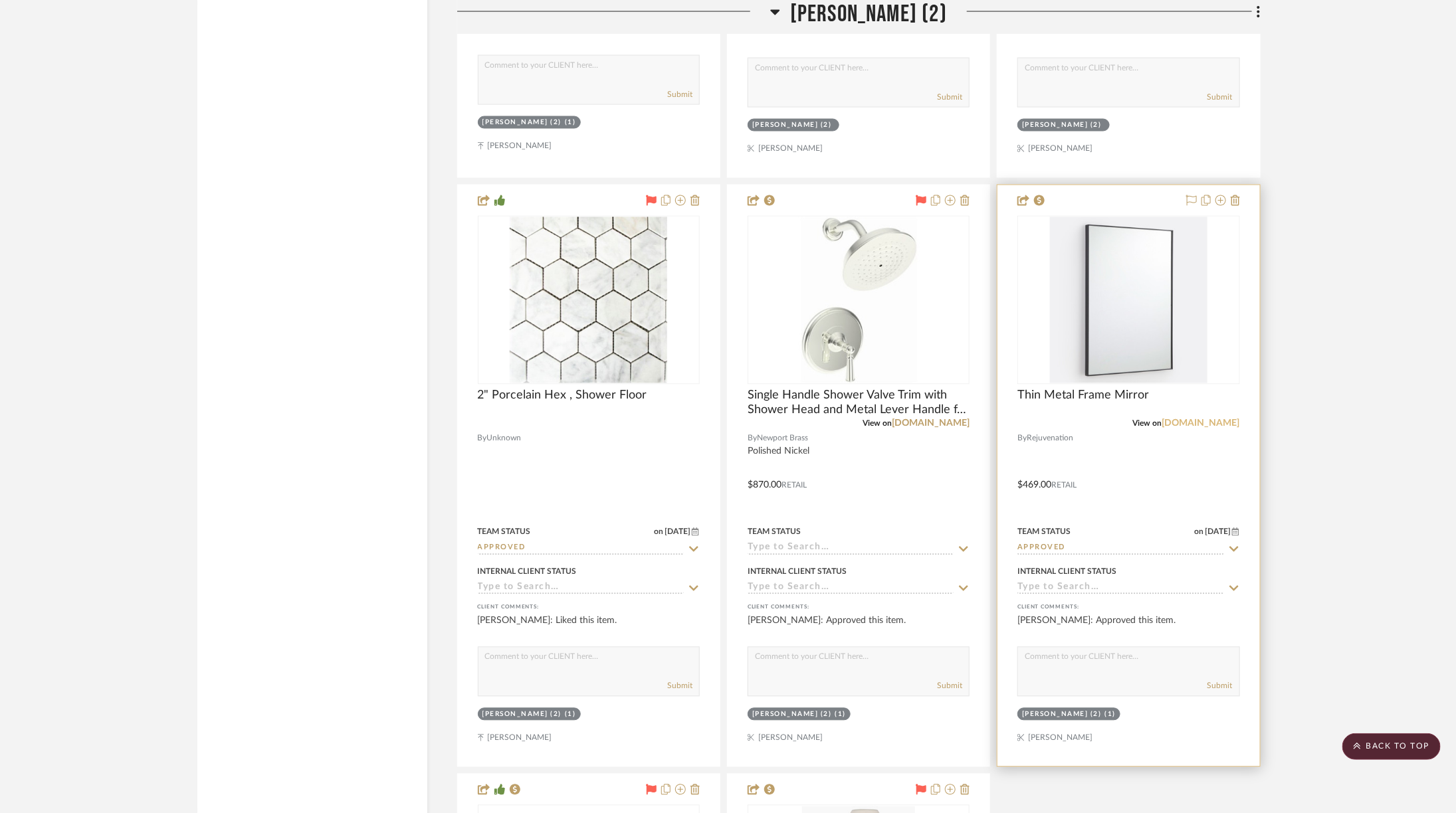
click at [1198, 419] on link "[DOMAIN_NAME]" at bounding box center [1201, 423] width 78 height 9
click at [0, 0] on img at bounding box center [0, 0] width 0 height 0
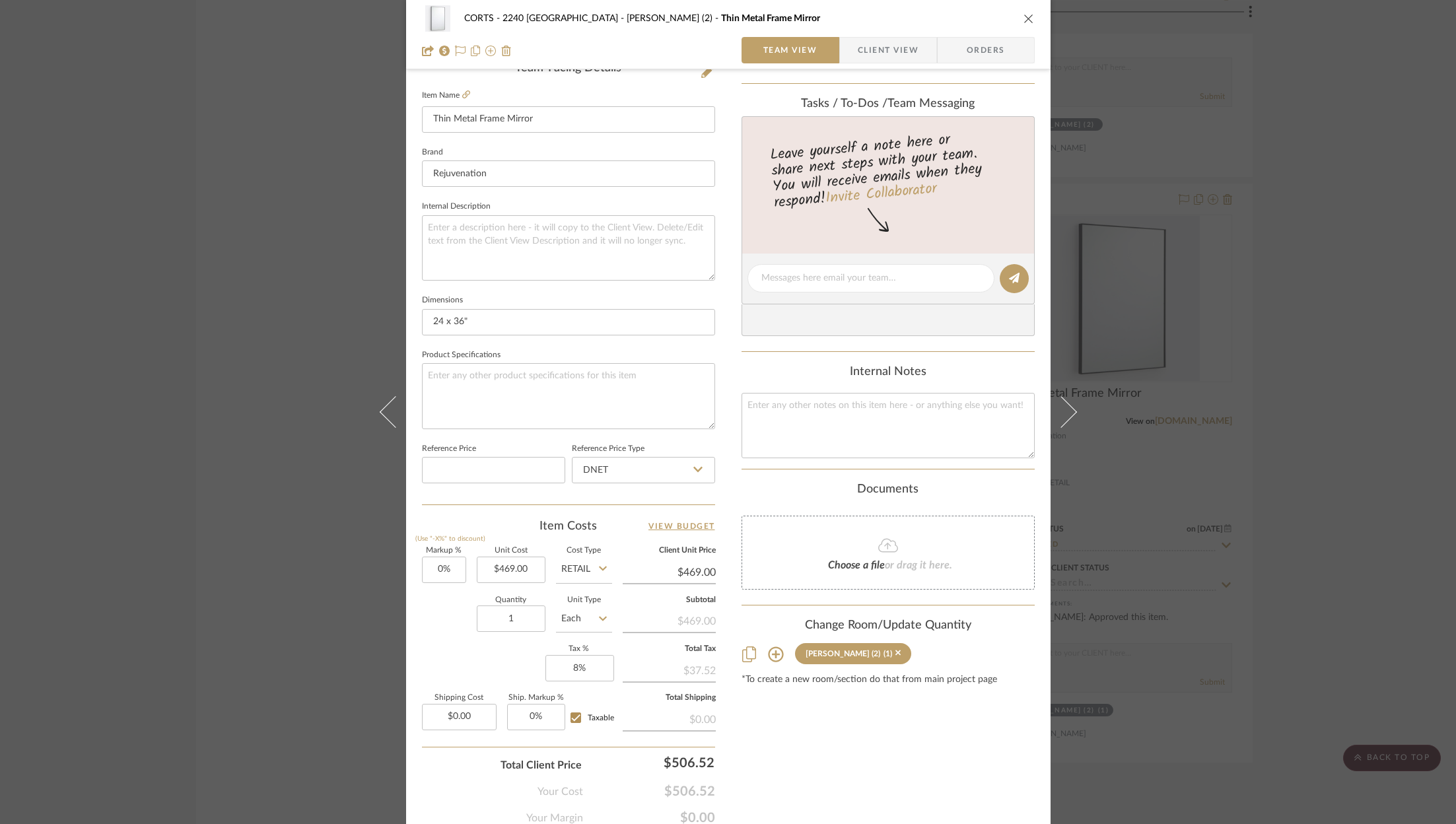
scroll to position [379, 0]
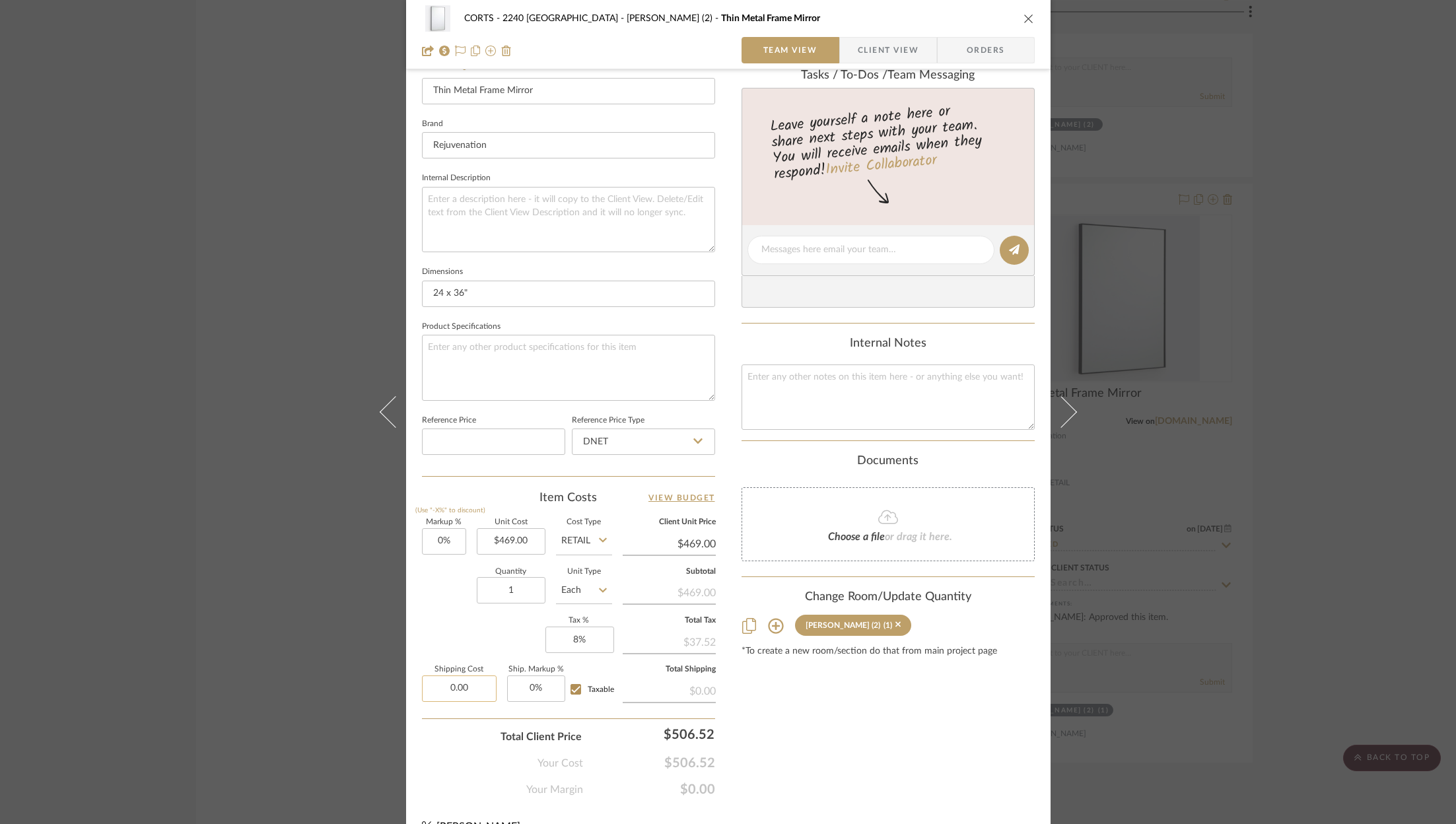
click at [470, 693] on input "0.00" at bounding box center [459, 688] width 75 height 26
type input "$46.90"
click at [841, 796] on div "CORTS - 2240 [PERSON_NAME] Bathroom (2) Thin Metal Frame Mirror Team View Clien…" at bounding box center [728, 241] width 644 height 1219
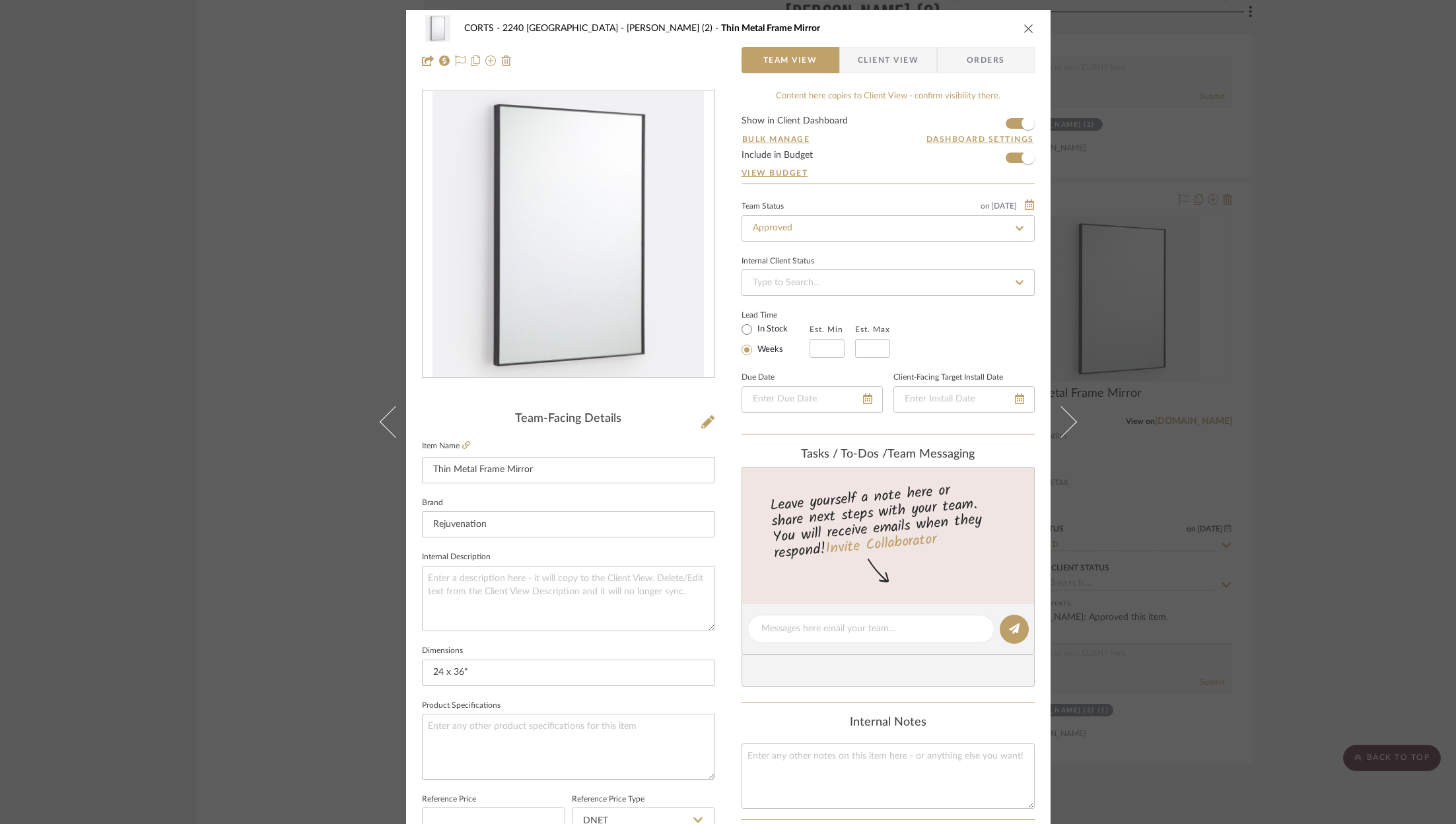
click at [881, 54] on span "Client View" at bounding box center [887, 59] width 61 height 26
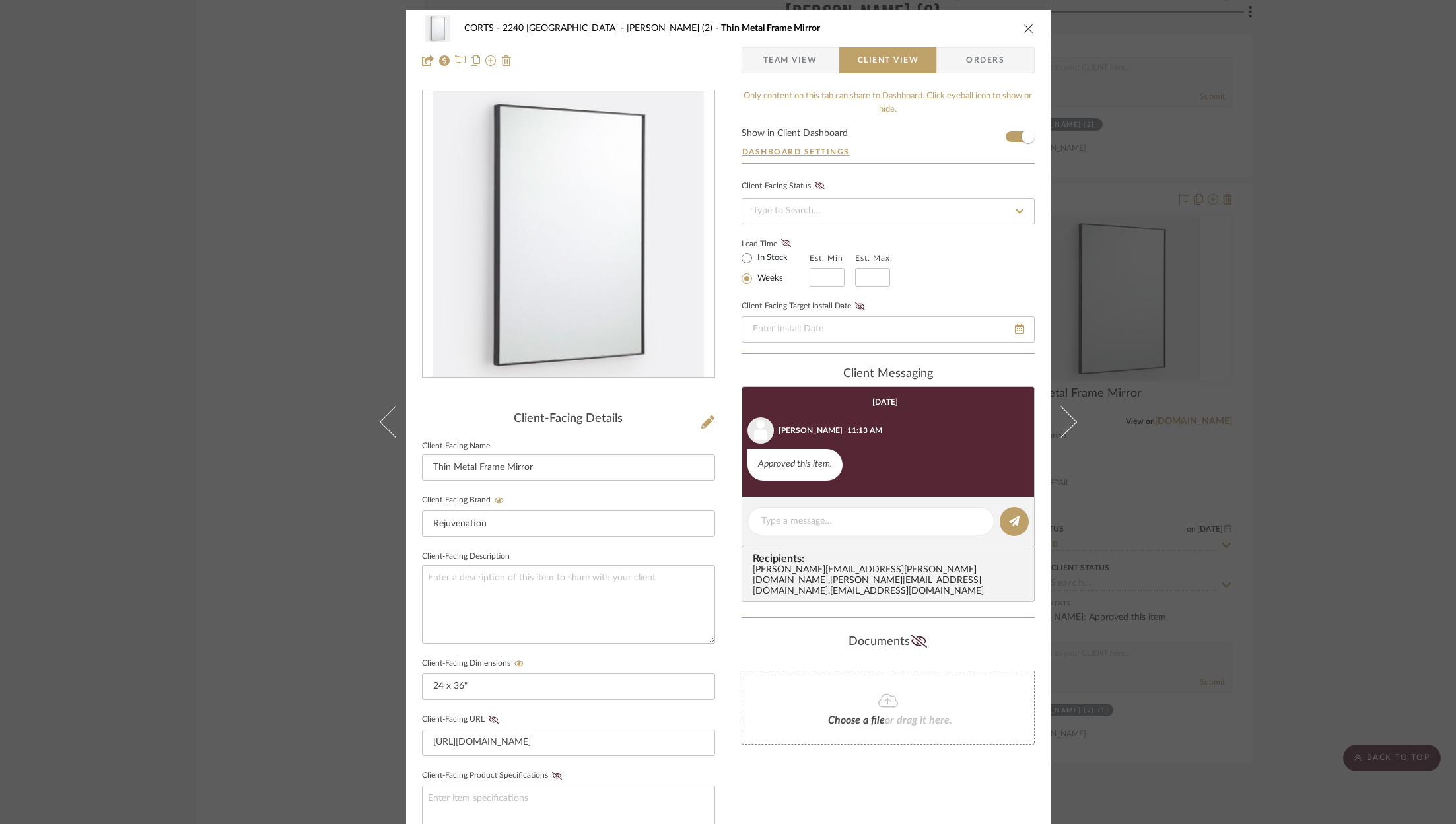
scroll to position [280, 0]
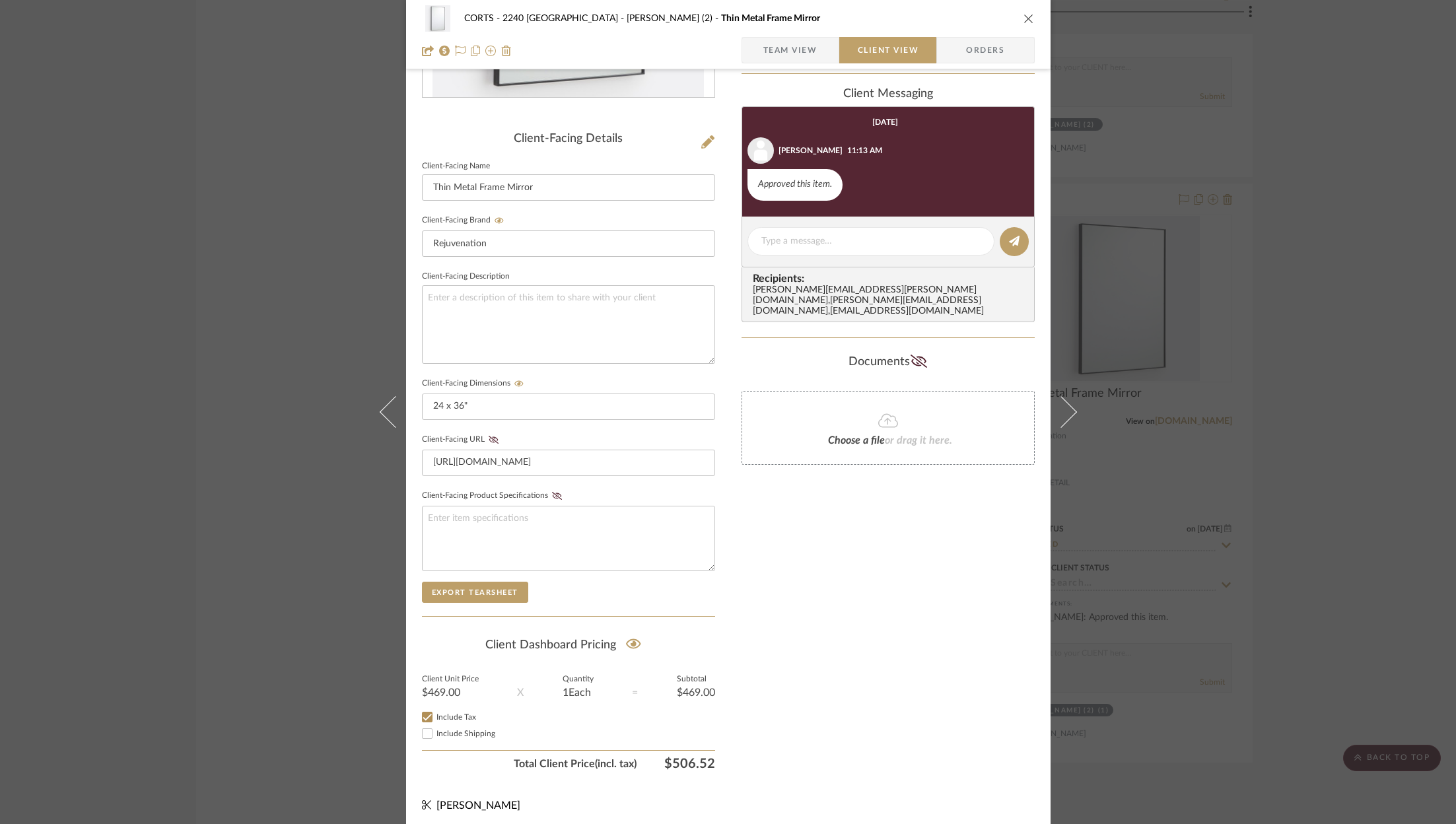
click at [471, 729] on span "Include Shipping" at bounding box center [466, 733] width 58 height 8
click at [435, 728] on input "Include Shipping" at bounding box center [426, 733] width 16 height 16
checkbox input "true"
click at [1023, 24] on button "close" at bounding box center [1028, 18] width 12 height 12
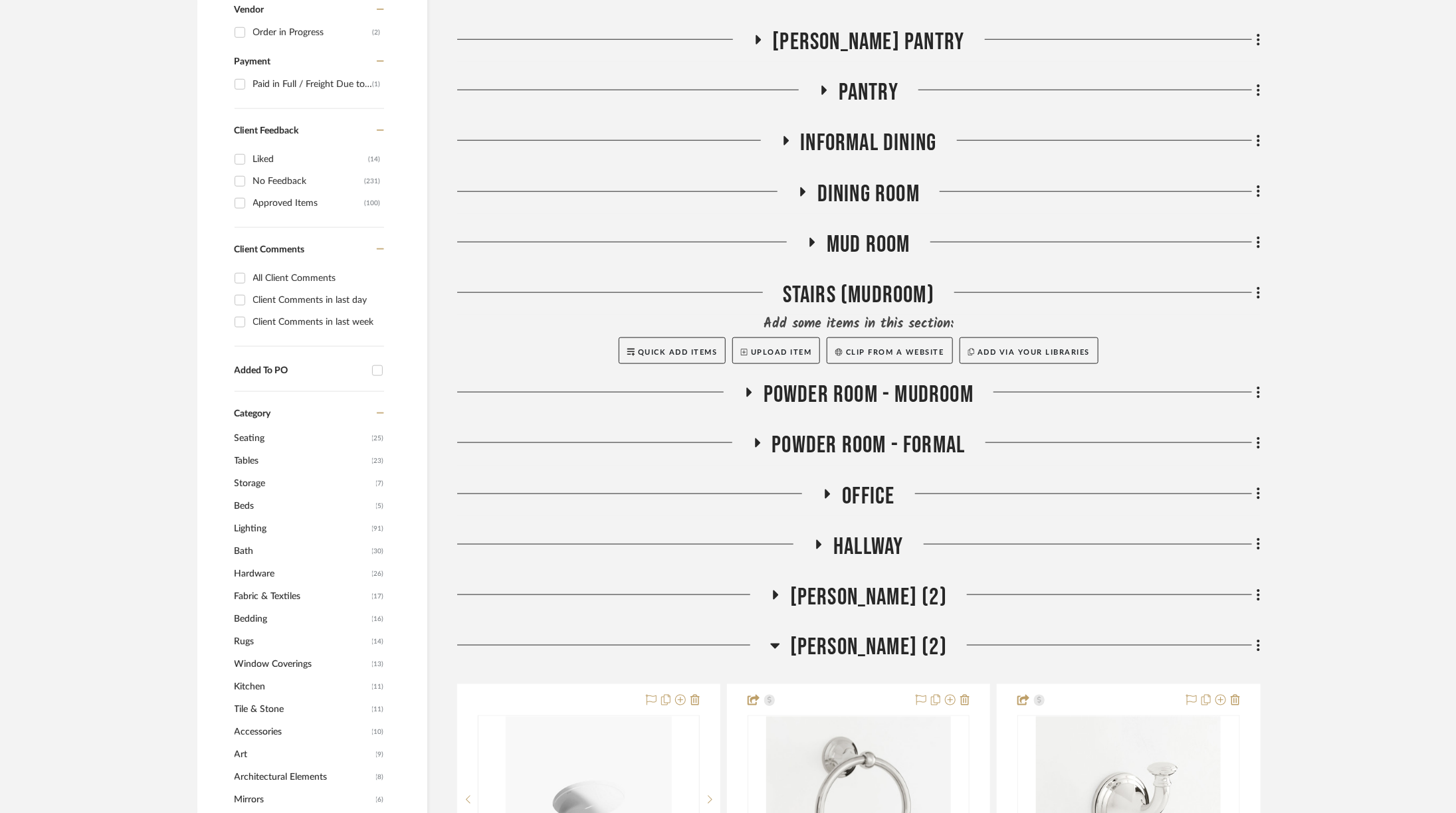
scroll to position [806, 0]
click at [793, 380] on span "Powder Room - Mudroom" at bounding box center [868, 394] width 210 height 28
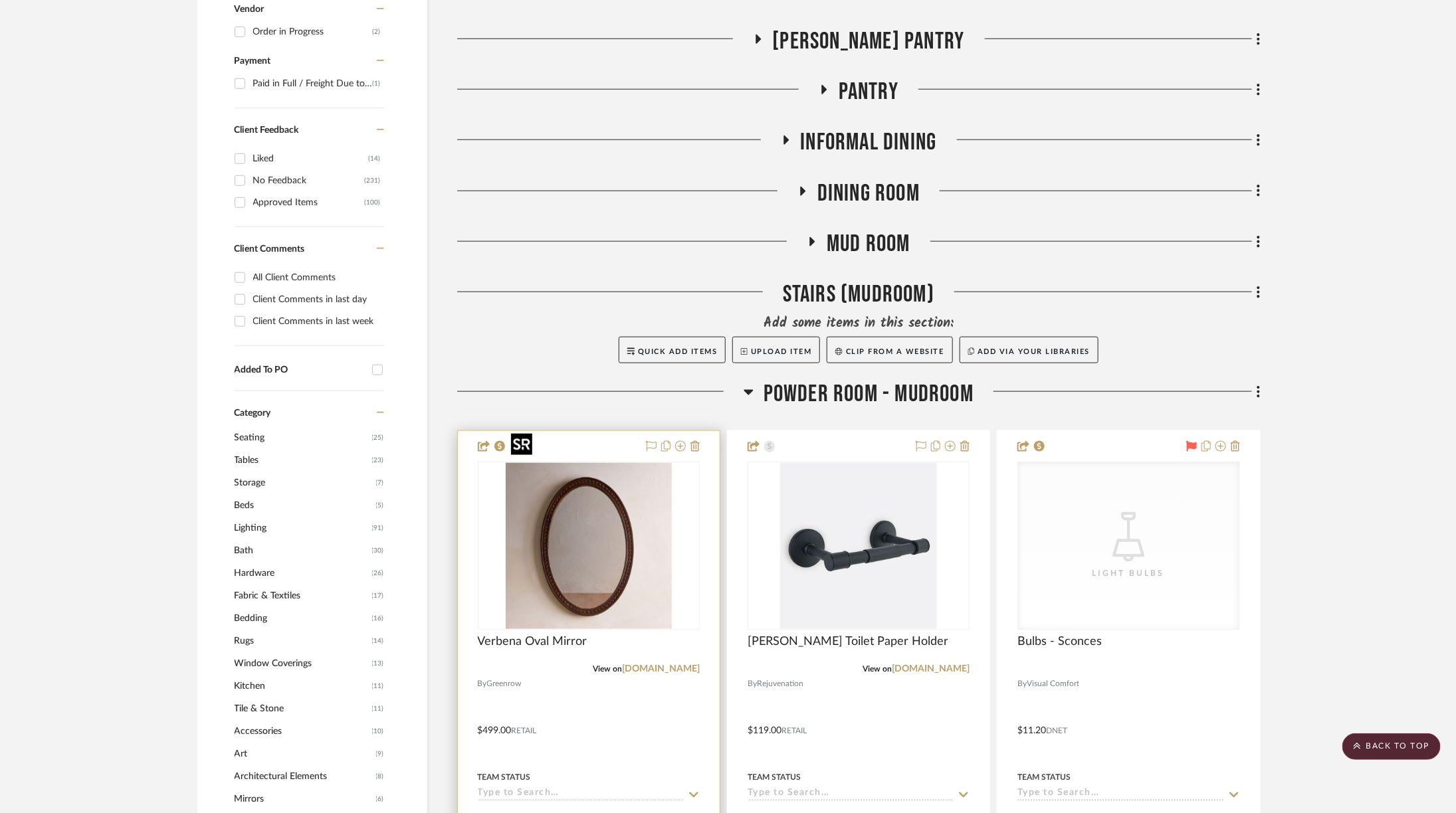
click at [0, 0] on img at bounding box center [0, 0] width 0 height 0
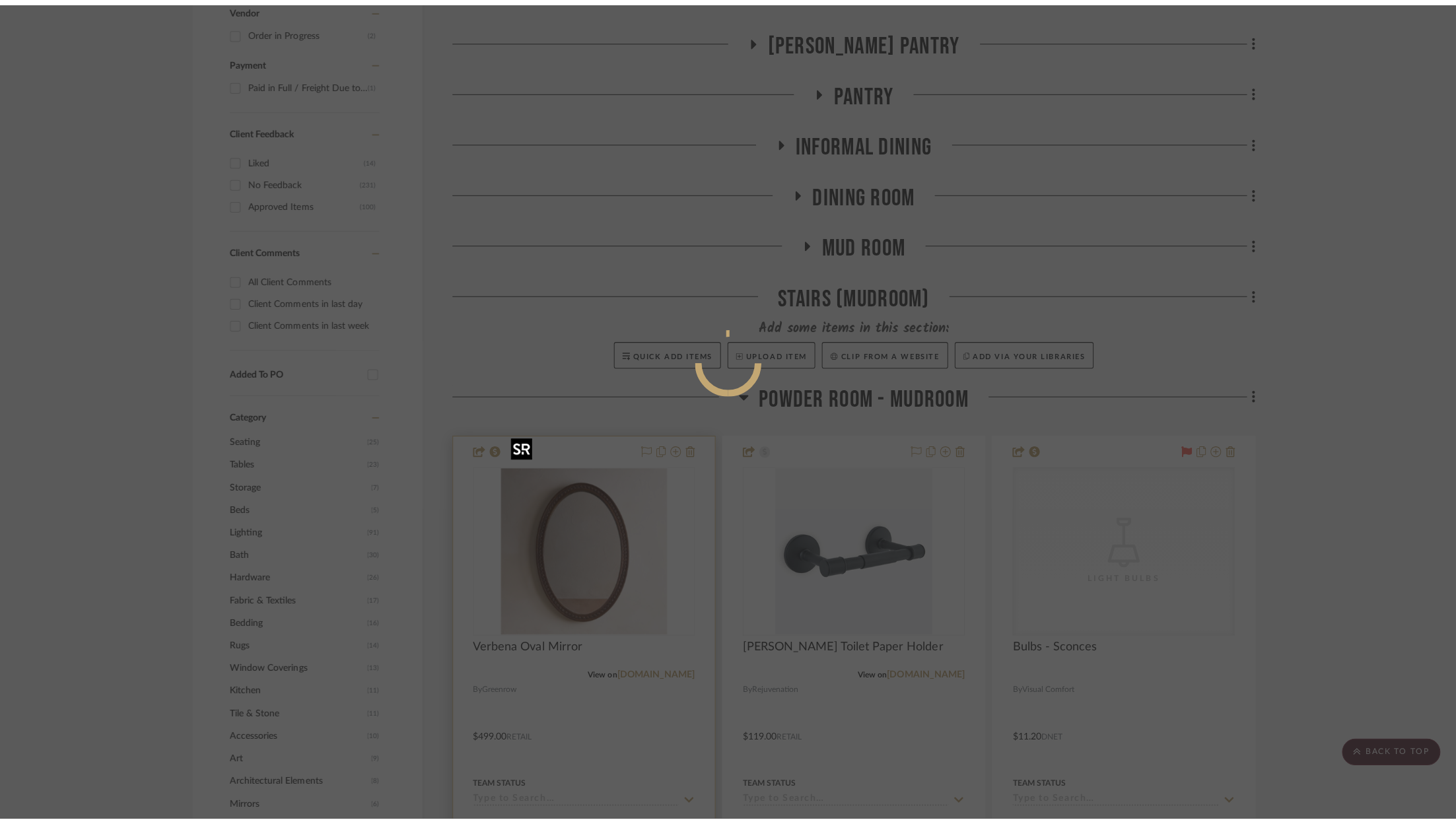
scroll to position [0, 0]
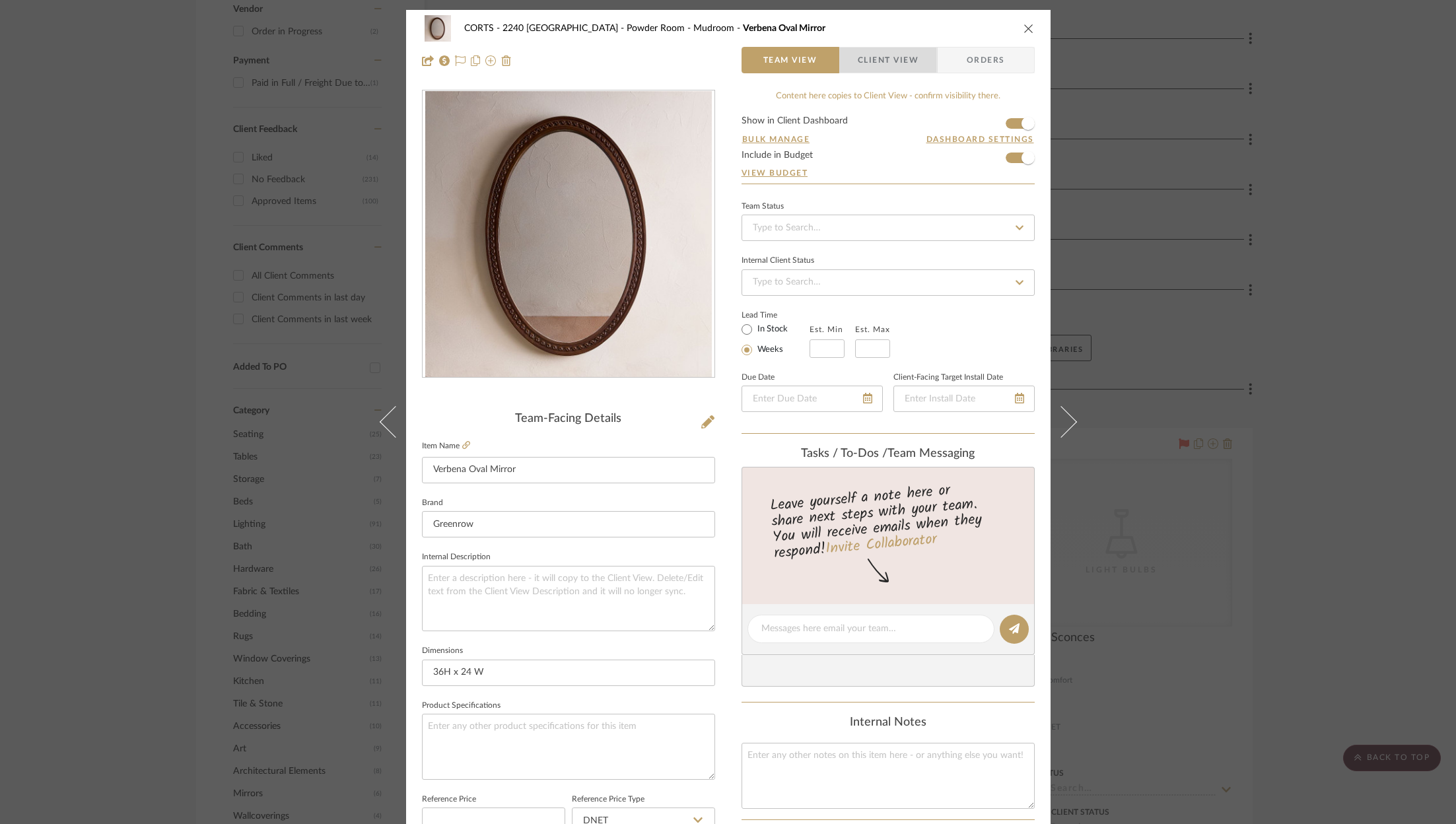
click at [891, 66] on span "Client View" at bounding box center [887, 59] width 61 height 26
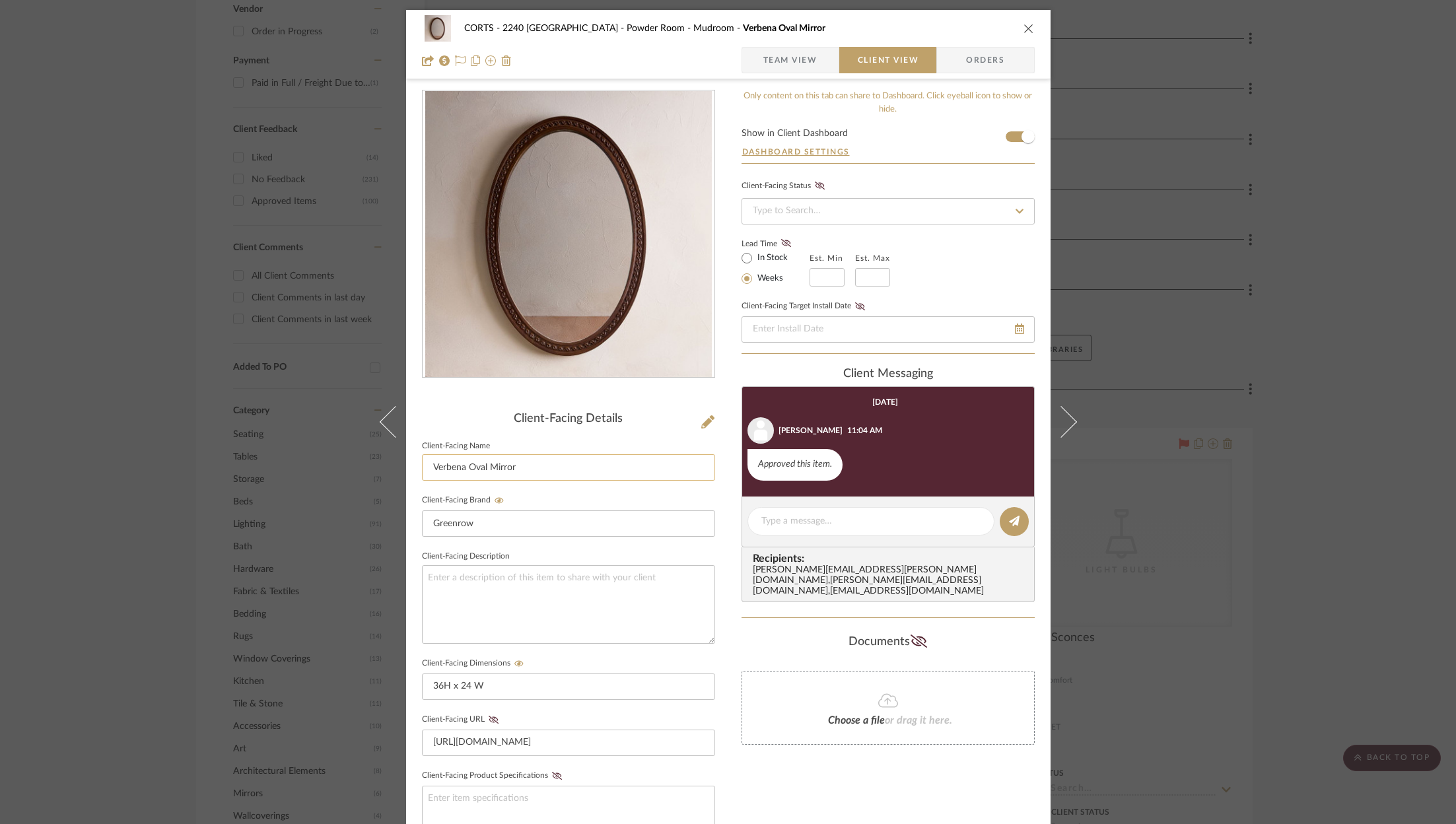
scroll to position [280, 0]
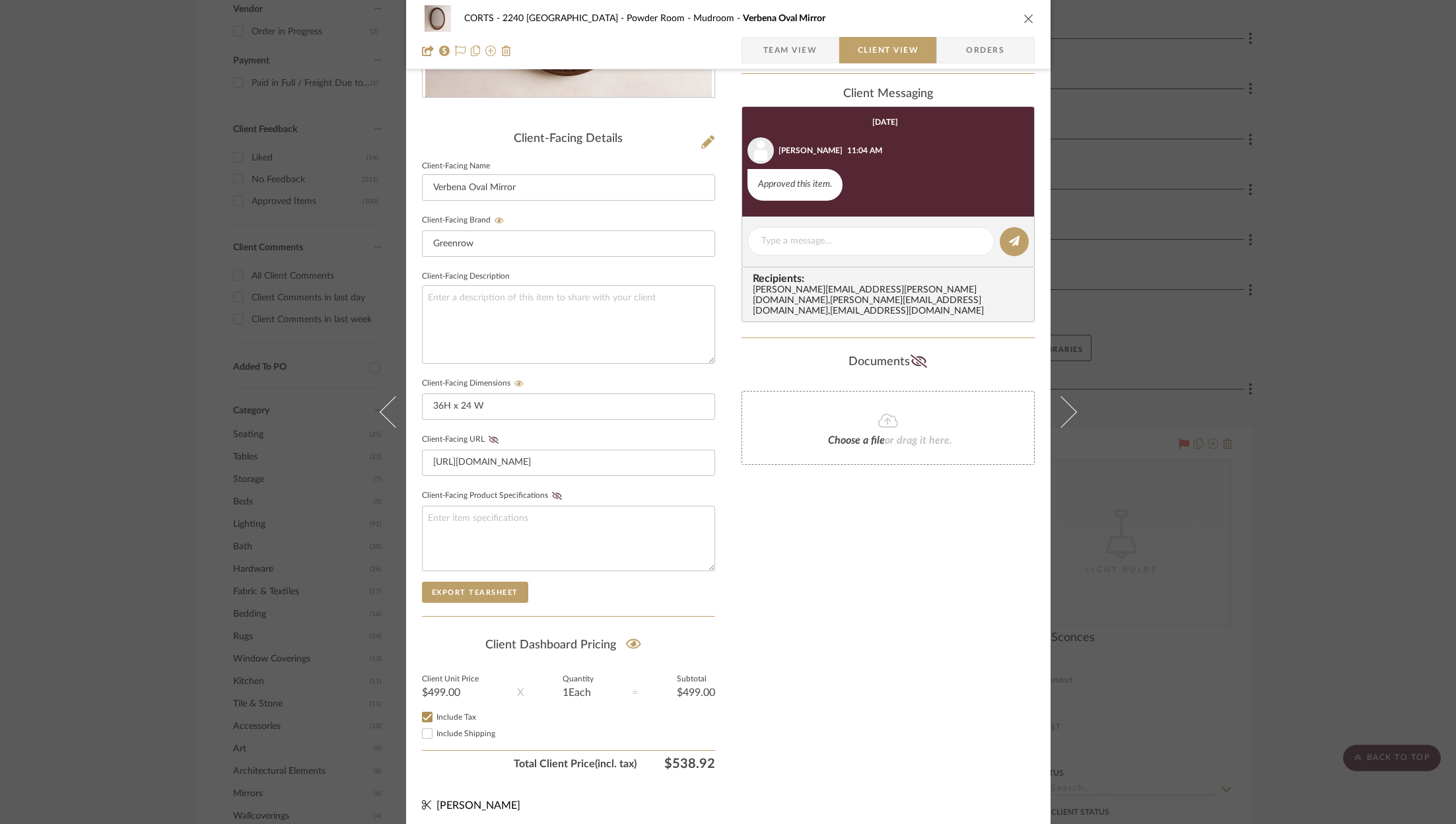
click at [475, 733] on div "Include Shipping" at bounding box center [568, 733] width 293 height 16
click at [475, 729] on span "Include Shipping" at bounding box center [466, 733] width 58 height 8
click at [435, 725] on input "Include Shipping" at bounding box center [426, 733] width 16 height 16
checkbox input "true"
click at [1013, 20] on div "CORTS - 2240 Tewksbury Powder Room - Mudroom Verbena Oval Mirror" at bounding box center [728, 18] width 613 height 26
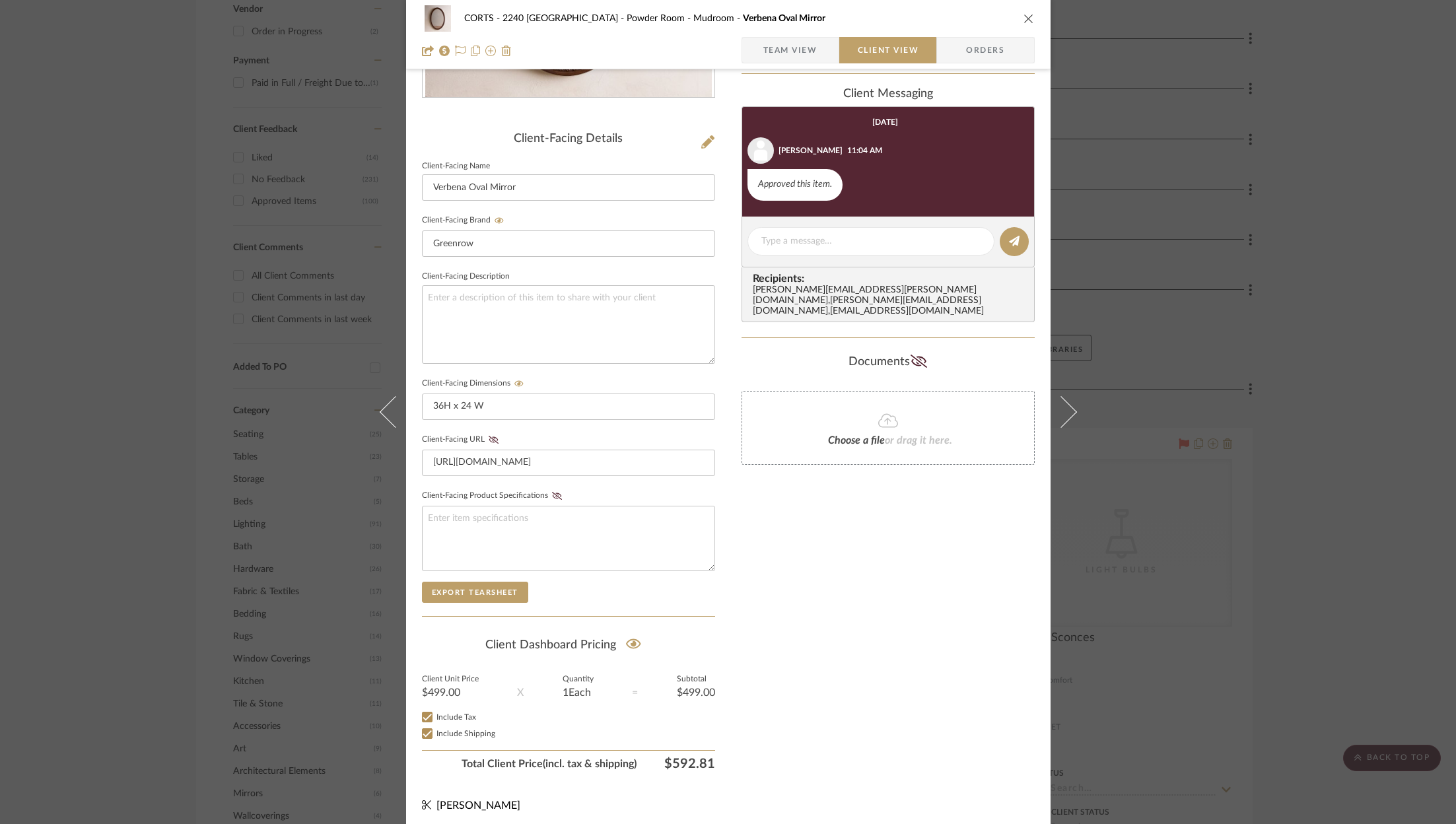
click at [1023, 18] on icon "close" at bounding box center [1029, 18] width 11 height 11
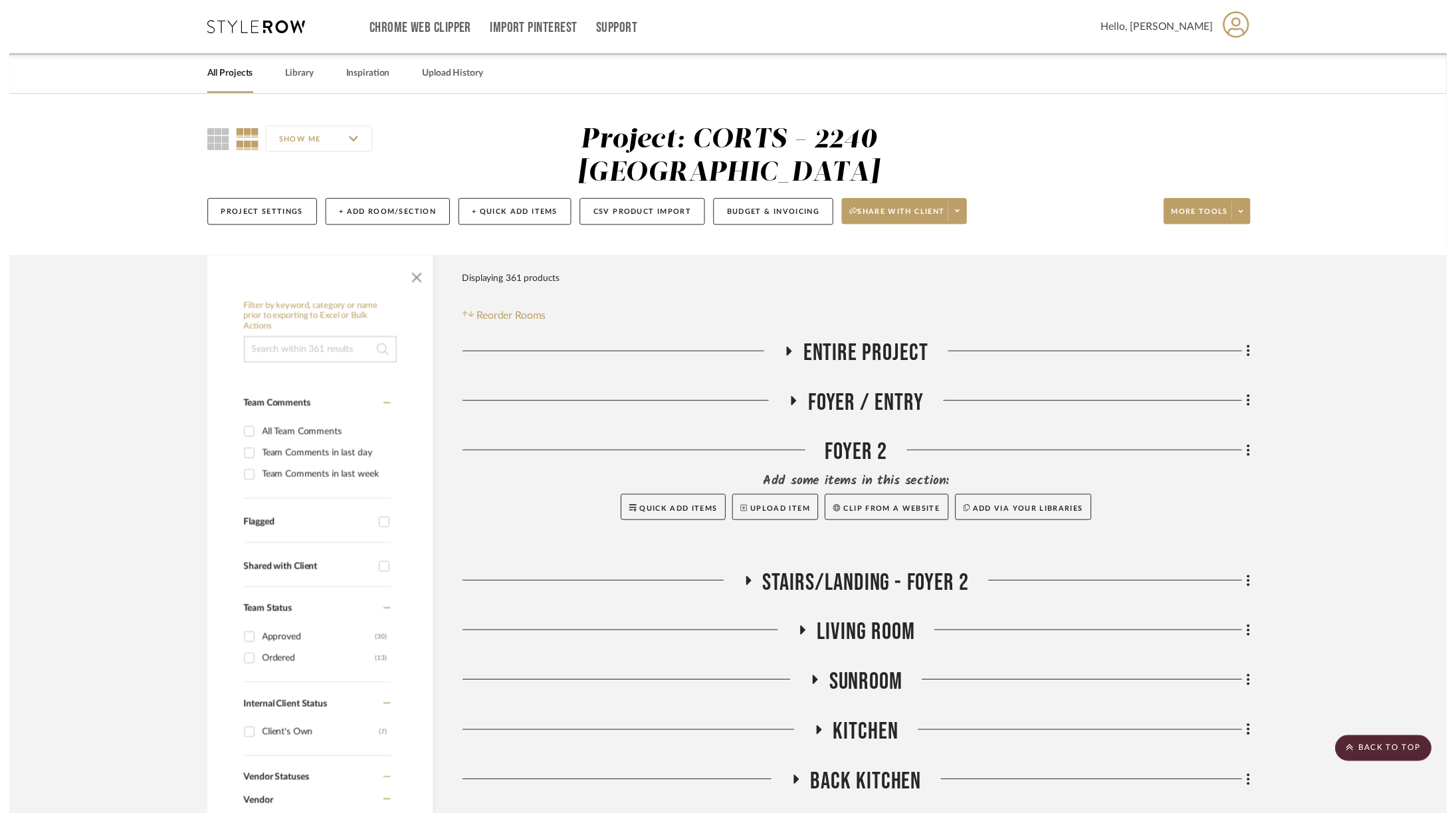
scroll to position [806, 0]
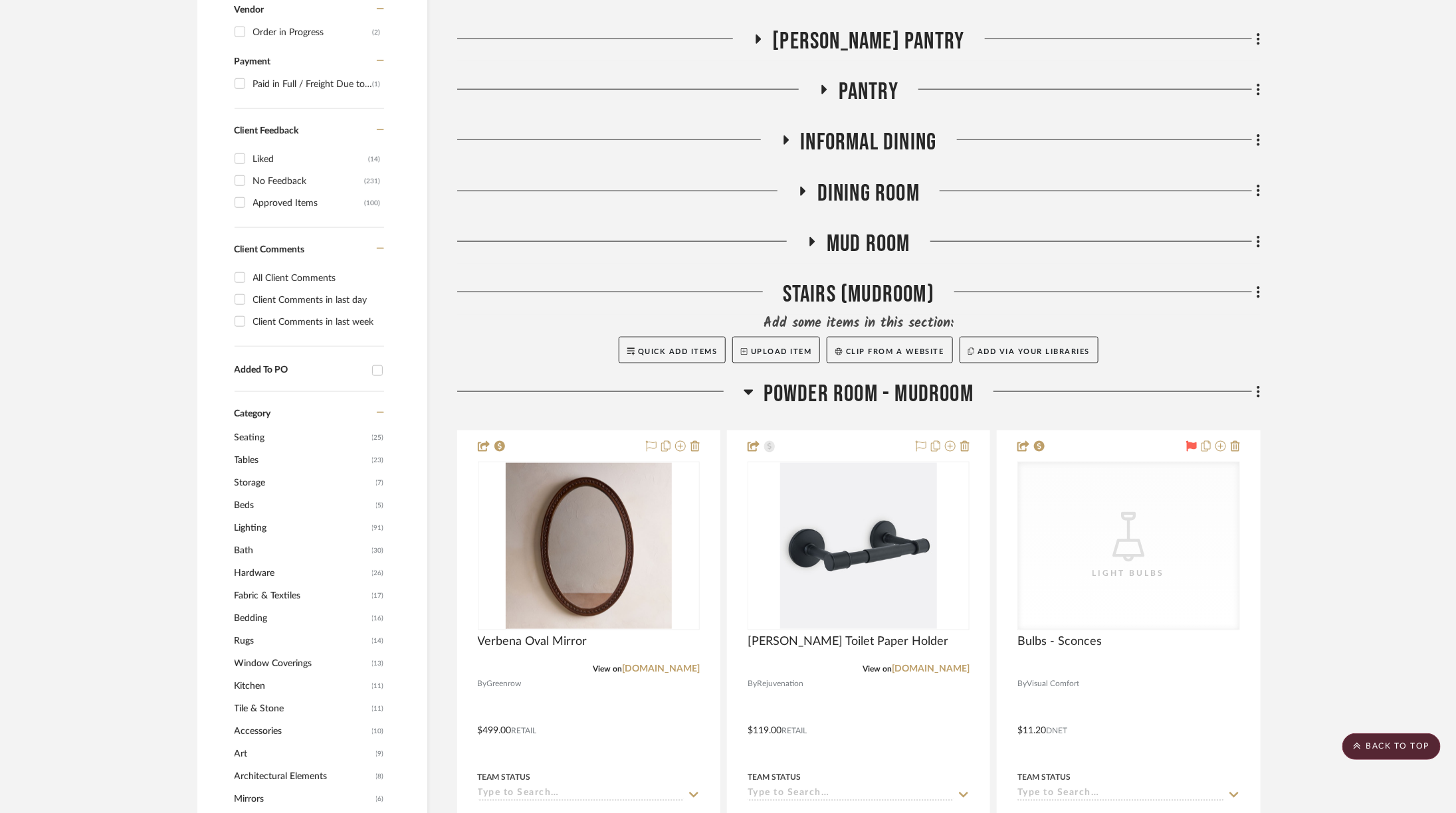
click at [884, 380] on span "Powder Room - Mudroom" at bounding box center [868, 394] width 210 height 28
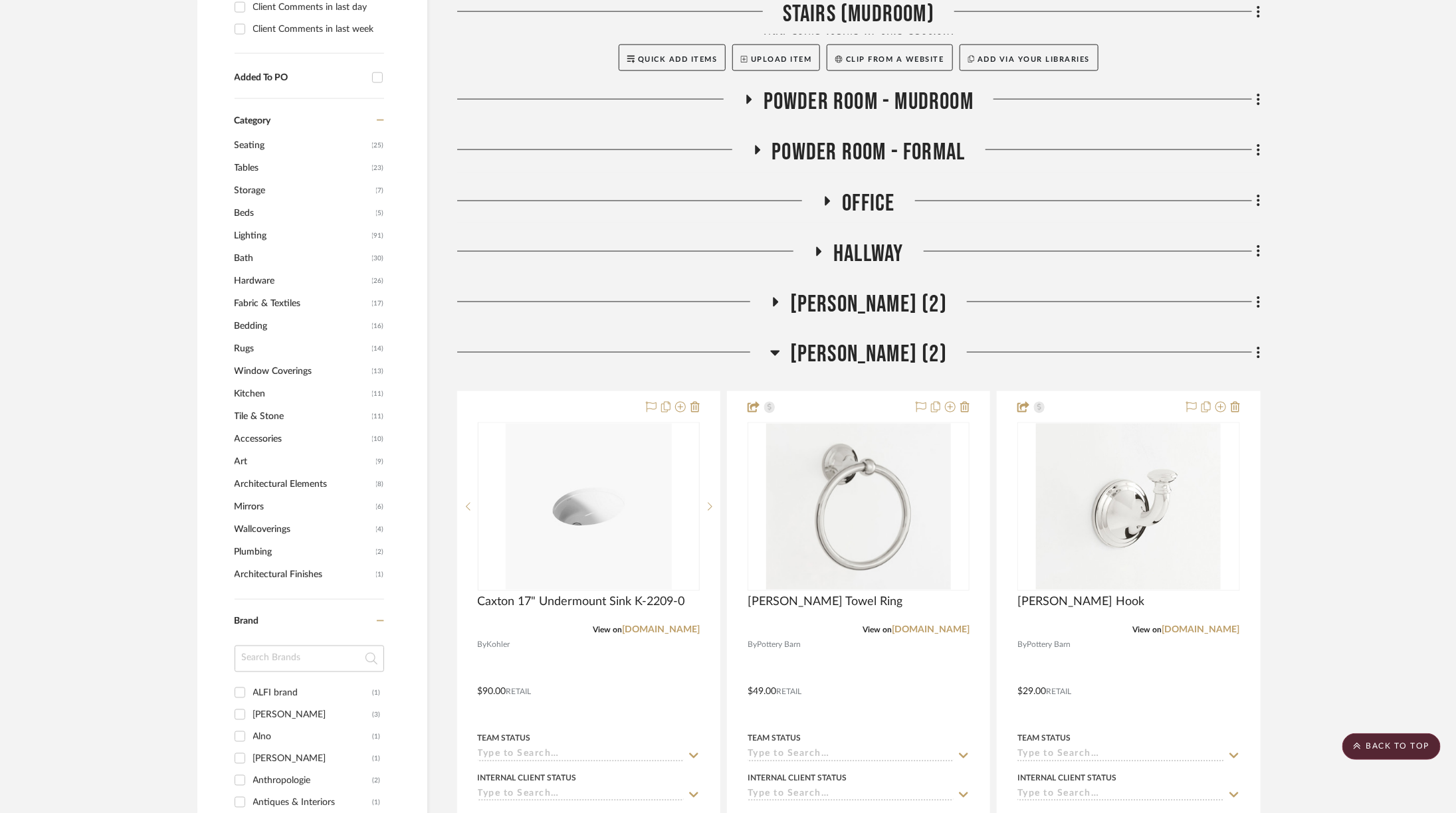
scroll to position [1101, 0]
click at [868, 338] on span "[PERSON_NAME] (2)" at bounding box center [868, 352] width 157 height 28
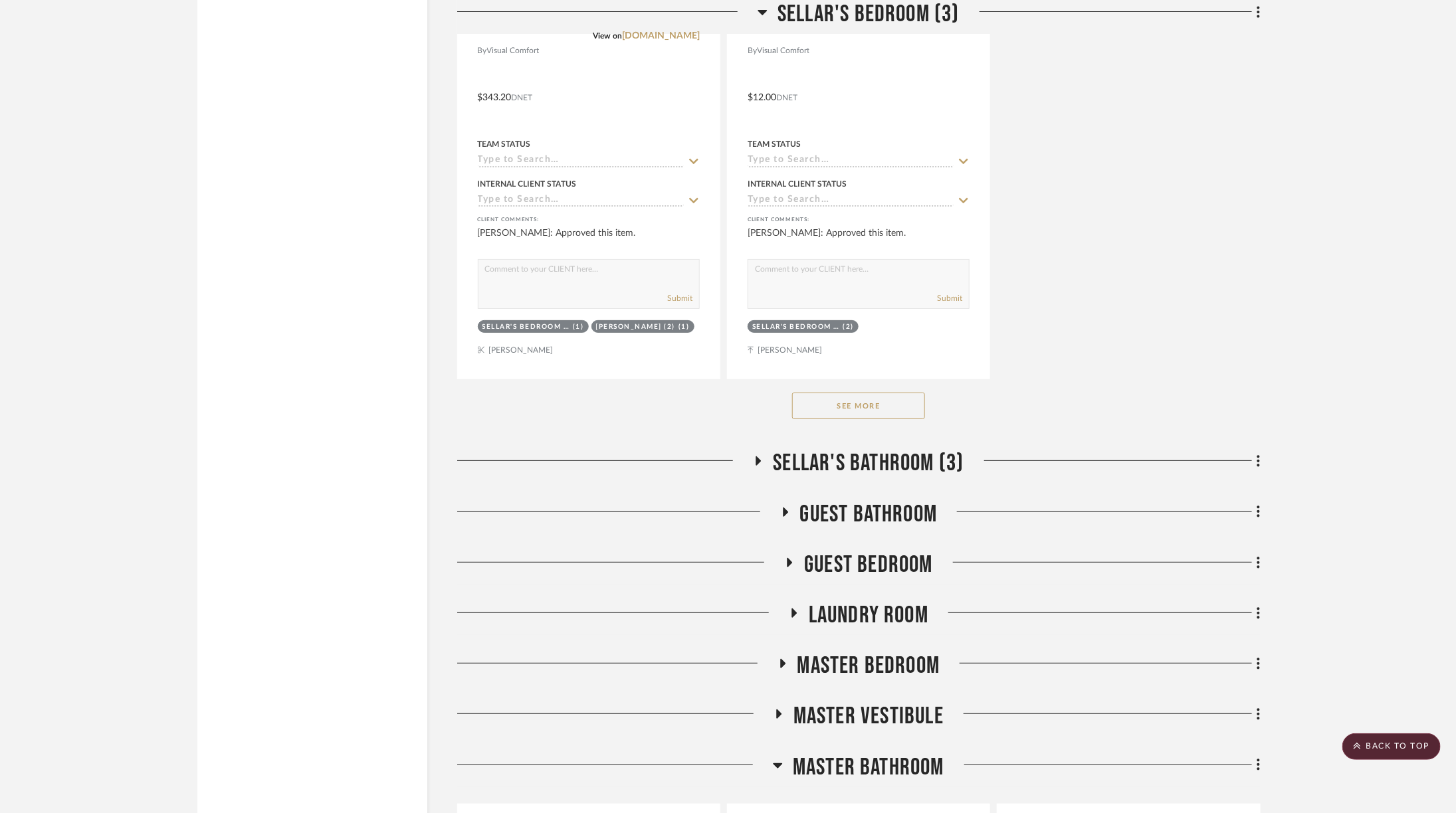
scroll to position [2952, 0]
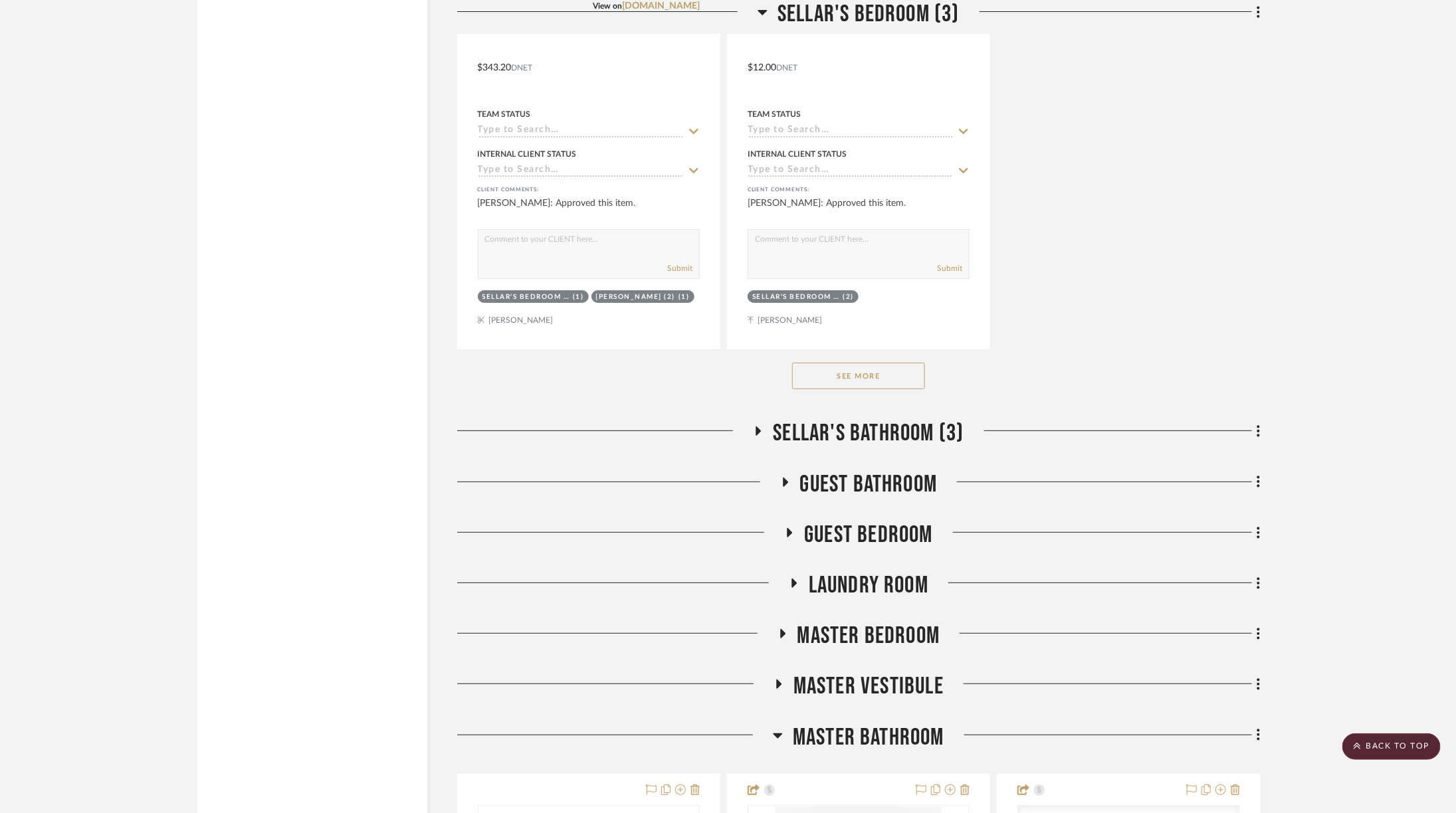
click at [891, 363] on button "See More" at bounding box center [858, 376] width 133 height 27
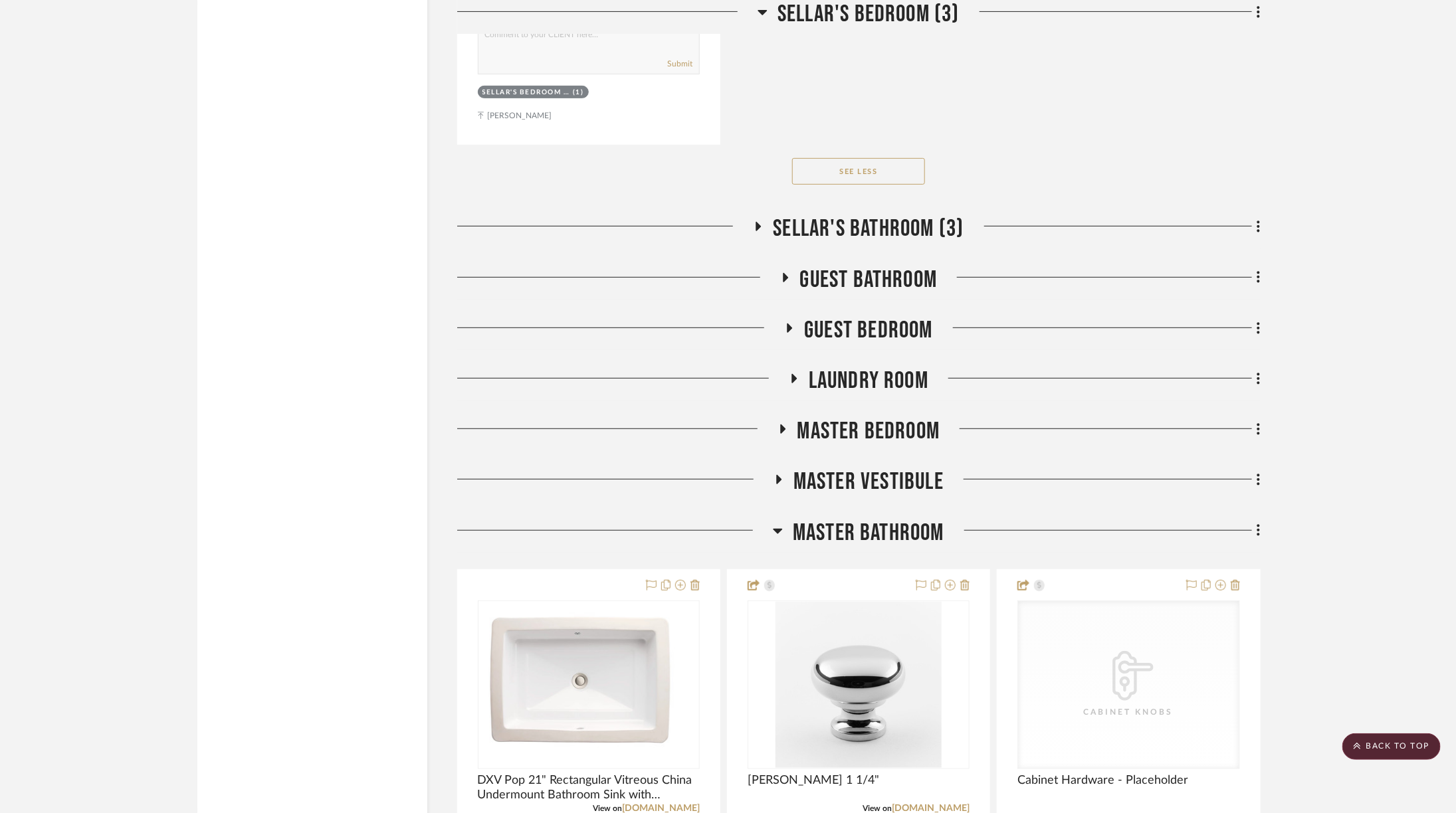
scroll to position [6110, 0]
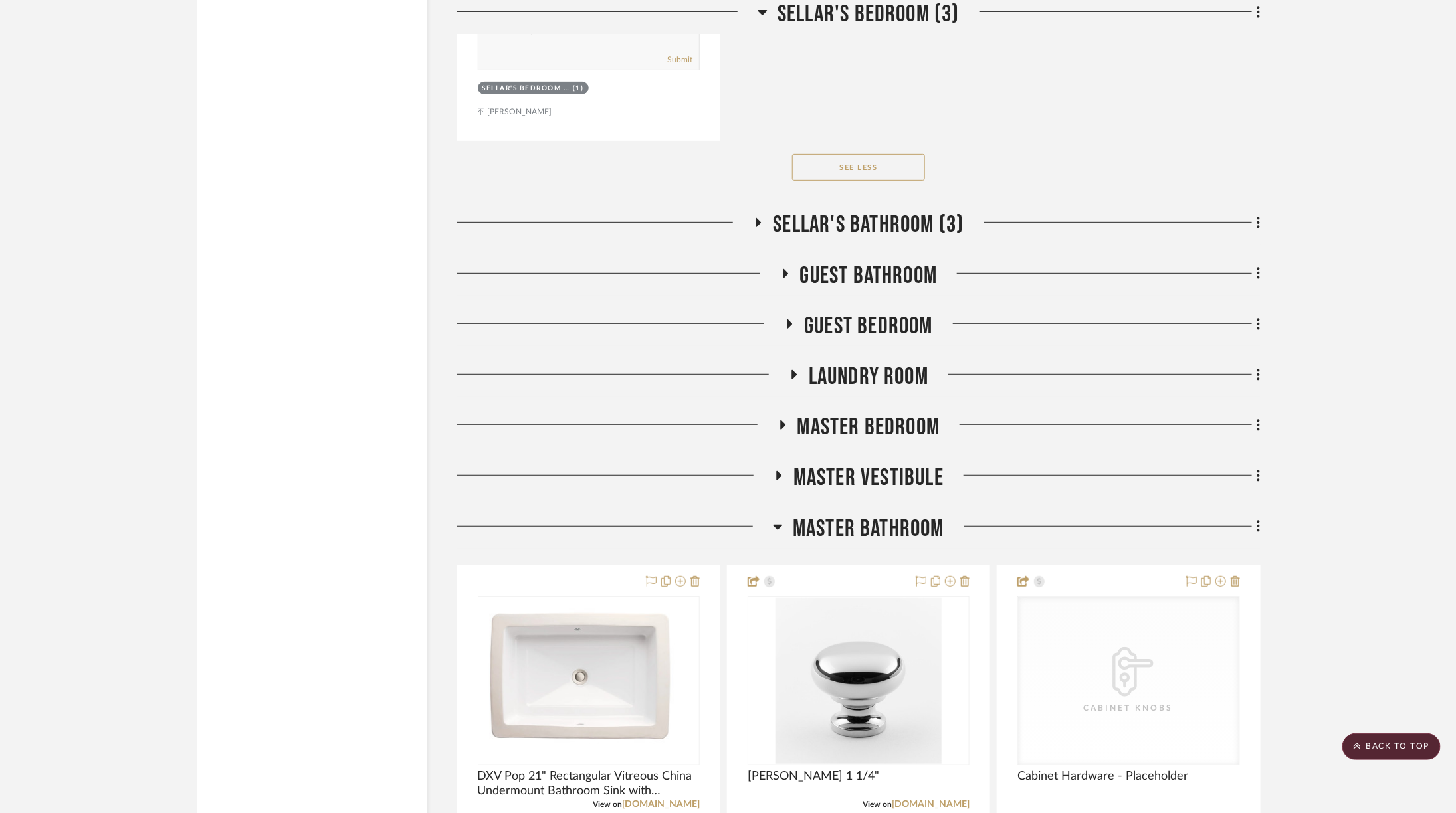
click at [896, 210] on span "Sellar's Bathroom (3)" at bounding box center [868, 224] width 191 height 28
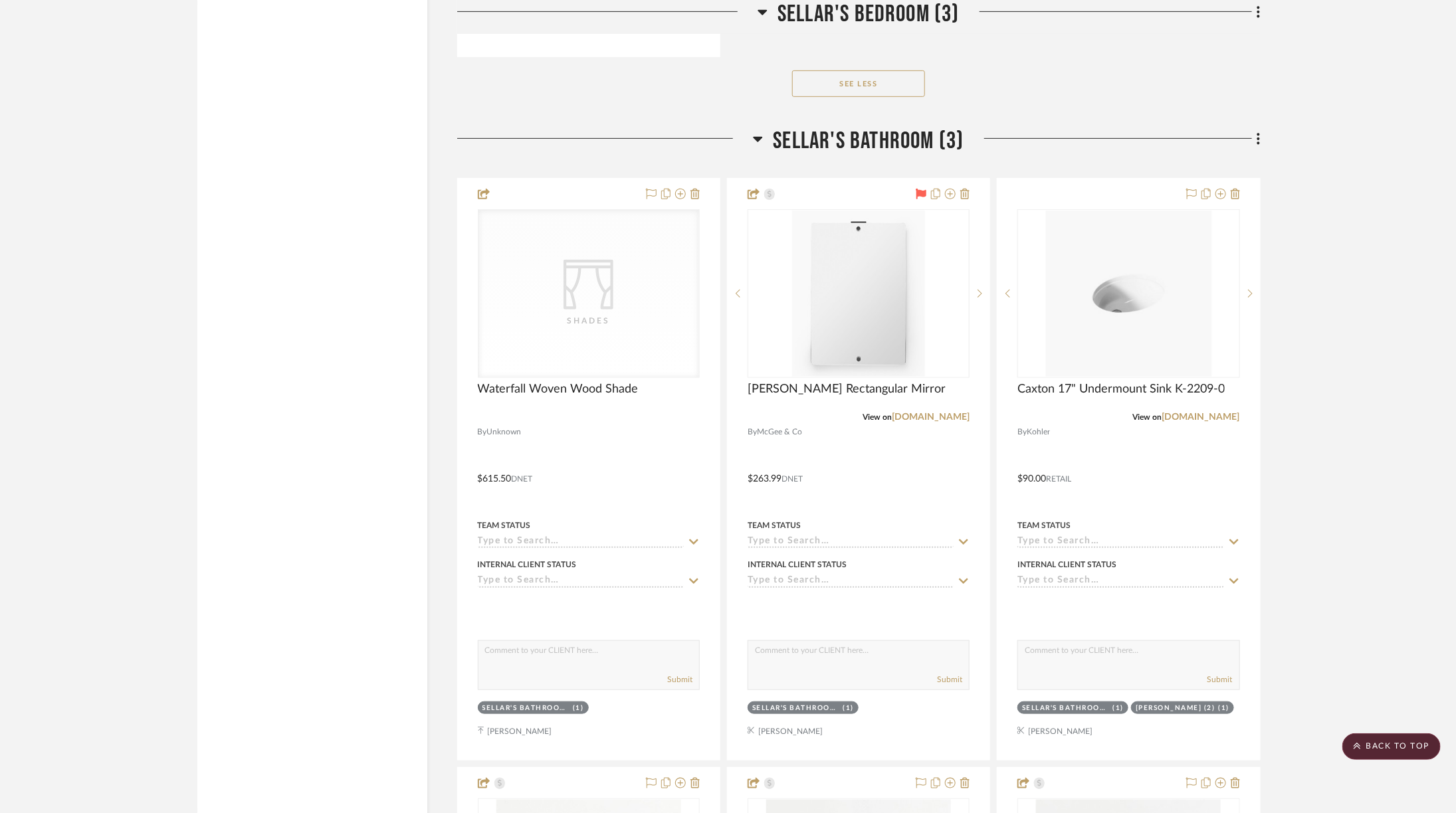
scroll to position [6195, 0]
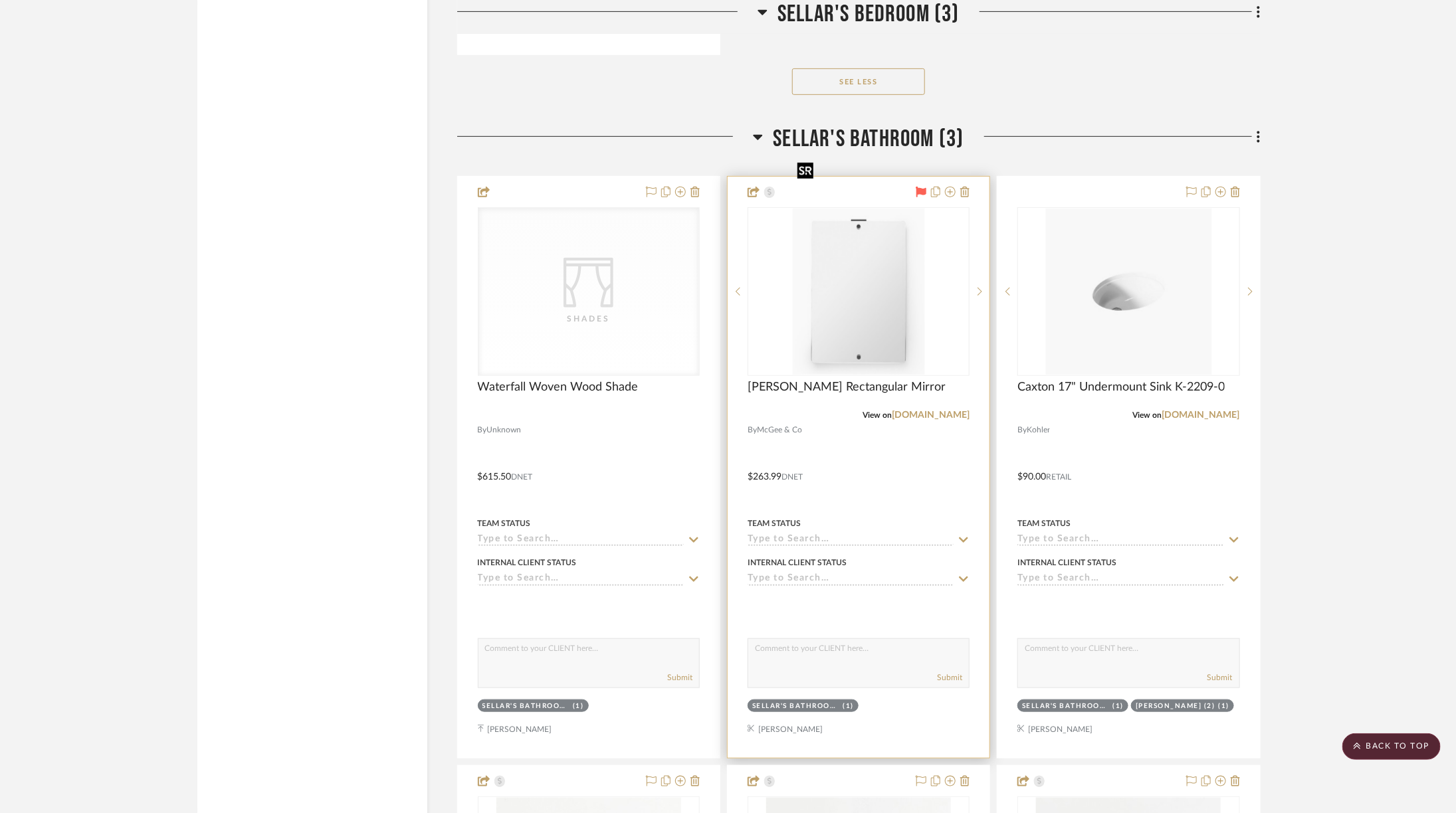
click at [0, 0] on img at bounding box center [0, 0] width 0 height 0
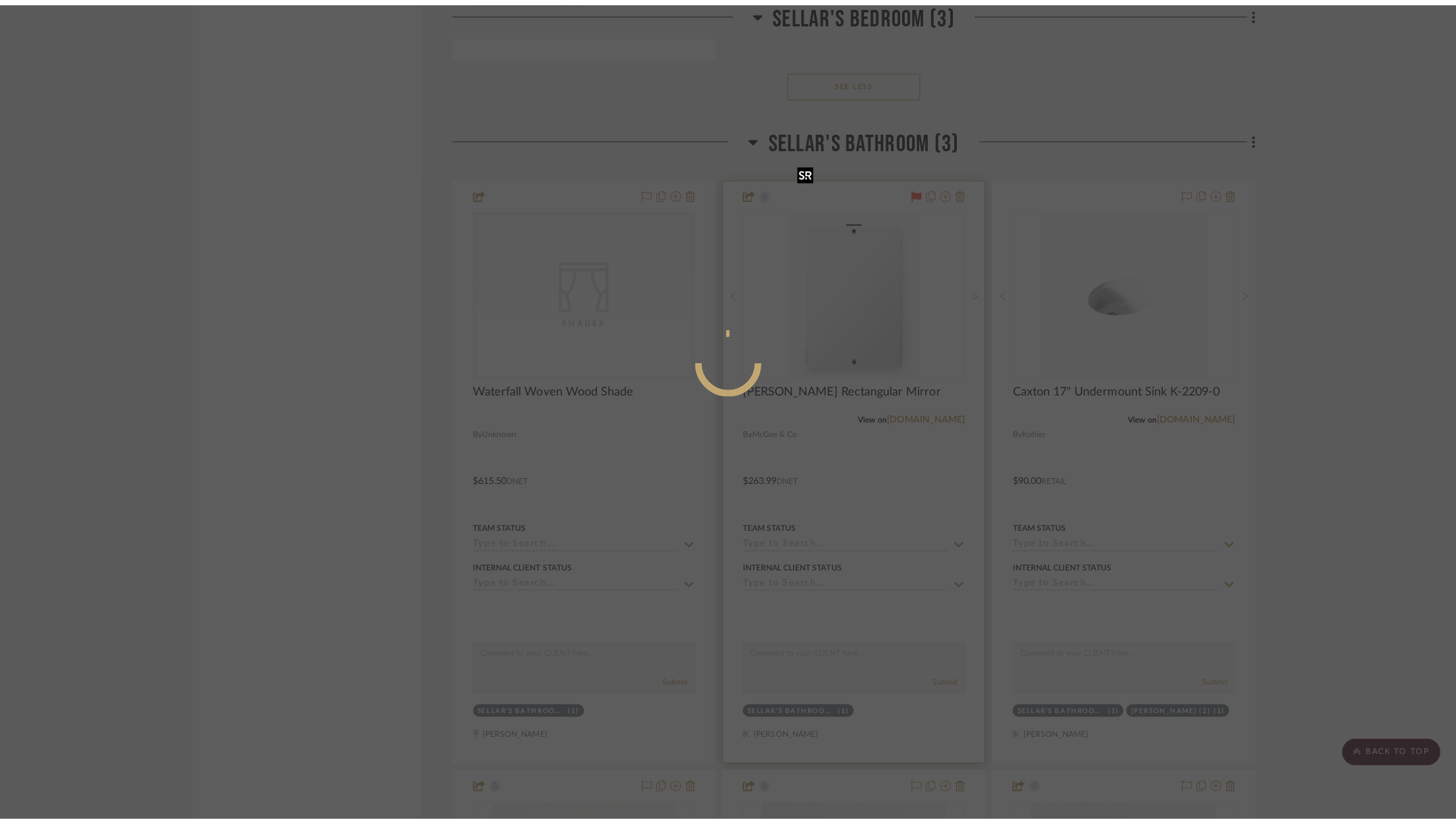
scroll to position [0, 0]
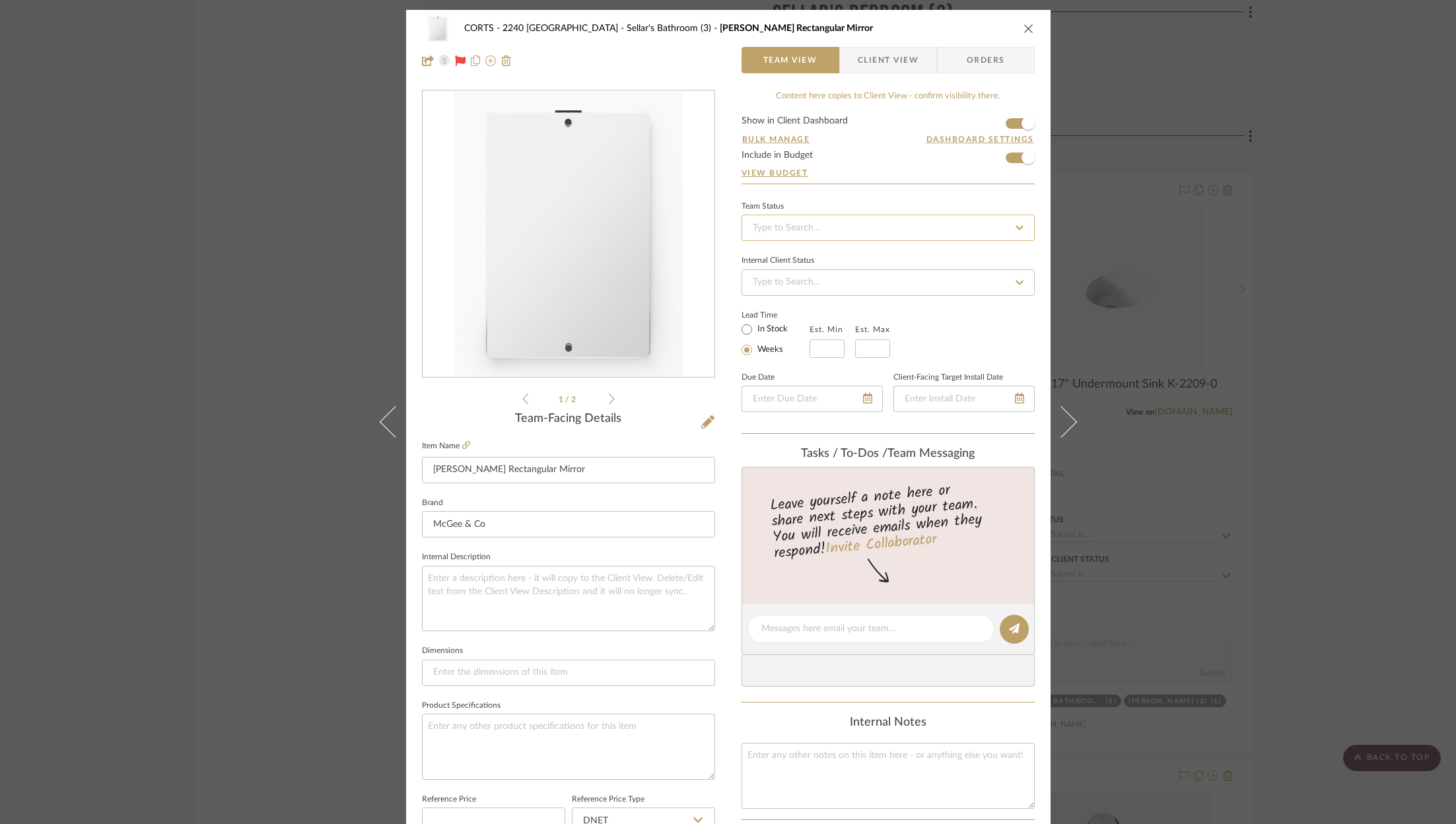
click at [822, 228] on input at bounding box center [887, 227] width 293 height 26
click at [802, 302] on div "Ordered" at bounding box center [884, 295] width 292 height 34
type input "[DATE]"
type input "Ordered"
type input "[DATE]"
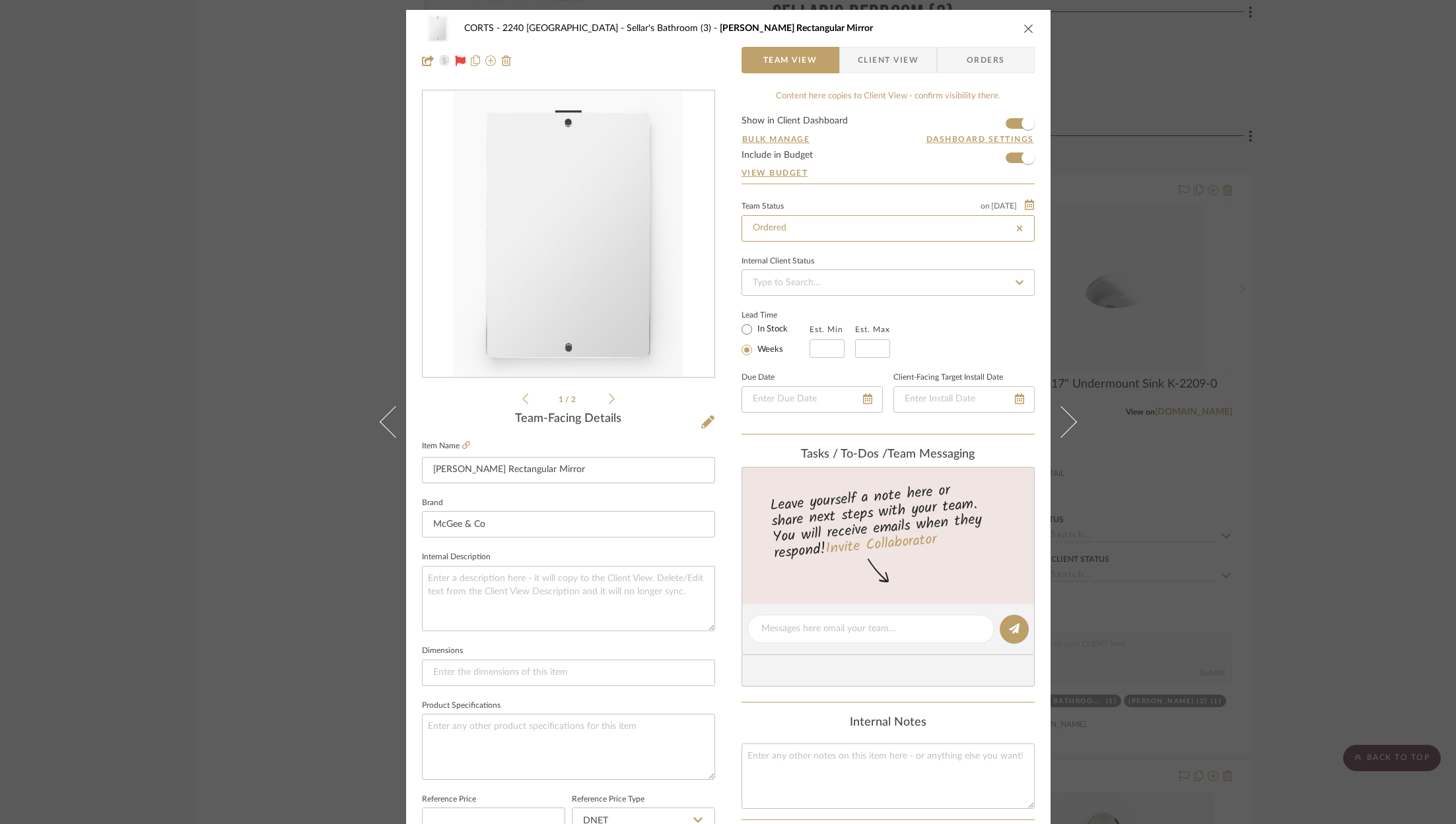
type input "Ordered"
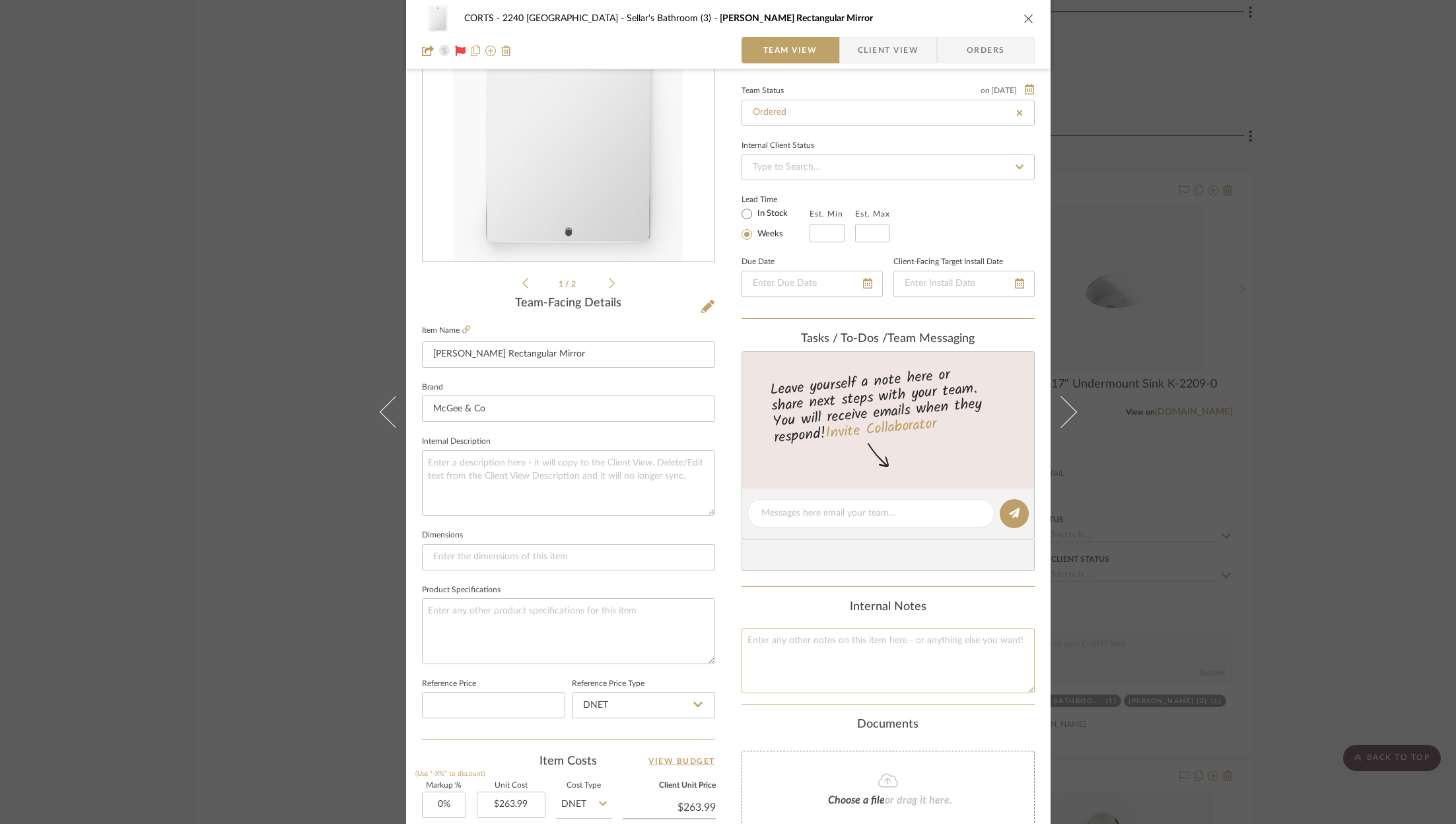
click at [818, 664] on textarea at bounding box center [887, 661] width 293 height 66
type textarea "[PERSON_NAME] purchased"
click at [462, 330] on icon at bounding box center [466, 329] width 8 height 8
click at [1326, 354] on div "CORTS - 2240 Tewksbury Sellar's Bathroom (3) Jacob Rectangular Mirror Team View…" at bounding box center [728, 412] width 1456 height 824
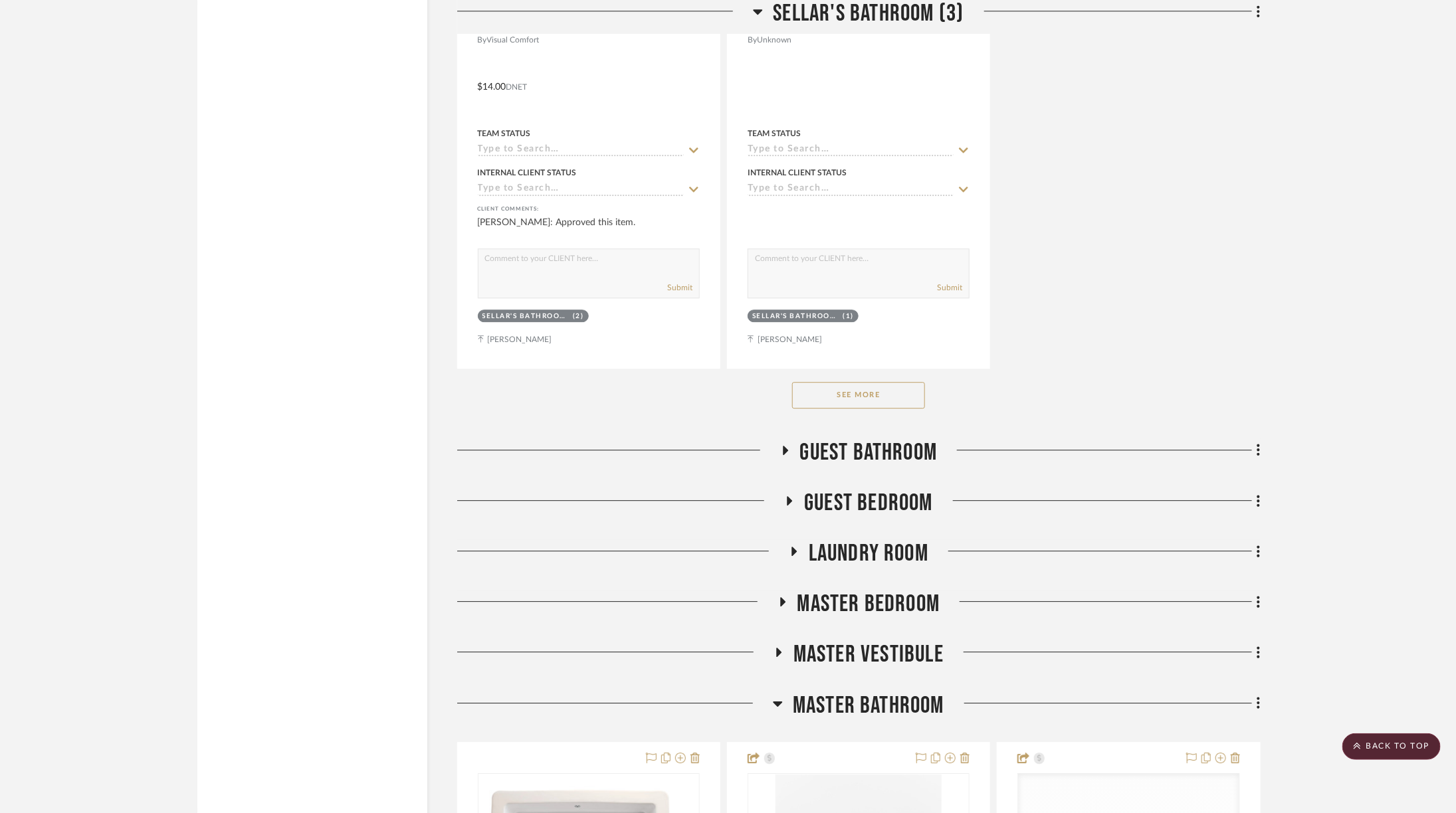
scroll to position [7875, 0]
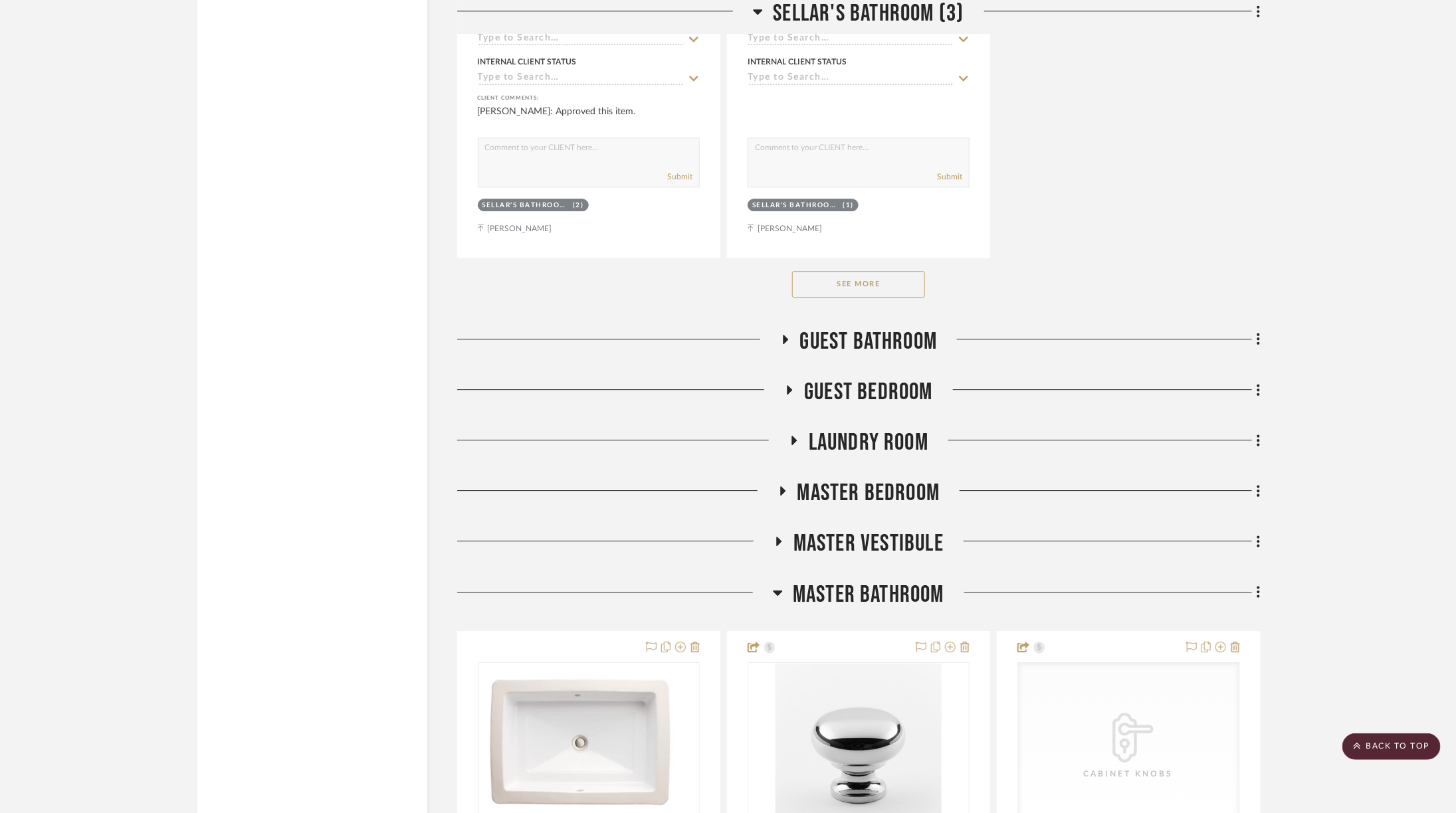
click at [880, 328] on span "Guest Bathroom" at bounding box center [869, 342] width 138 height 28
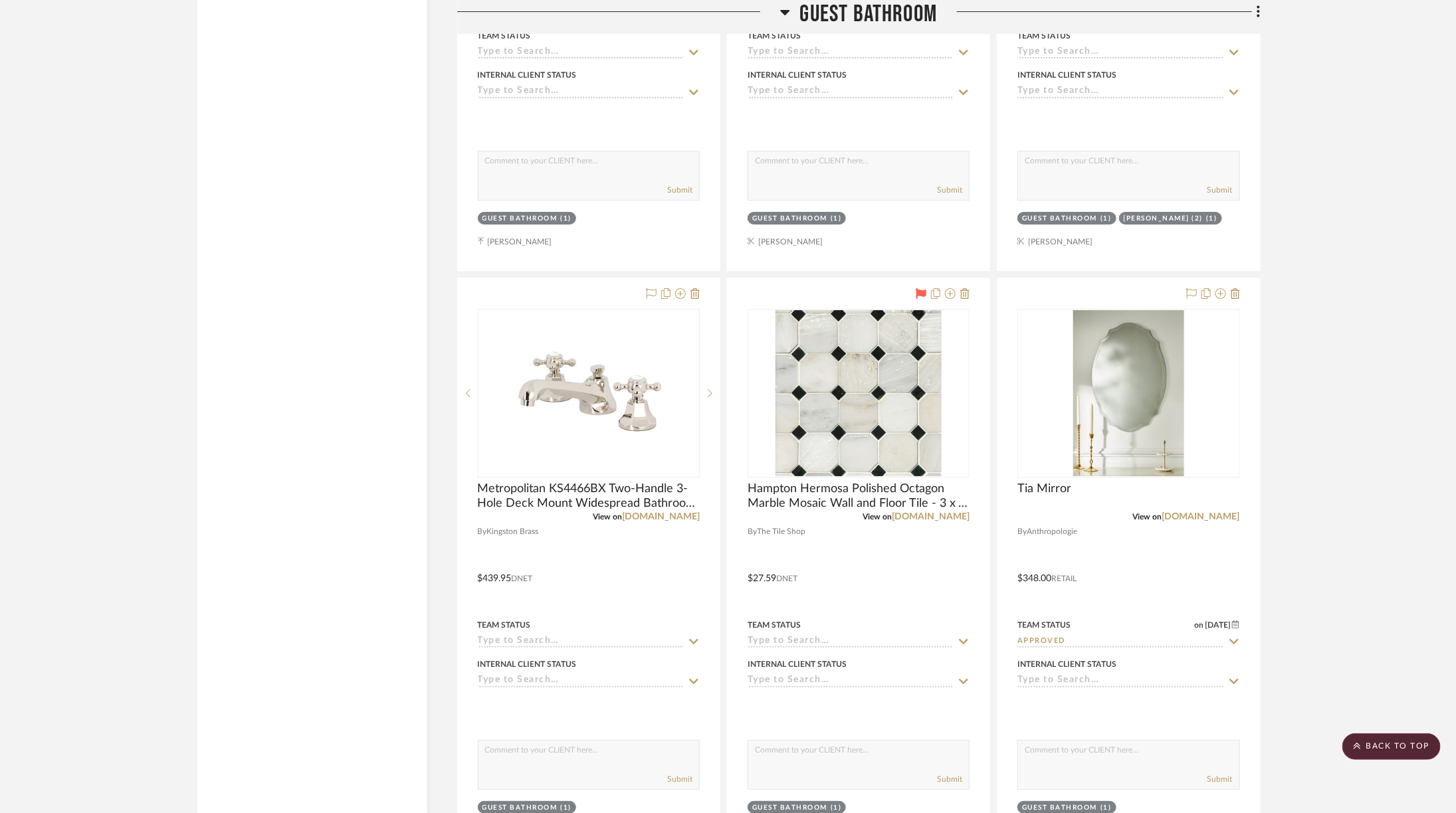
scroll to position [8571, 0]
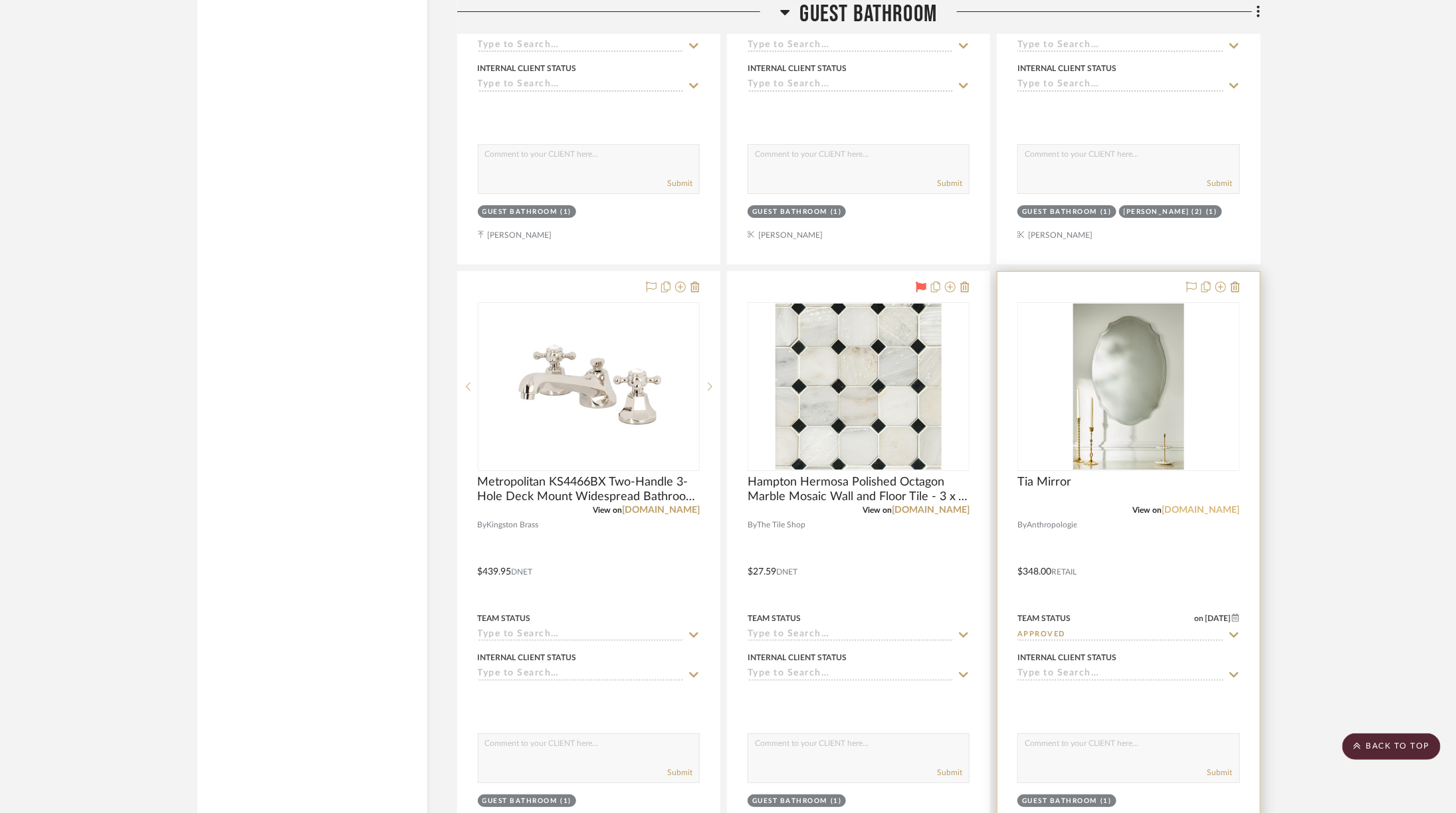
click at [1191, 505] on link "[DOMAIN_NAME]" at bounding box center [1201, 510] width 78 height 9
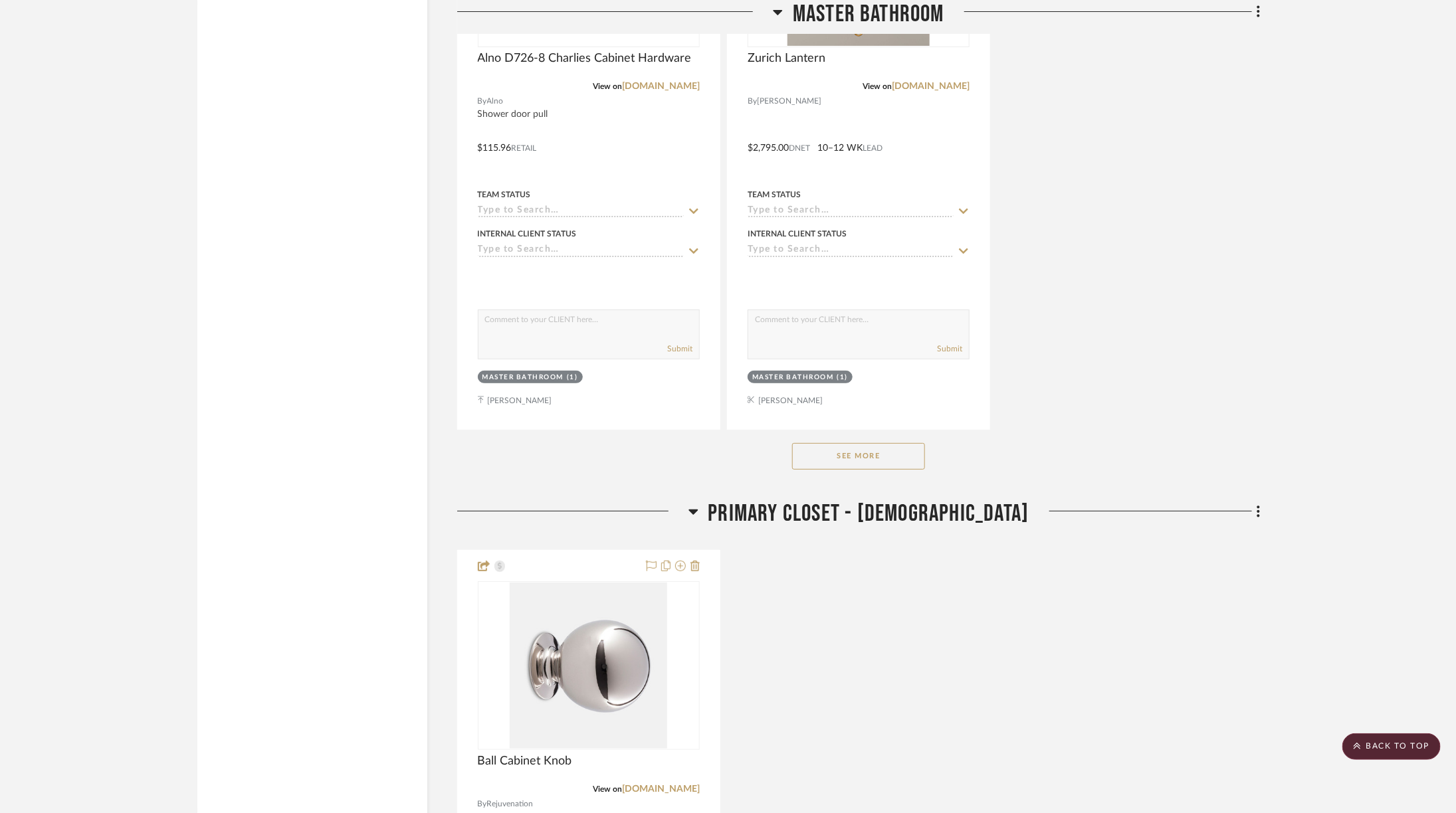
scroll to position [11682, 0]
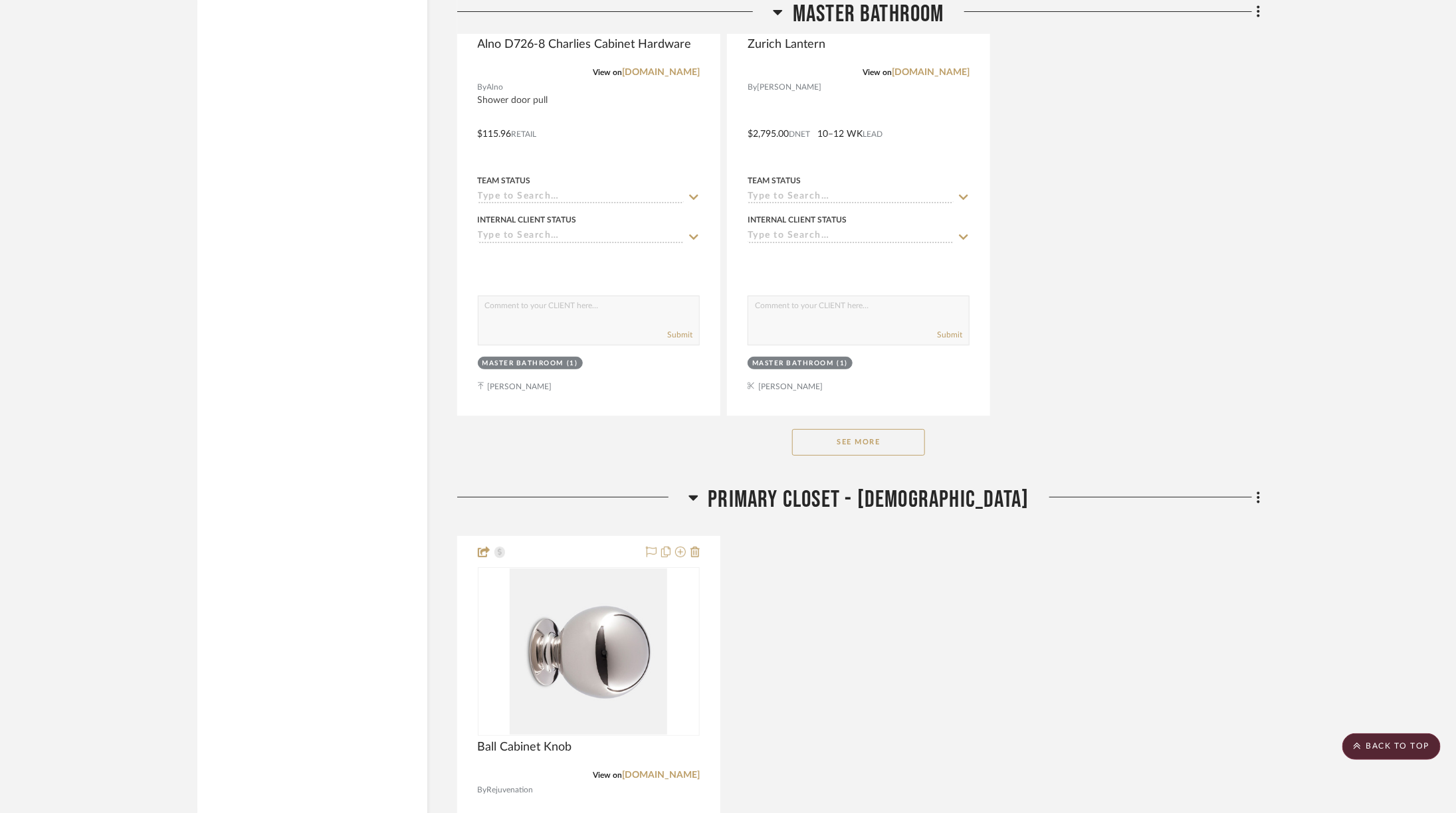
click at [914, 429] on button "See More" at bounding box center [858, 442] width 133 height 27
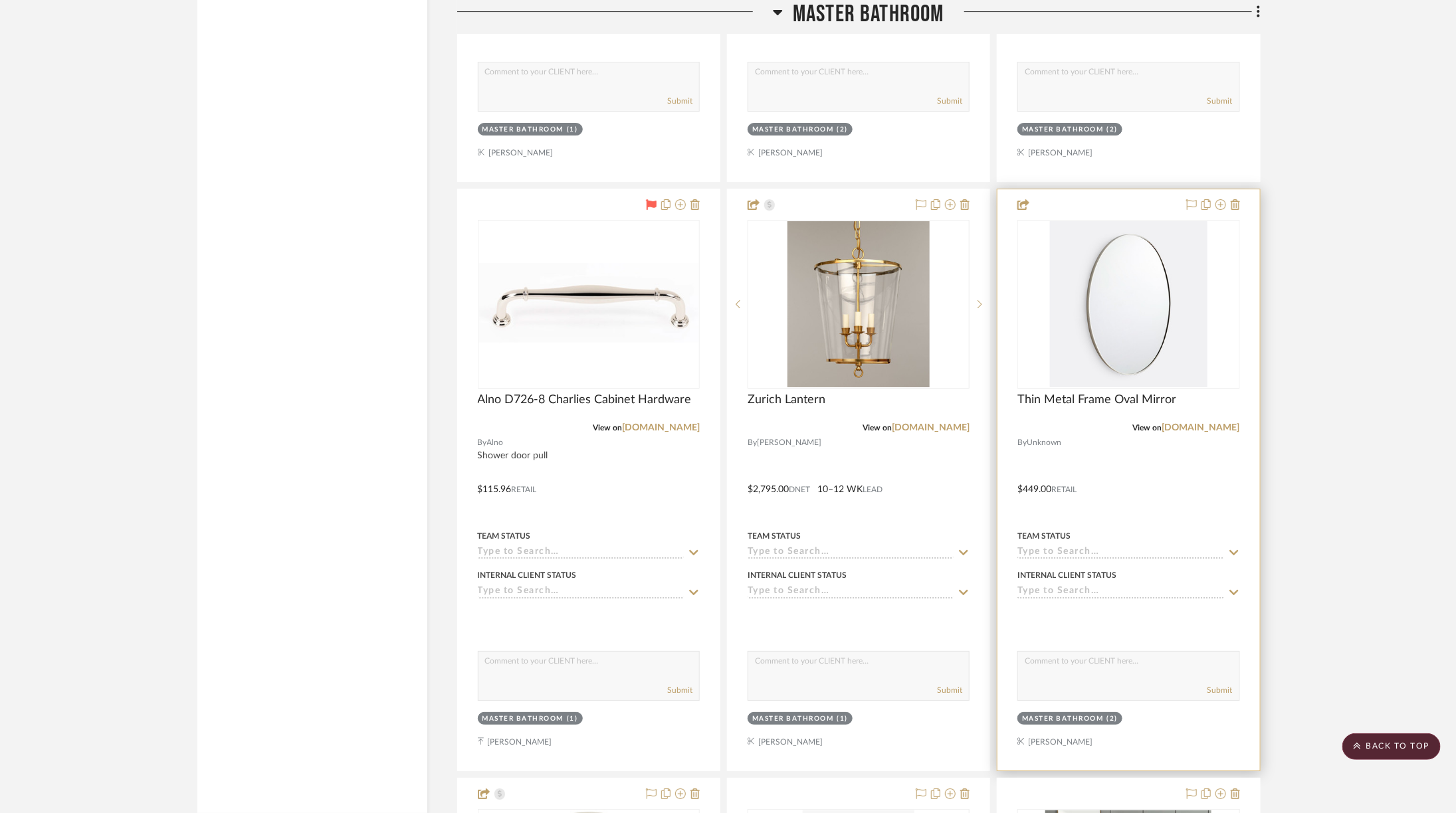
scroll to position [11329, 0]
click at [0, 0] on img at bounding box center [0, 0] width 0 height 0
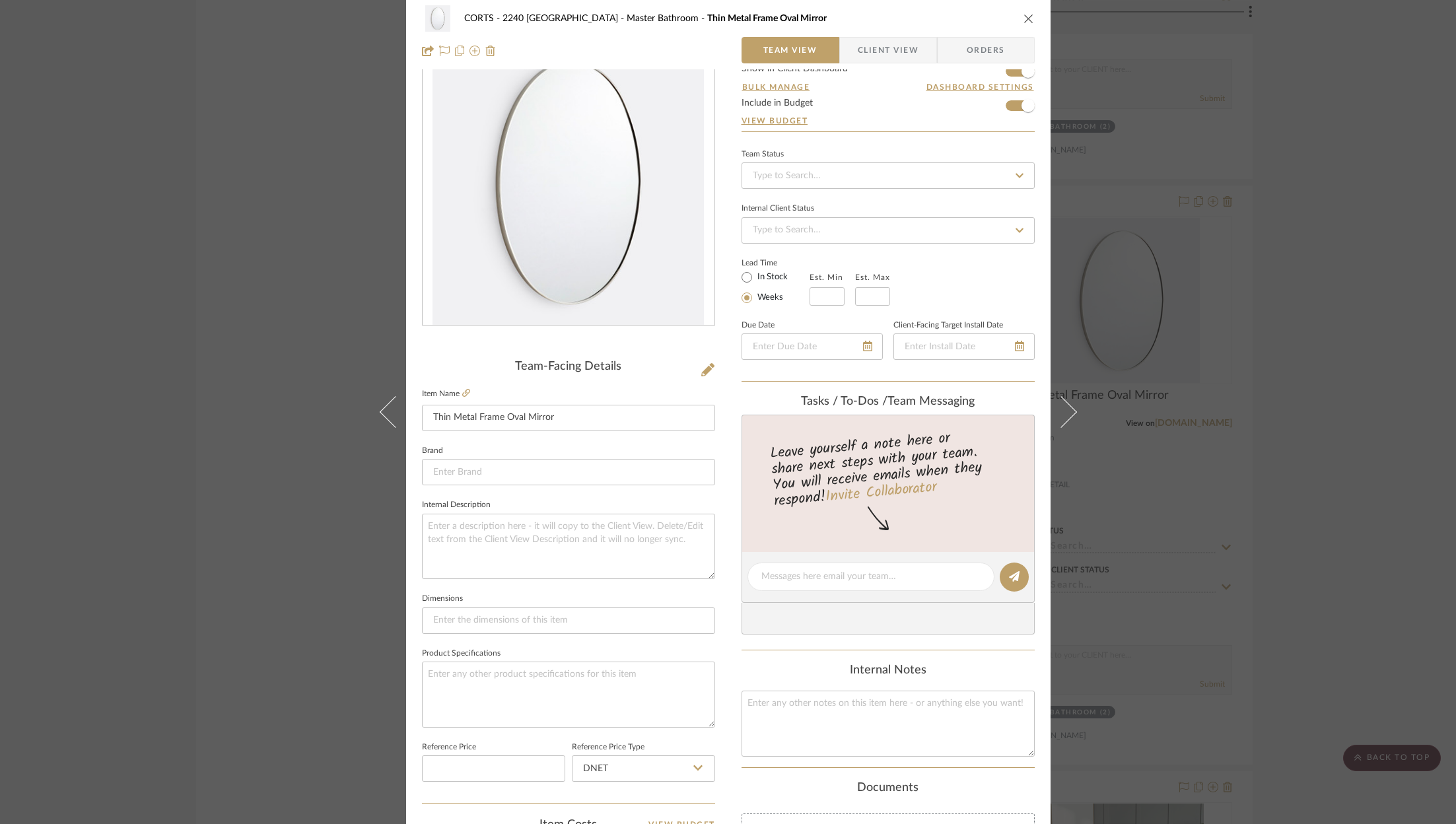
scroll to position [0, 0]
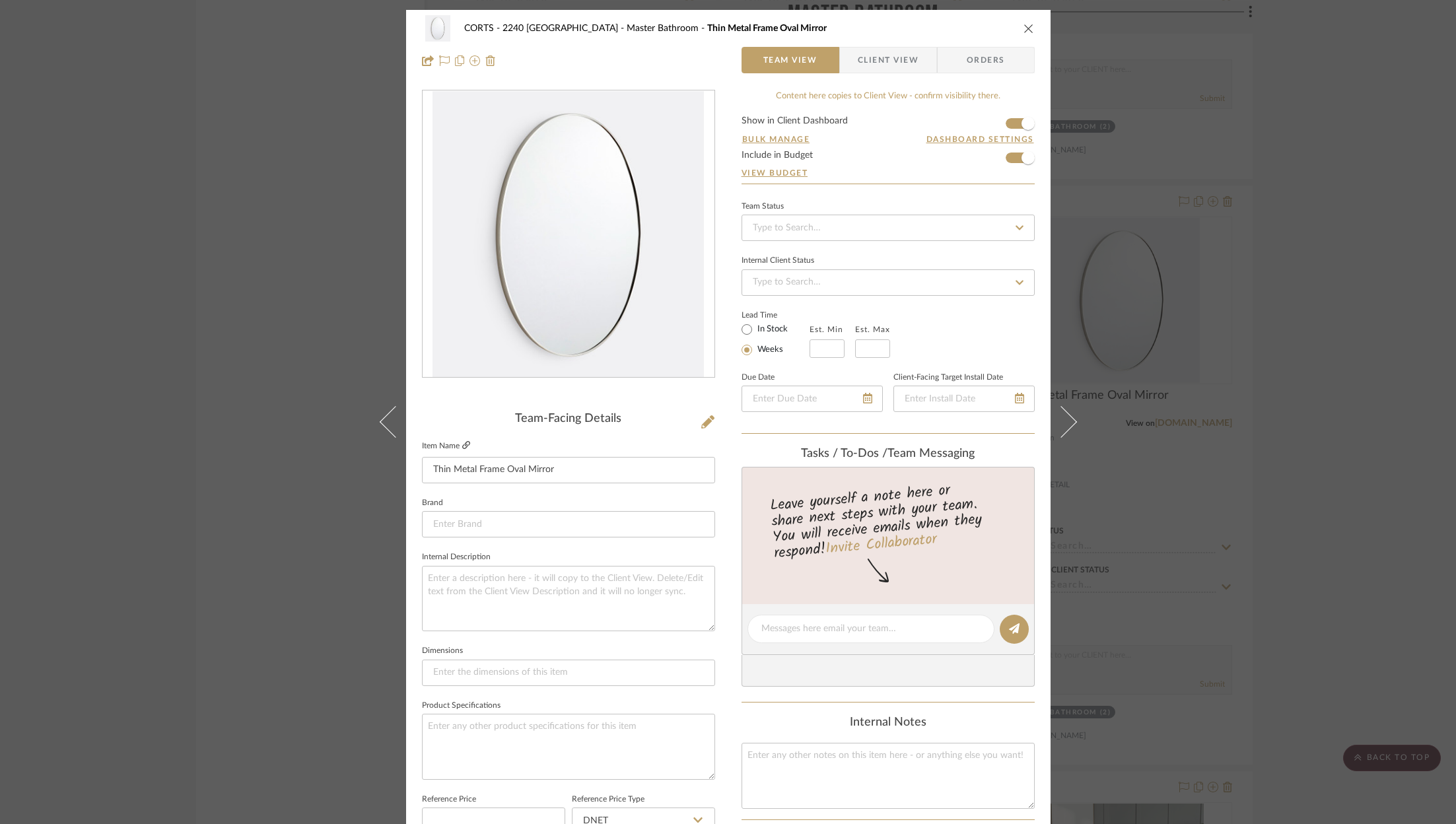
click at [462, 443] on icon at bounding box center [466, 444] width 8 height 8
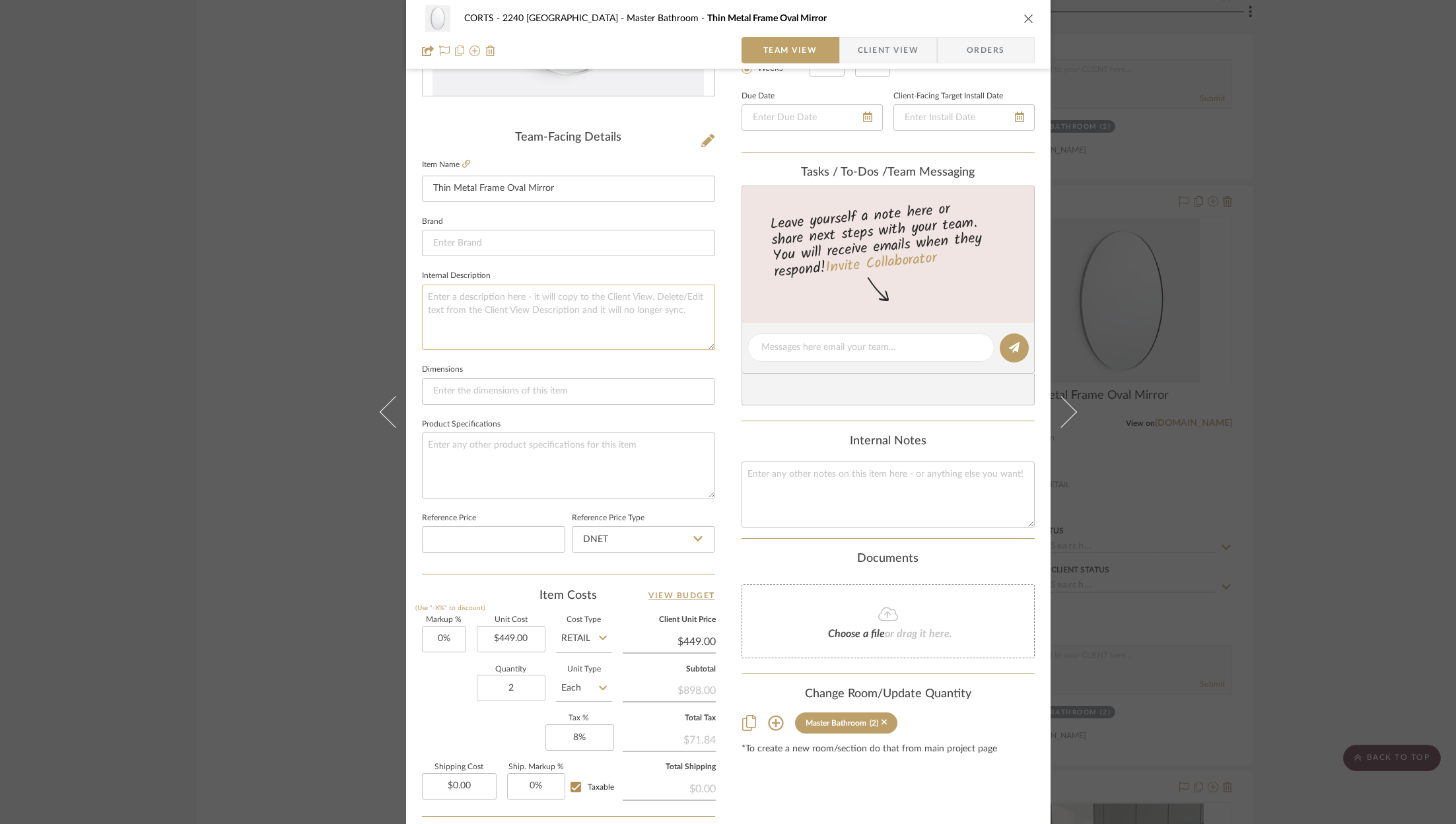
scroll to position [283, 0]
click at [466, 780] on input "0.00" at bounding box center [459, 784] width 75 height 26
type input "$136.70"
click at [870, 51] on span "Client View" at bounding box center [887, 50] width 61 height 26
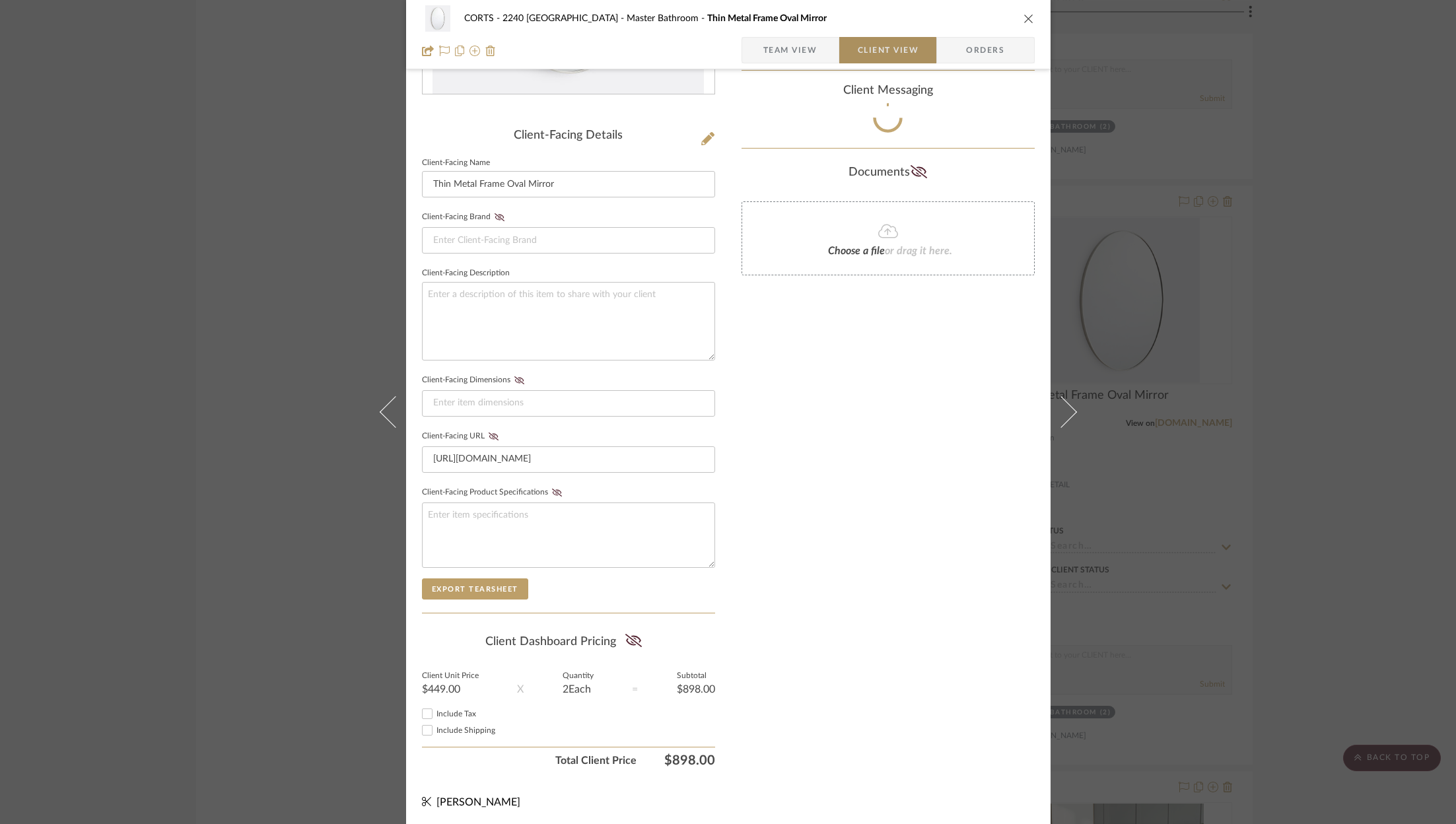
scroll to position [280, 0]
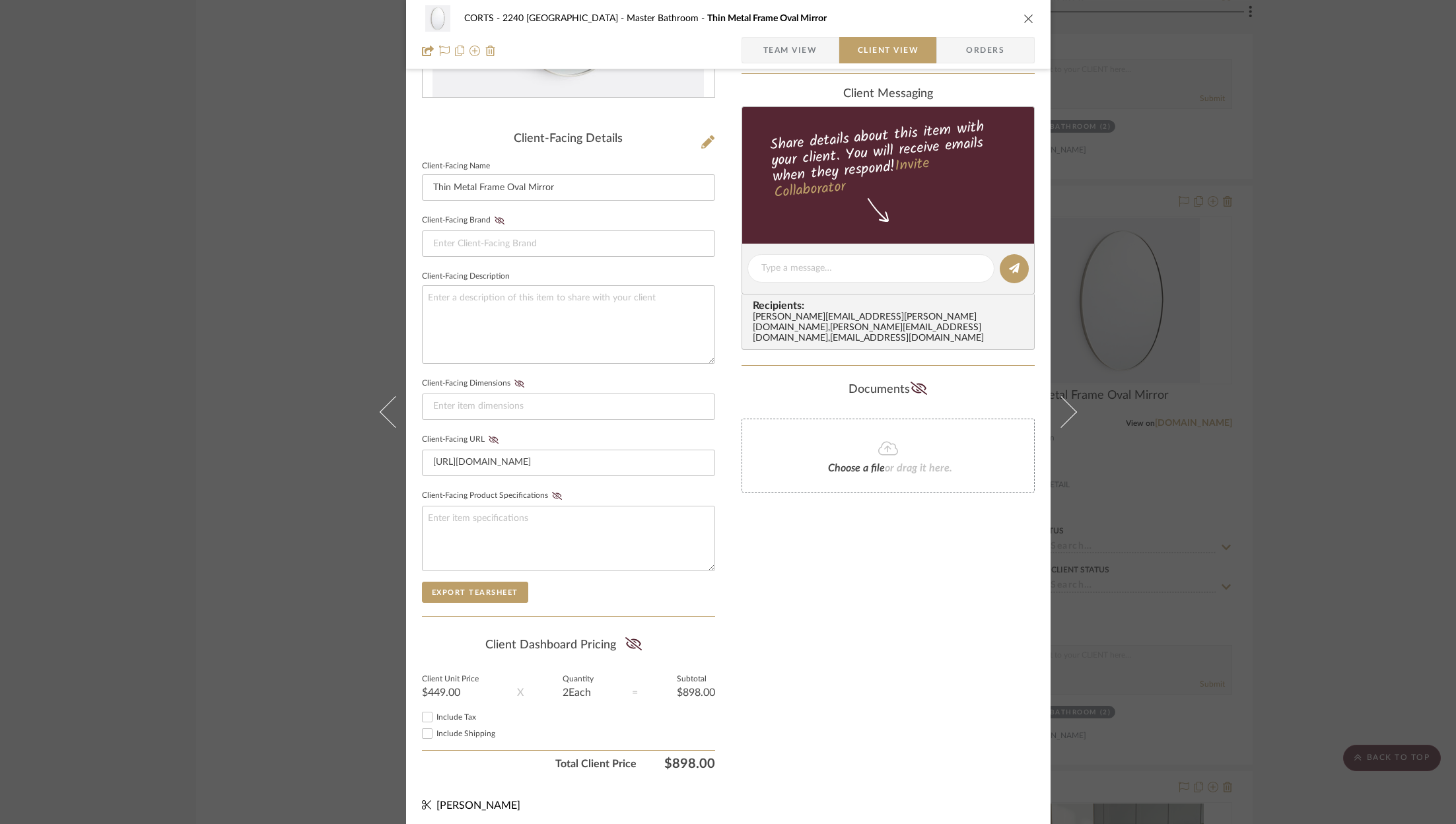
click at [447, 713] on span "Include Tax" at bounding box center [456, 716] width 39 height 8
click at [435, 709] on input "Include Tax" at bounding box center [426, 716] width 16 height 16
checkbox input "true"
click at [447, 729] on span "Include Shipping" at bounding box center [466, 733] width 58 height 8
click at [435, 725] on input "Include Shipping" at bounding box center [426, 733] width 16 height 16
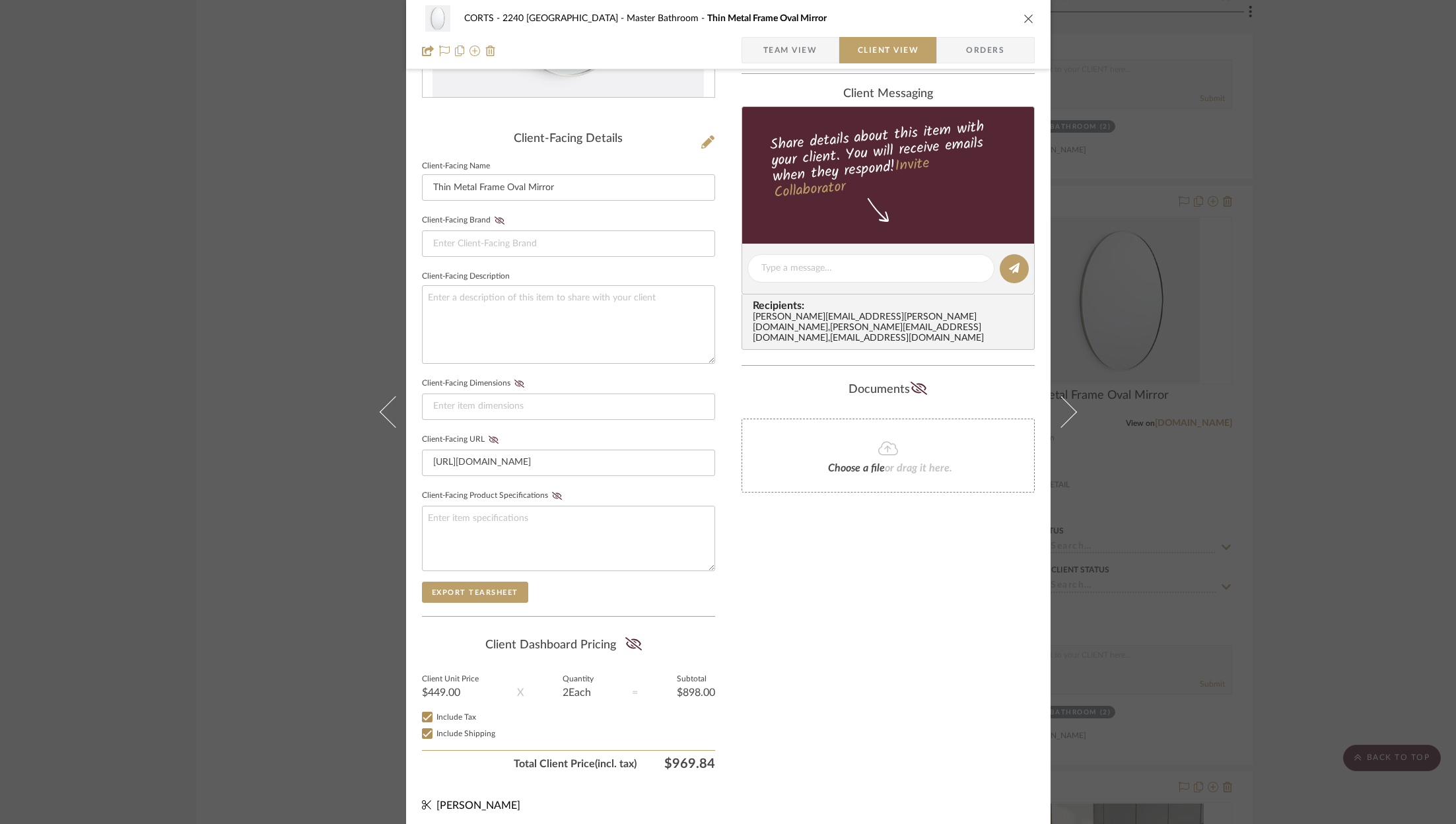
checkbox input "true"
click at [608, 631] on div "Client Dashboard Pricing" at bounding box center [568, 644] width 293 height 30
click at [626, 637] on icon at bounding box center [634, 643] width 16 height 13
click at [1023, 18] on icon "close" at bounding box center [1029, 18] width 11 height 11
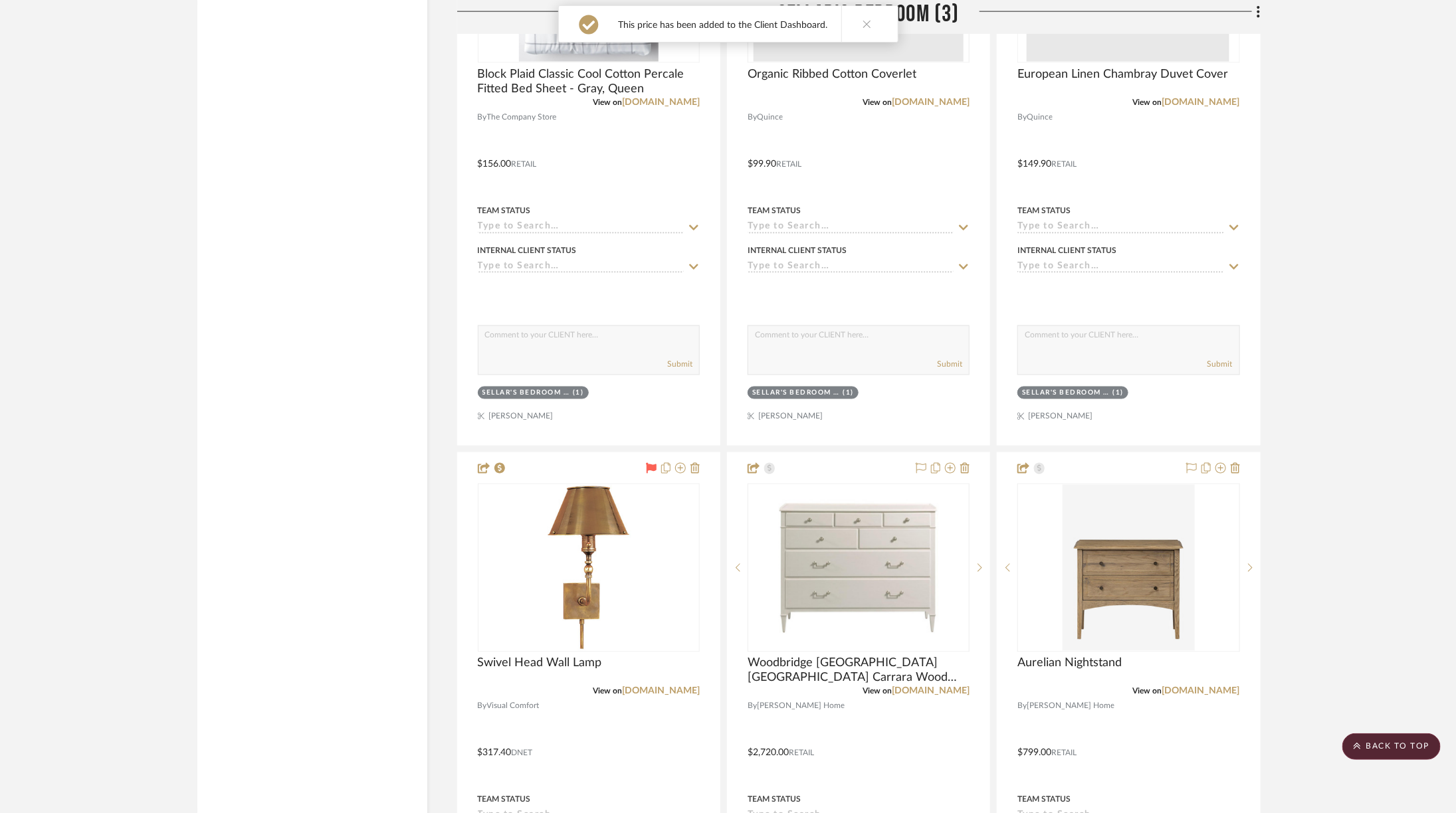
scroll to position [3991, 0]
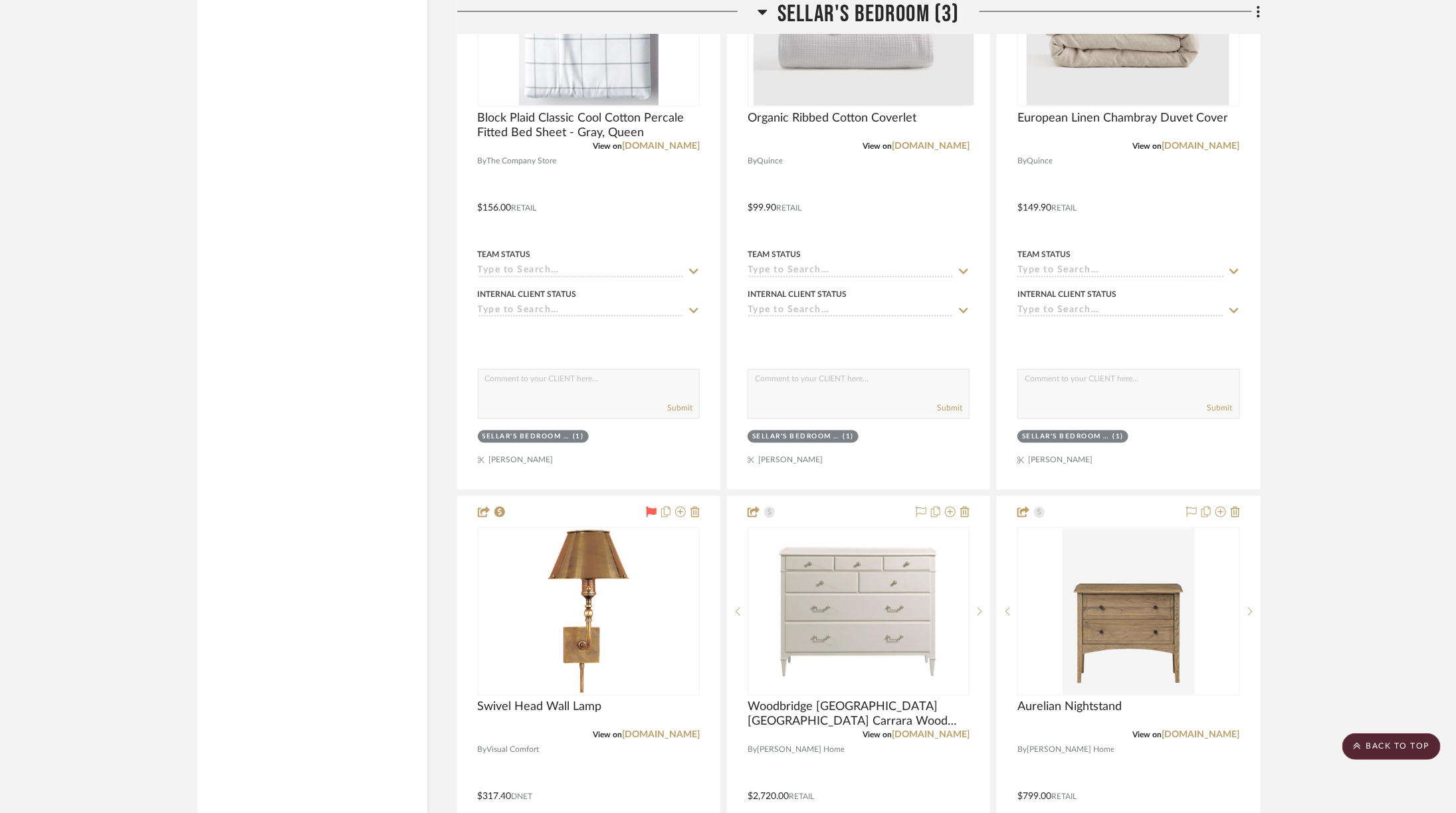
click at [868, 4] on span "Sellar's Bedroom (3)" at bounding box center [868, 14] width 182 height 28
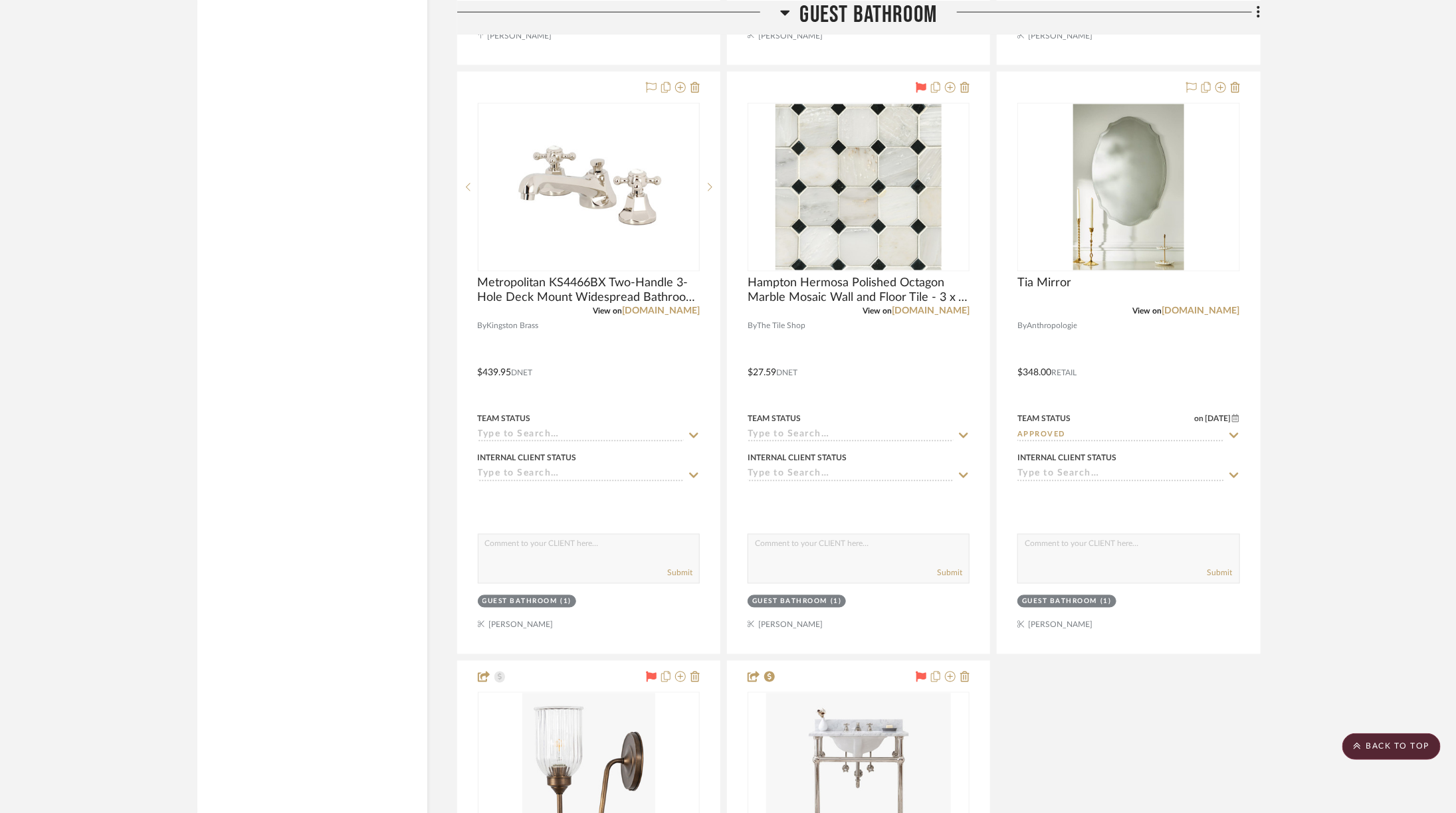
click at [868, 4] on span "Guest Bathroom" at bounding box center [869, 14] width 138 height 28
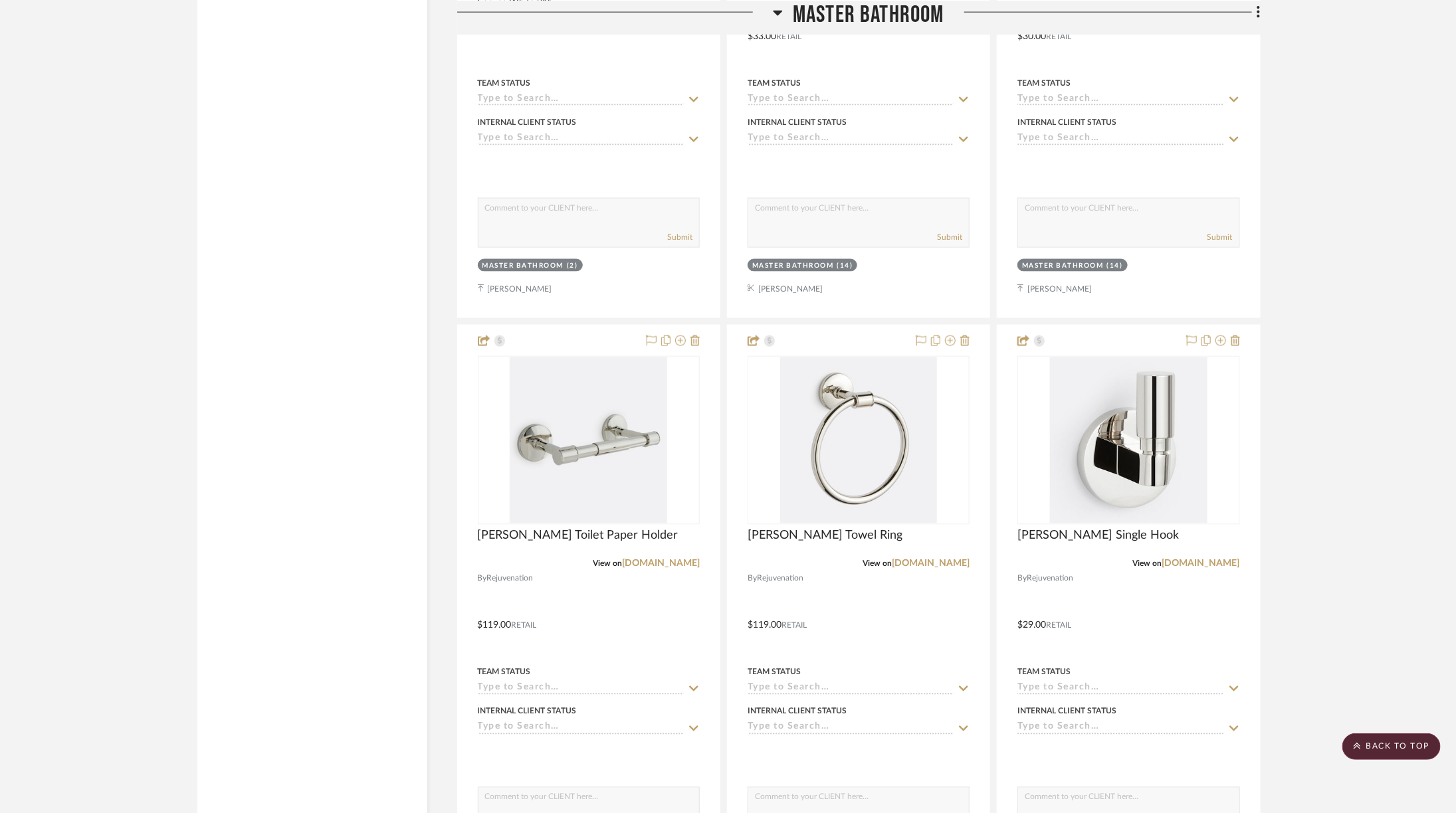
click at [868, 7] on span "Master Bathroom" at bounding box center [868, 14] width 152 height 28
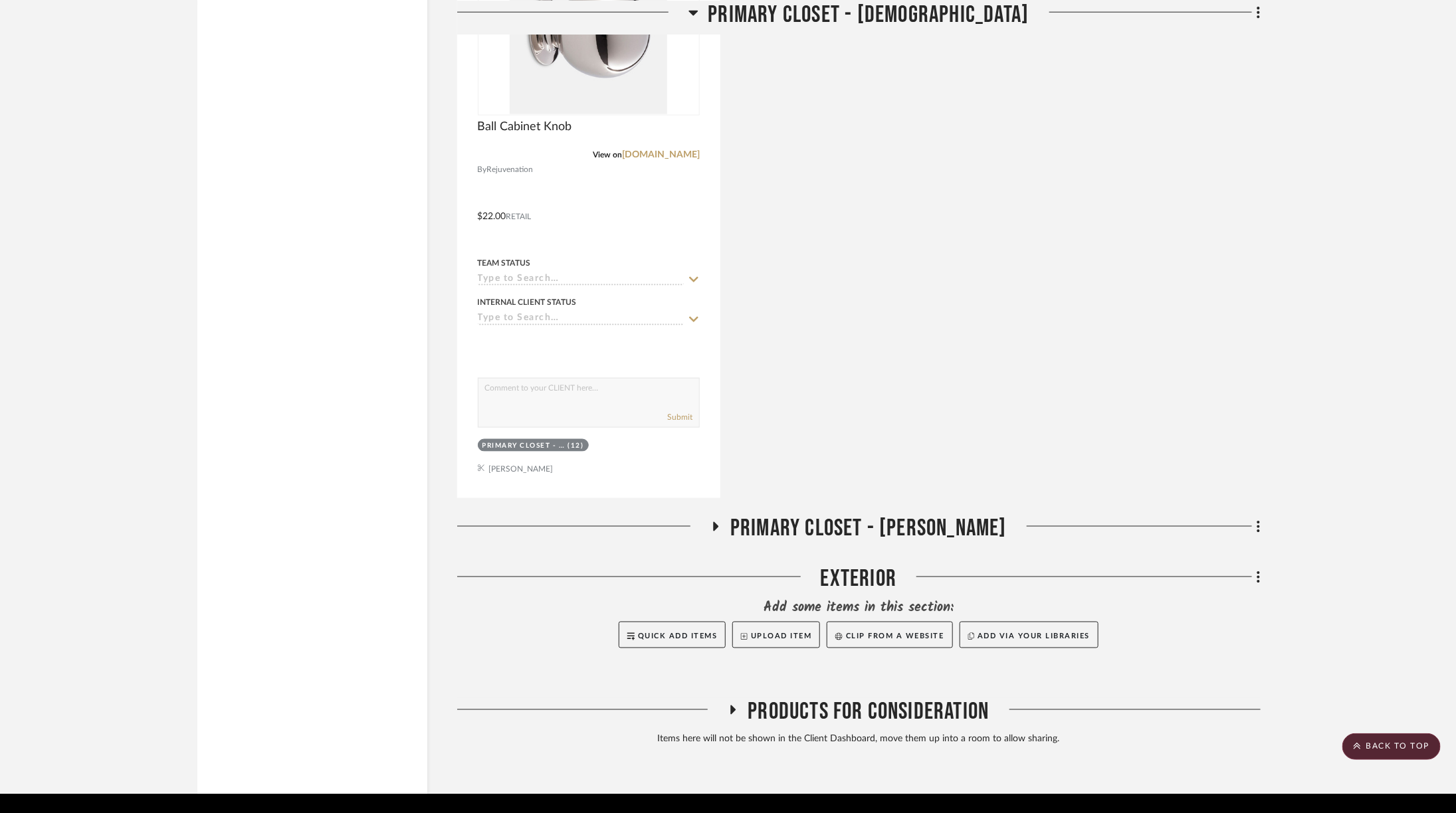
click at [868, 7] on span "Primary Closet - [DEMOGRAPHIC_DATA]" at bounding box center [868, 14] width 321 height 28
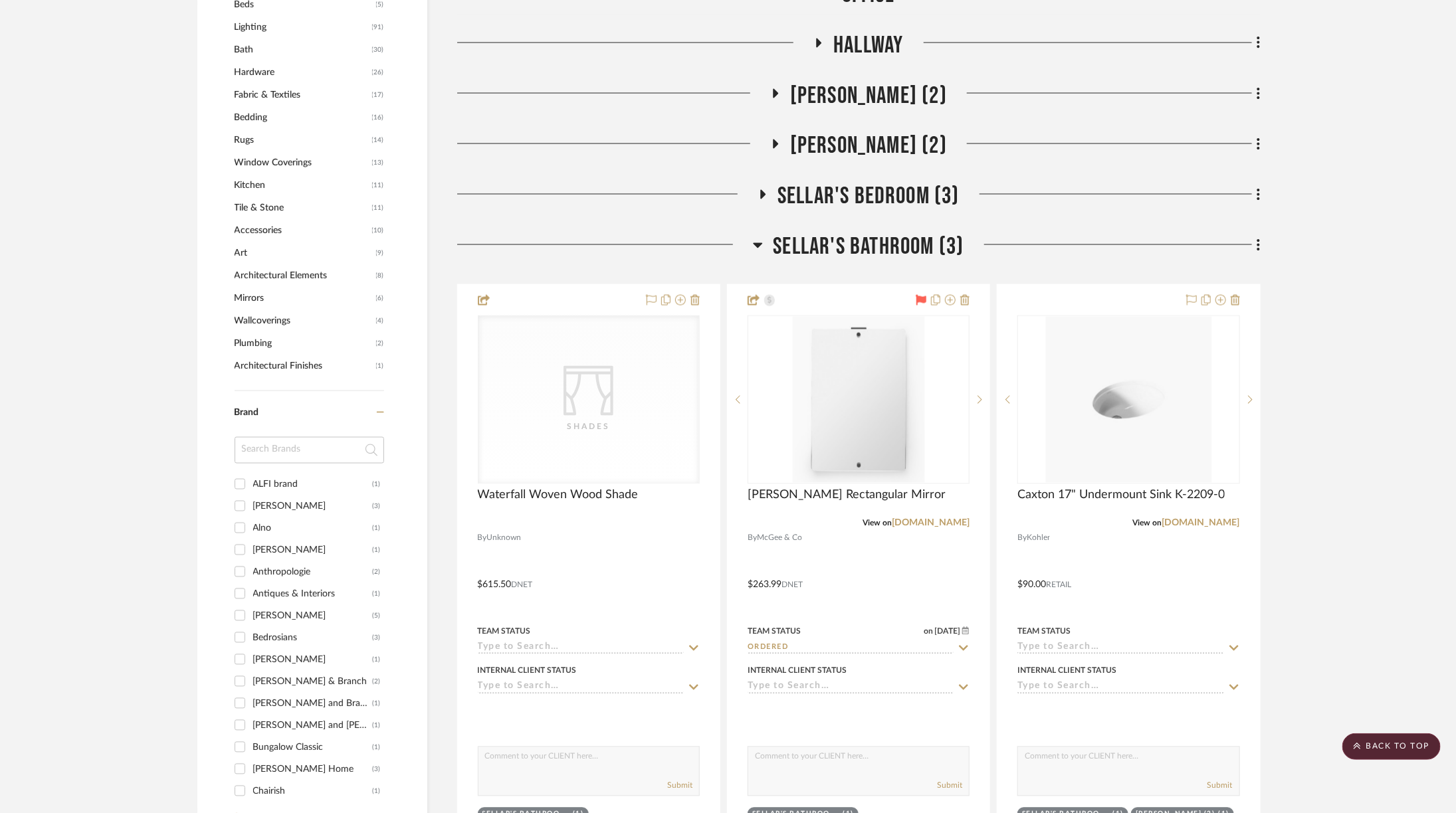
scroll to position [1166, 0]
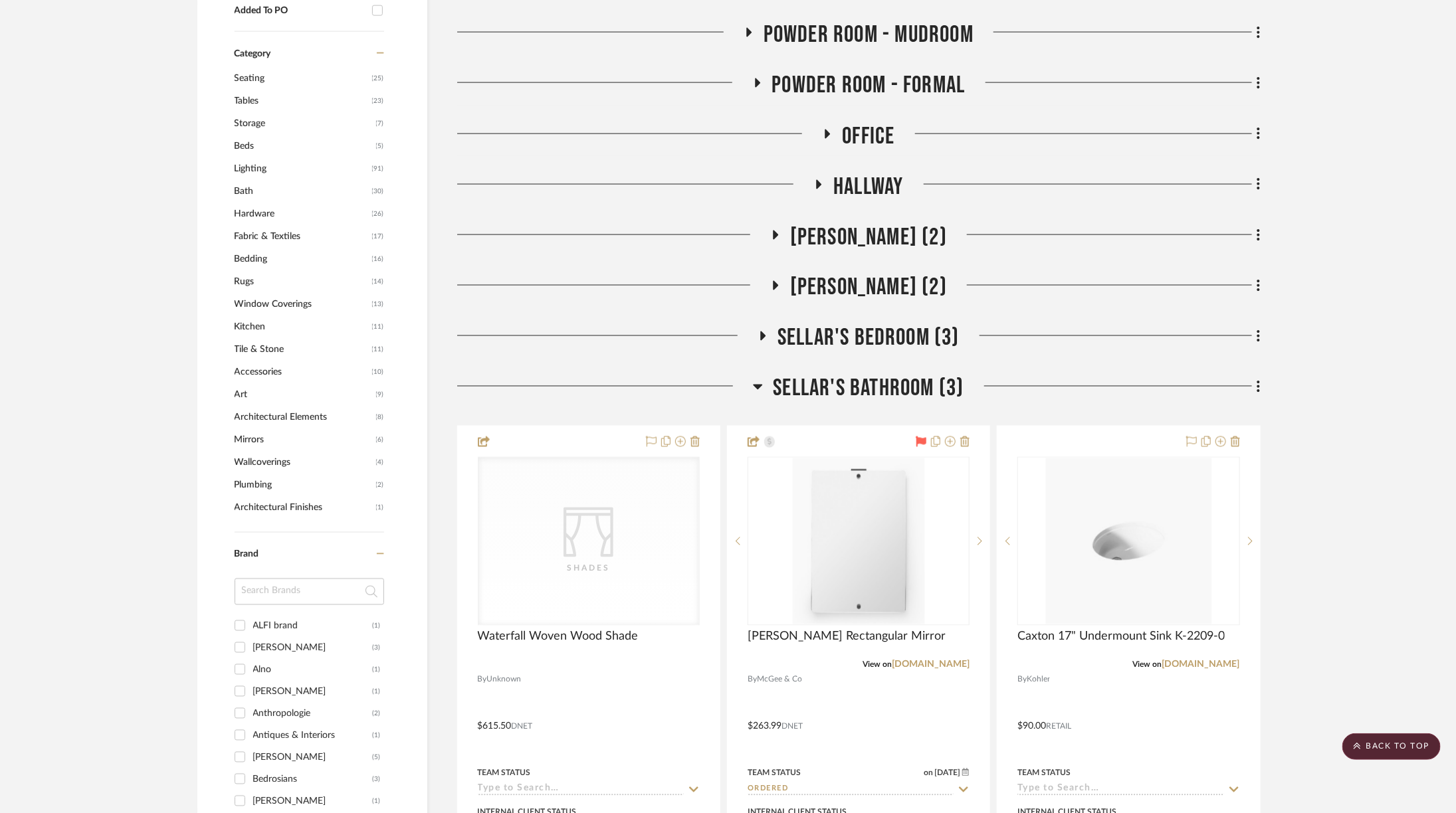
click at [885, 375] on span "Sellar's Bathroom (3)" at bounding box center [868, 389] width 191 height 28
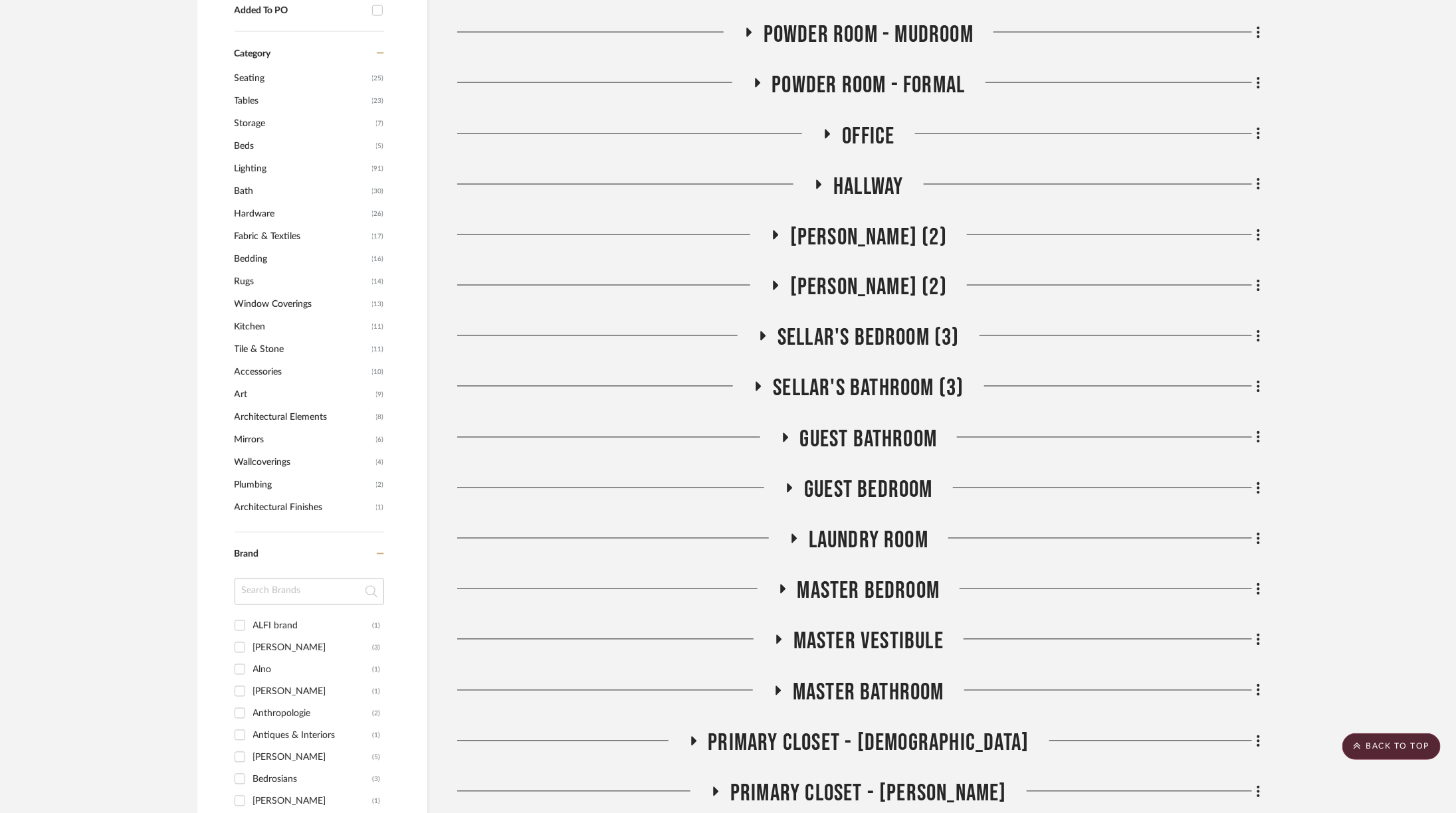
click at [886, 274] on span "[PERSON_NAME] (2)" at bounding box center [868, 288] width 157 height 28
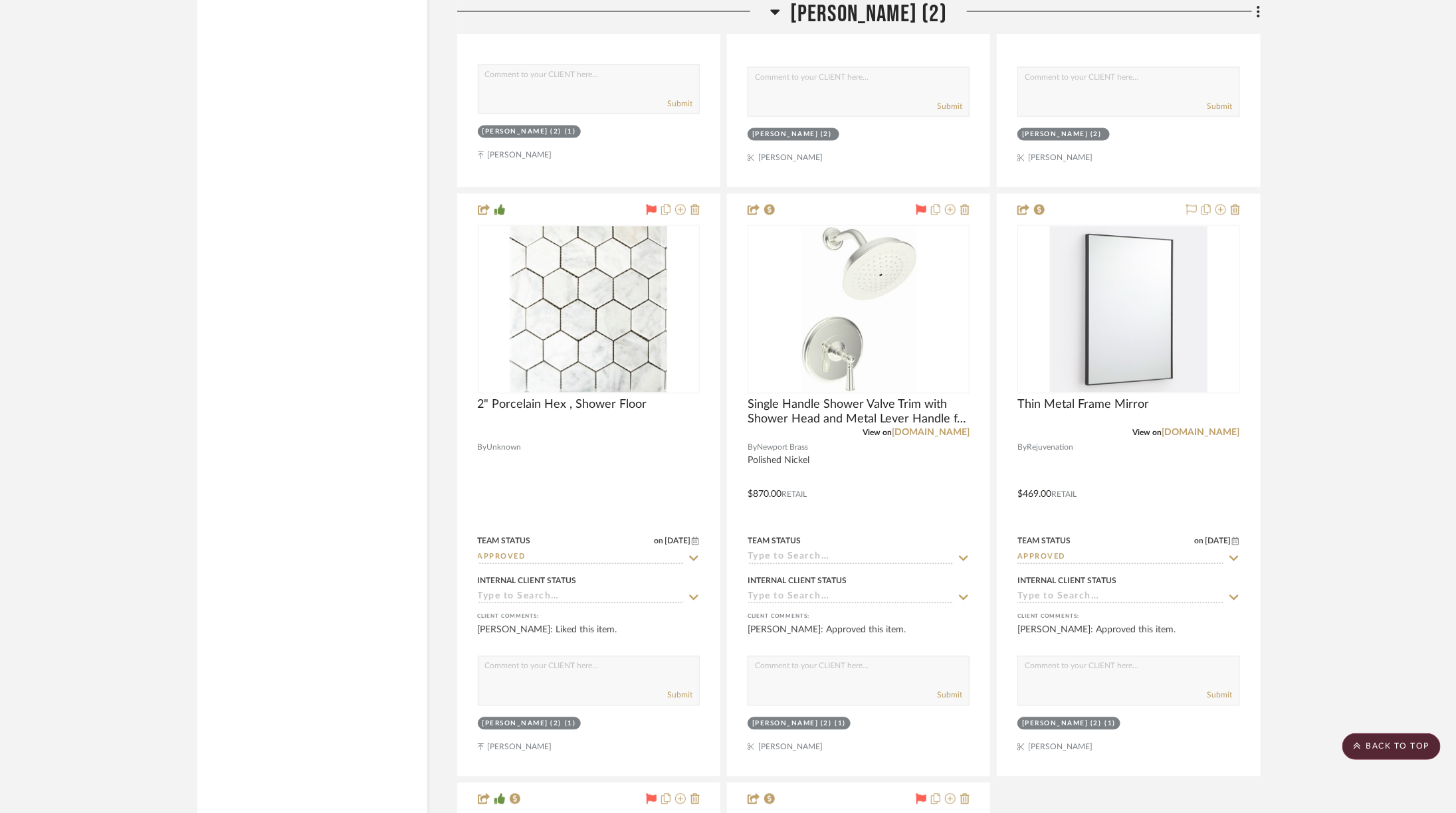
scroll to position [4254, 0]
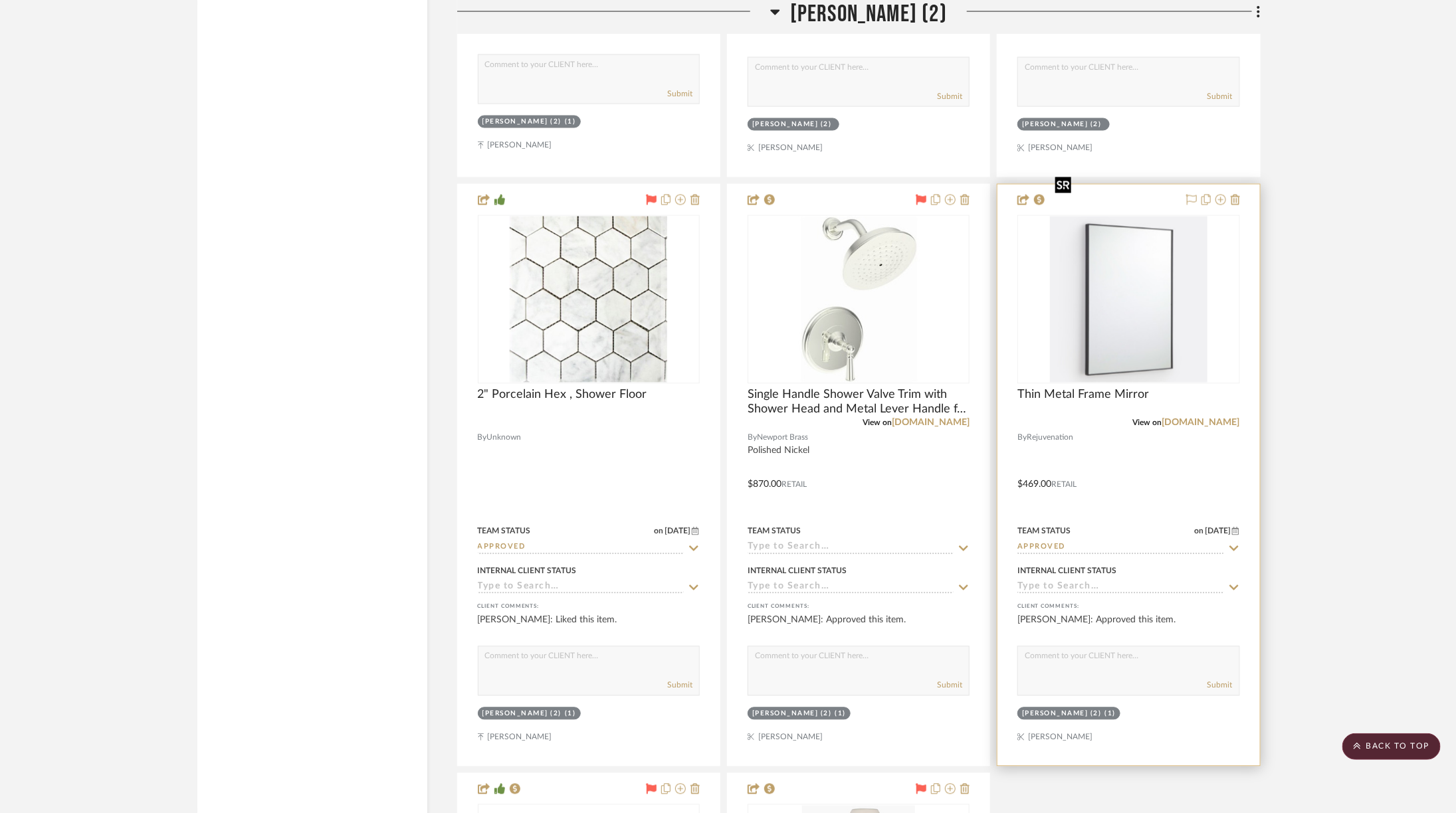
click at [0, 0] on img at bounding box center [0, 0] width 0 height 0
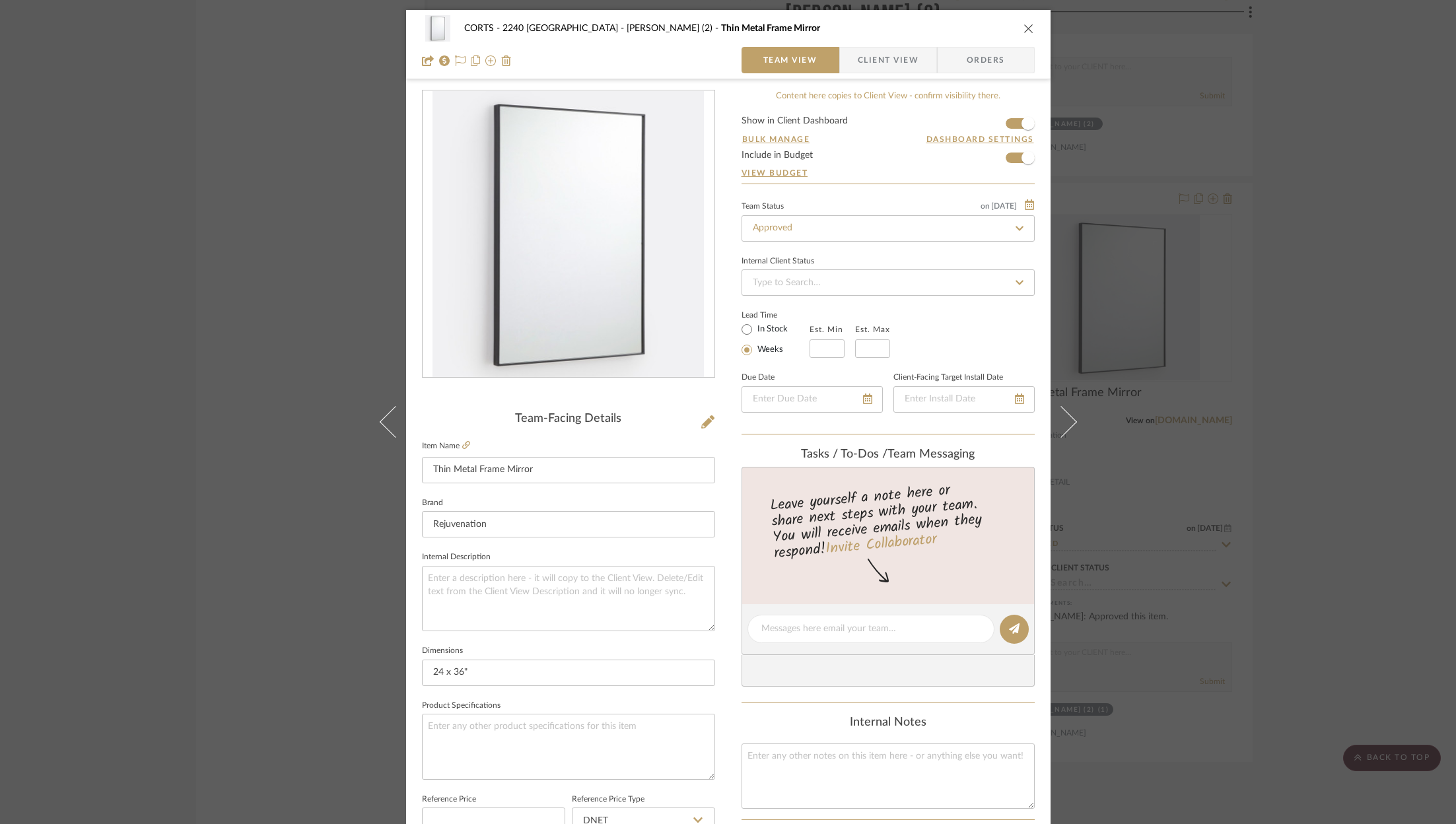
scroll to position [401, 0]
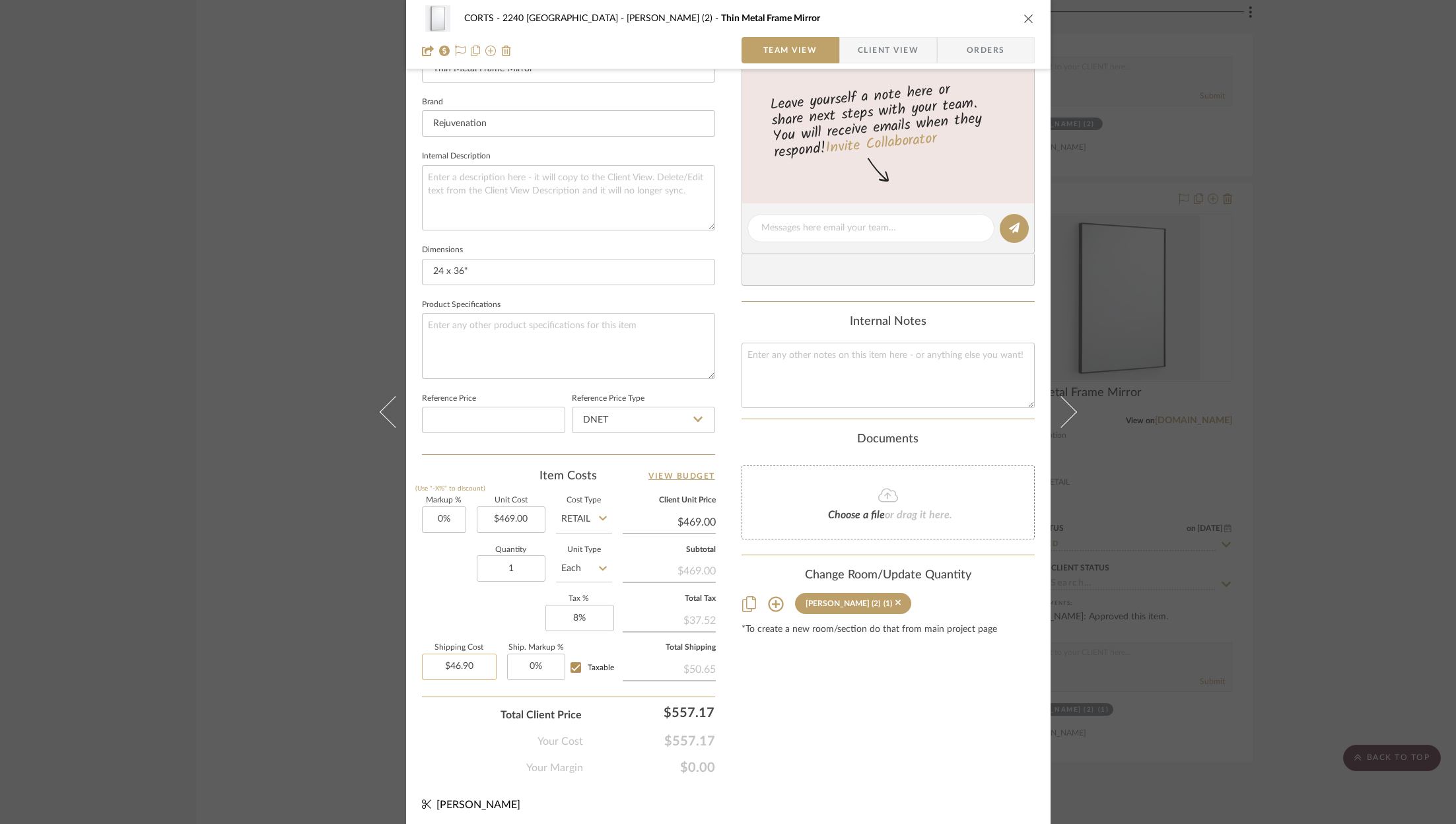
type input "46.90"
click at [455, 662] on input "46.90" at bounding box center [459, 666] width 75 height 26
click at [464, 662] on input "46.90" at bounding box center [459, 666] width 75 height 26
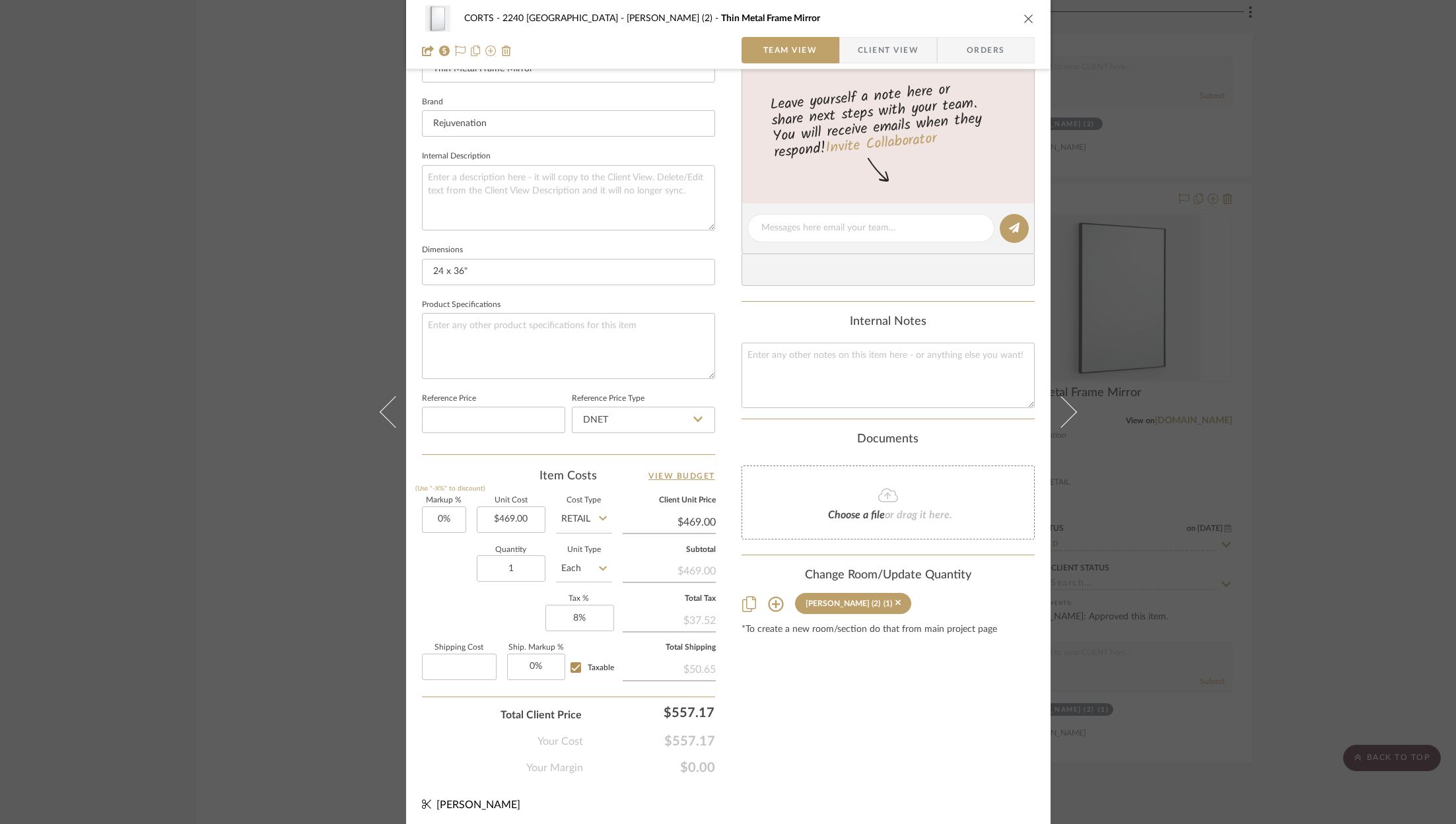
click at [948, 777] on div "CORTS - 2240 [PERSON_NAME] Bathroom (2) Thin Metal Frame Mirror Team View Clien…" at bounding box center [728, 219] width 644 height 1219
type input "$0.00"
click at [1025, 15] on icon "close" at bounding box center [1029, 18] width 11 height 11
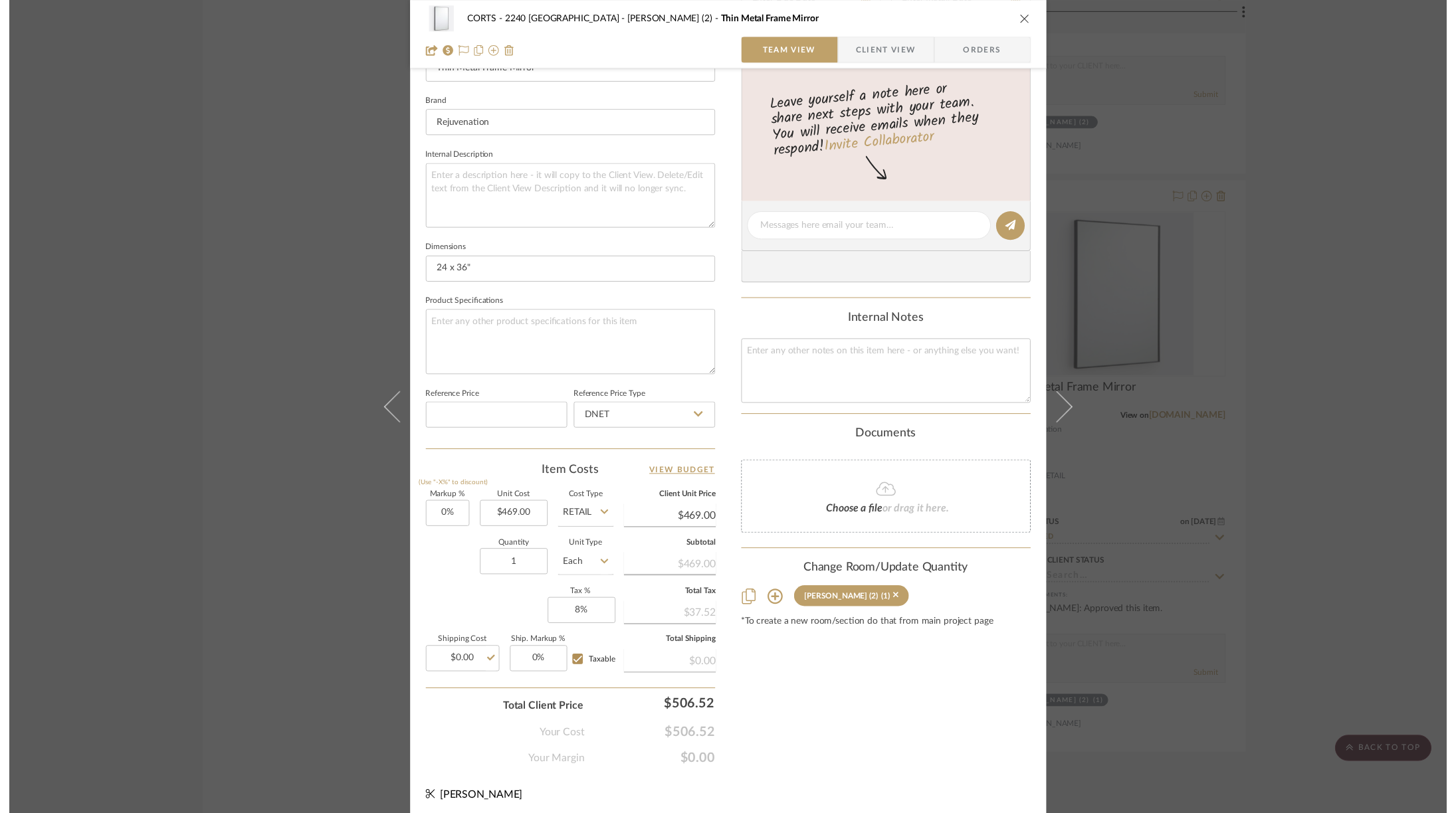
scroll to position [4254, 0]
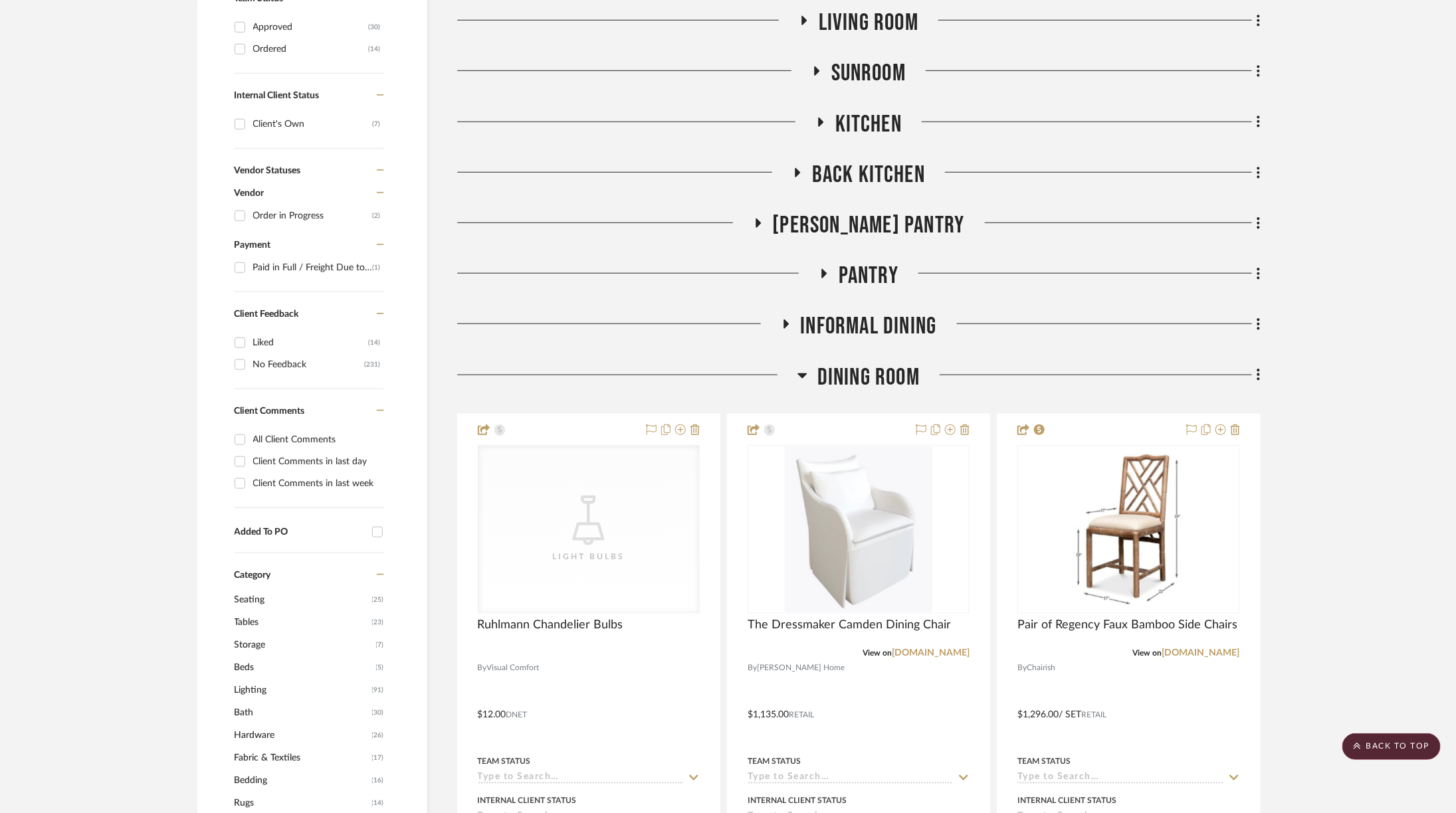
scroll to position [622, 0]
